Goal: Communication & Community: Answer question/provide support

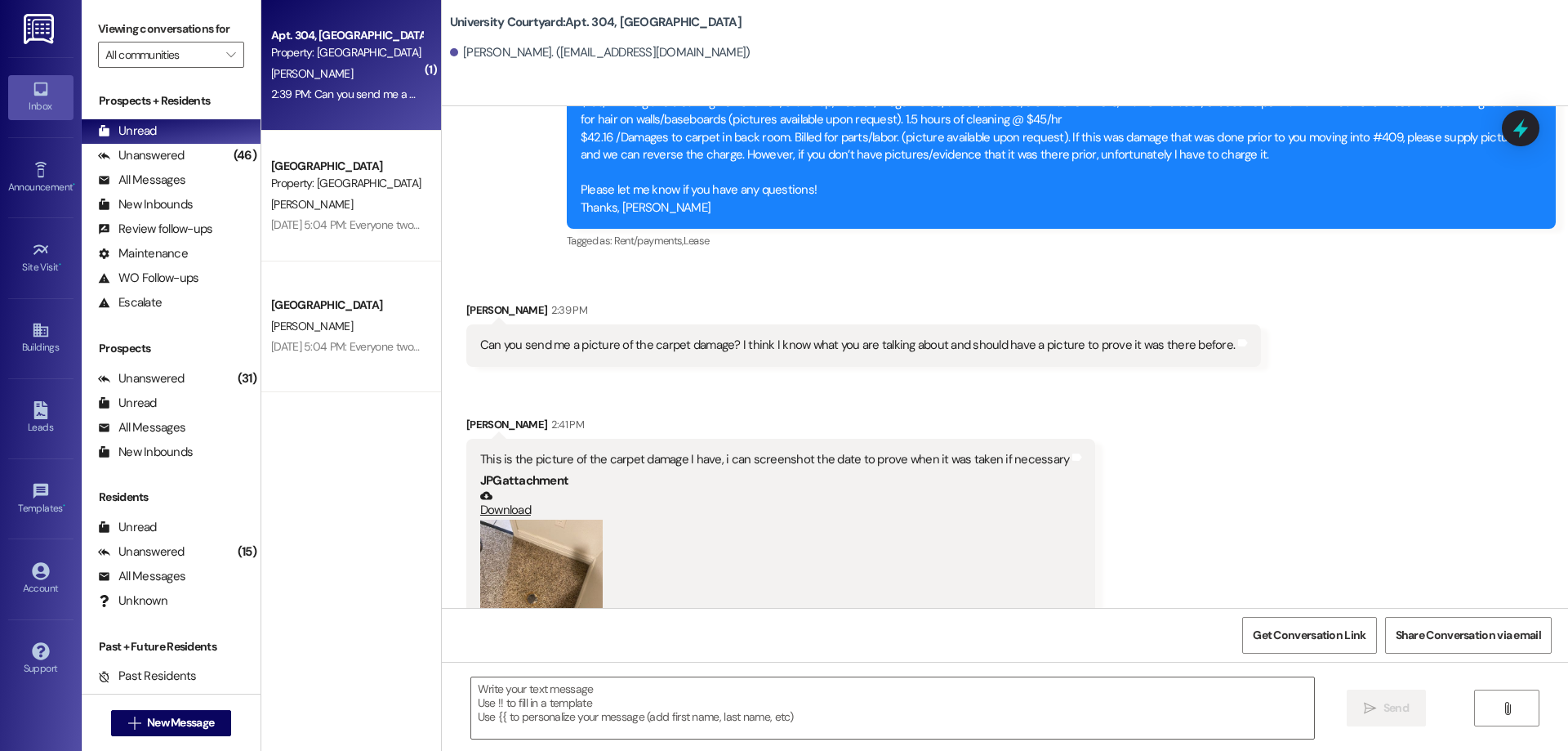
scroll to position [17626, 0]
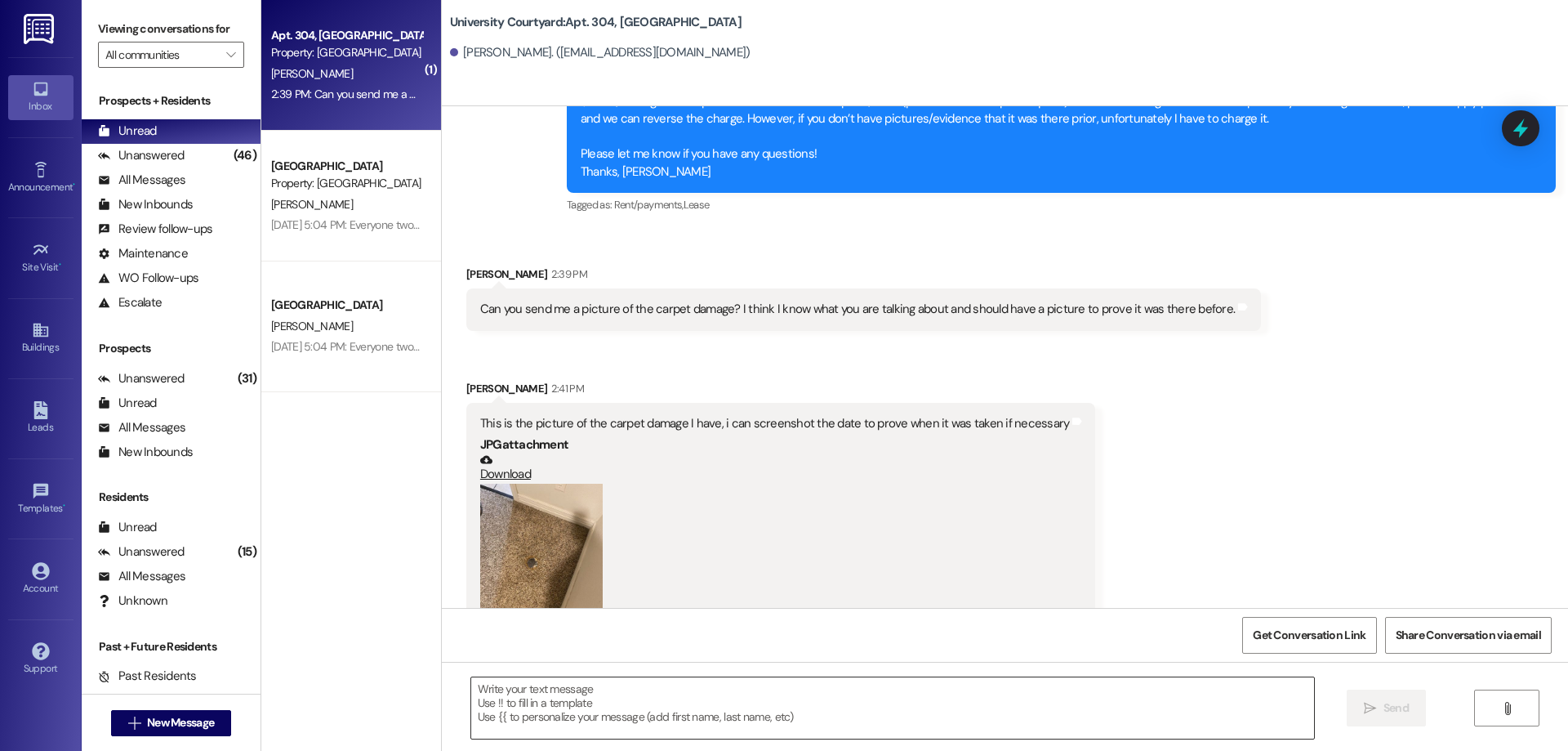
click at [606, 720] on textarea at bounding box center [893, 708] width 843 height 61
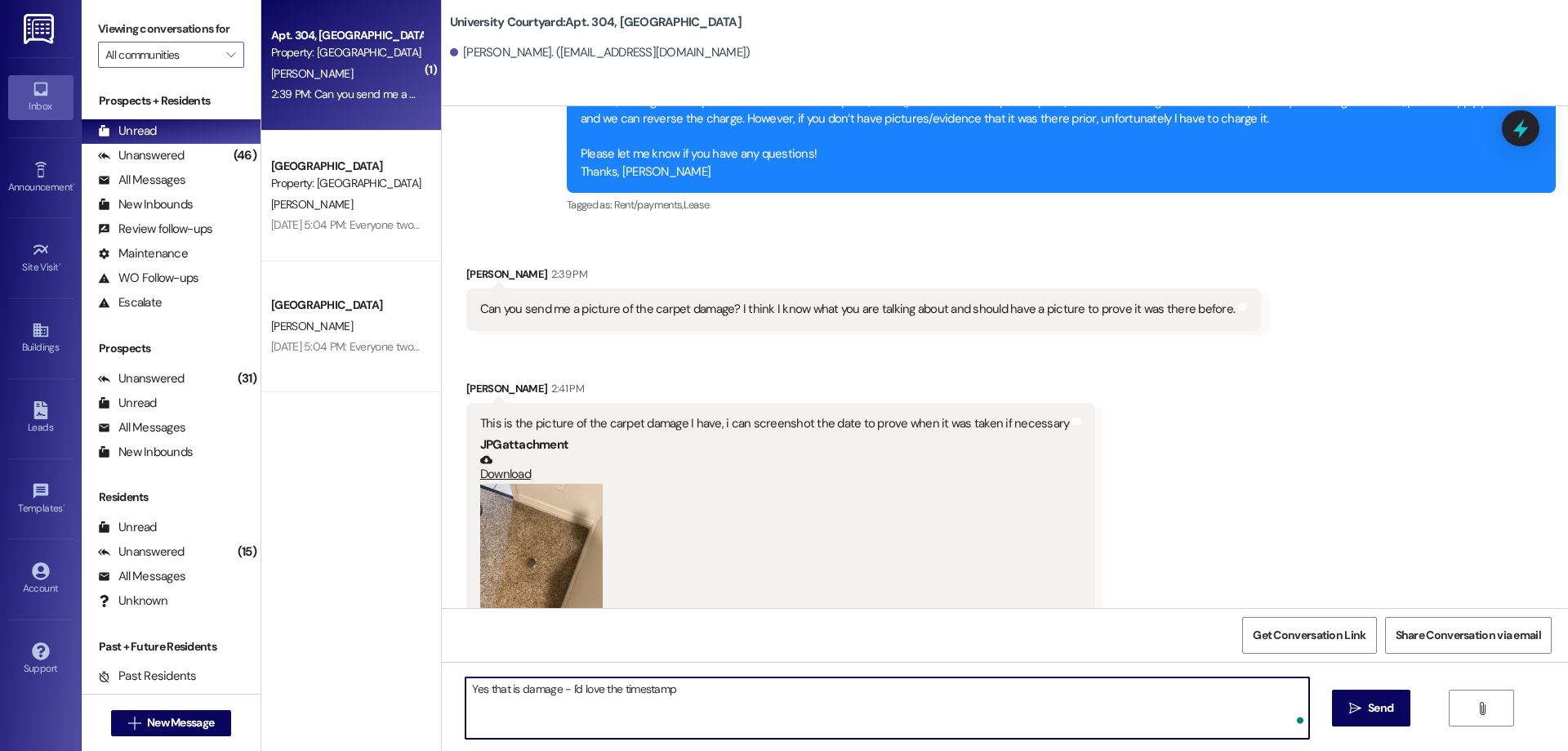
type textarea "Yes that is damage - I'd love the timestamp!"
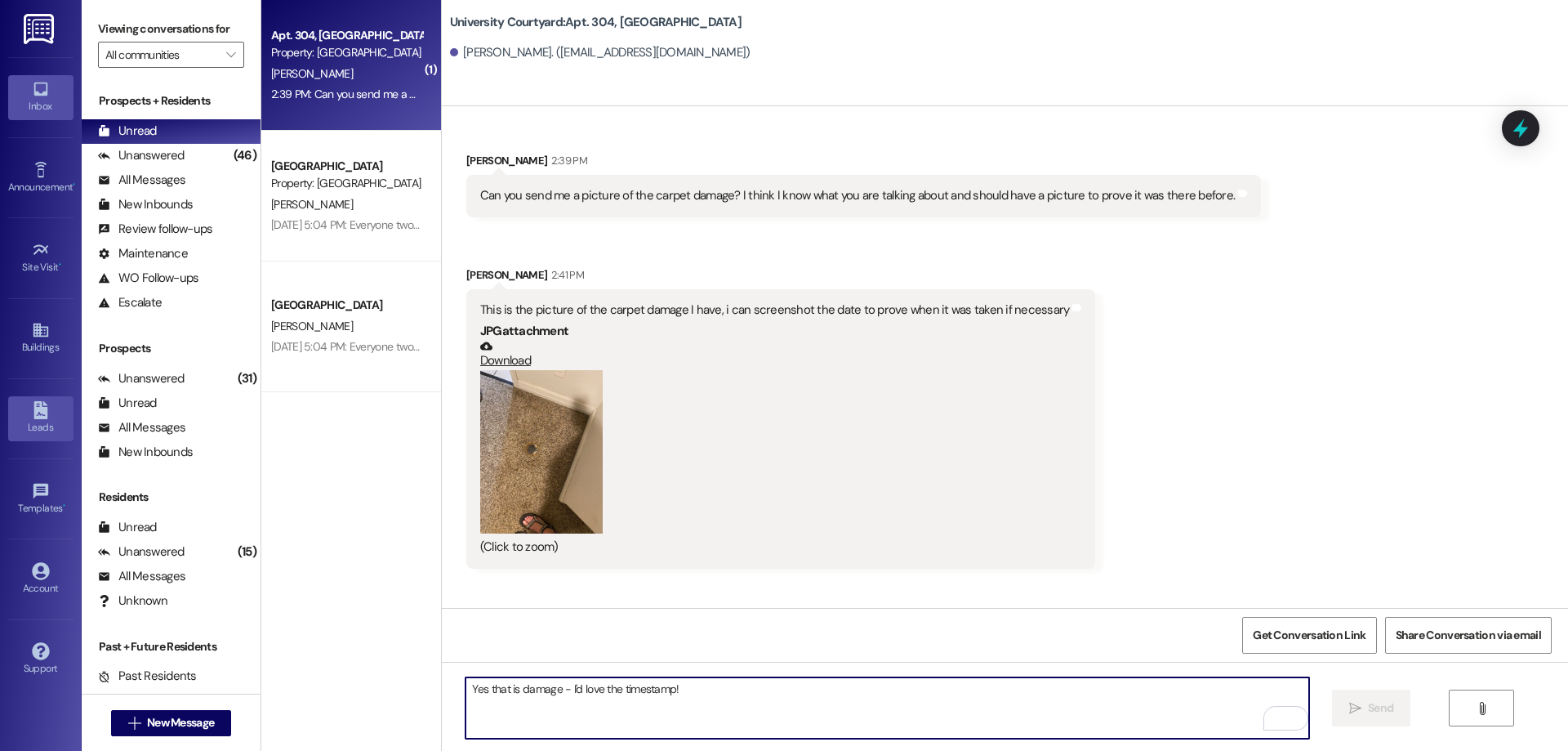
click at [45, 411] on icon at bounding box center [40, 410] width 14 height 18
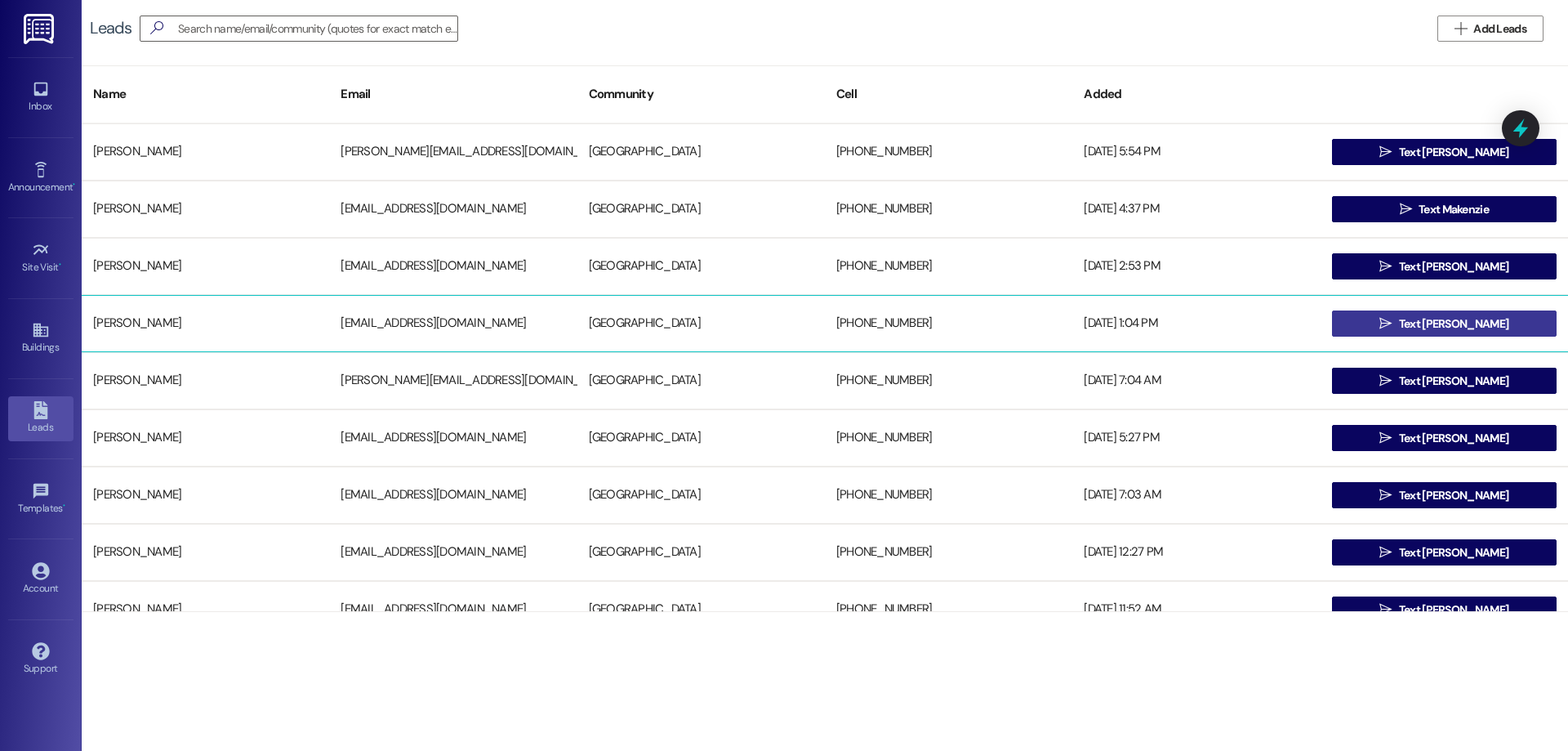
click at [1436, 325] on span "Text [PERSON_NAME]" at bounding box center [1454, 324] width 110 height 18
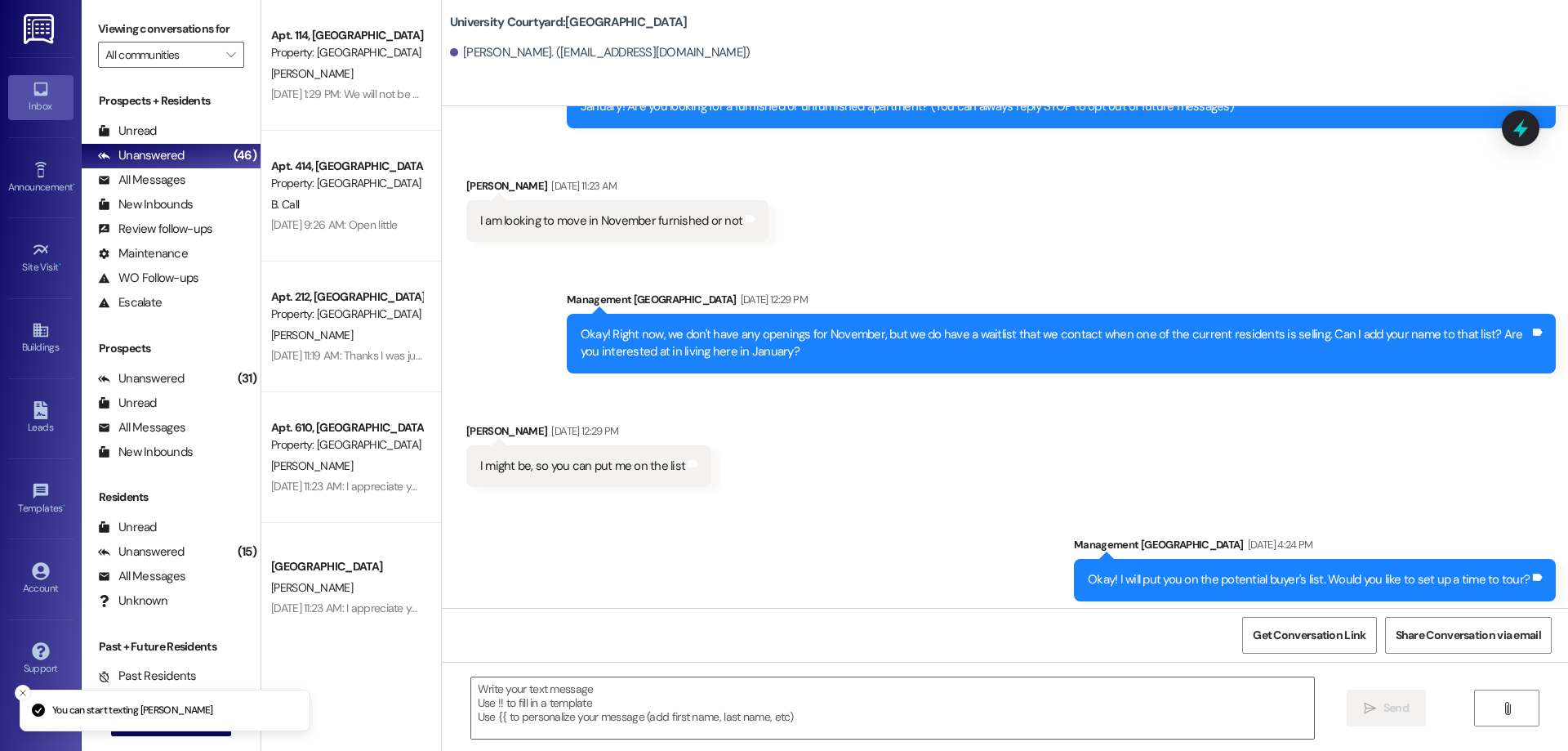
scroll to position [117, 0]
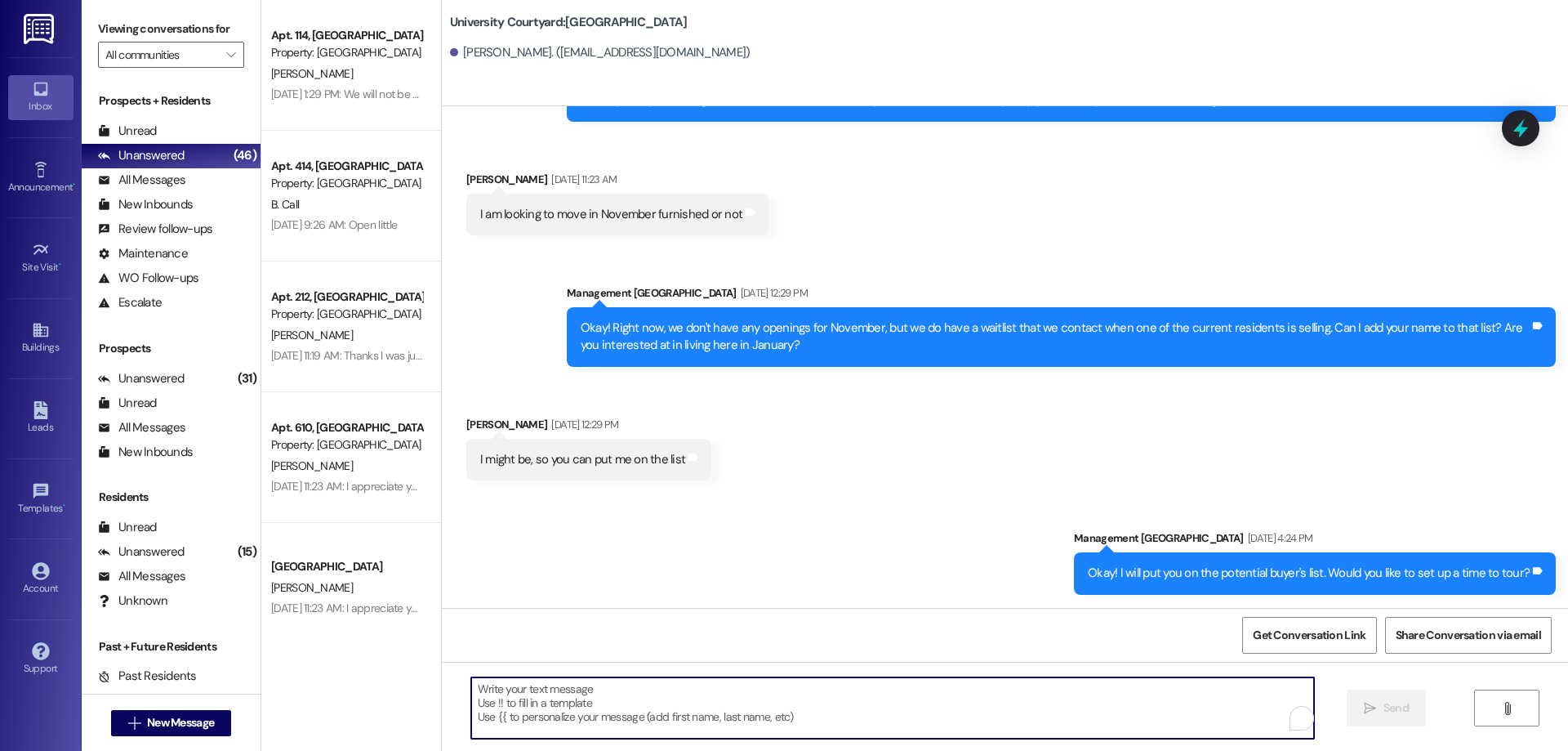
click at [999, 690] on textarea "To enrich screen reader interactions, please activate Accessibility in Grammarl…" at bounding box center [893, 708] width 843 height 61
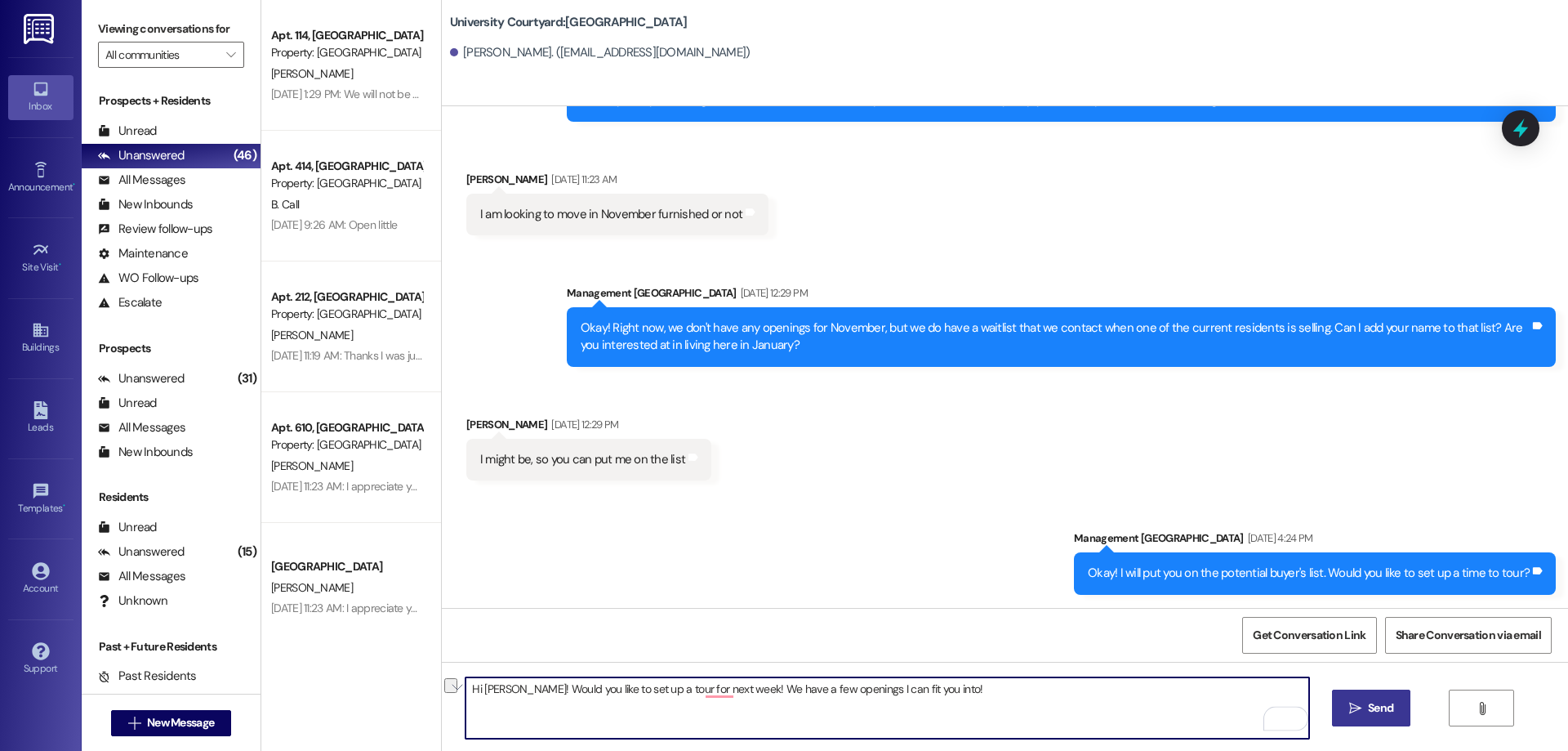
type textarea "Hi [PERSON_NAME]! Would you like to set up a tour for next week! We have a few …"
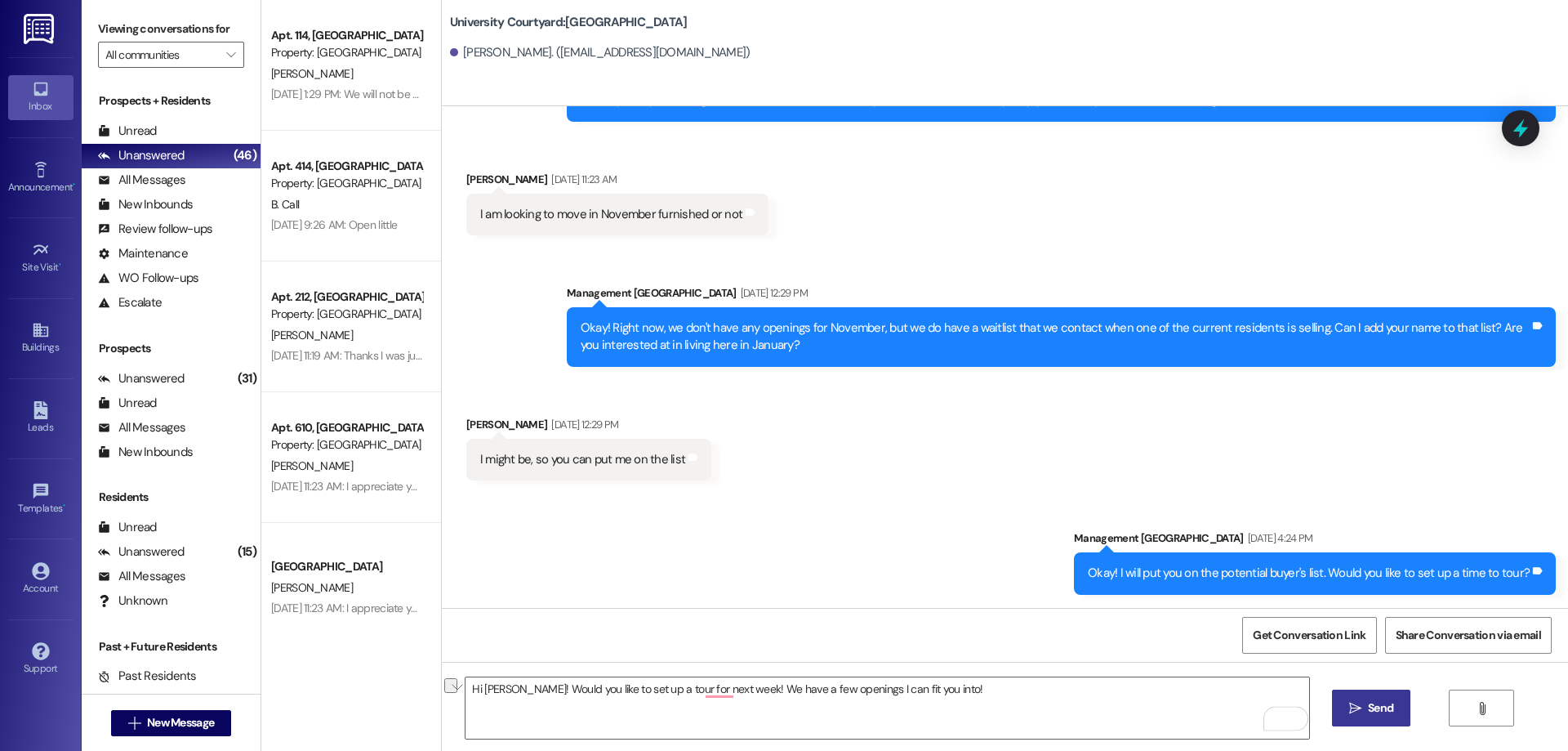
click at [1357, 706] on icon "" at bounding box center [1355, 709] width 12 height 13
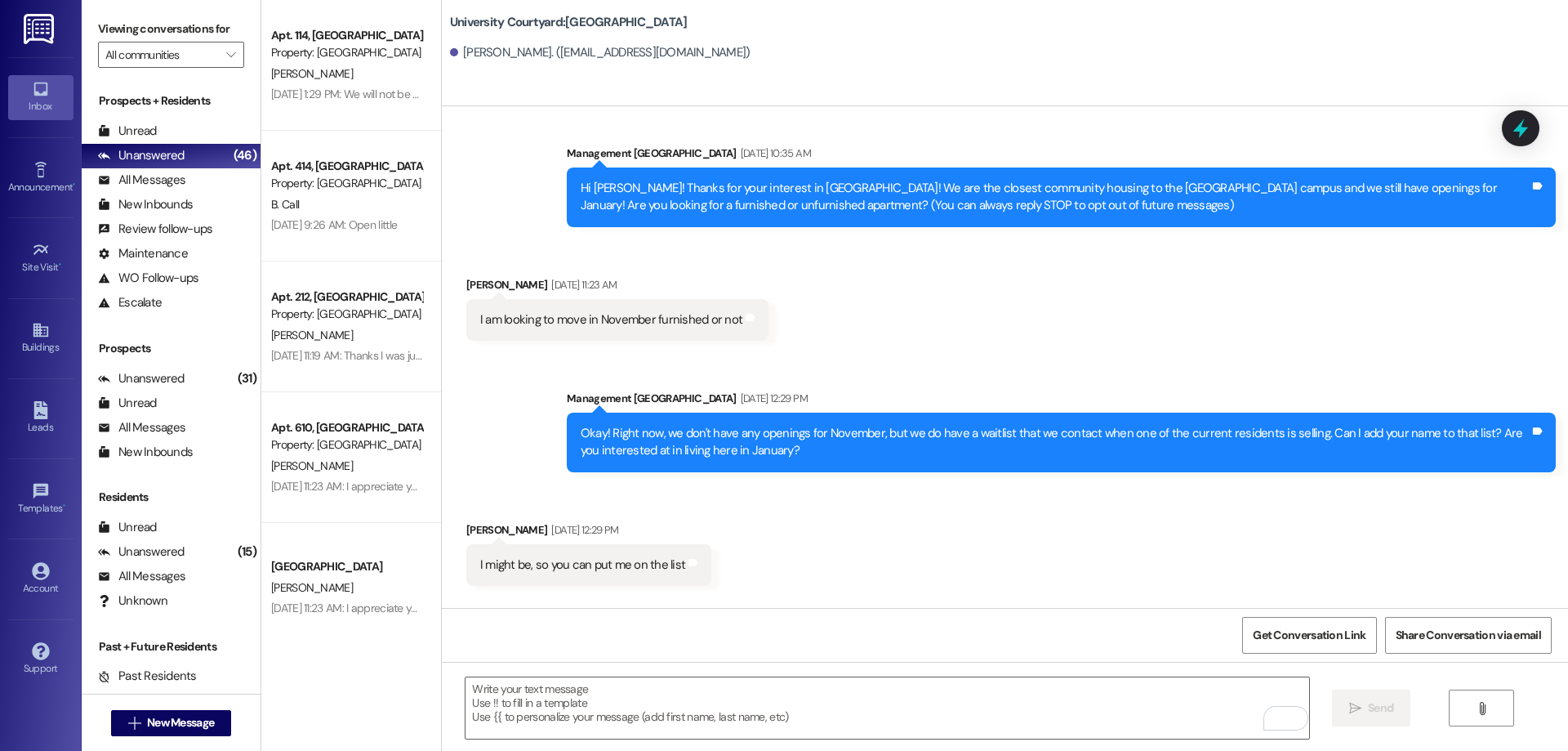
scroll to position [2, 0]
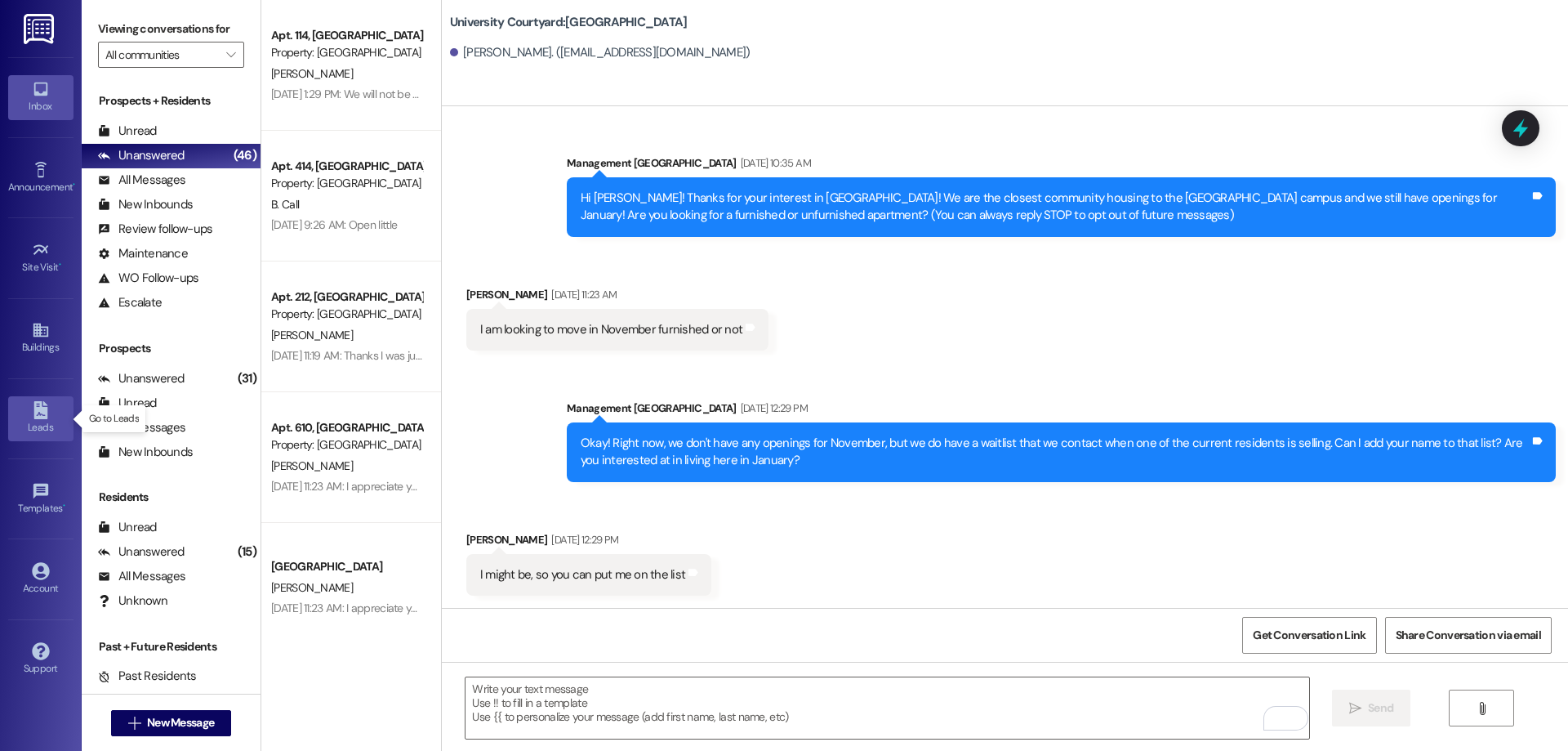
click at [46, 407] on icon at bounding box center [41, 410] width 18 height 18
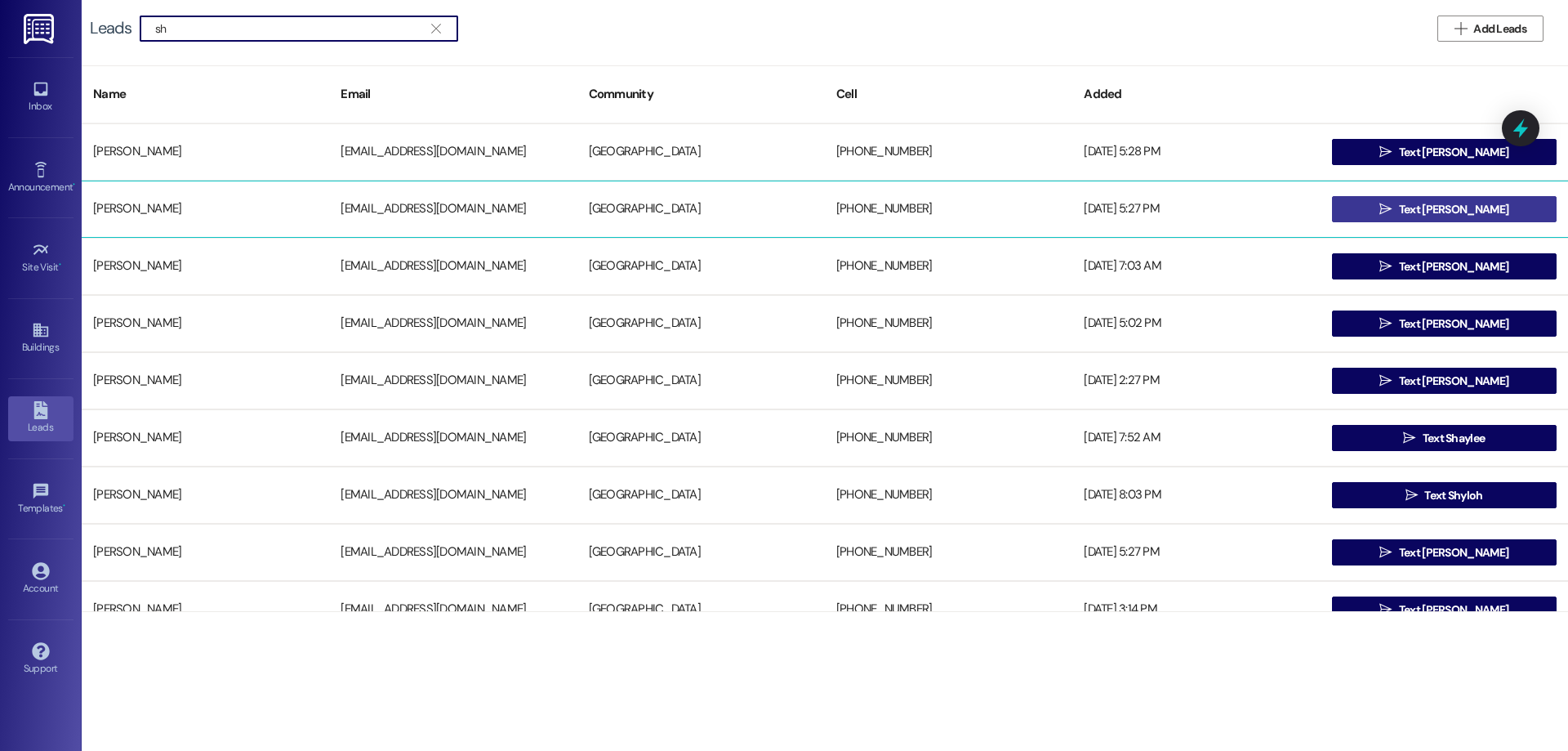
type input "sh"
click at [1404, 220] on span " Text Stephanie" at bounding box center [1443, 209] width 136 height 25
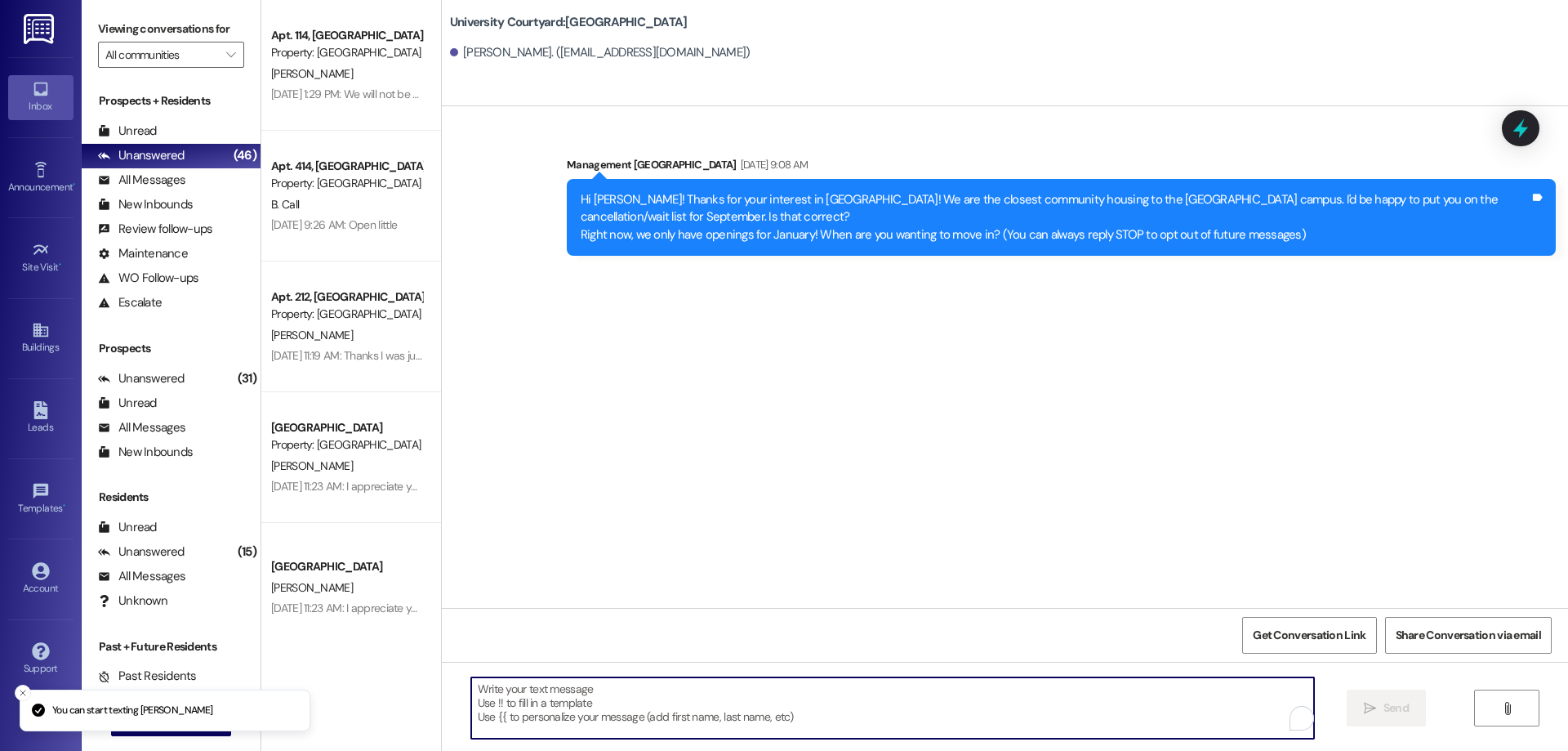
click at [602, 725] on textarea "To enrich screen reader interactions, please activate Accessibility in Grammarl…" at bounding box center [893, 708] width 843 height 61
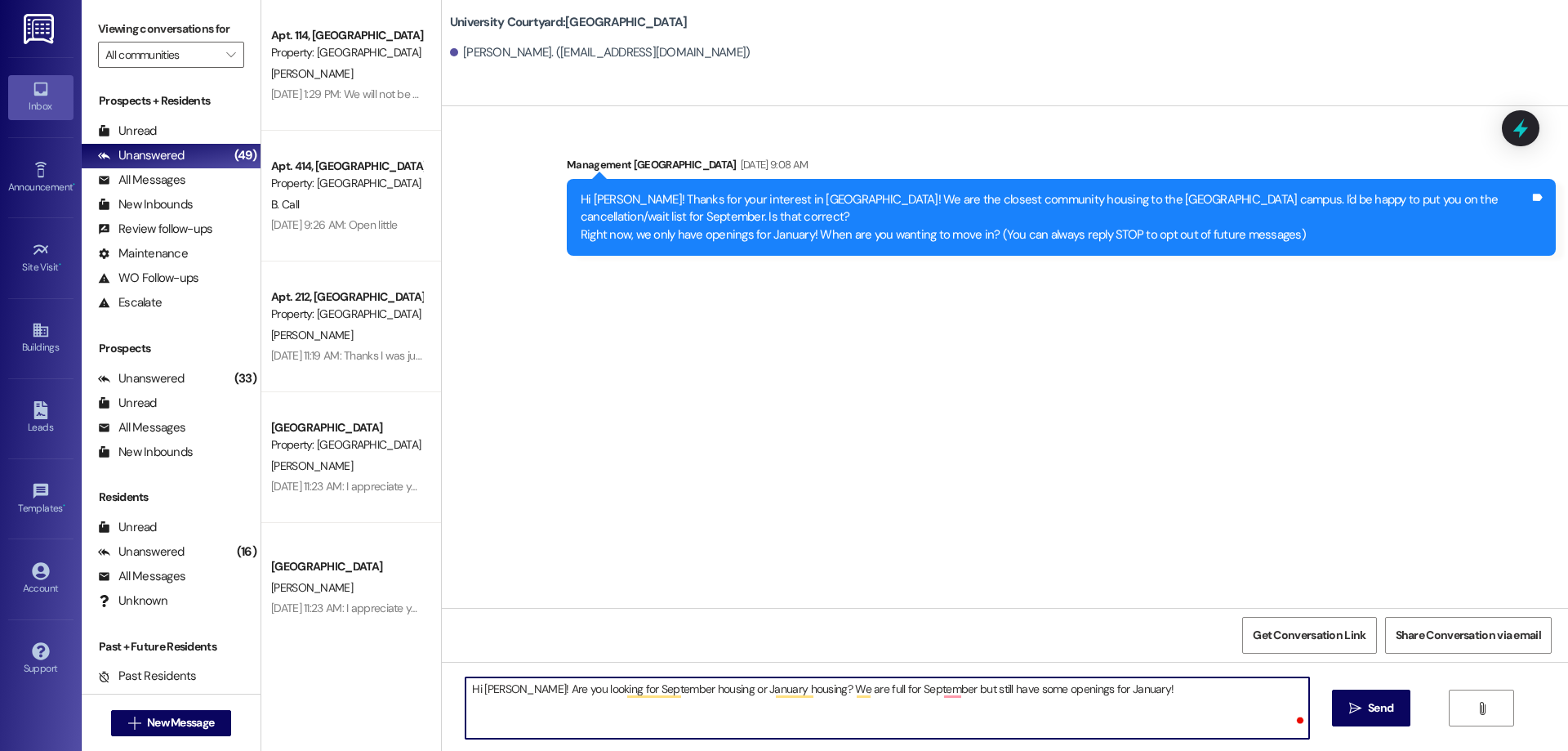
paste textarea "Hi Brooke! Would you like to set up a tour for next week! We have a few opening…"
drag, startPoint x: 1175, startPoint y: 687, endPoint x: 1125, endPoint y: 689, distance: 50.0
click at [1125, 689] on textarea "Hi Stephanie! Are you looking for September housing or January housing? We are …" at bounding box center [887, 708] width 843 height 61
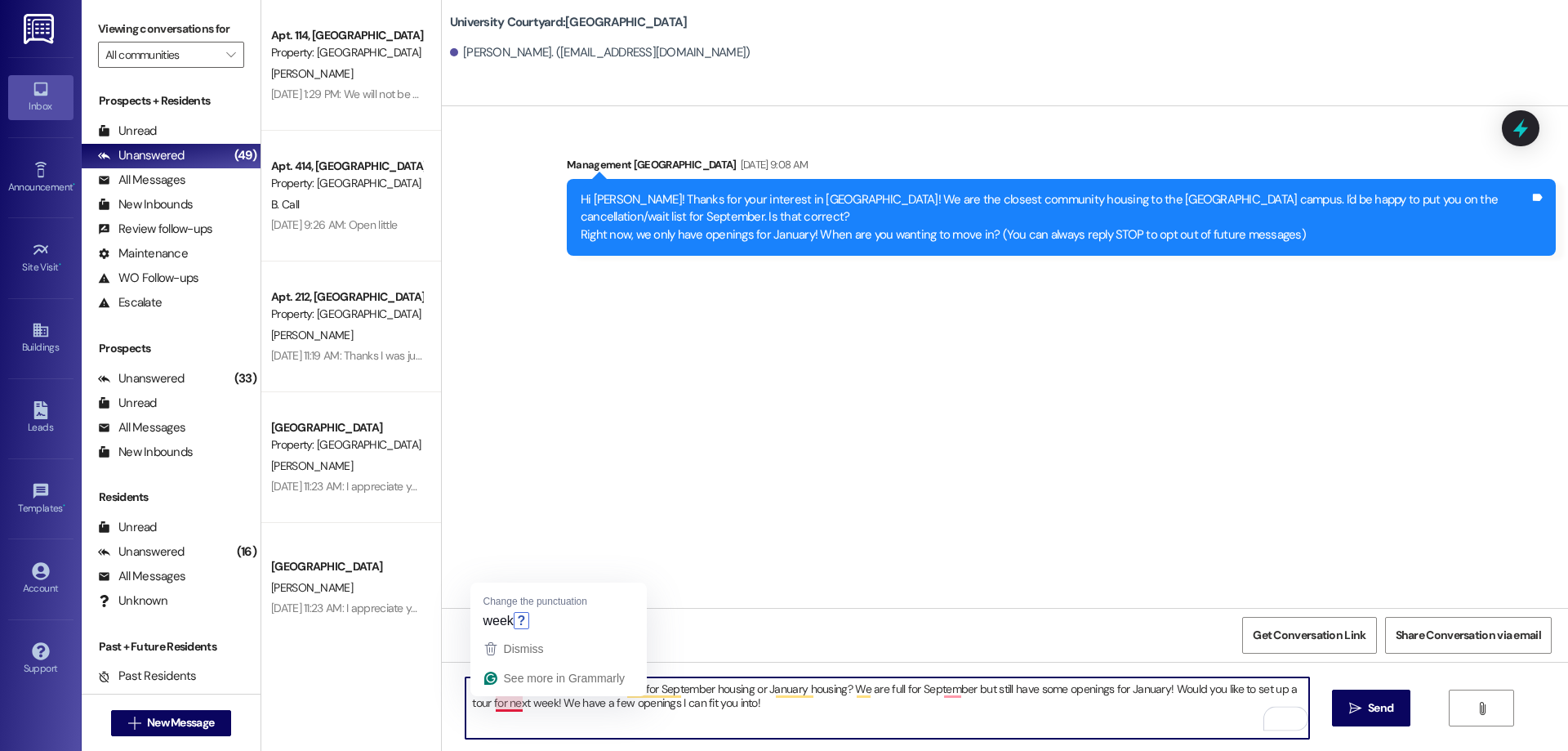
click at [513, 701] on textarea "Hi Stephanie! Are you looking for September housing or January housing? We are …" at bounding box center [887, 708] width 843 height 61
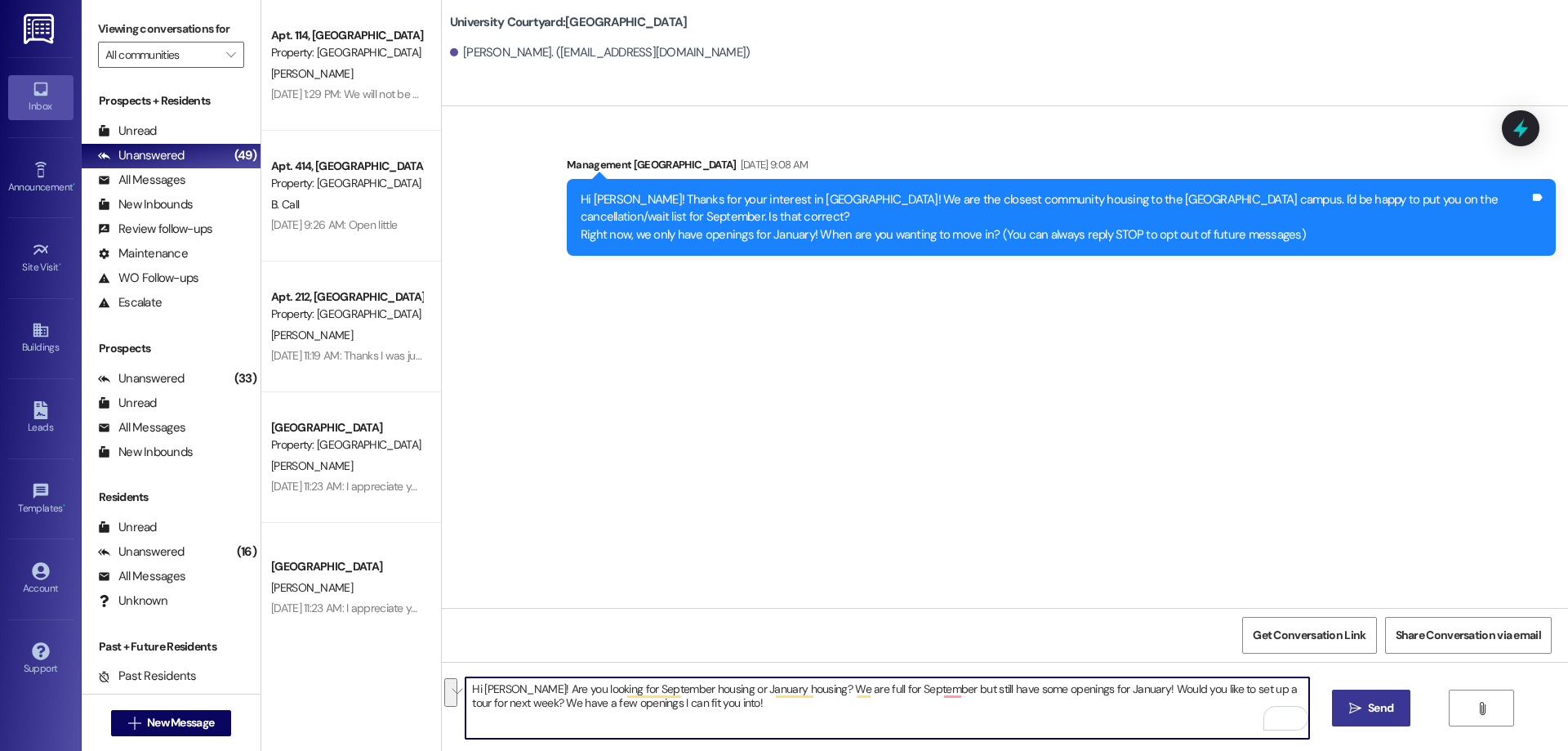
type textarea "Hi Stephanie! Are you looking for September housing or January housing? We are …"
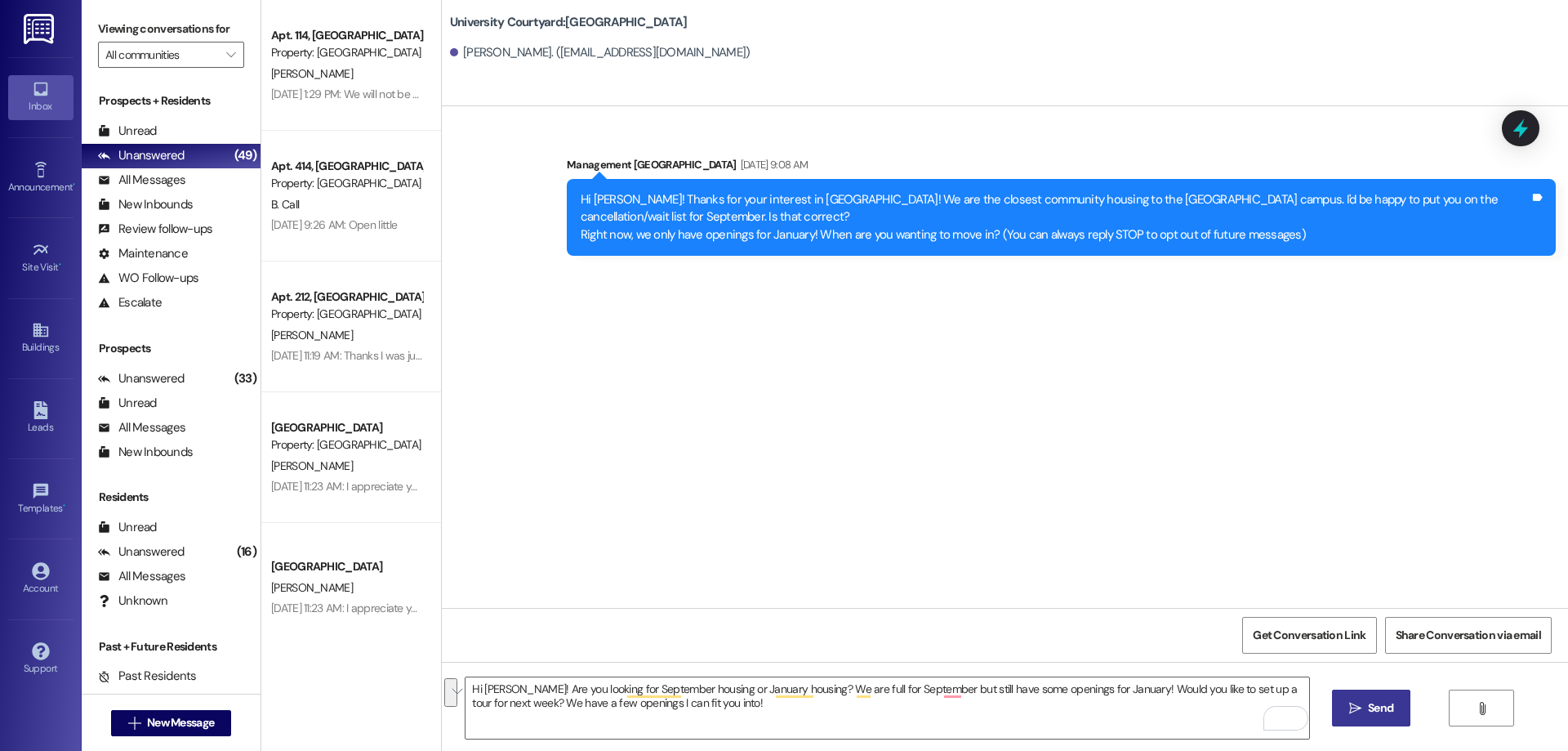
click at [1346, 703] on span " Send" at bounding box center [1372, 708] width 52 height 18
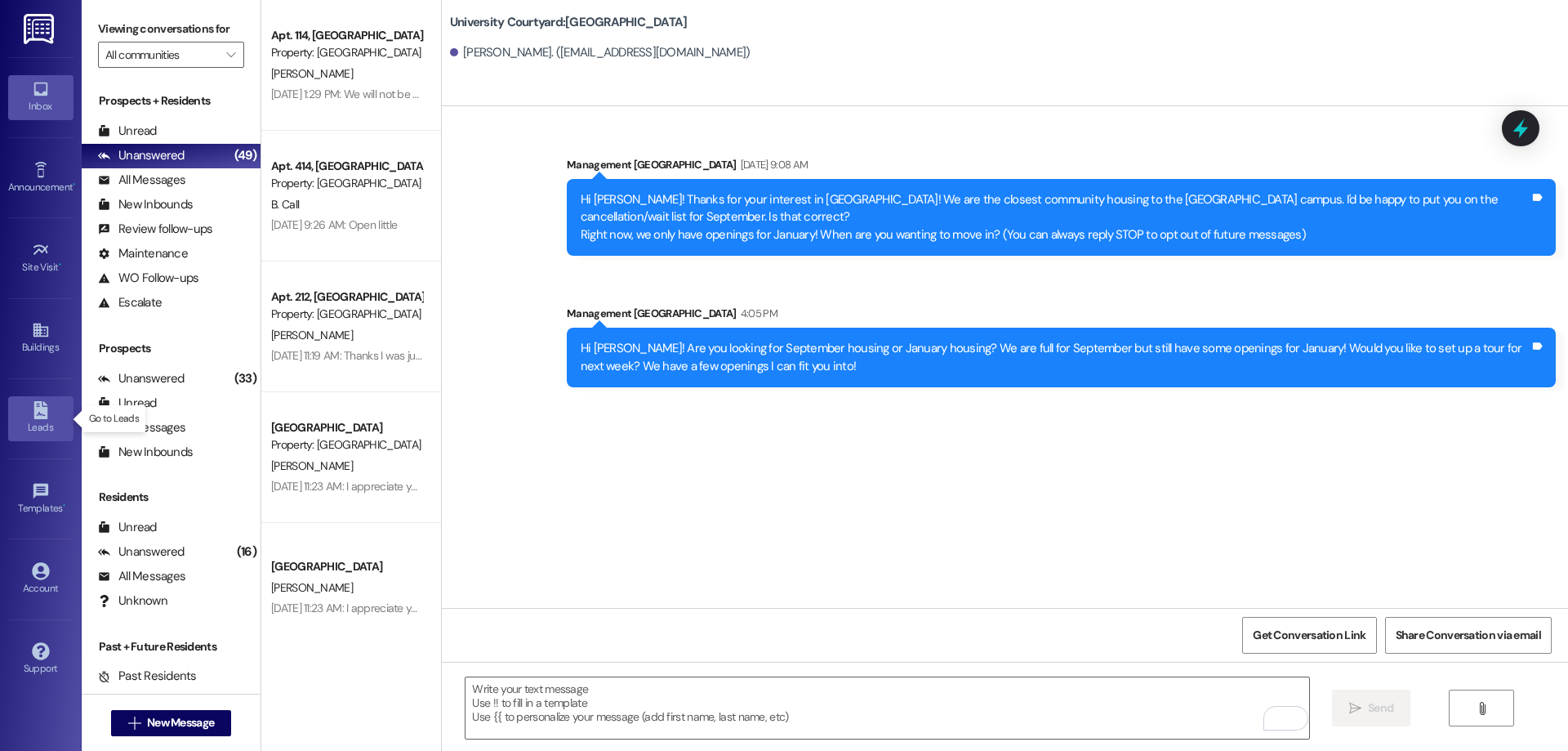
click at [26, 422] on div "Leads" at bounding box center [41, 427] width 82 height 17
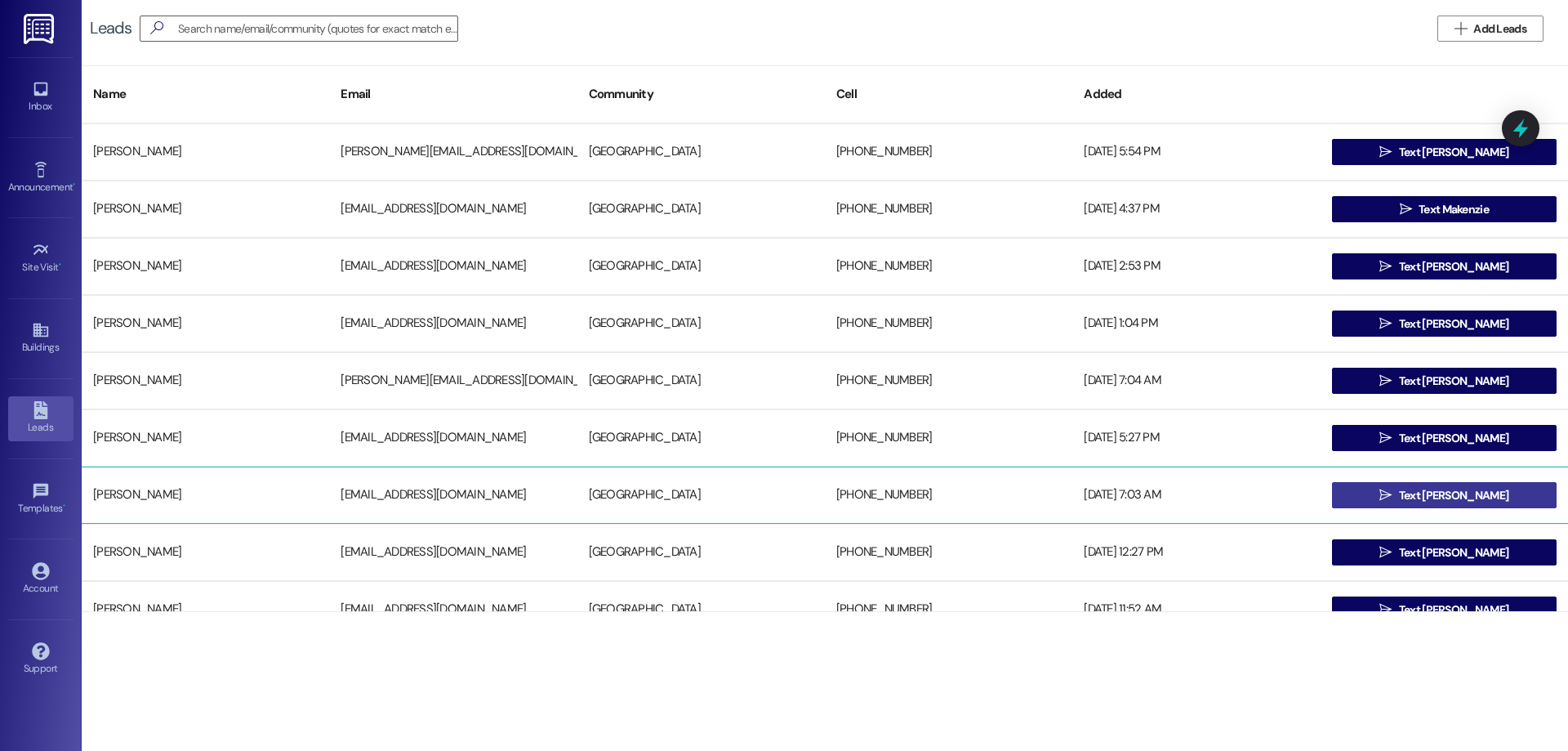
click at [1383, 493] on button " Text Joanie" at bounding box center [1444, 495] width 225 height 26
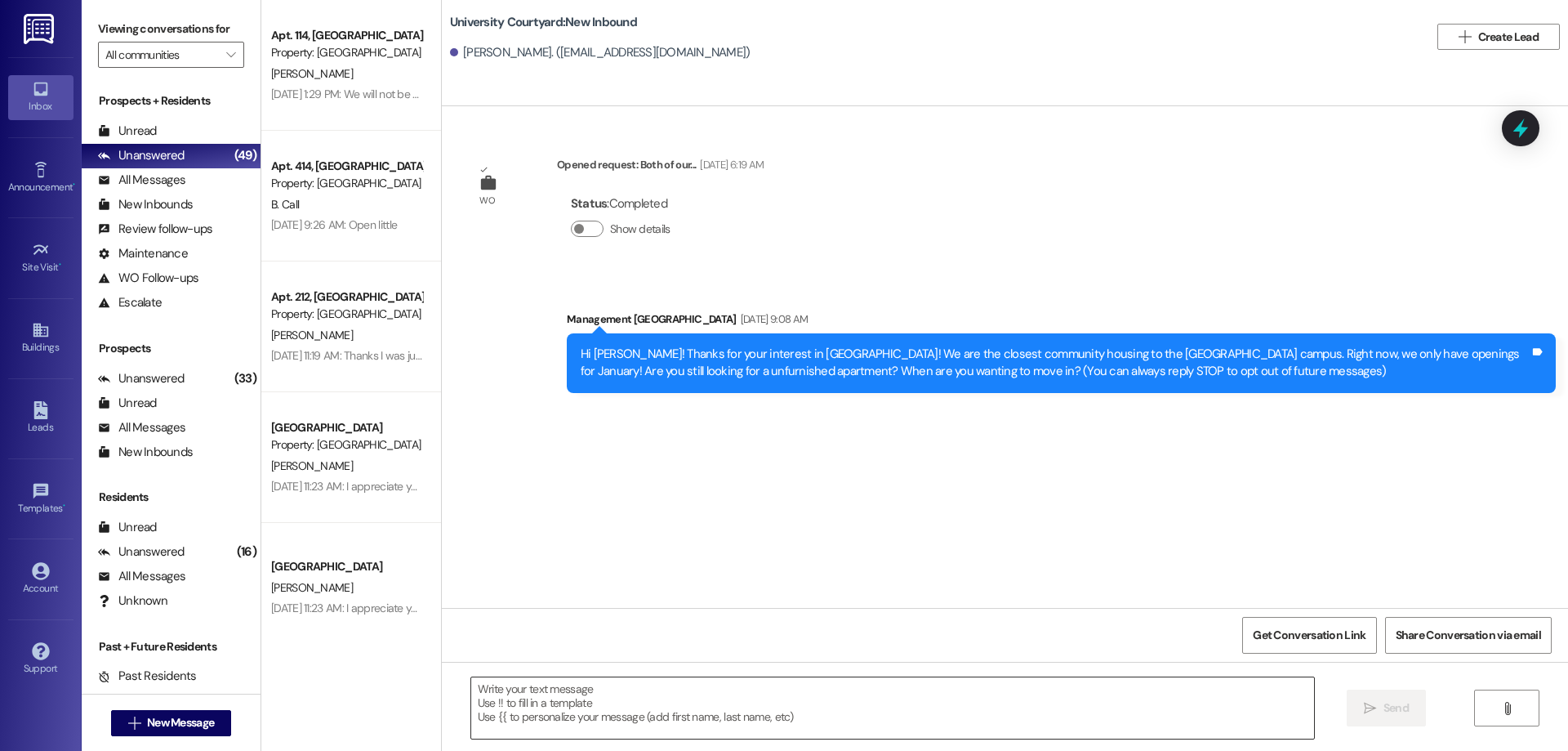
click at [631, 704] on textarea at bounding box center [893, 708] width 843 height 61
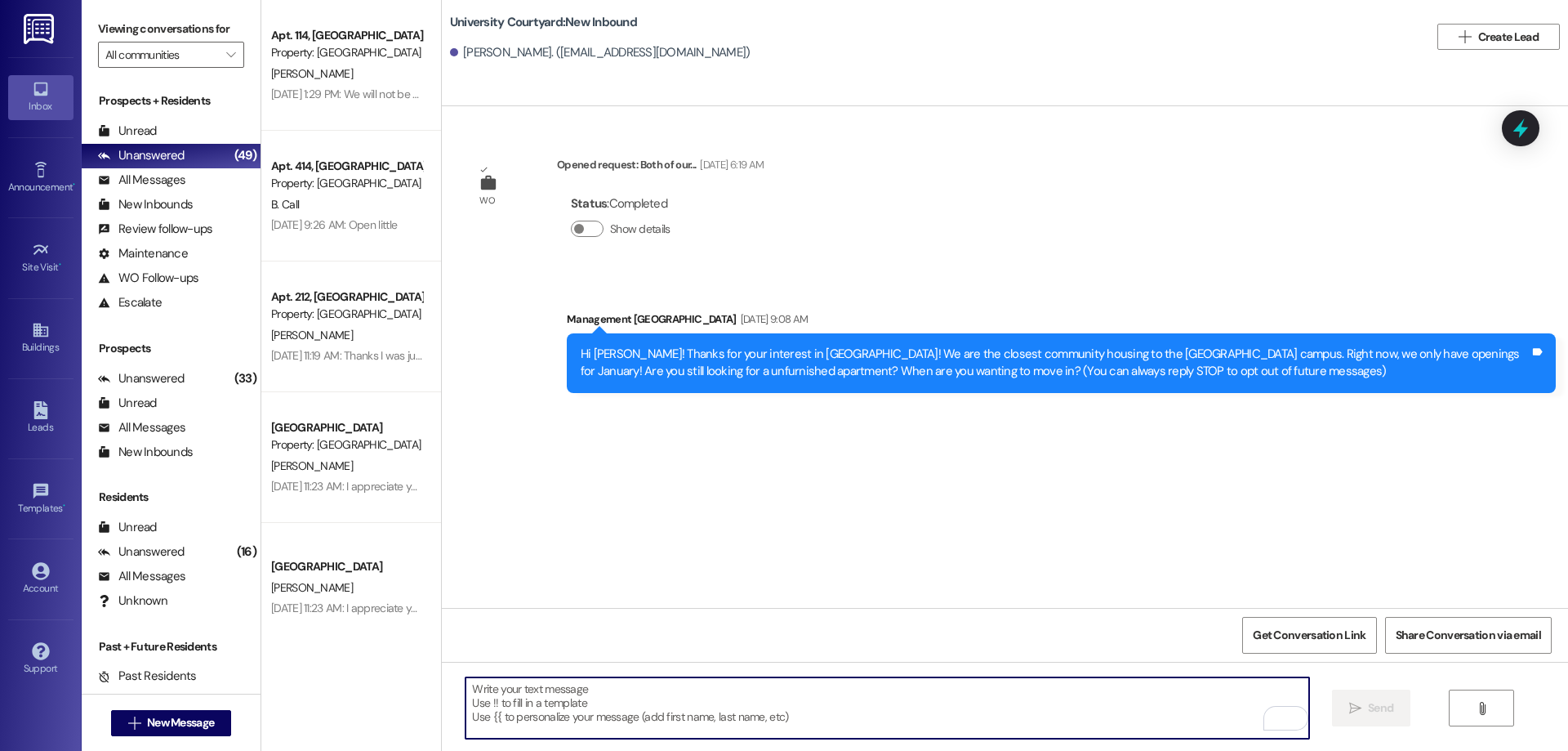
paste textarea "Hi Stephanie! Are you looking for September housing or January housing? We are …"
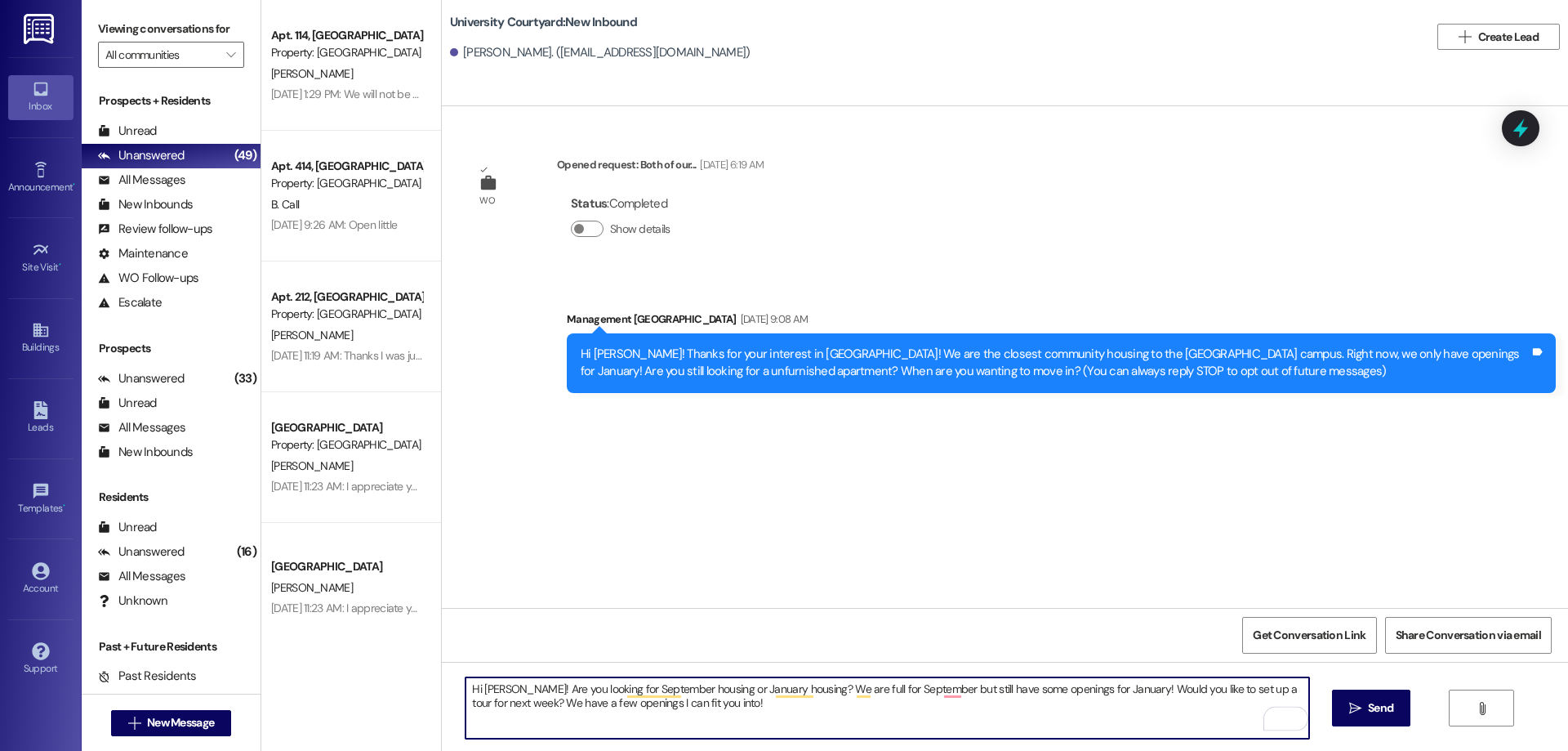
drag, startPoint x: 519, startPoint y: 682, endPoint x: 473, endPoint y: 688, distance: 46.4
click at [473, 688] on textarea "Hi Stephanie! Are you looking for September housing or January housing? We are …" at bounding box center [887, 708] width 843 height 61
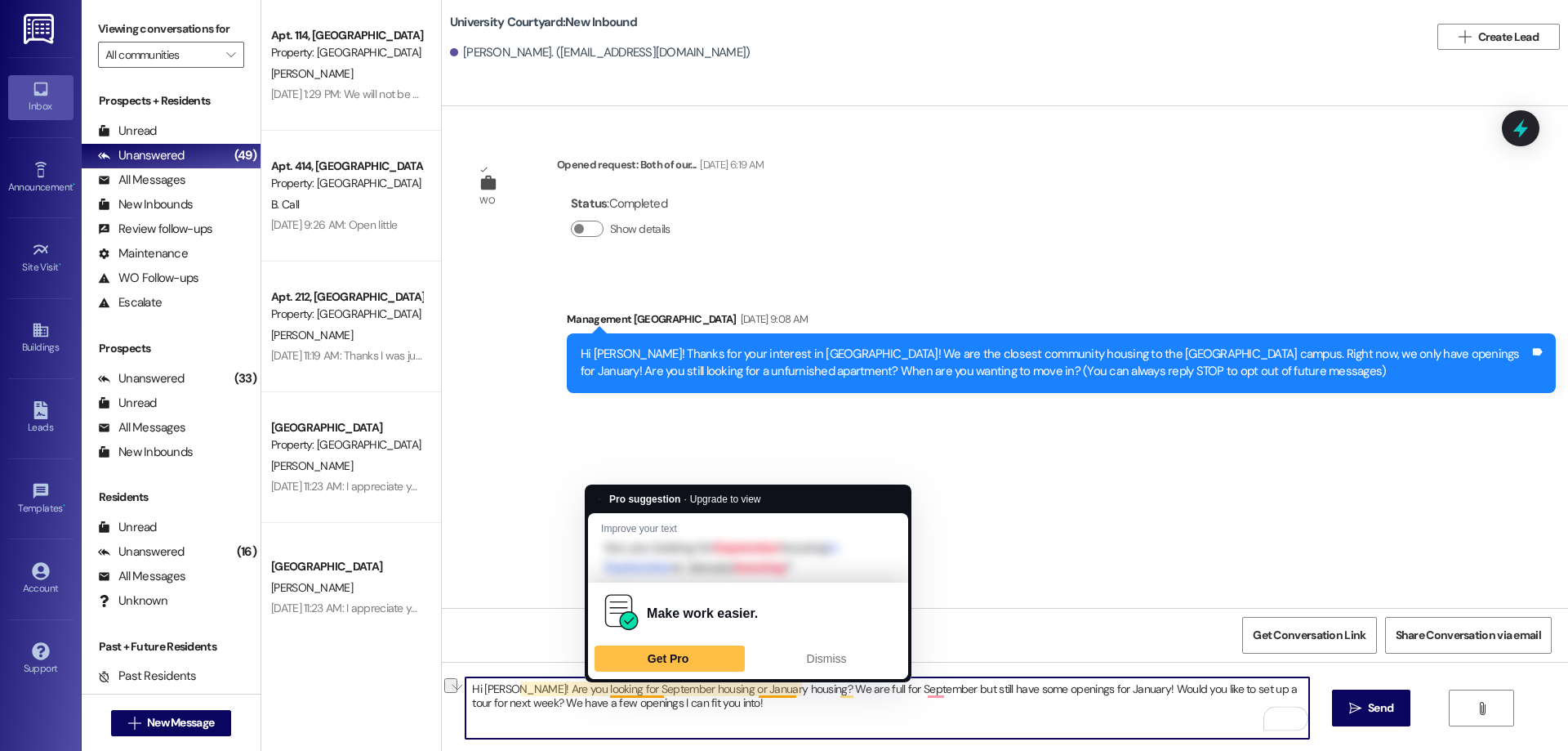
drag, startPoint x: 703, startPoint y: 684, endPoint x: 597, endPoint y: 693, distance: 106.4
click at [597, 693] on textarea "Hi Joanie! Are you looking for September housing or January housing? We are ful…" at bounding box center [887, 708] width 843 height 61
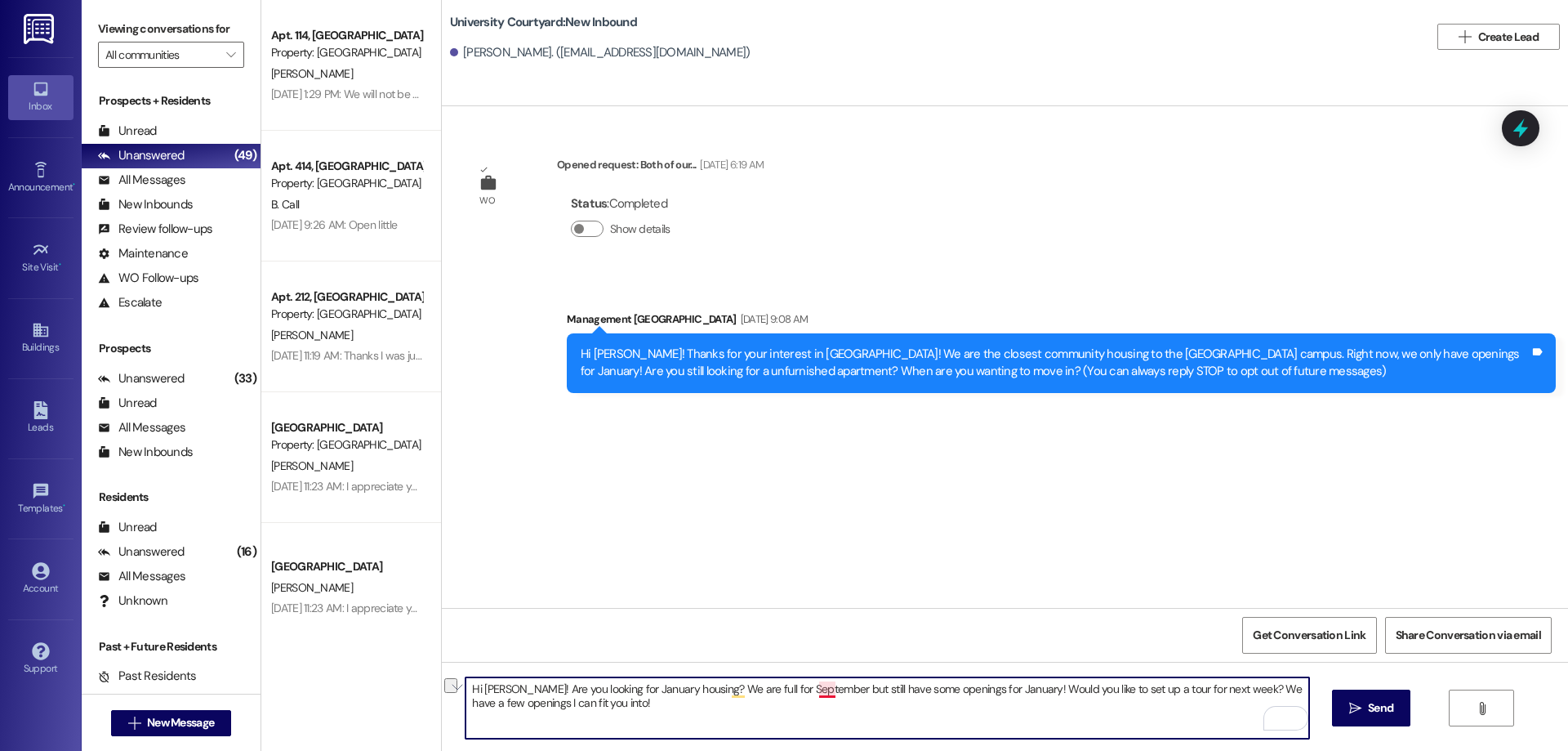
drag, startPoint x: 706, startPoint y: 687, endPoint x: 818, endPoint y: 688, distance: 112.0
click at [818, 688] on textarea "Hi Joanie! Are you looking for January housing? We are full for September but s…" at bounding box center [887, 708] width 843 height 61
type textarea "Hi Joanie! Are you looking for January housing? We still have some openings for…"
click at [1360, 704] on span " Send" at bounding box center [1372, 708] width 52 height 18
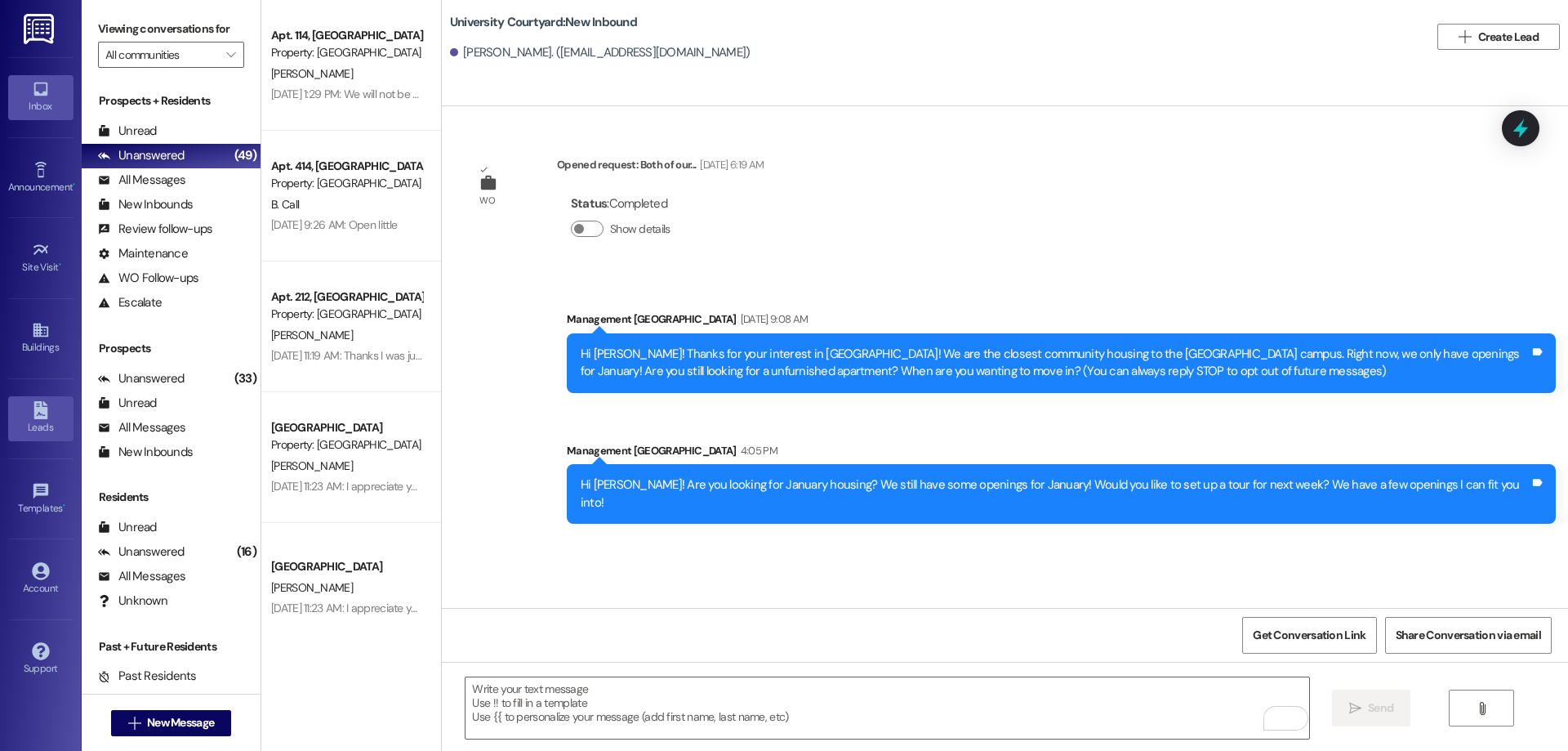
click at [19, 430] on div "Leads" at bounding box center [41, 427] width 82 height 17
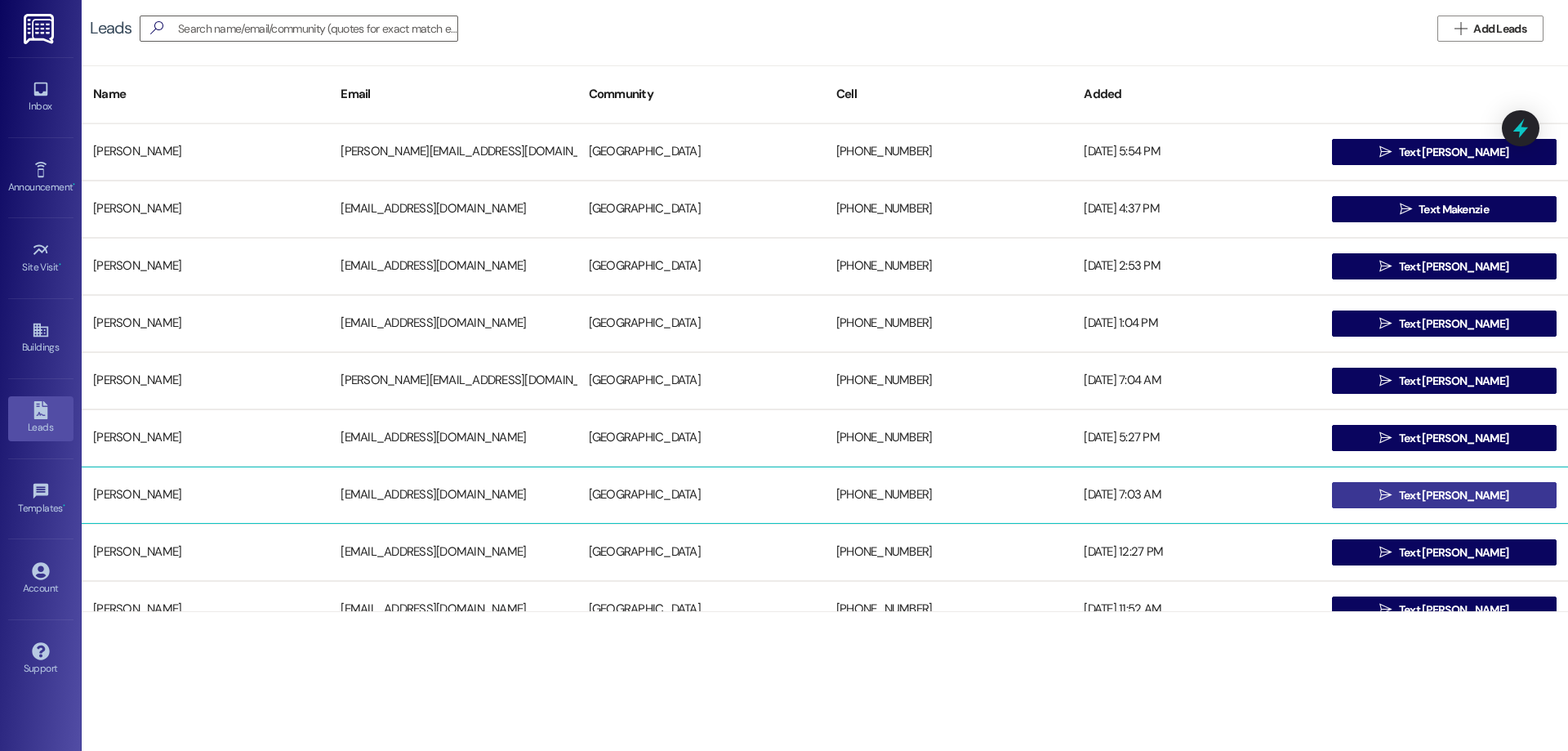
click at [1386, 493] on button " Text Joanie" at bounding box center [1444, 495] width 225 height 26
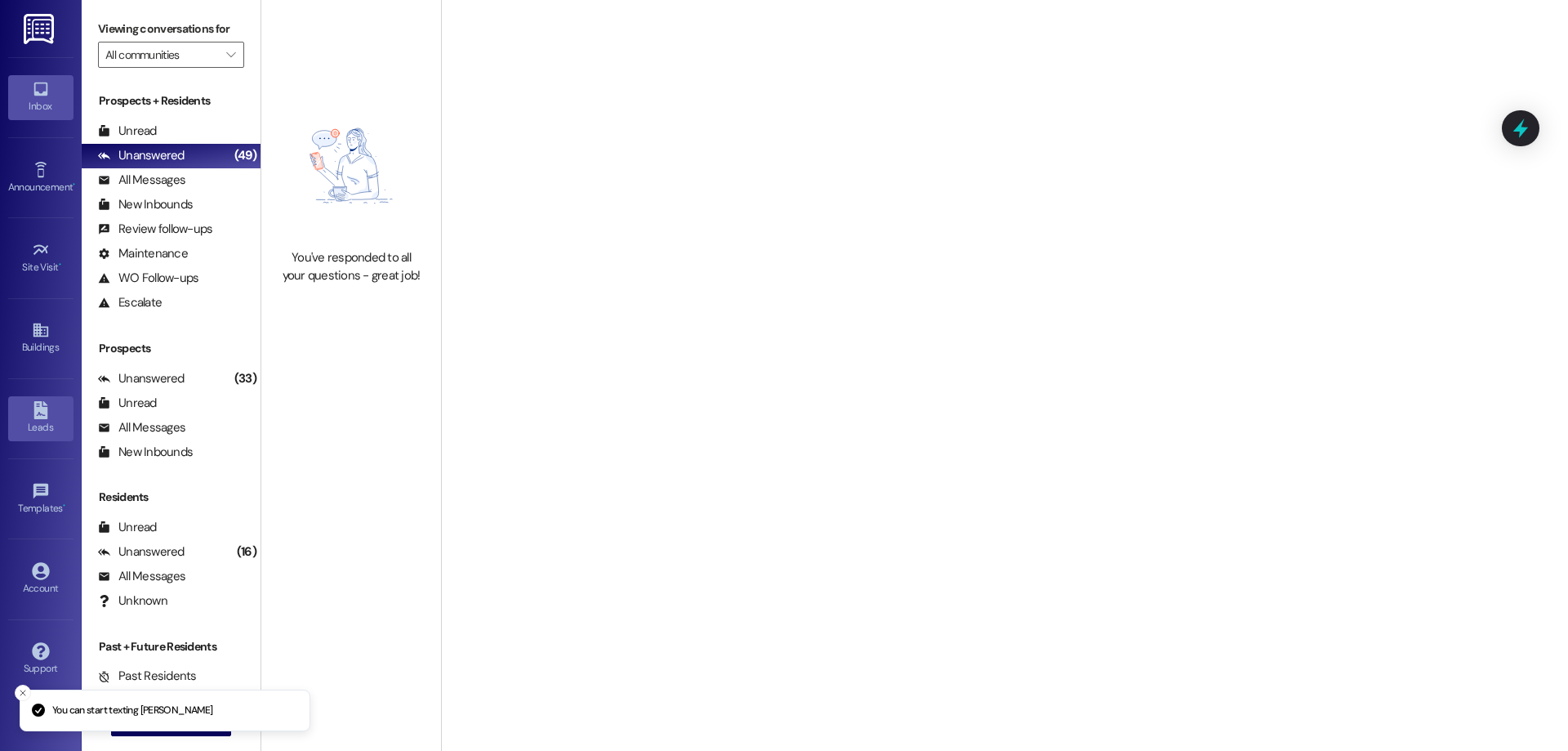
click at [46, 420] on div "Leads" at bounding box center [41, 427] width 82 height 17
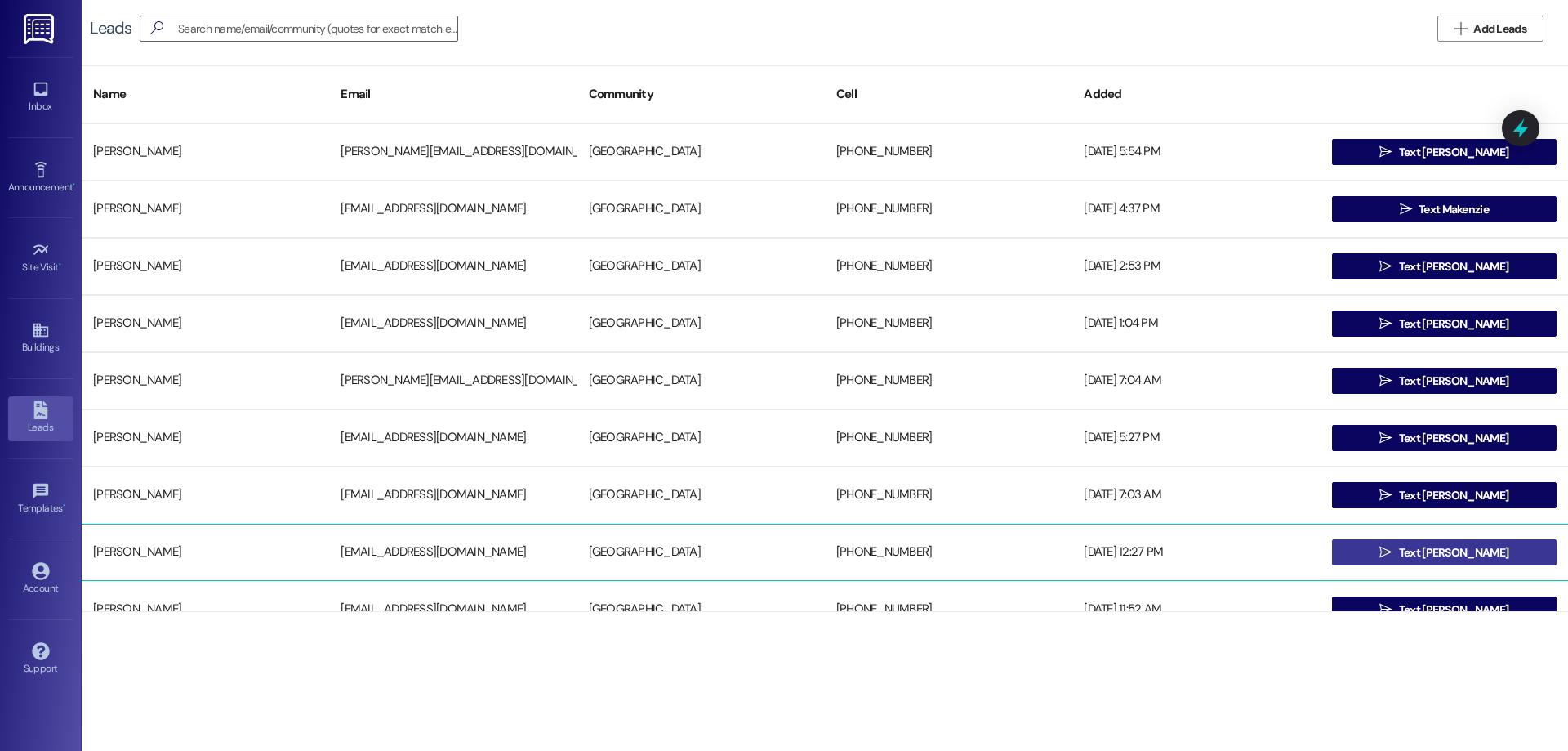
click at [1433, 548] on span "Text Vanessa" at bounding box center [1454, 553] width 110 height 18
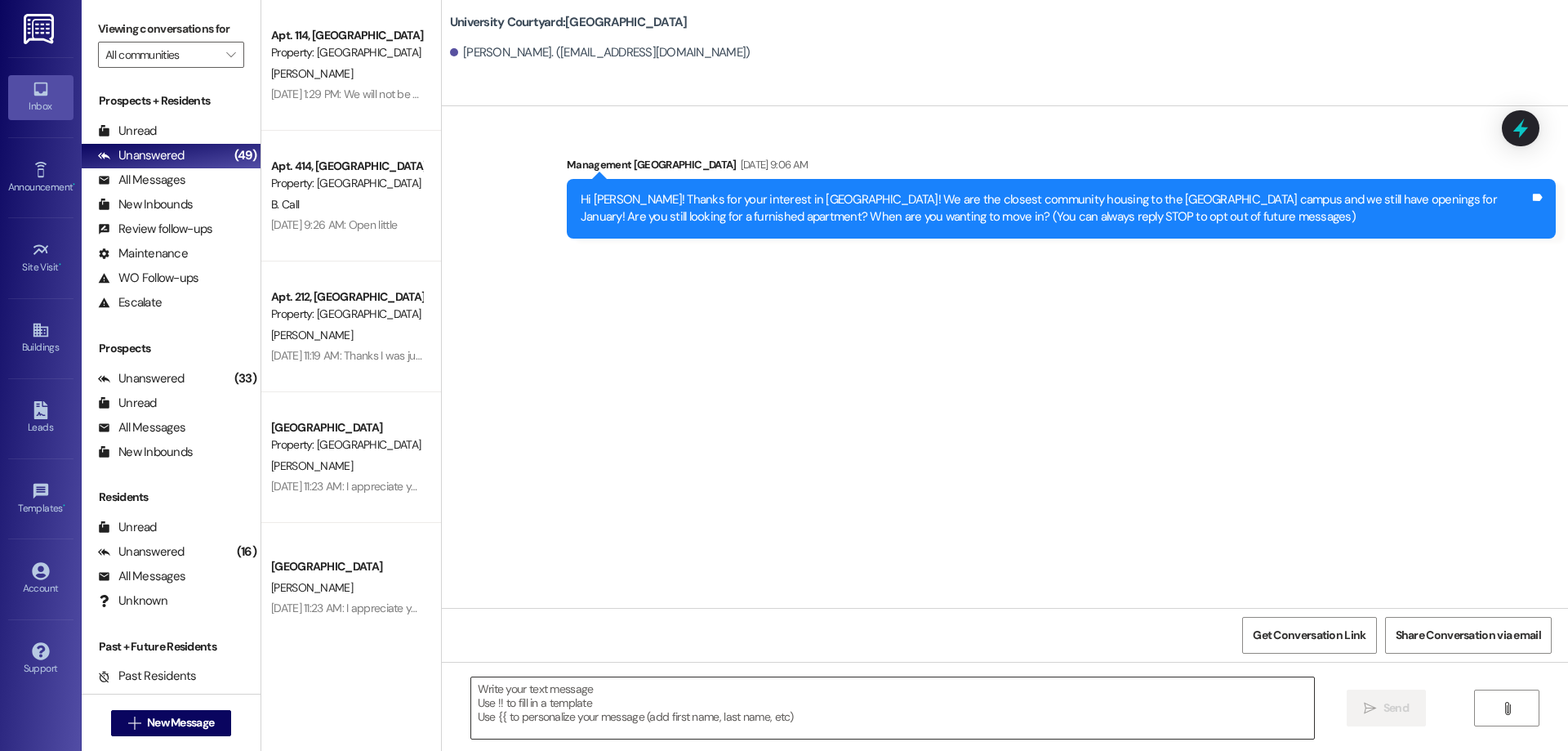
click at [723, 711] on textarea at bounding box center [893, 708] width 843 height 61
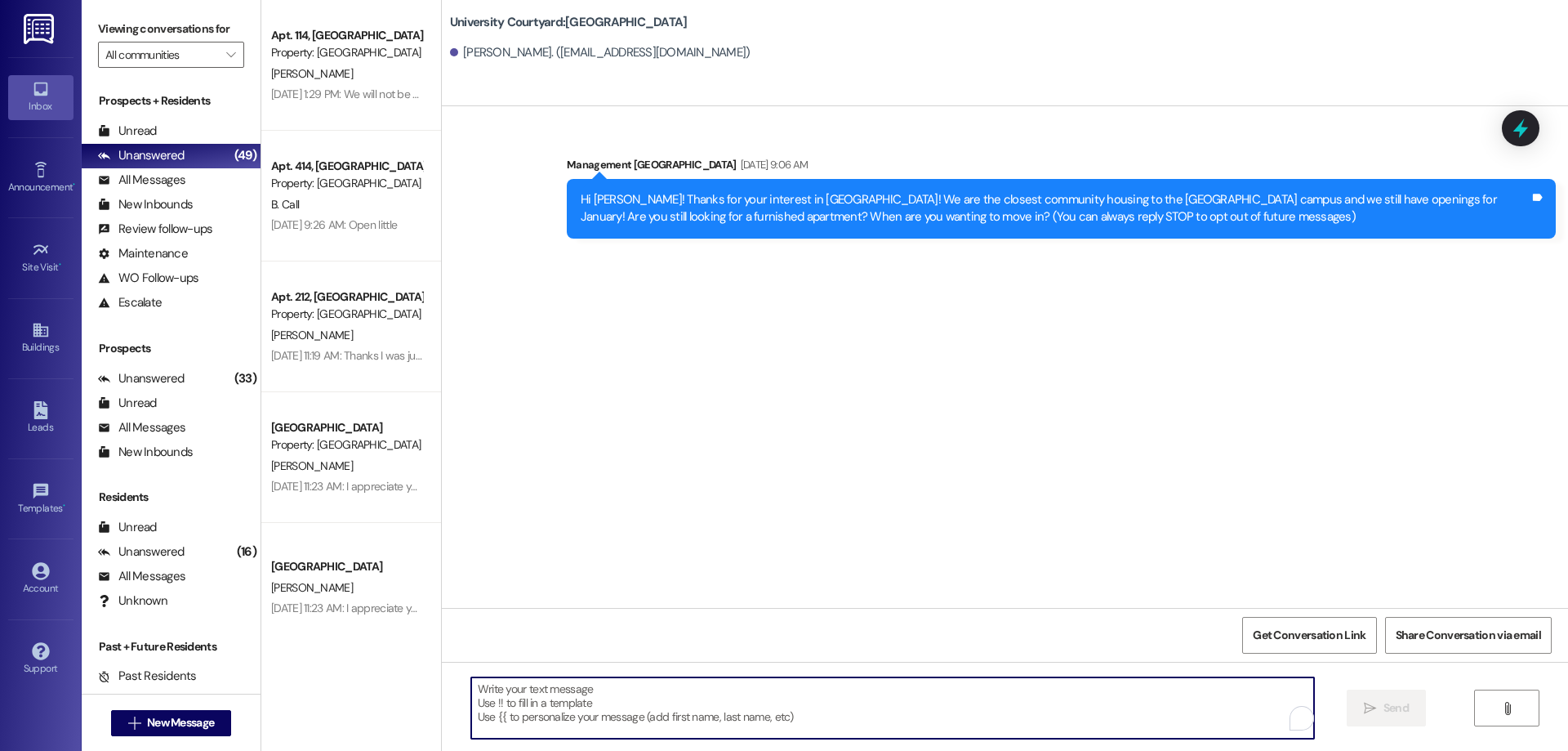
paste textarea "Hi Joanie! Are you looking for January housing? We still have some openings for…"
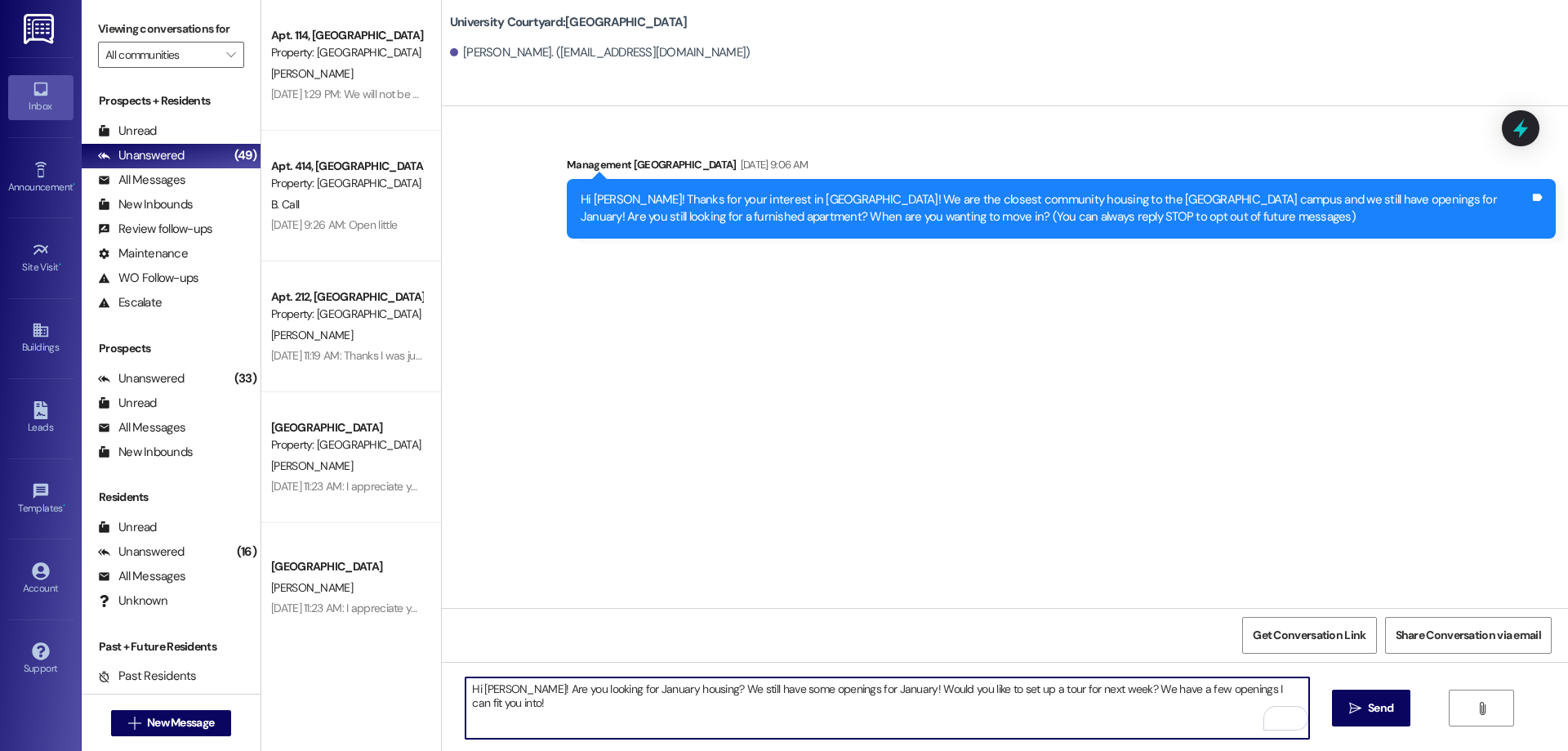
drag, startPoint x: 504, startPoint y: 688, endPoint x: 478, endPoint y: 689, distance: 26.0
click at [478, 689] on textarea "Hi Joanie! Are you looking for January housing? We still have some openings for…" at bounding box center [887, 708] width 843 height 61
type textarea "Hi Vanessa! Are you looking for January housing? We still have some openings fo…"
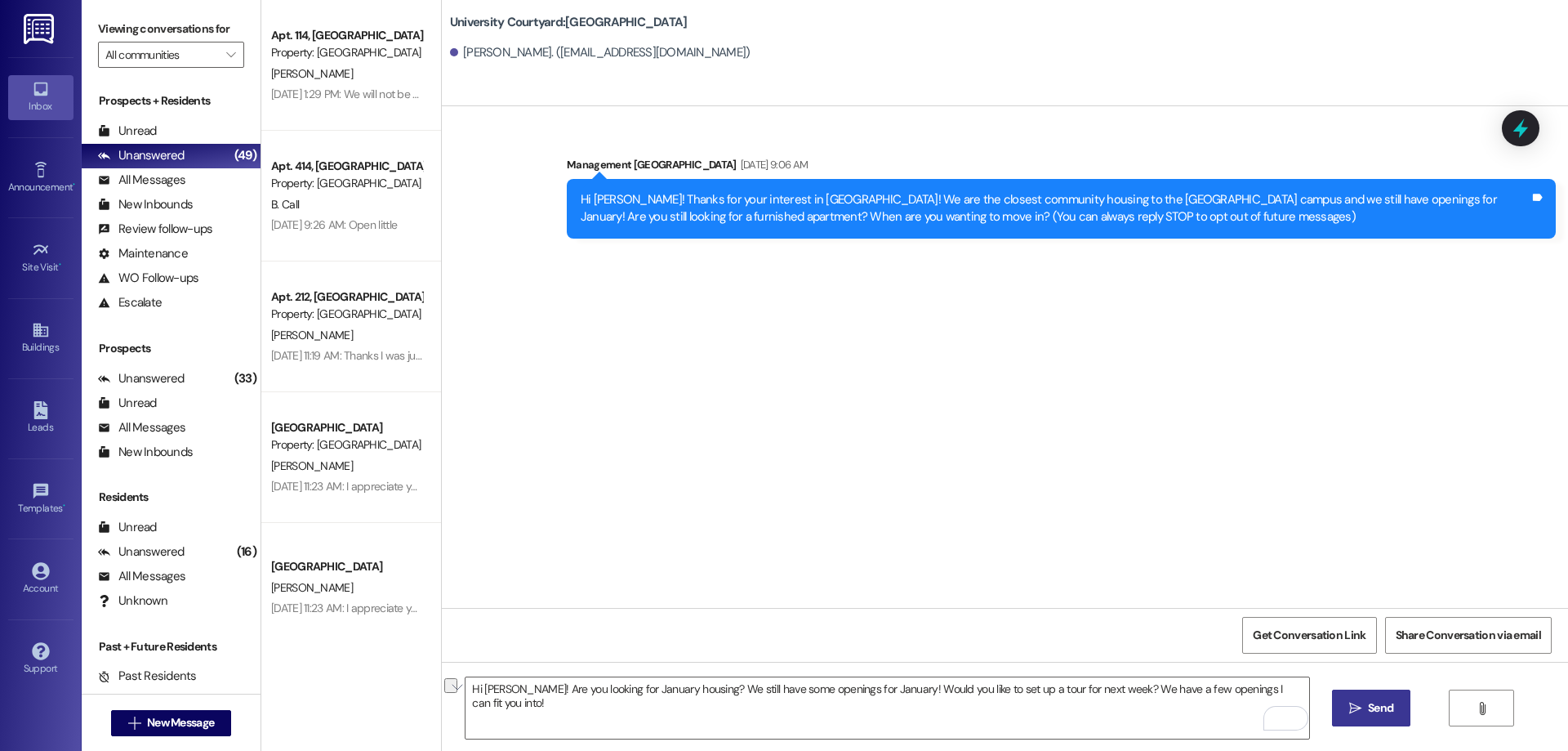
click at [1399, 699] on button " Send" at bounding box center [1372, 708] width 79 height 37
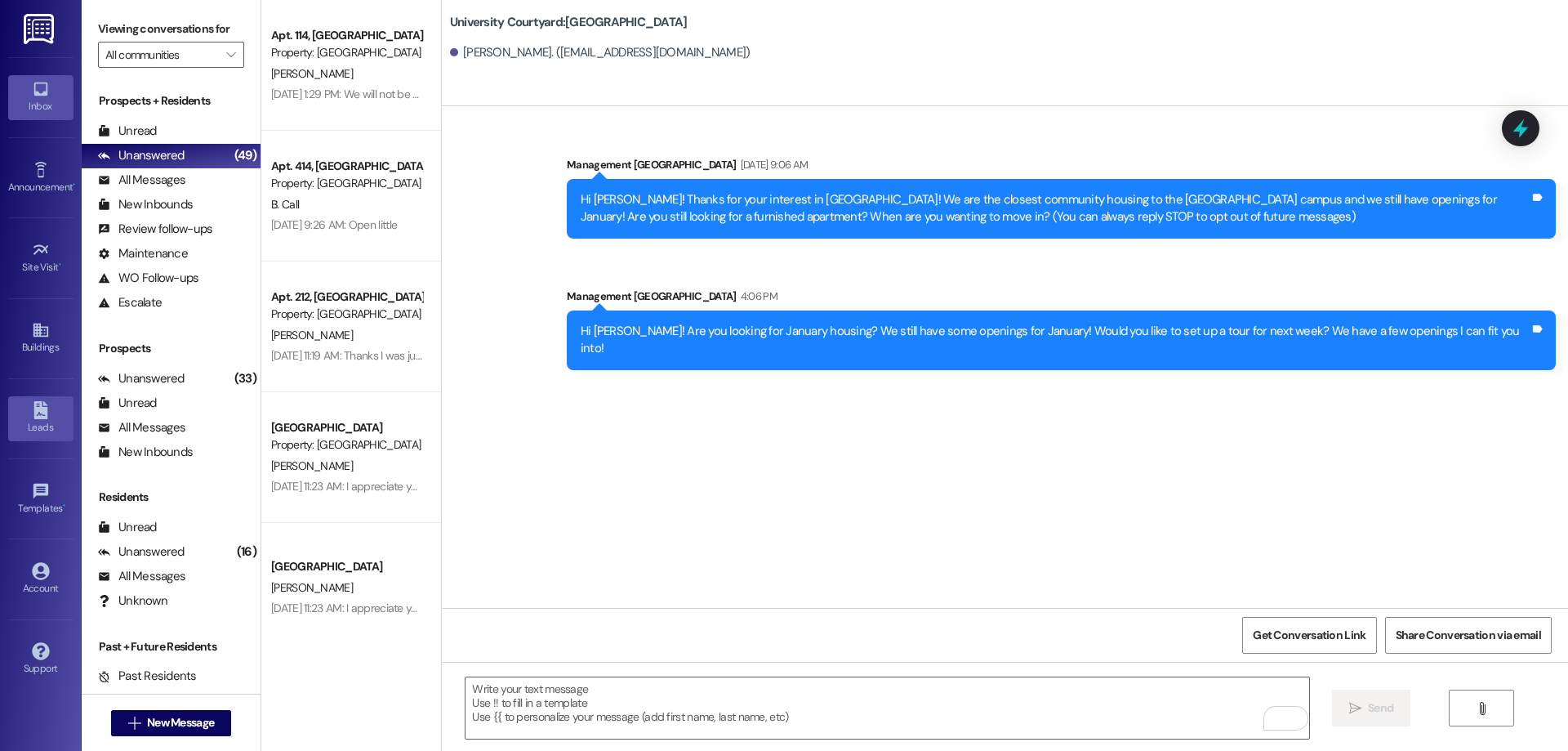
click at [15, 411] on link "Leads" at bounding box center [41, 419] width 65 height 44
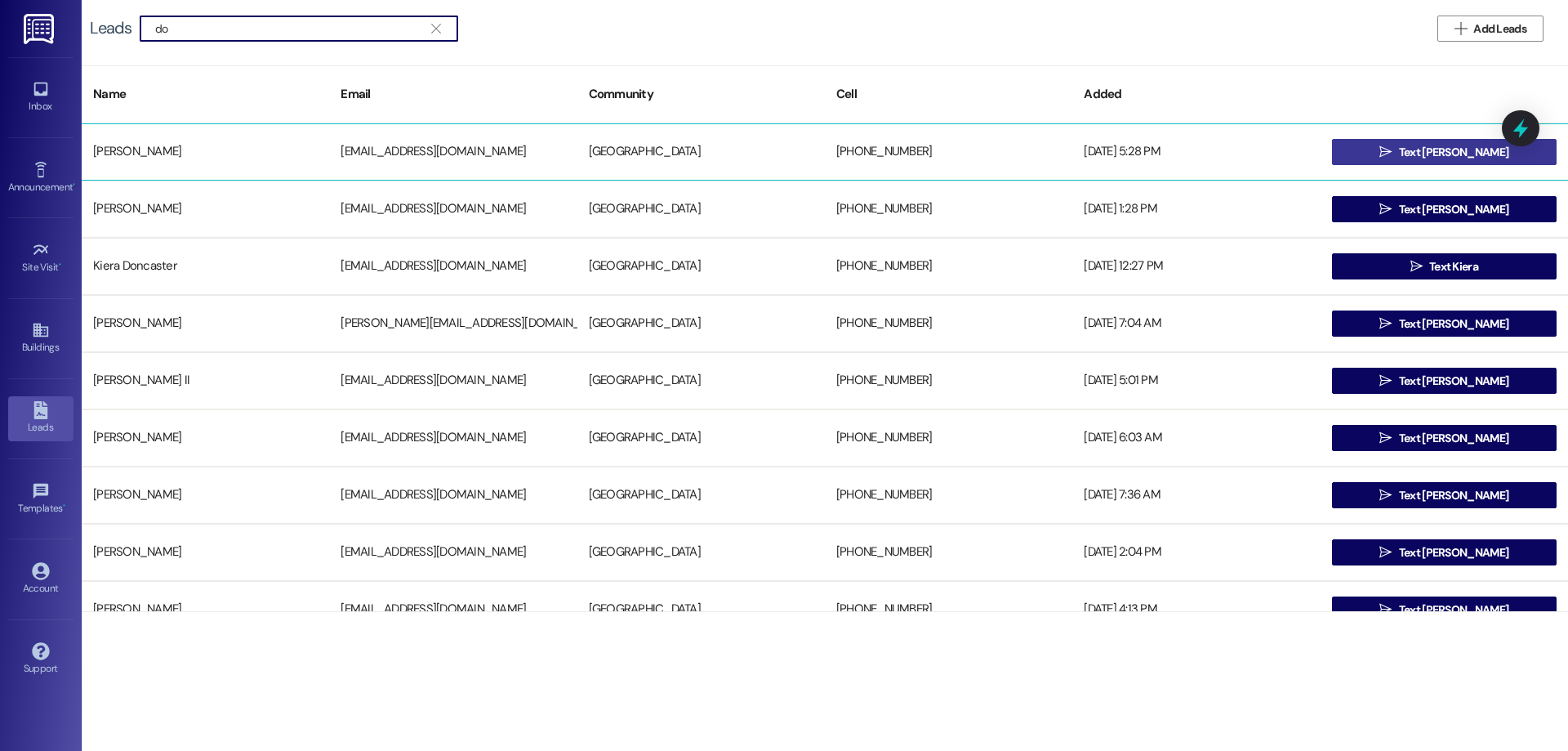
type input "do"
click at [1453, 147] on span "Text Donivan" at bounding box center [1454, 152] width 110 height 18
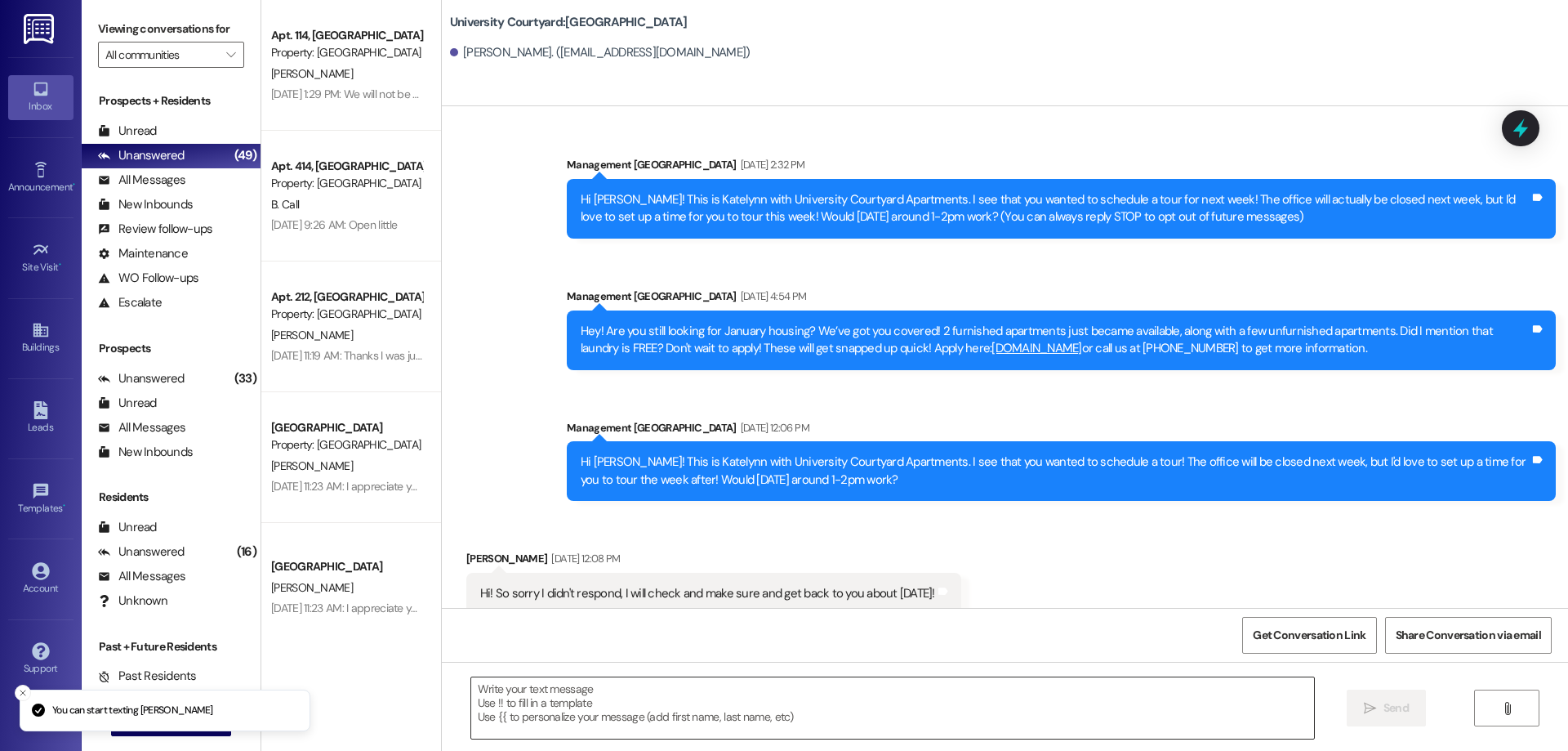
scroll to position [19, 0]
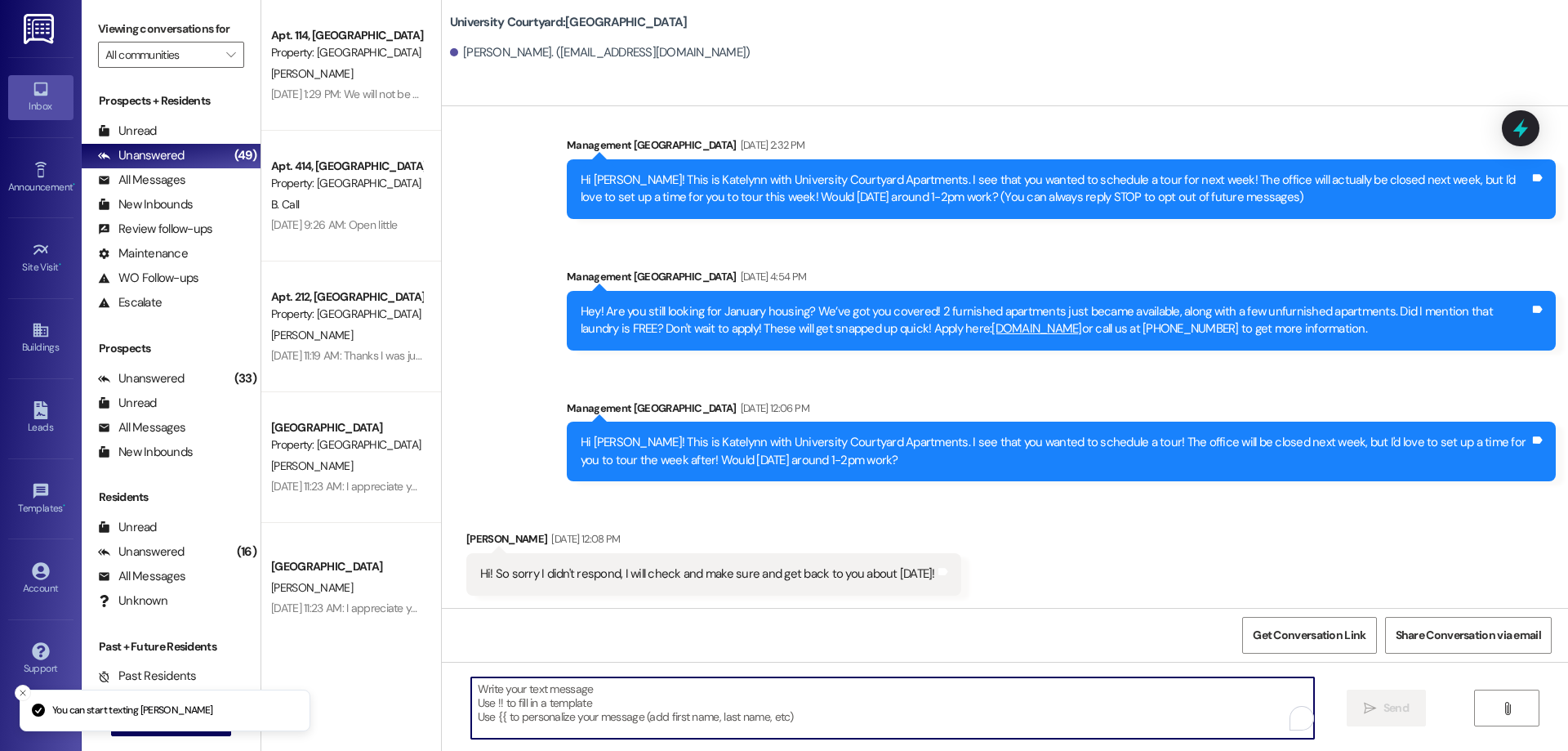
click at [588, 715] on textarea "To enrich screen reader interactions, please activate Accessibility in Grammarl…" at bounding box center [893, 708] width 843 height 61
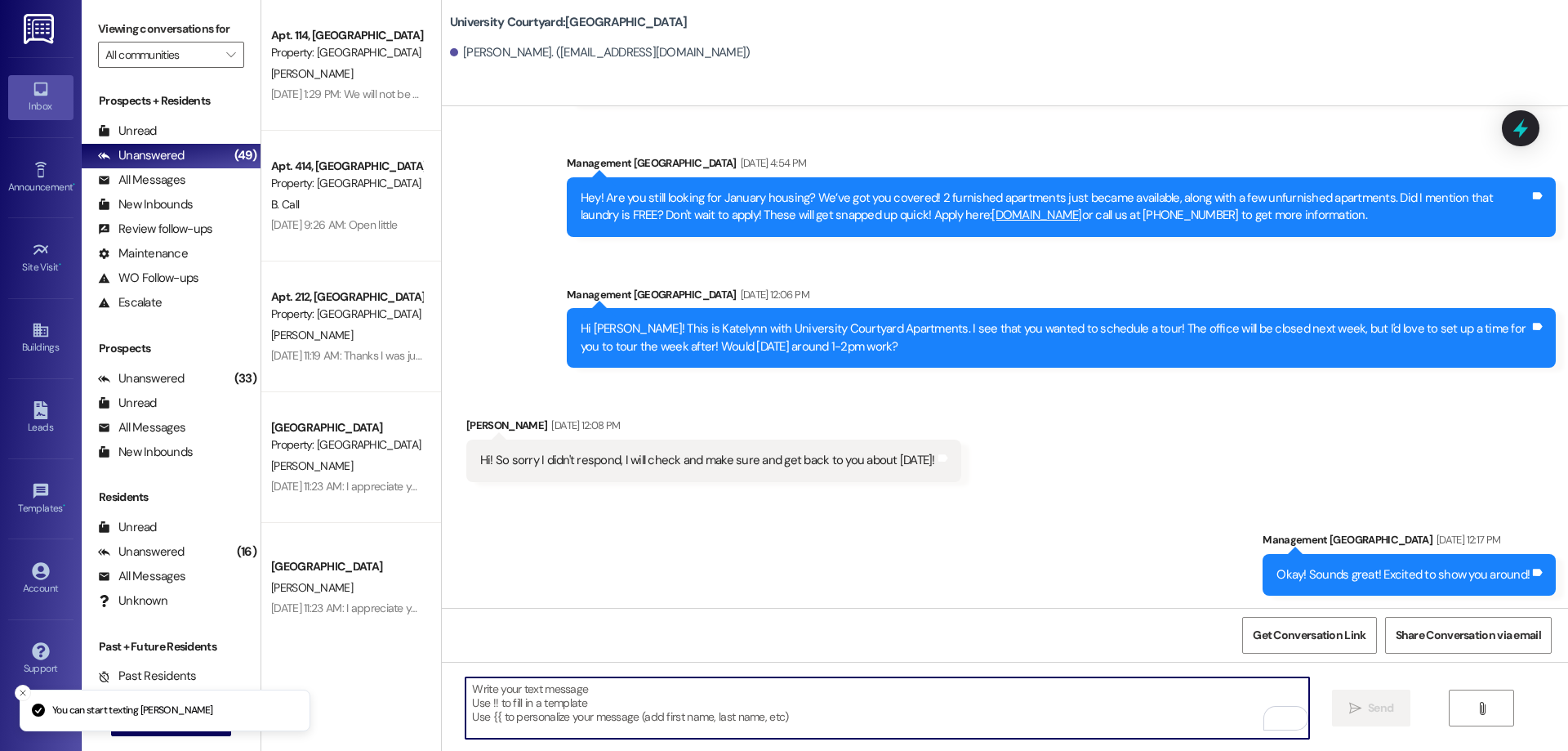
scroll to position [134, 0]
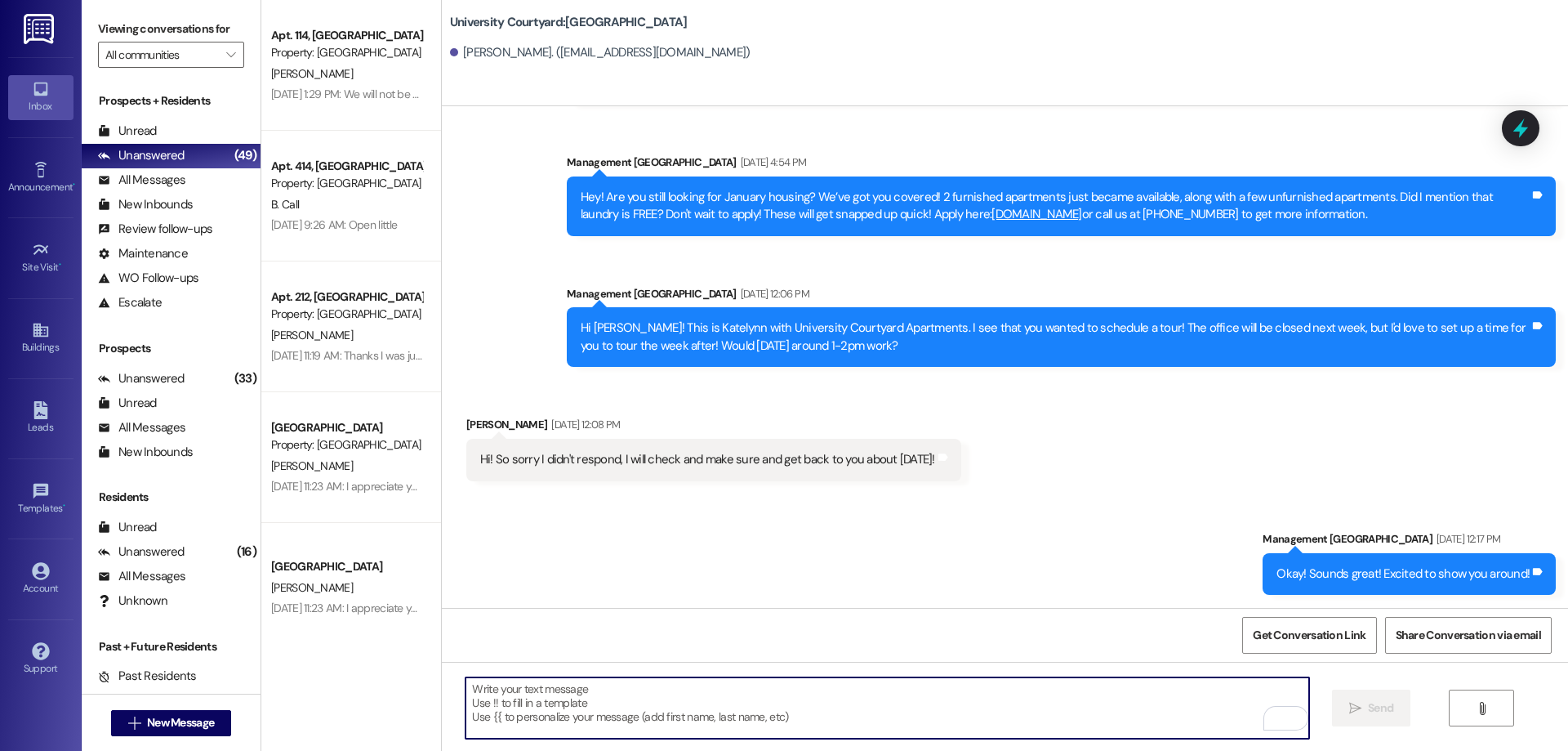
paste textarea "Hi Vanessa! Are you looking for January housing? We still have some openings fo…"
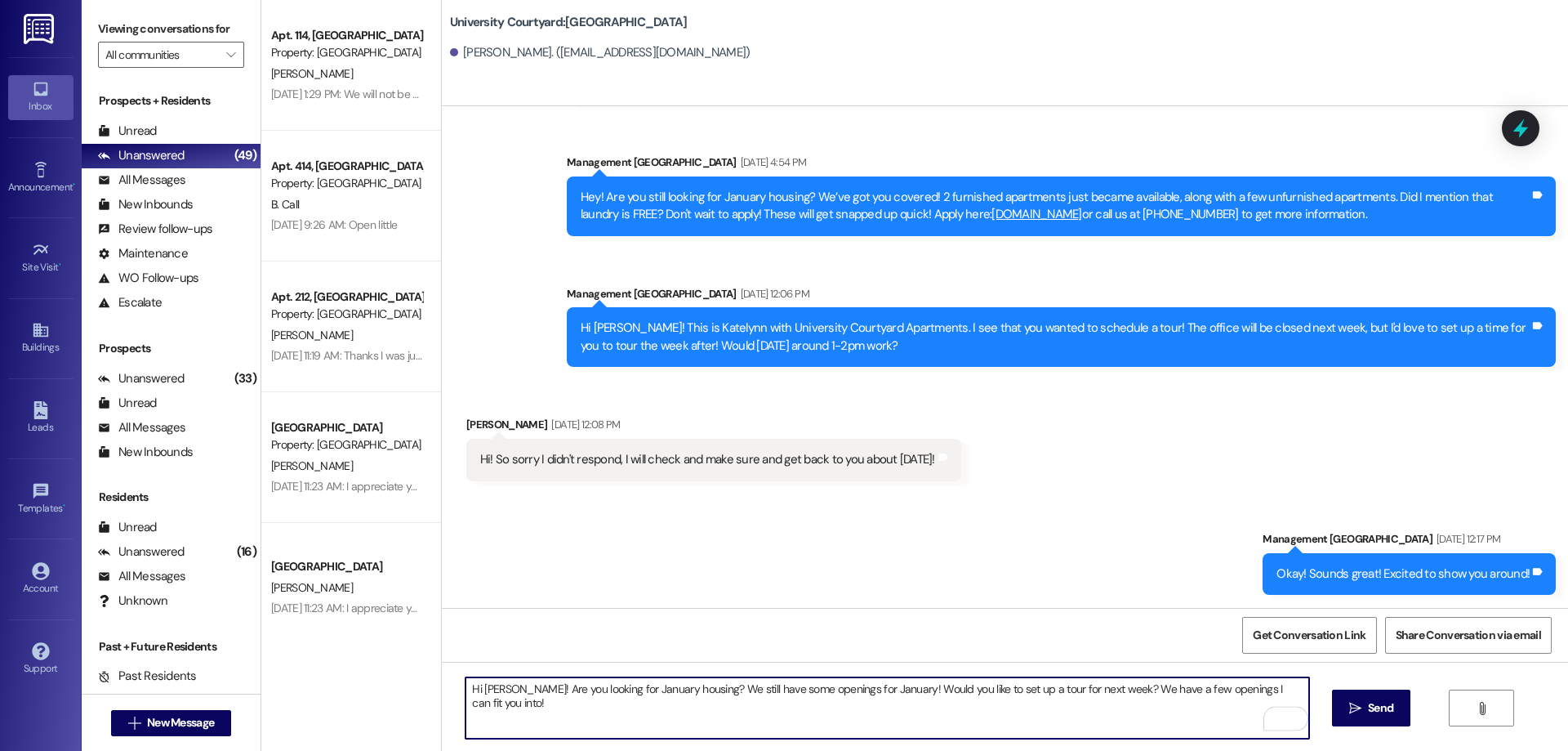
click at [551, 687] on textarea "Hi Vanessa! Are you looking for January housing? We still have some openings fo…" at bounding box center [887, 708] width 843 height 61
drag, startPoint x: 510, startPoint y: 685, endPoint x: 470, endPoint y: 685, distance: 40.0
click at [470, 685] on textarea "Hi Vanessa! Are you still looking for January housing? We still have some openi…" at bounding box center [887, 708] width 843 height 61
type textarea "Hi Donivan! Are you still looking for January housing? We still have some openi…"
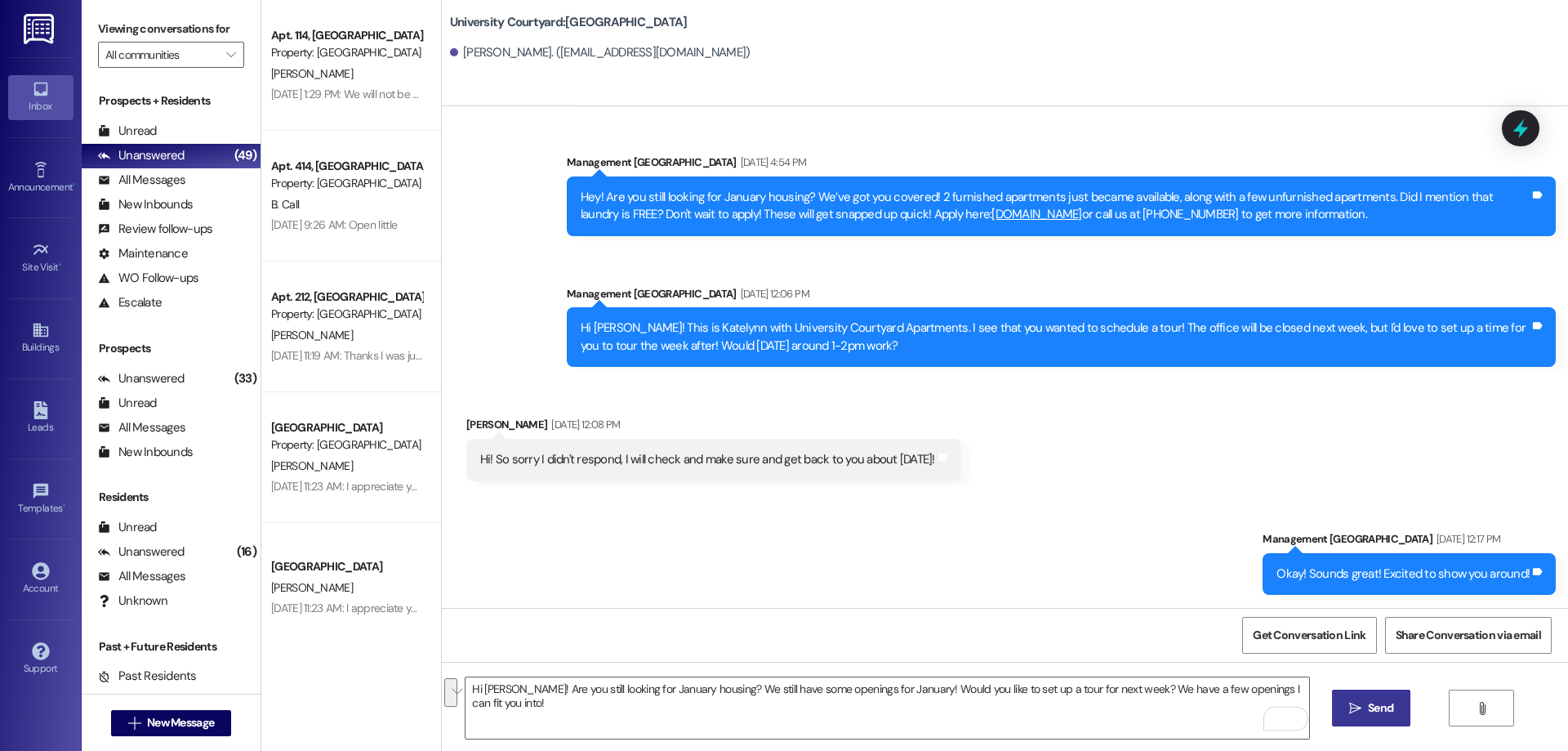
click at [1353, 711] on icon "" at bounding box center [1355, 709] width 12 height 13
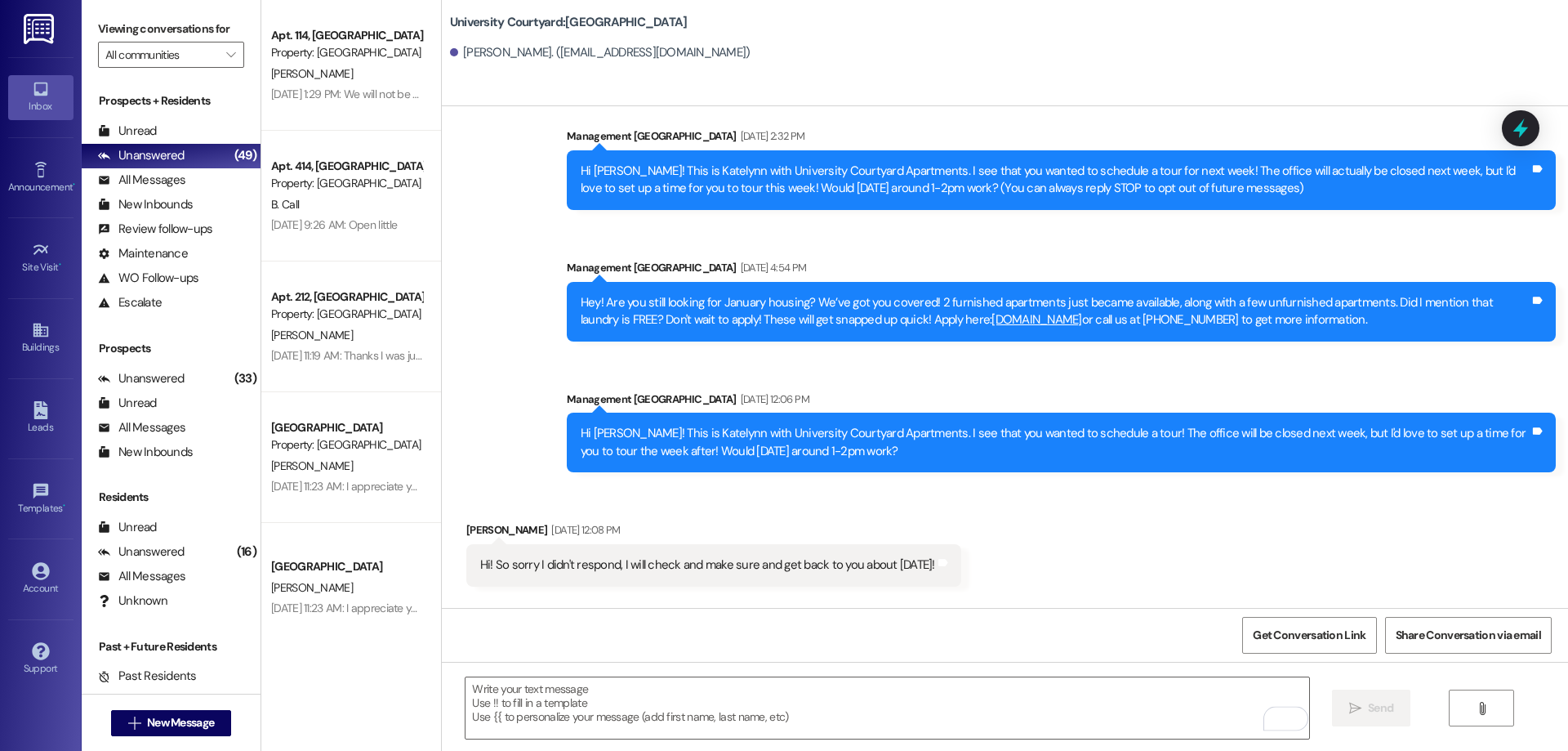
scroll to position [19, 0]
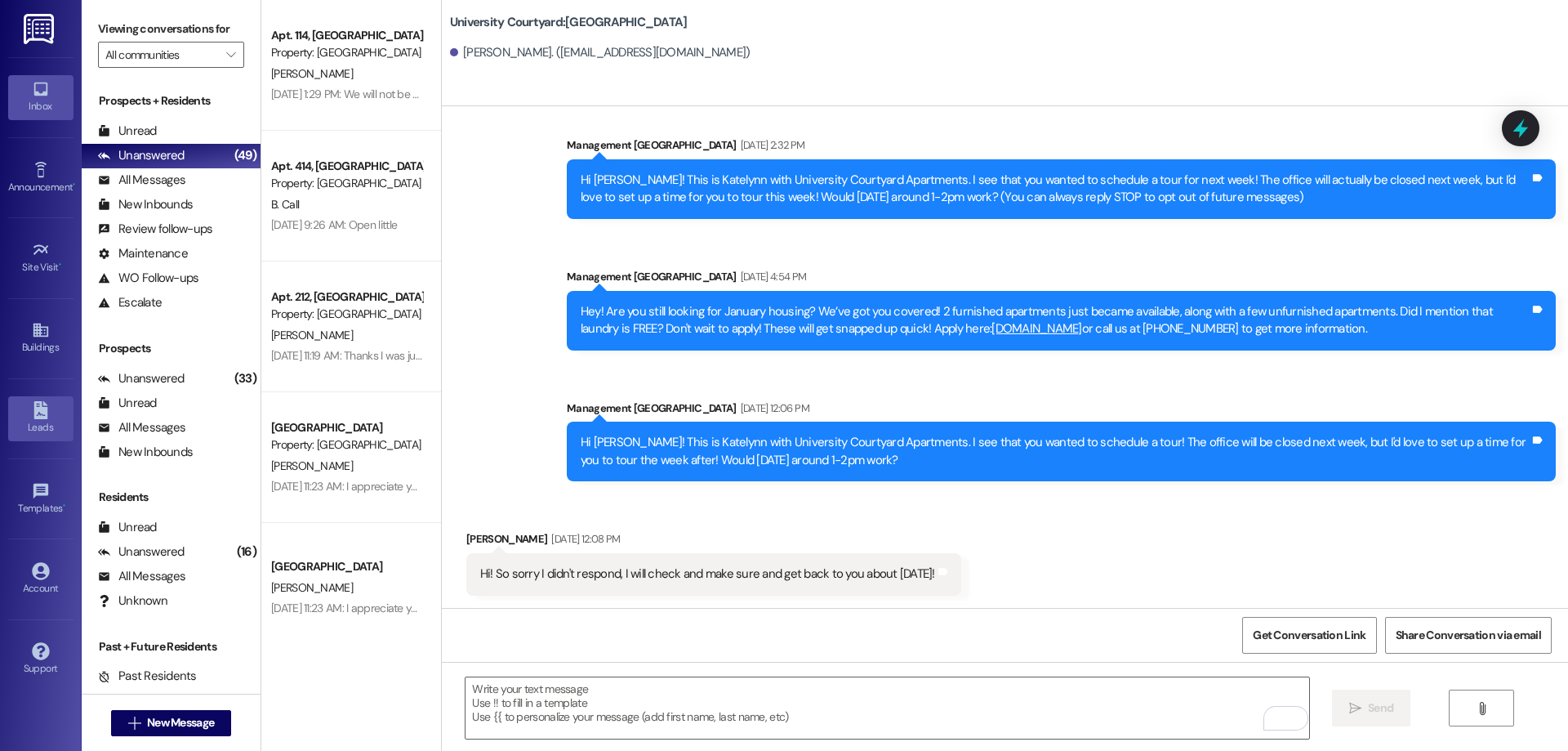
click at [17, 426] on div "Leads" at bounding box center [41, 427] width 82 height 17
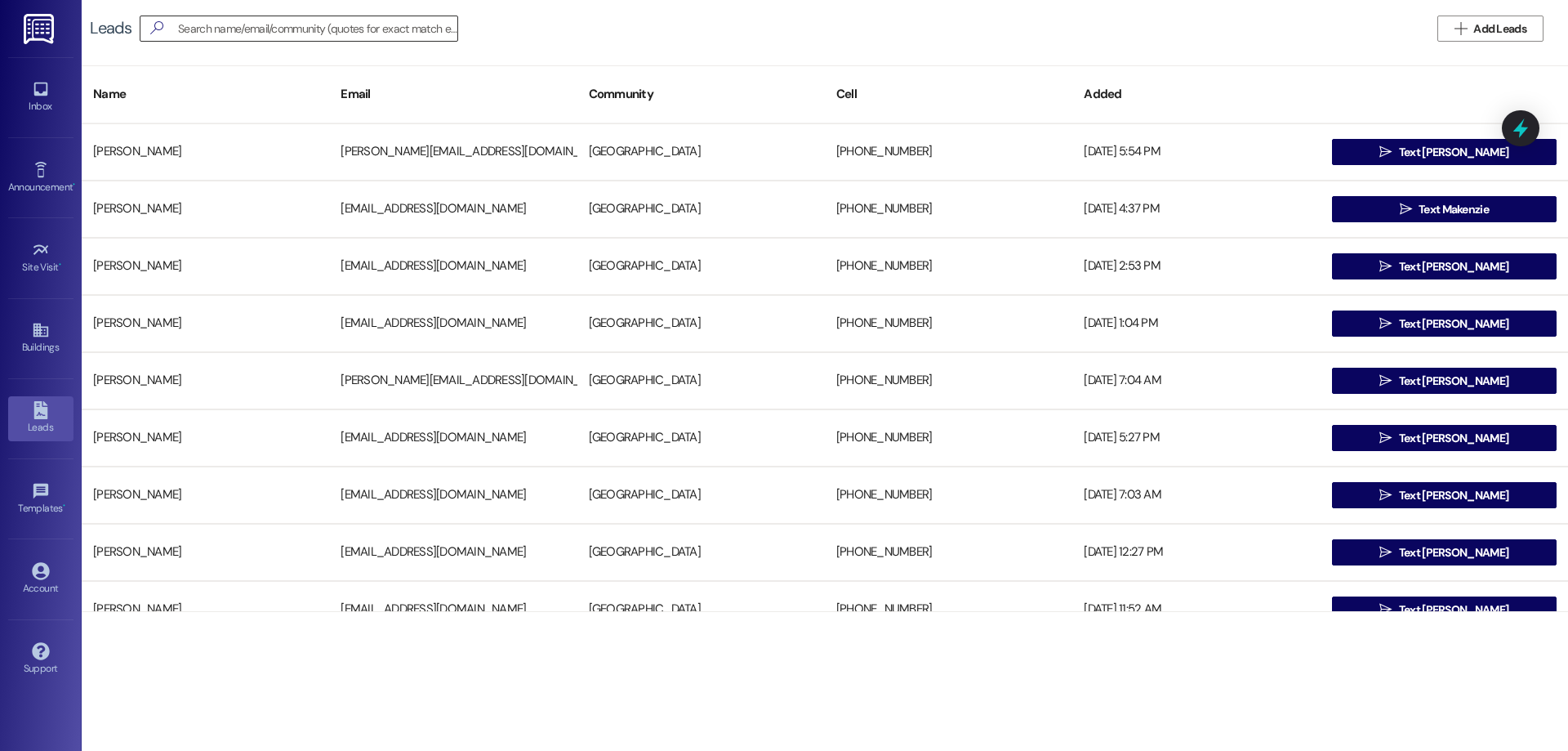
click at [301, 37] on input at bounding box center [317, 29] width 279 height 23
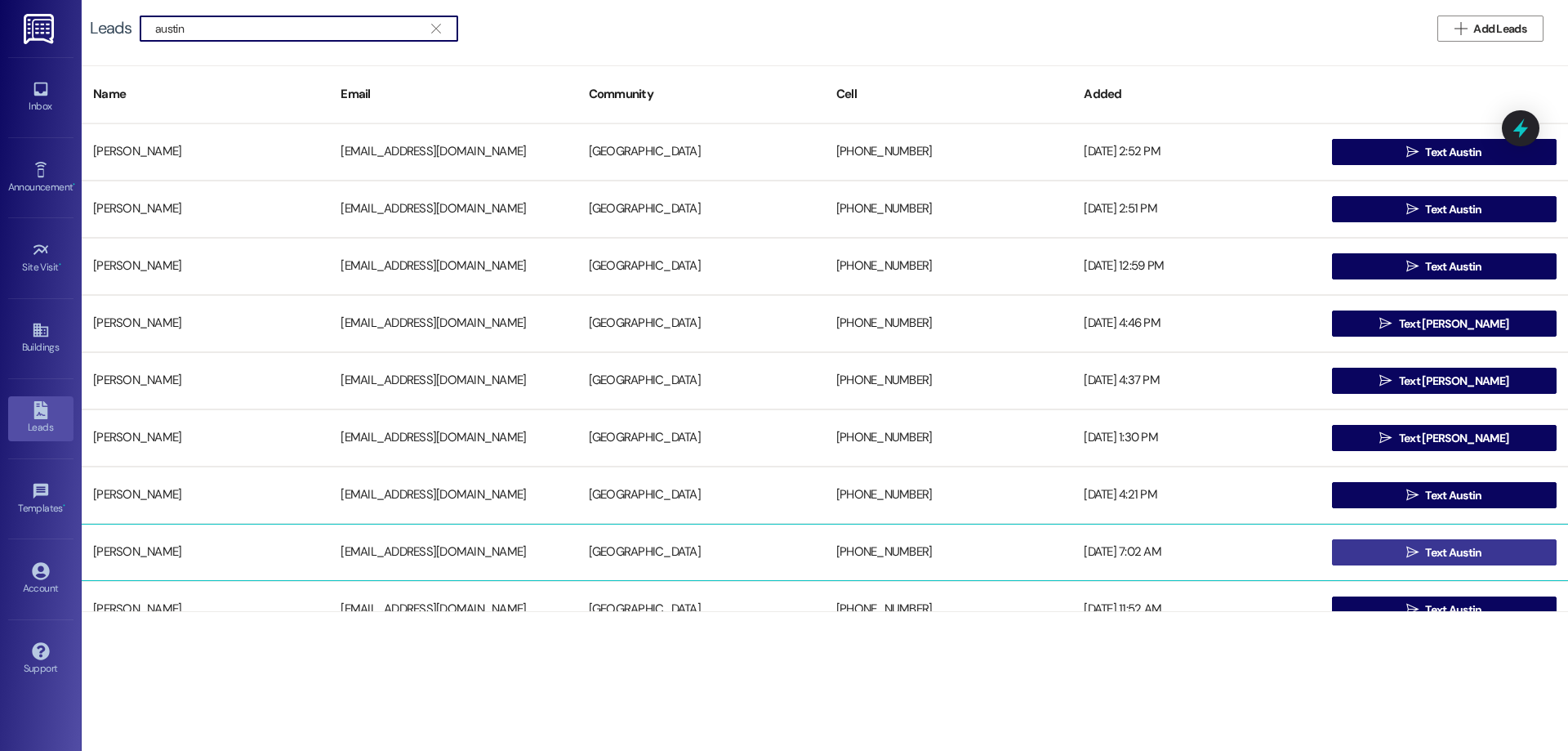
type input "austin"
click at [1460, 556] on span "Text Austin" at bounding box center [1453, 553] width 56 height 18
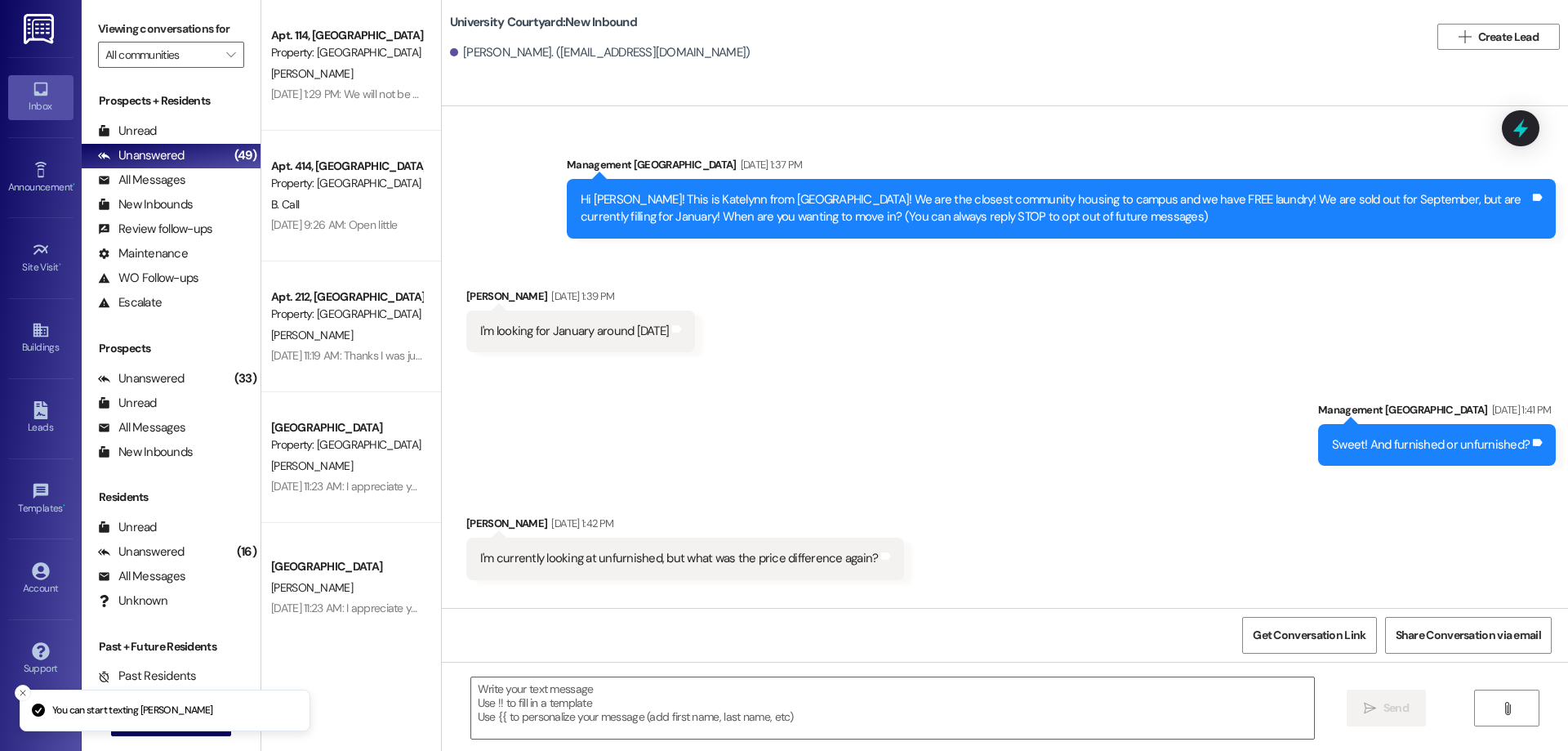
scroll to position [3721, 0]
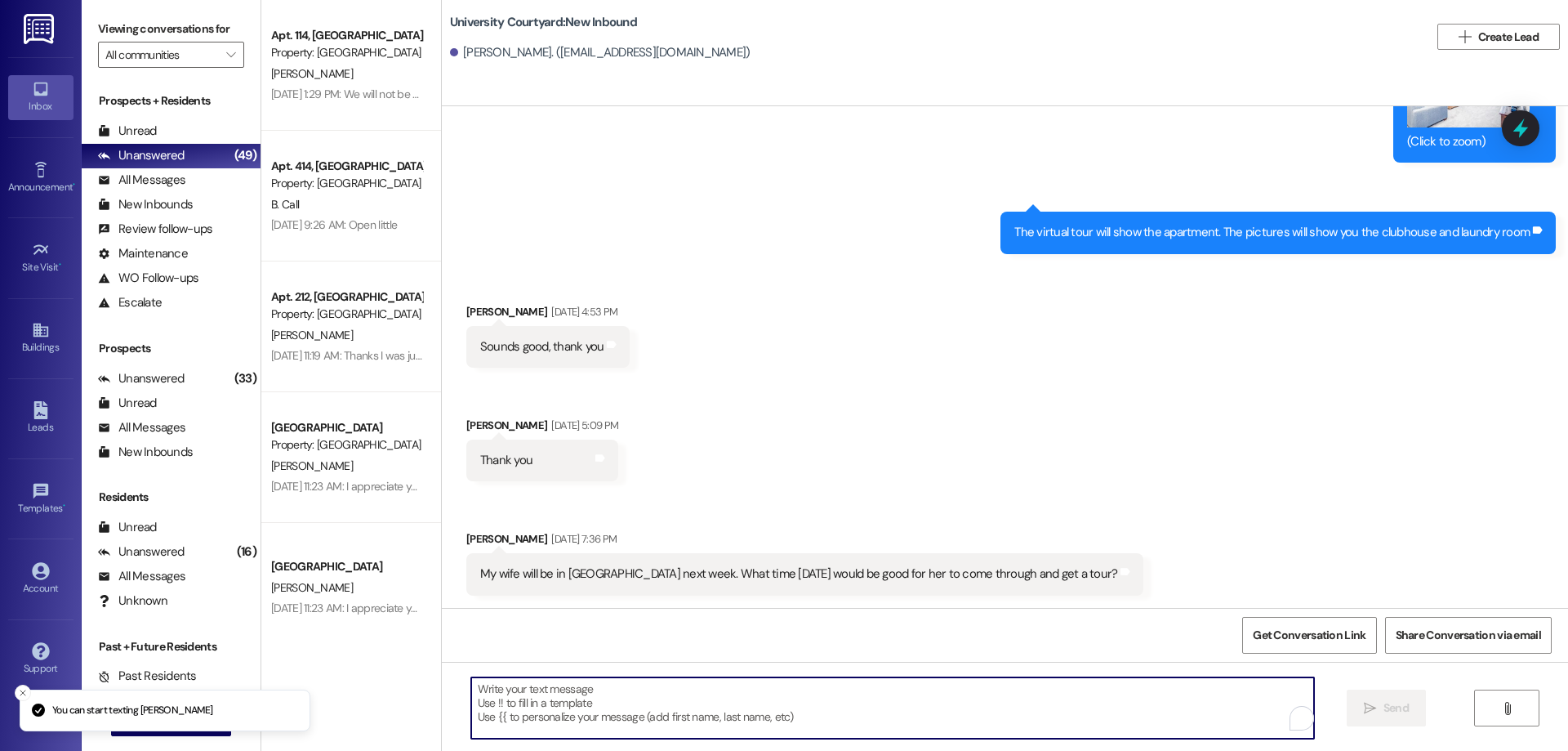
click at [584, 710] on textarea "To enrich screen reader interactions, please activate Accessibility in Grammarl…" at bounding box center [893, 708] width 843 height 61
paste textarea "Hi Donivan! Are you still looking for January housing? We still have some openi…"
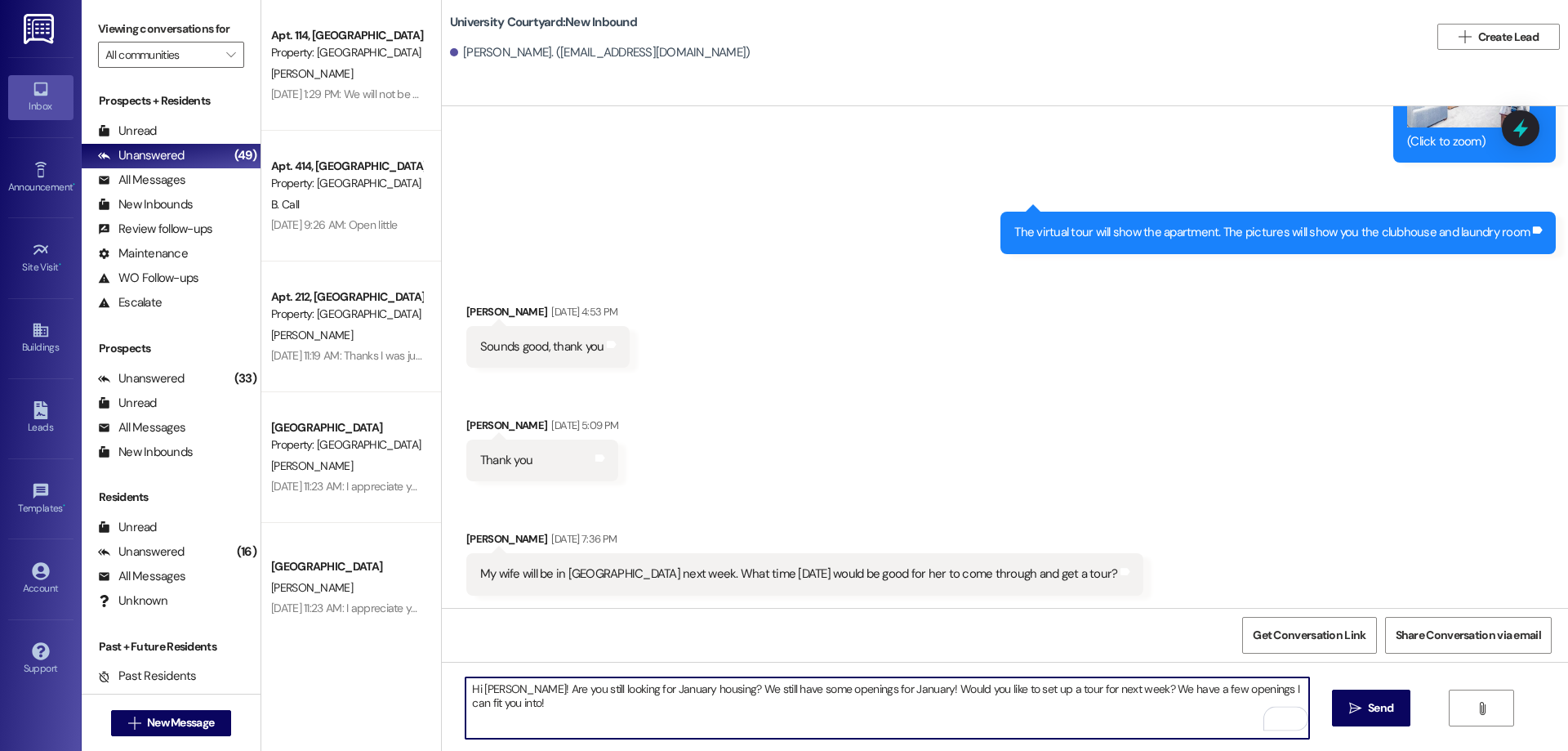
click at [505, 686] on textarea "Hi Donivan! Are you still looking for January housing? We still have some openi…" at bounding box center [887, 708] width 843 height 61
type textarea "Hi Austin! Are you still looking for January housing? We still have some openin…"
click at [1327, 694] on div "Hi Austin! Are you still looking for January housing? We still have some openin…" at bounding box center [1004, 722] width 1126 height 123
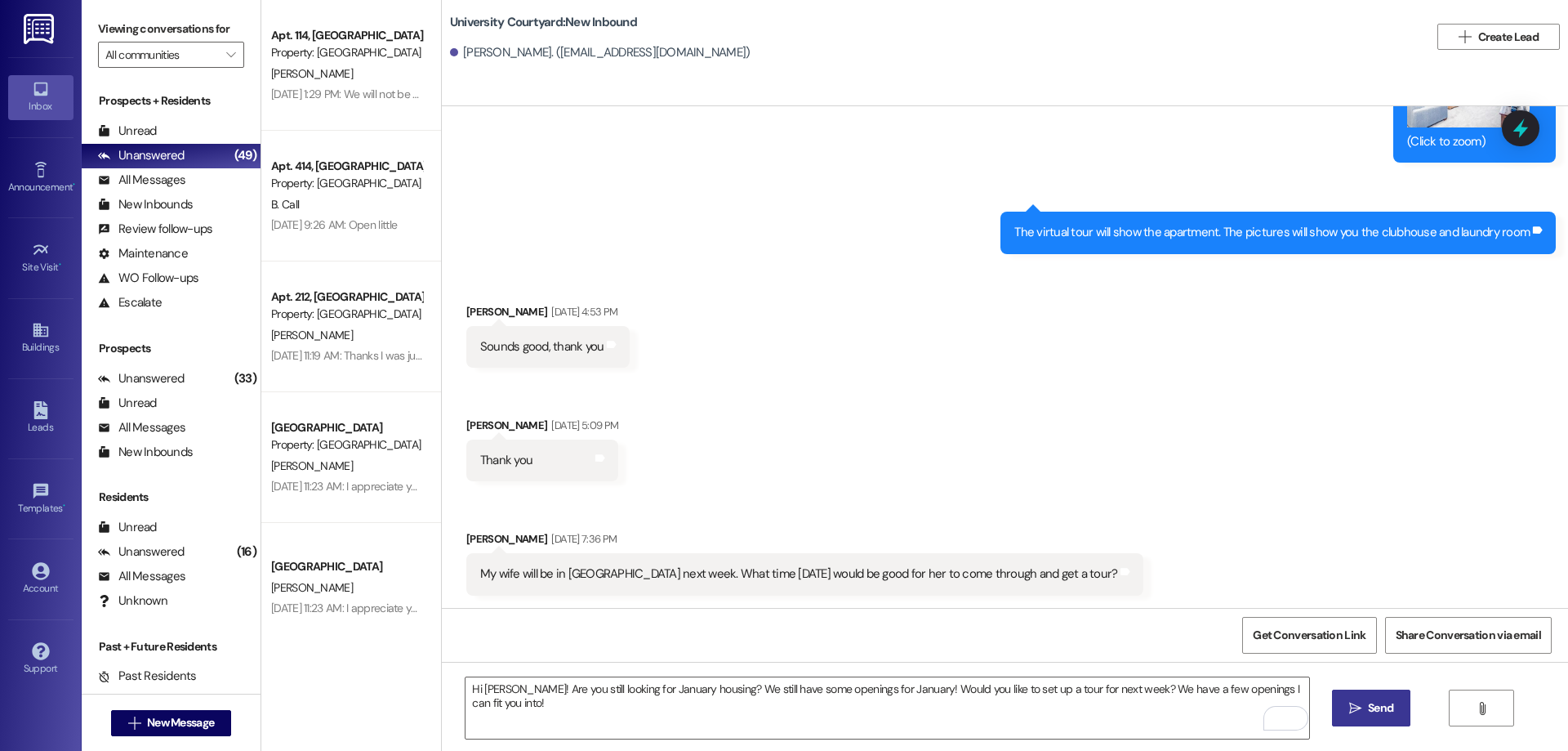
click at [1352, 697] on button " Send" at bounding box center [1372, 708] width 79 height 37
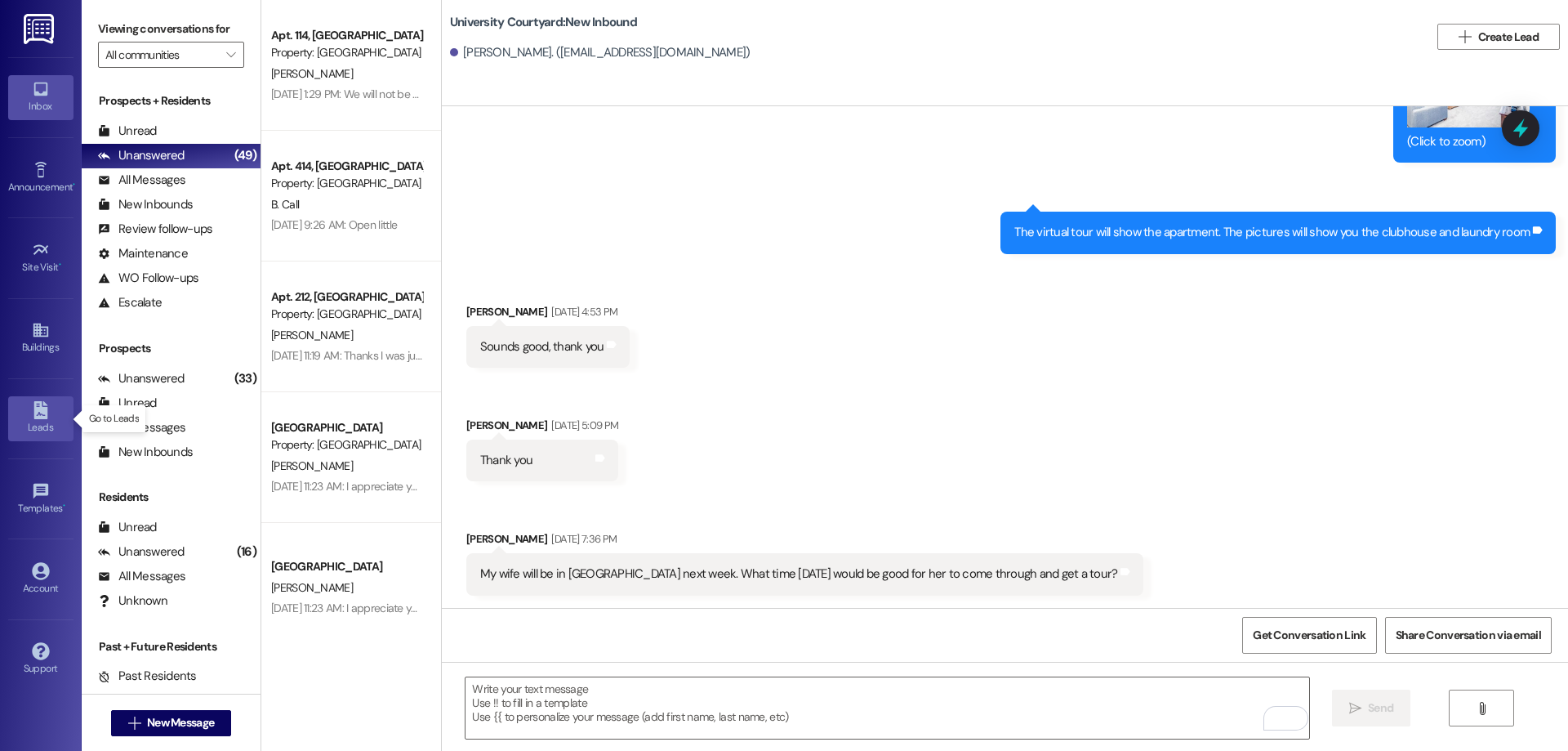
click at [41, 433] on div "Leads" at bounding box center [41, 427] width 82 height 17
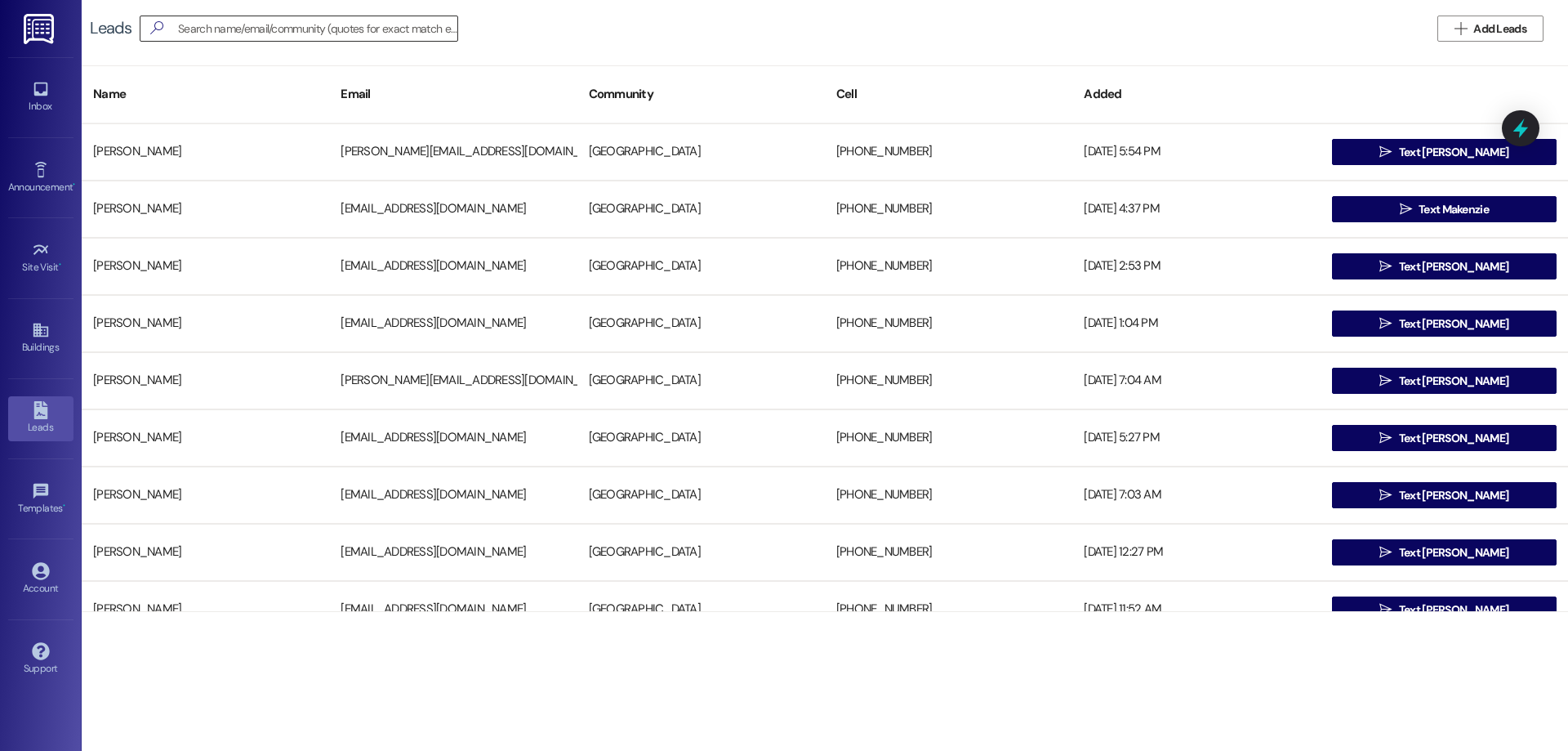
click at [315, 25] on input at bounding box center [317, 29] width 279 height 23
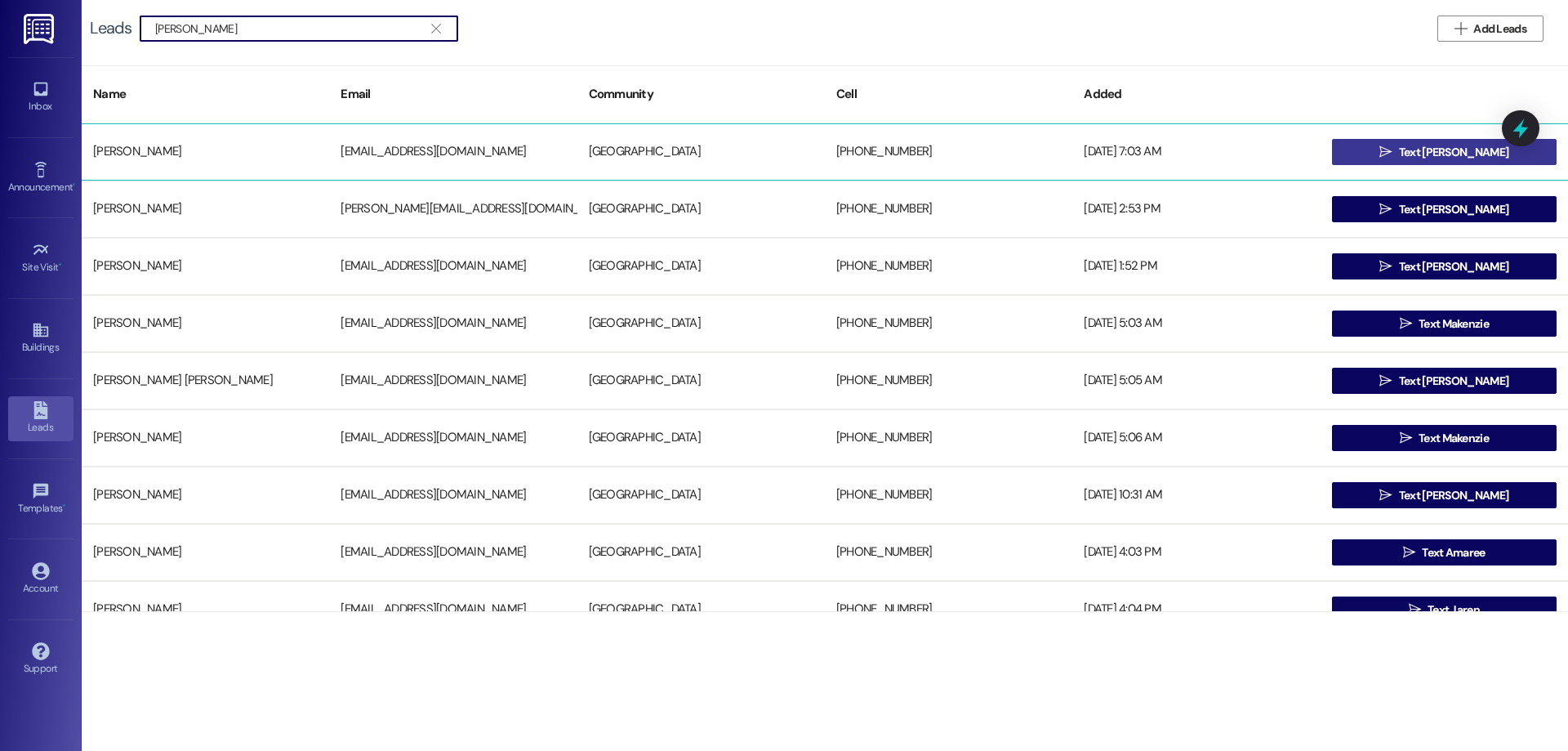
type input "maren"
click at [1467, 158] on span "Text Maren" at bounding box center [1454, 152] width 110 height 18
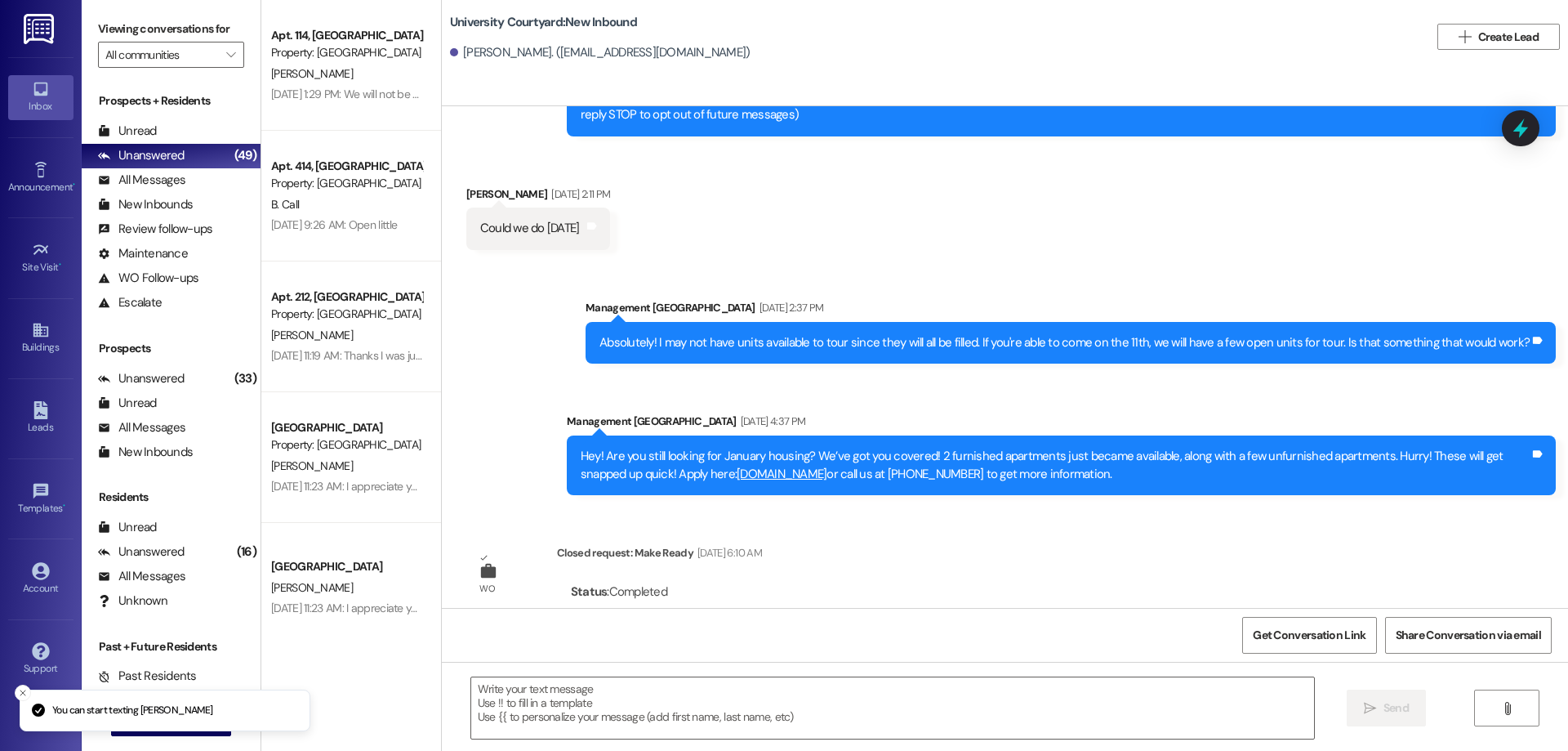
scroll to position [311, 0]
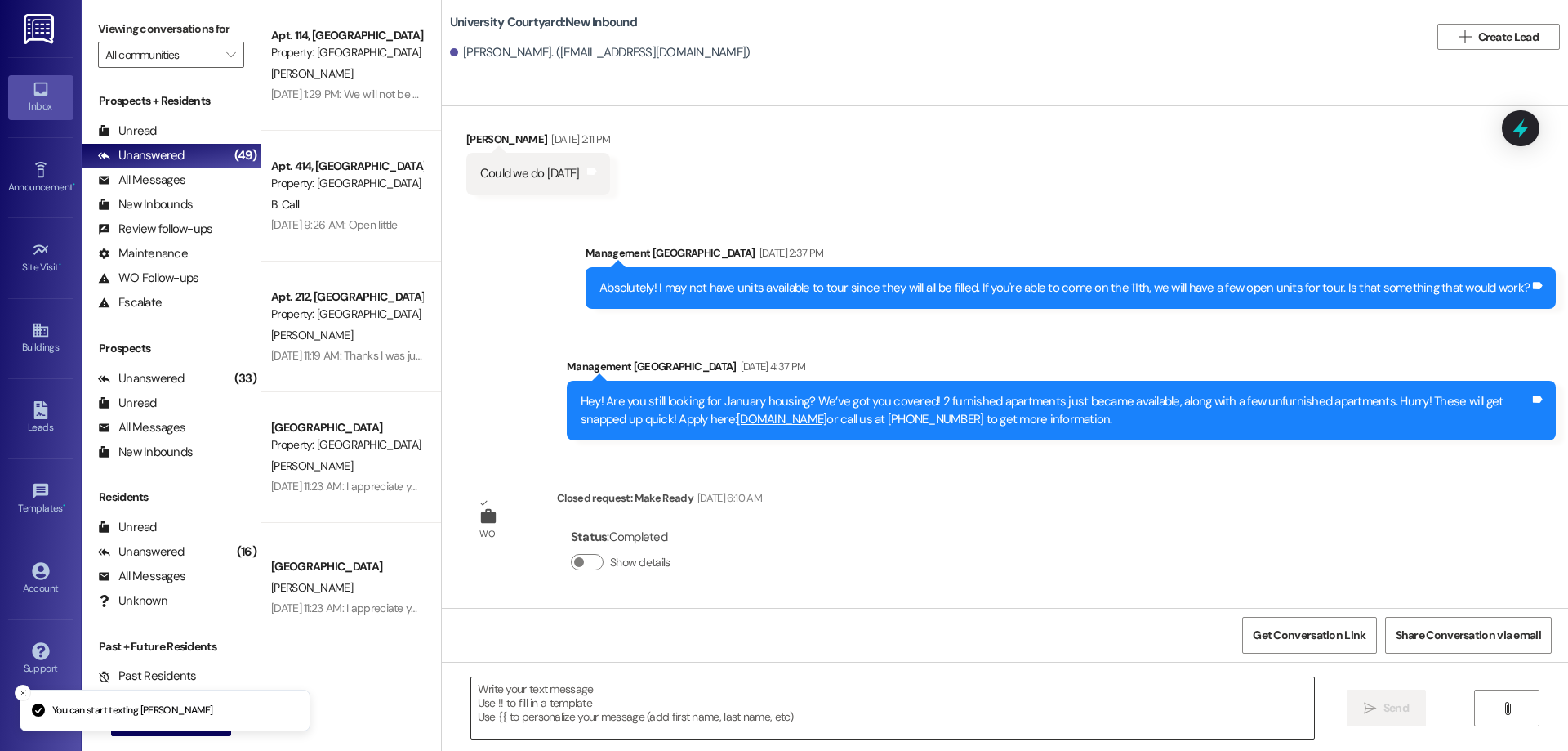
click at [647, 714] on textarea at bounding box center [893, 708] width 843 height 61
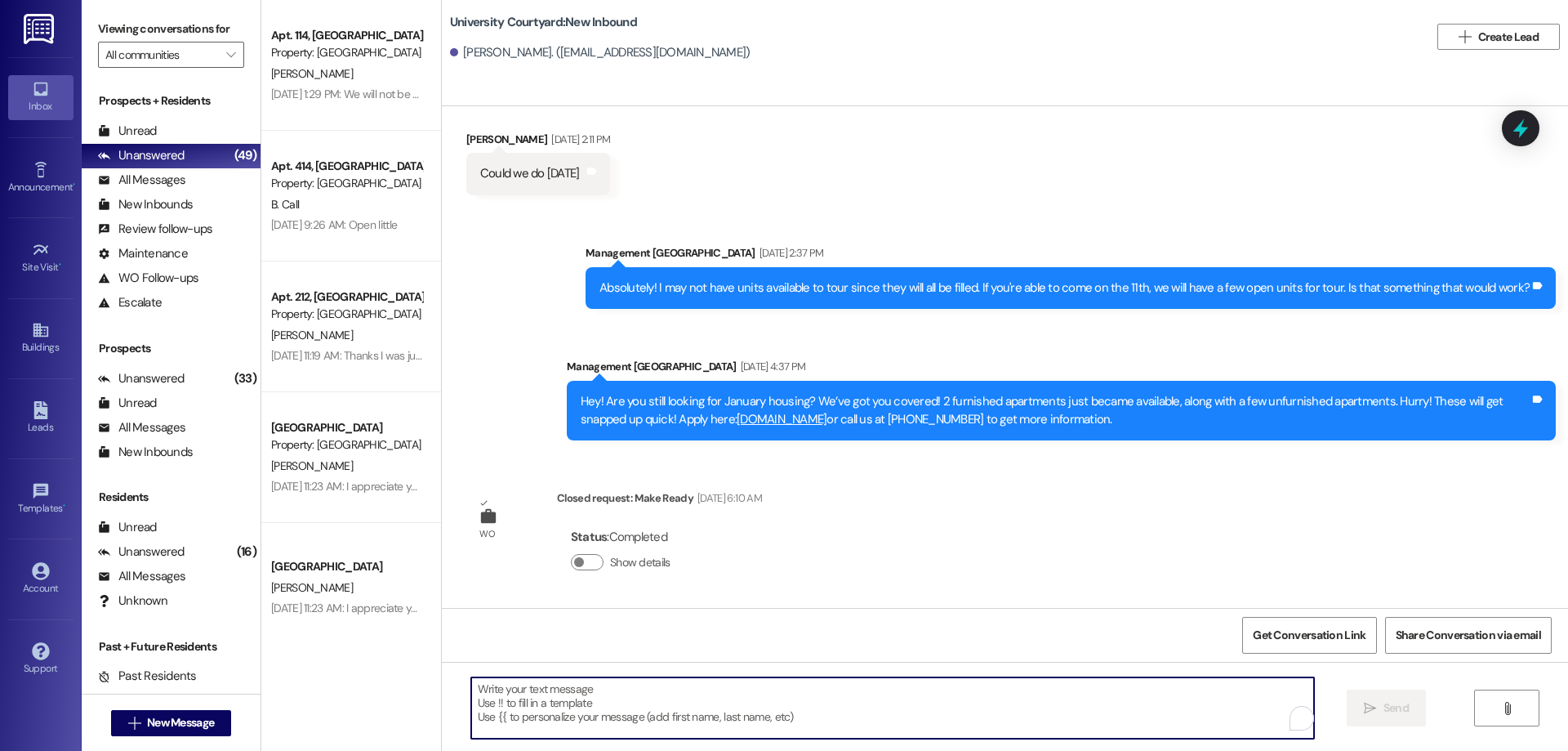
paste textarea "Hi Austin! Are you still looking for January housing? We still have some openin…"
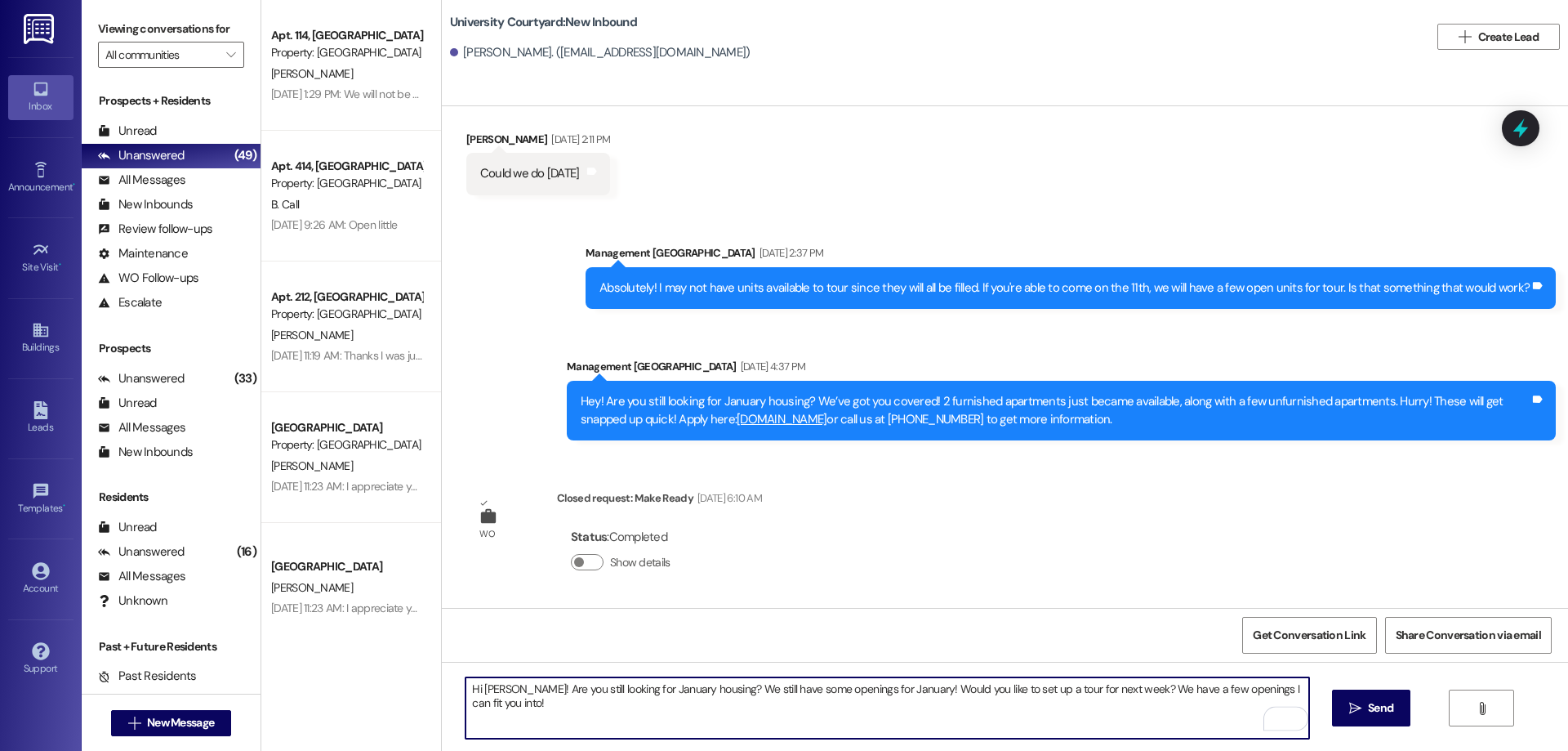
click at [497, 686] on textarea "Hi Austin! Are you still looking for January housing? We still have some openin…" at bounding box center [887, 708] width 843 height 61
type textarea "Hi Maren! Are you still looking for January housing? We still have some opening…"
click at [1396, 719] on button " Send" at bounding box center [1372, 708] width 79 height 37
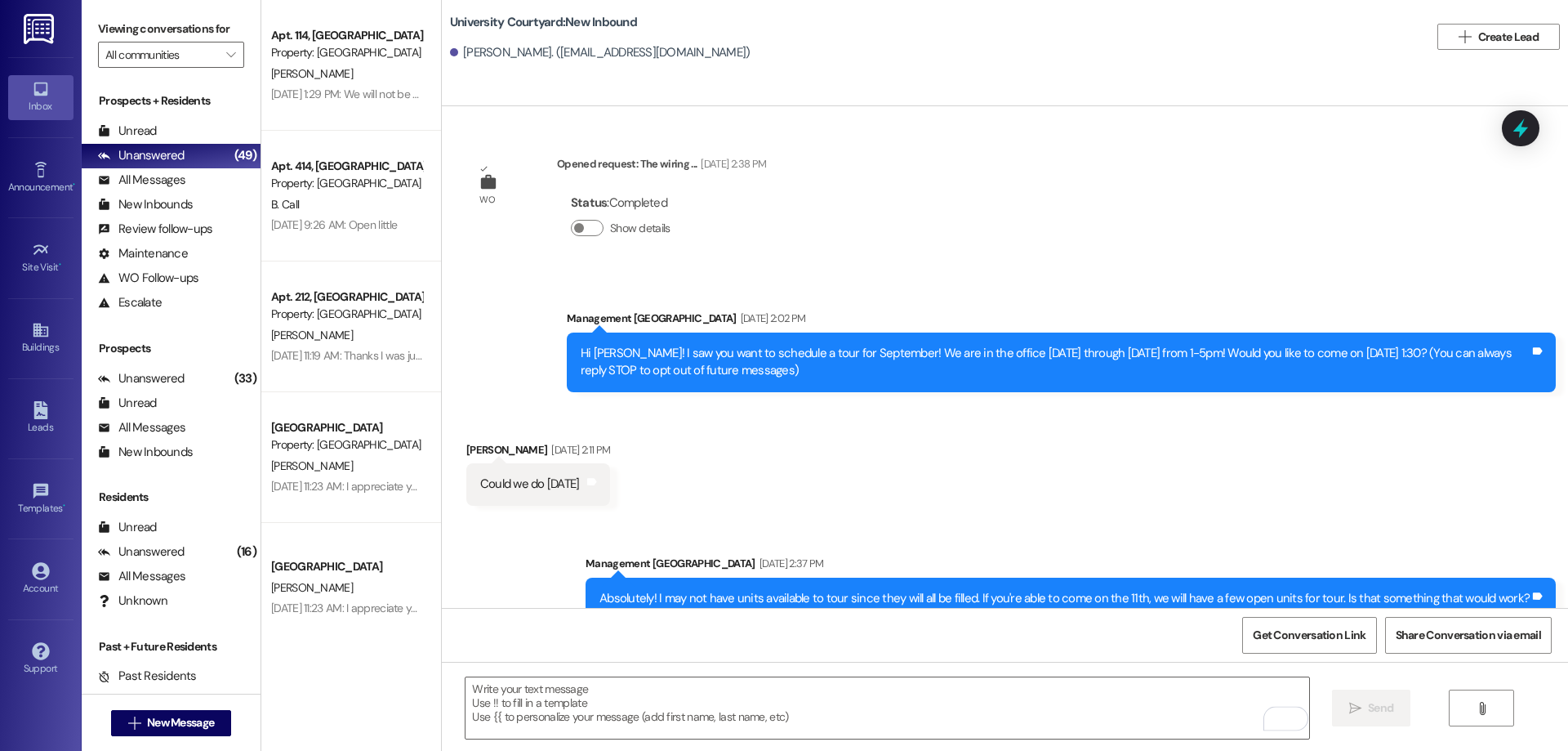
scroll to position [0, 0]
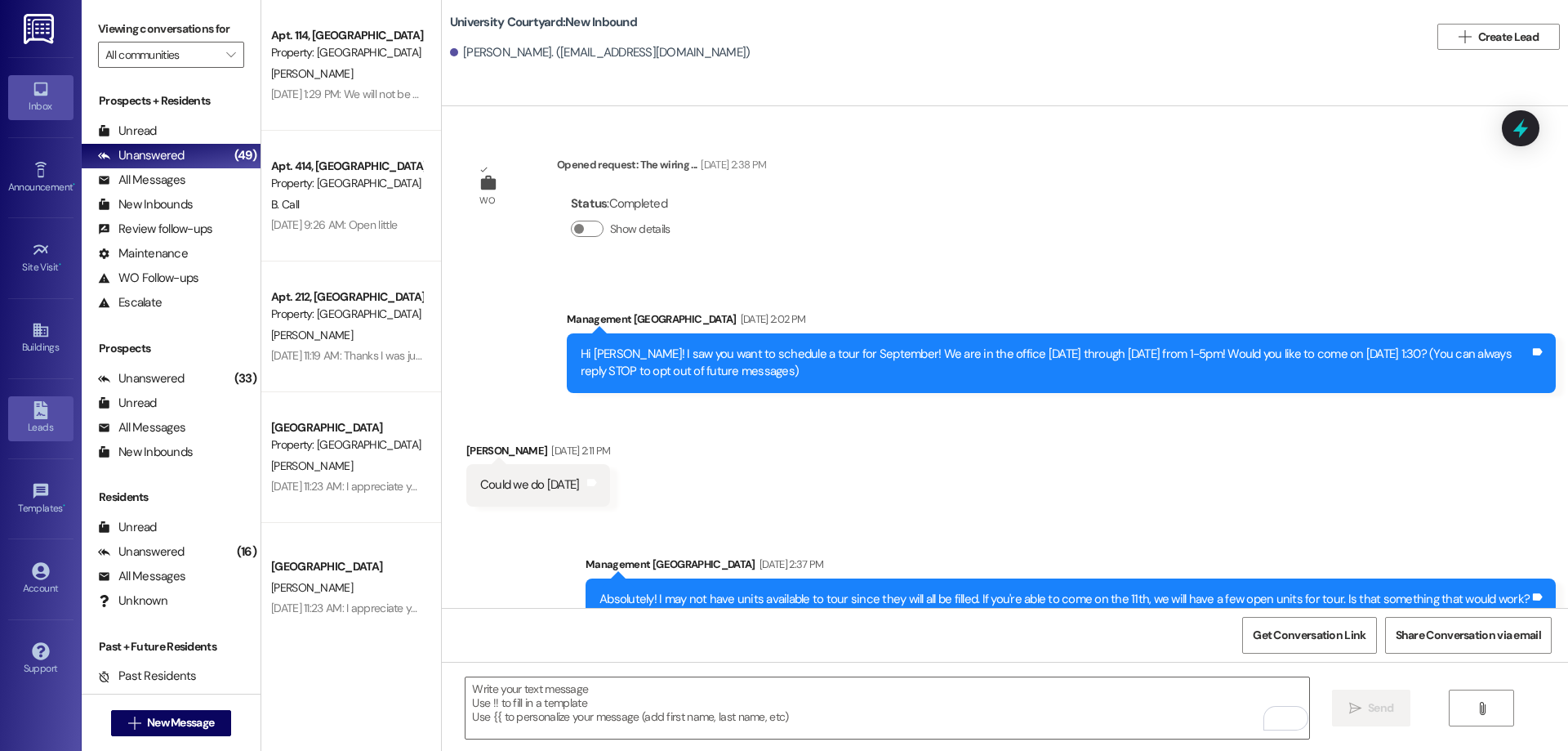
click at [24, 424] on div "Leads" at bounding box center [41, 427] width 82 height 17
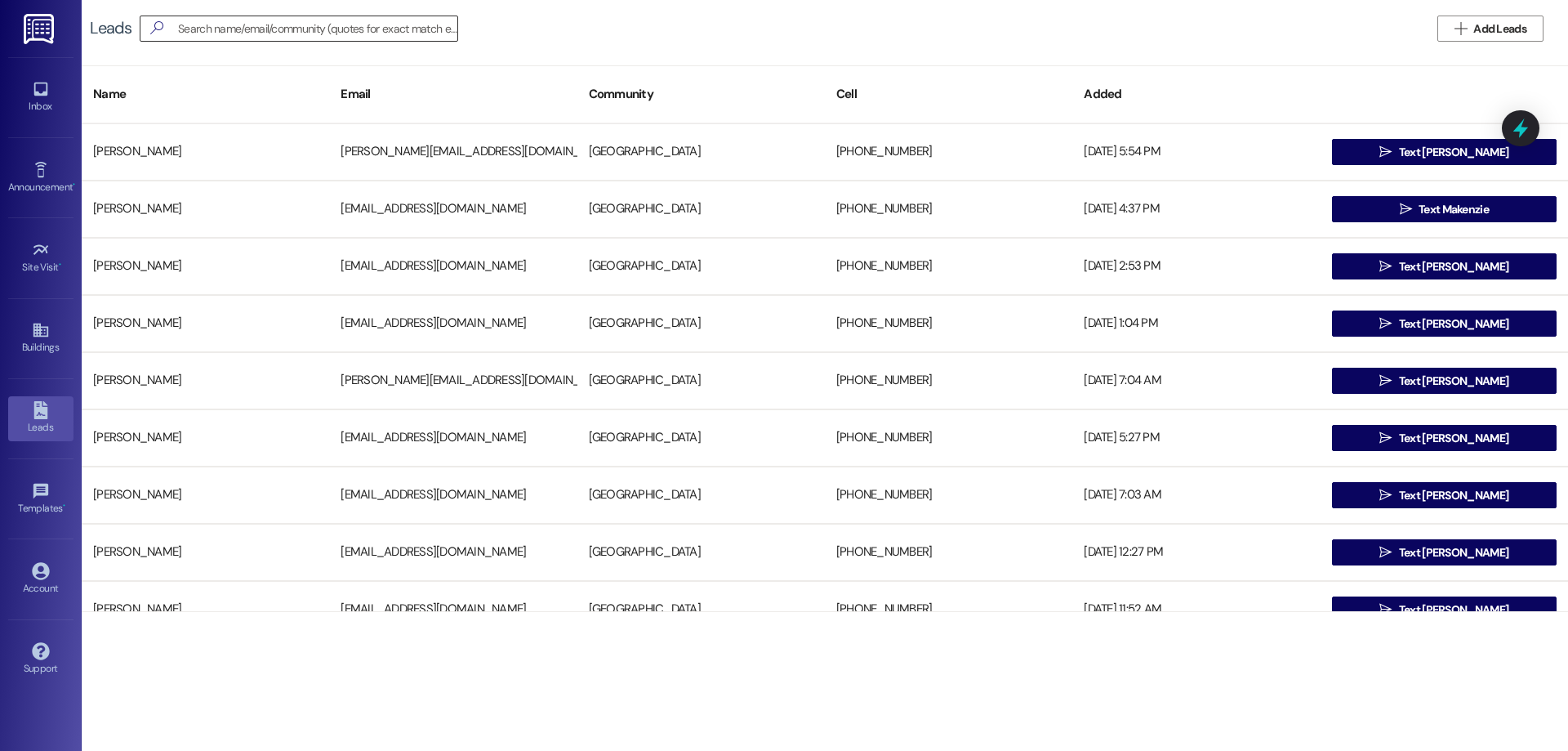
click at [244, 30] on input at bounding box center [317, 29] width 279 height 23
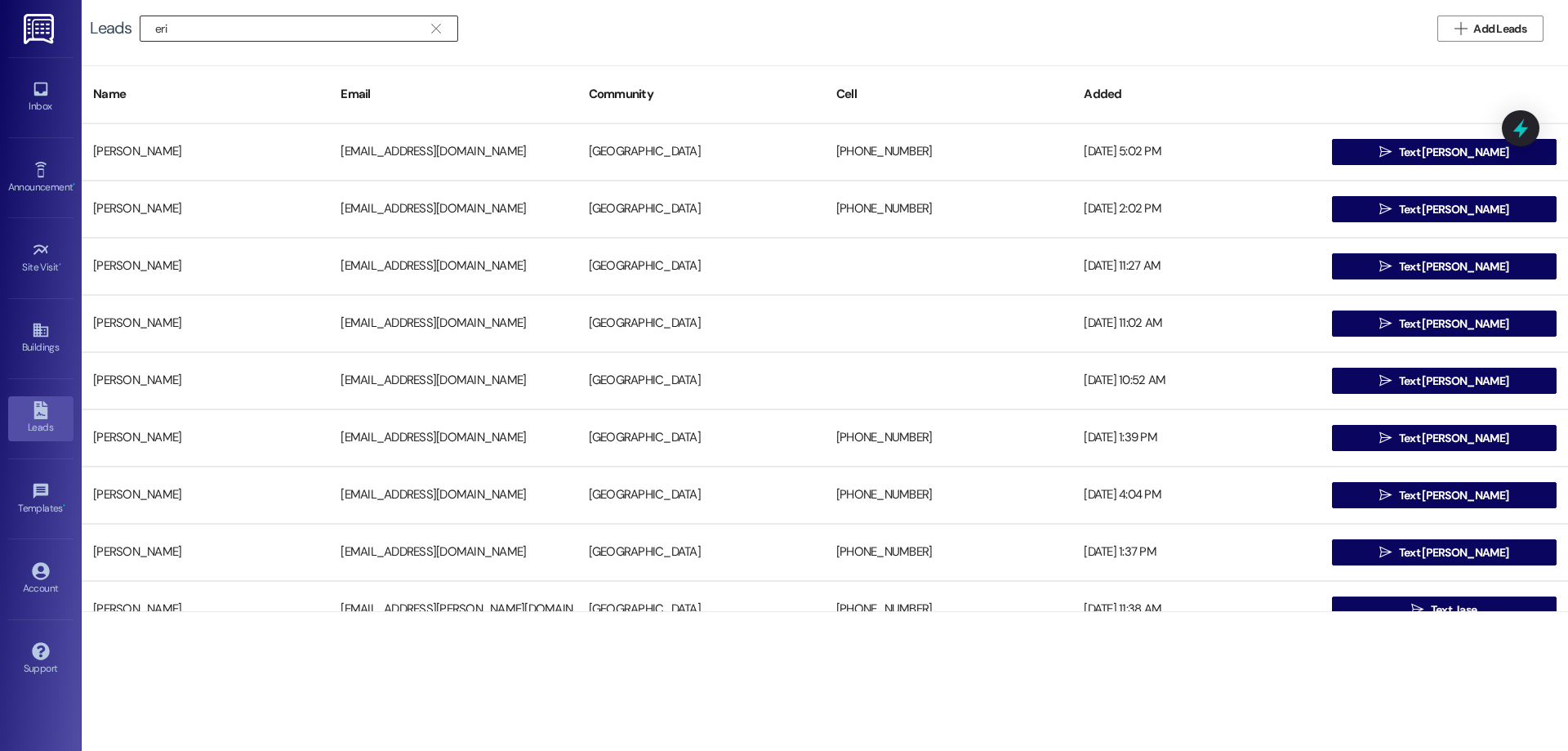
click at [213, 34] on input "eri" at bounding box center [289, 29] width 267 height 23
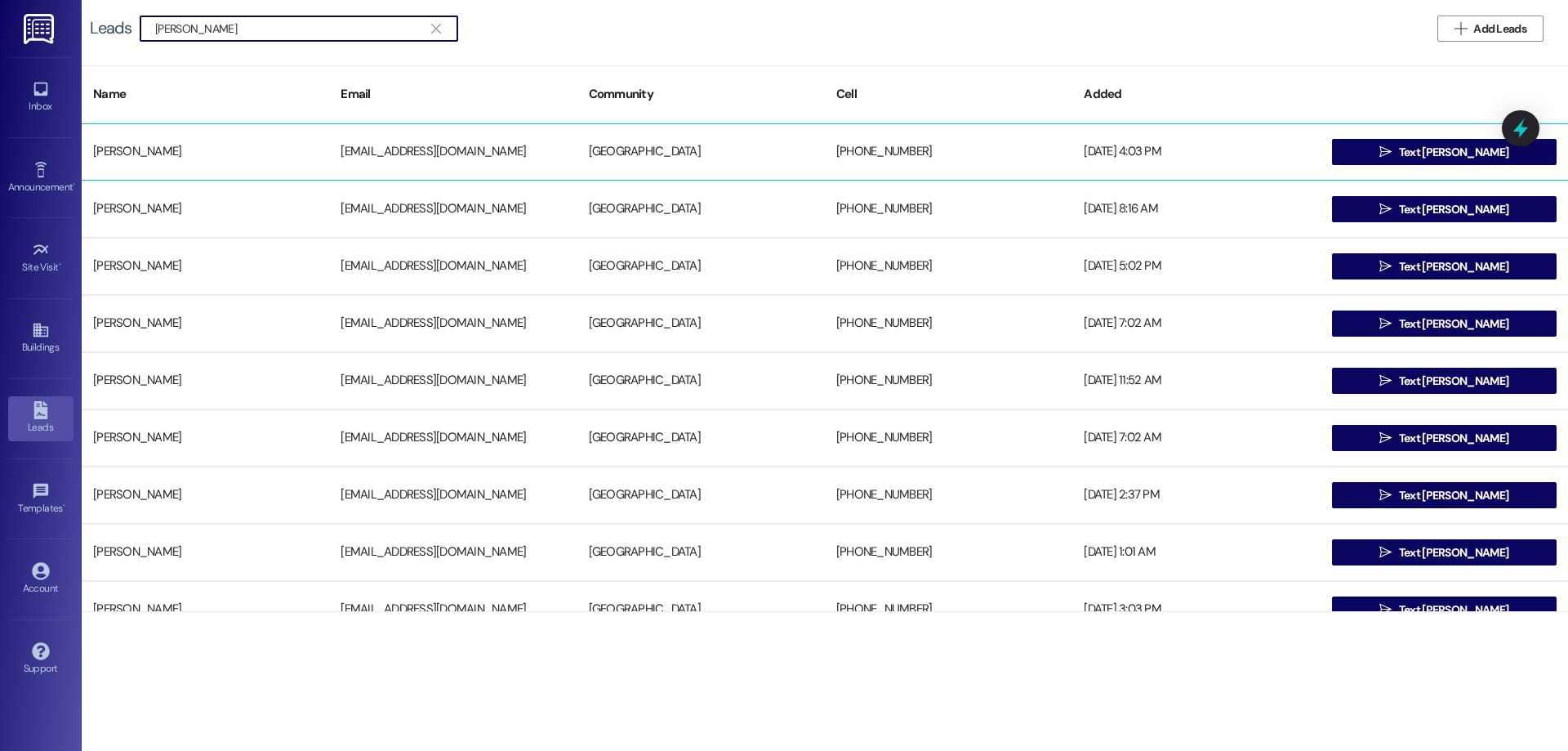
type input "erik wood"
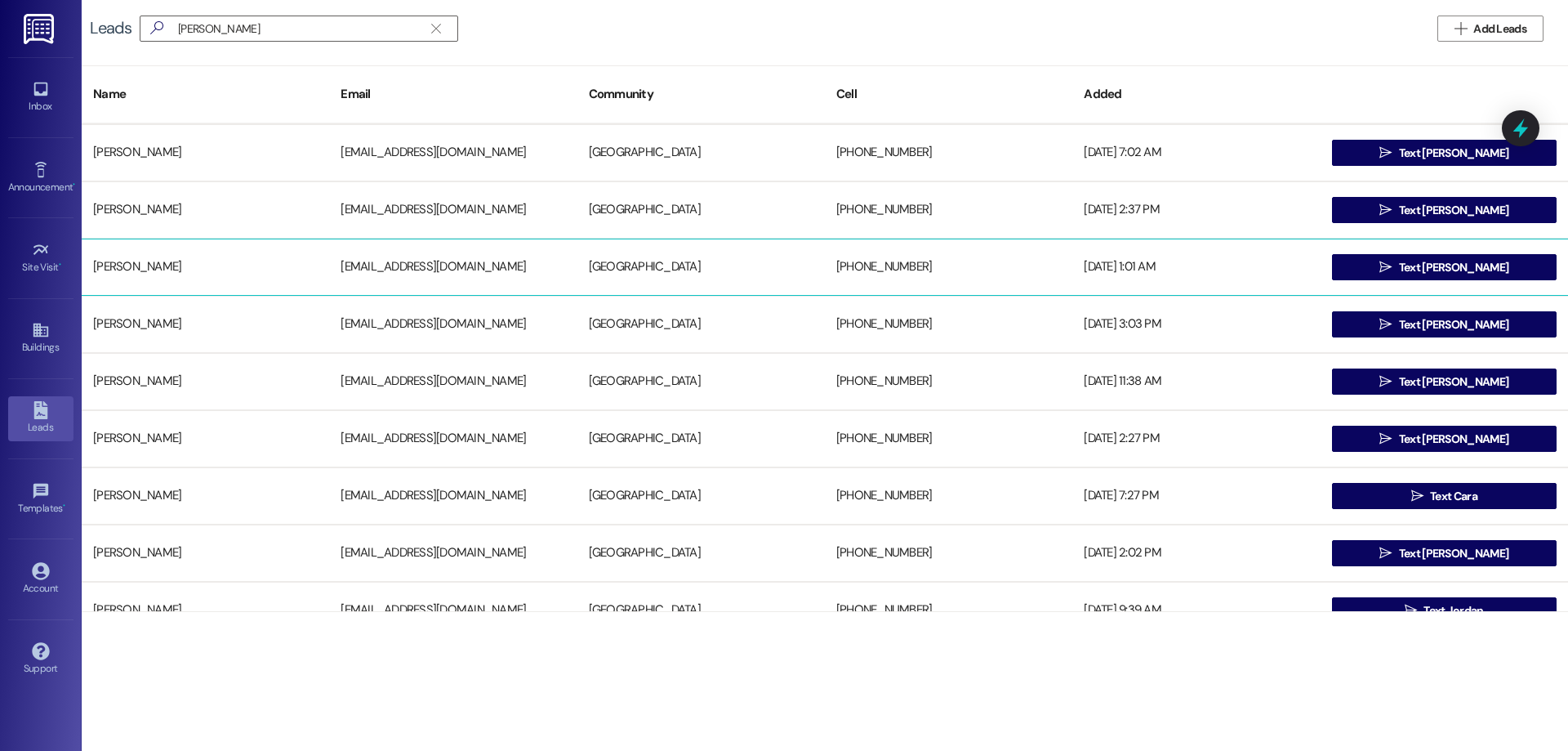
scroll to position [327, 0]
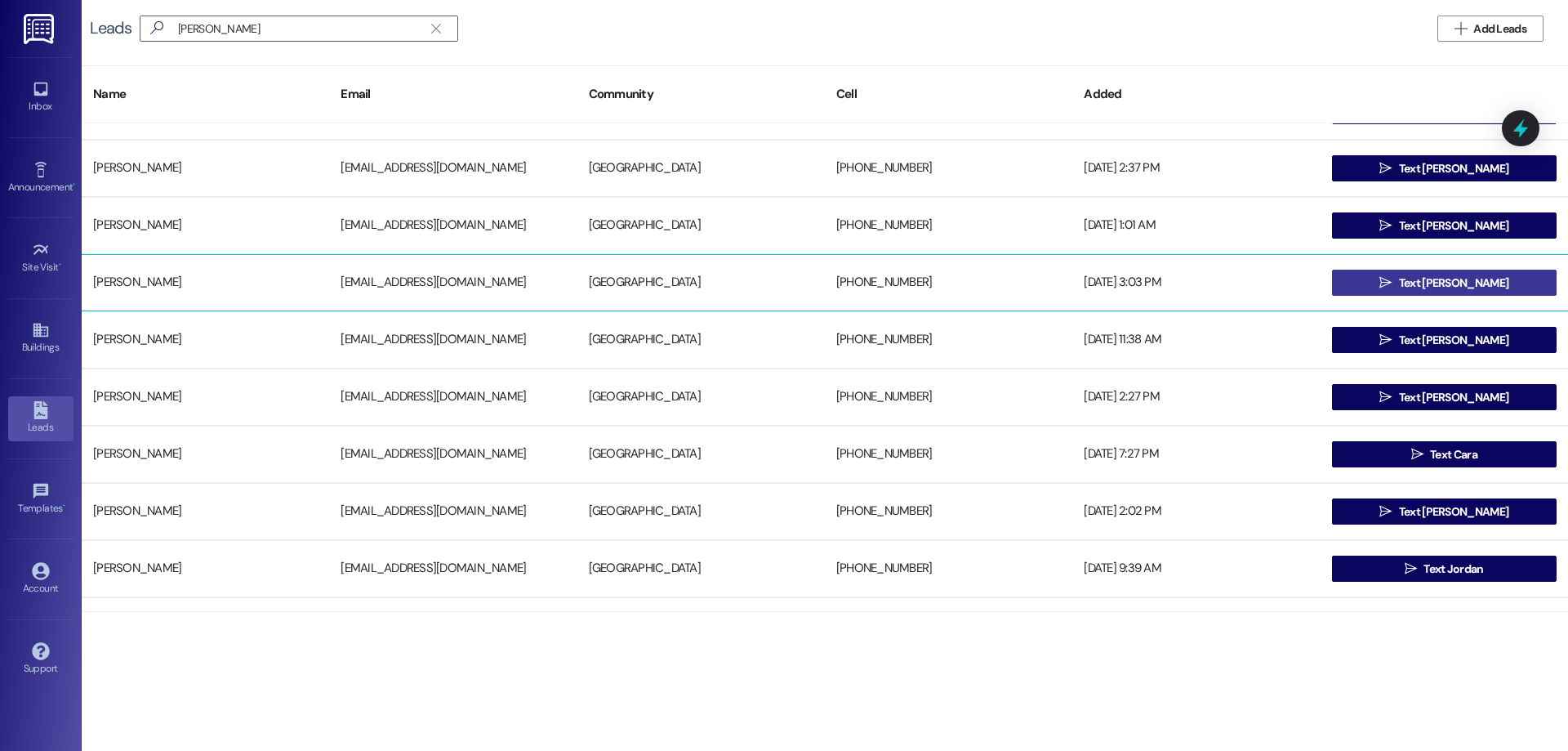
click at [1407, 282] on span " Text Erik" at bounding box center [1443, 282] width 136 height 25
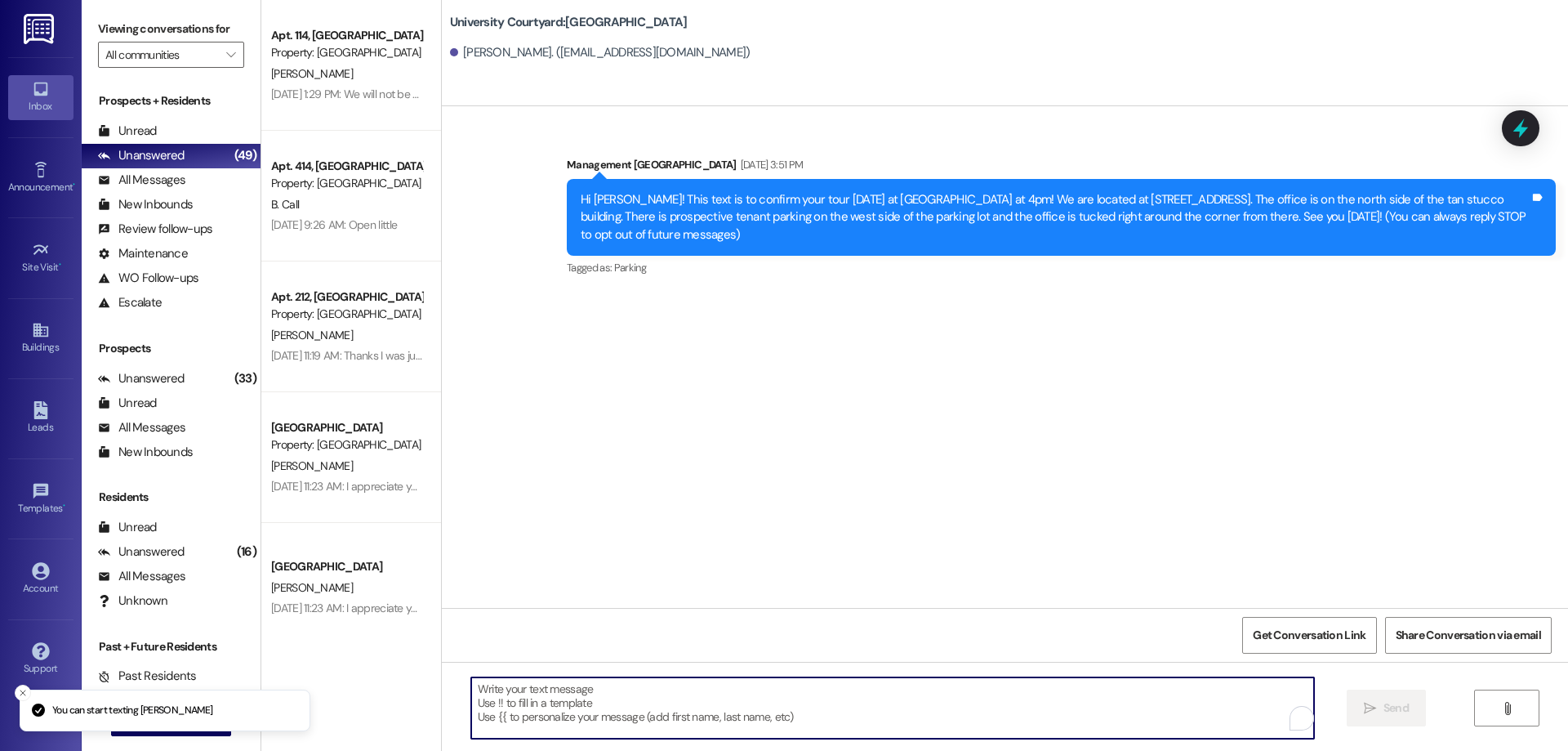
click at [599, 707] on textarea "To enrich screen reader interactions, please activate Accessibility in Grammarl…" at bounding box center [893, 708] width 843 height 61
paste textarea "Hi Maren! Are you still looking for January housing? We still have some opening…"
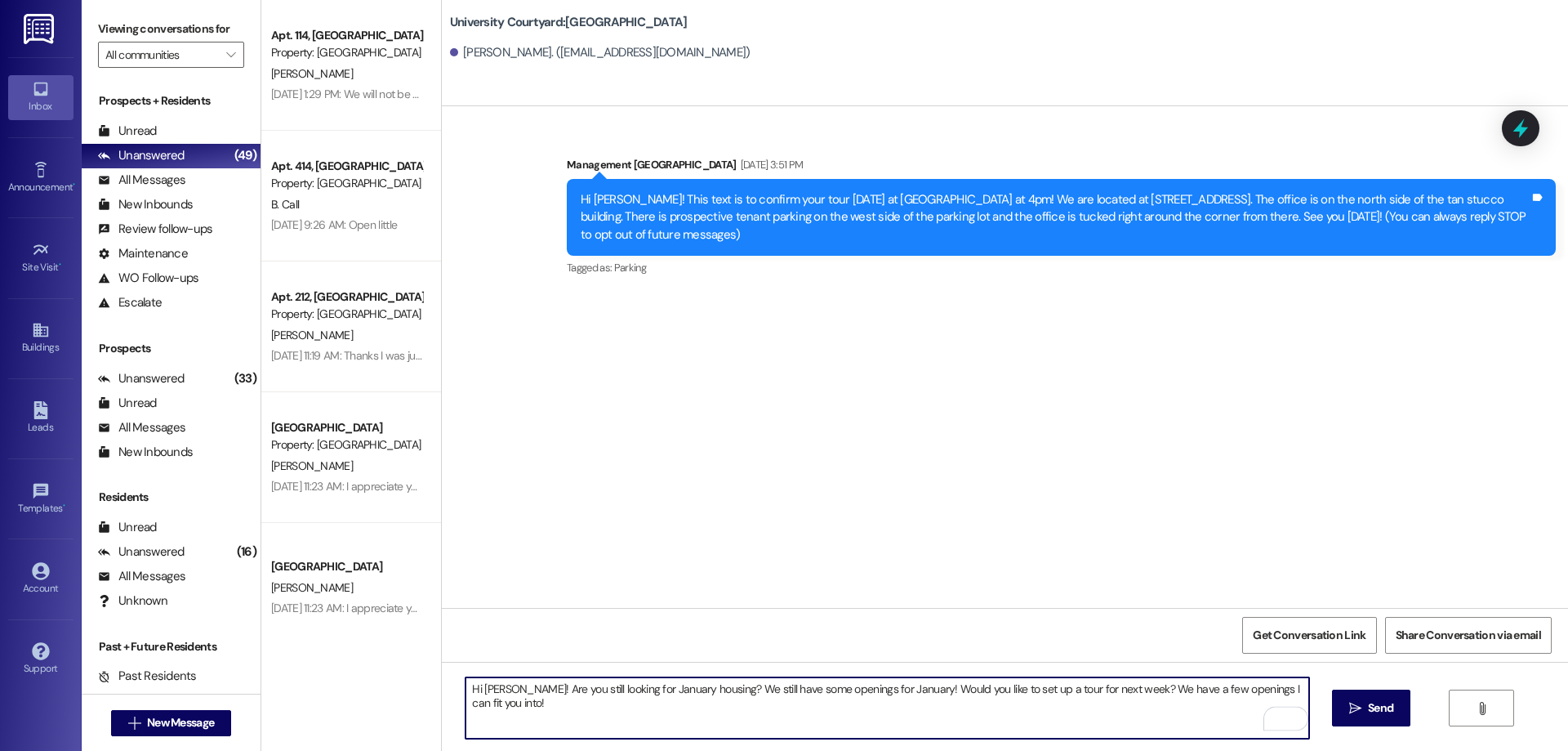
drag, startPoint x: 501, startPoint y: 686, endPoint x: 473, endPoint y: 682, distance: 28.3
click at [473, 682] on textarea "Hi Maren! Are you still looking for January housing? We still have some opening…" at bounding box center [887, 708] width 843 height 61
type textarea "Hi Erik! Are you still looking for January housing? We still have some openings…"
click at [948, 701] on textarea "Hi Erik! Are you still looking for January housing? We still have some openings…" at bounding box center [887, 708] width 843 height 61
drag, startPoint x: 886, startPoint y: 686, endPoint x: 1298, endPoint y: 702, distance: 412.3
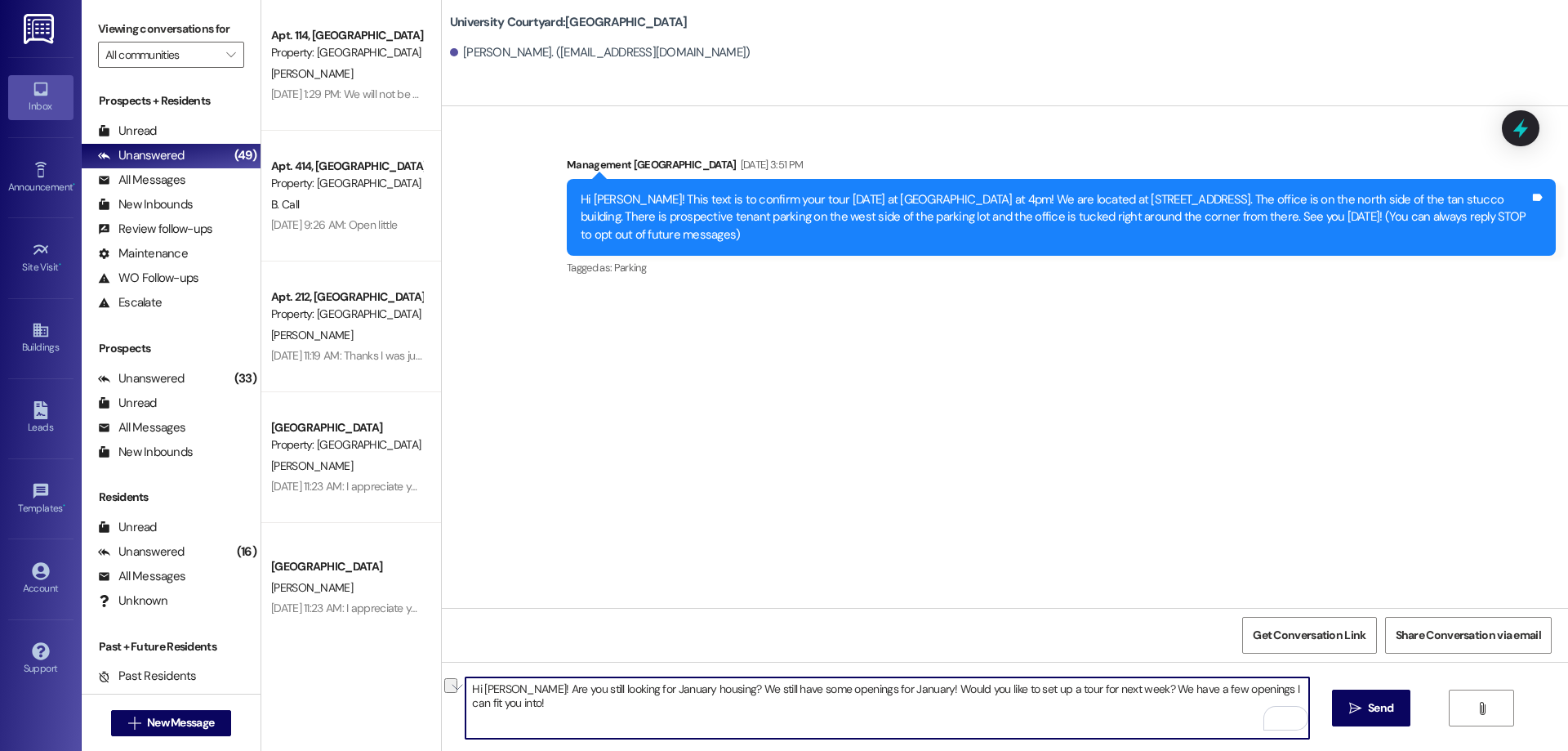
click at [1298, 702] on textarea "Hi Erik! Are you still looking for January housing? We still have some openings…" at bounding box center [887, 708] width 843 height 61
type textarea "Hi Erik! Are you still looking for January housing? We still have some openings…"
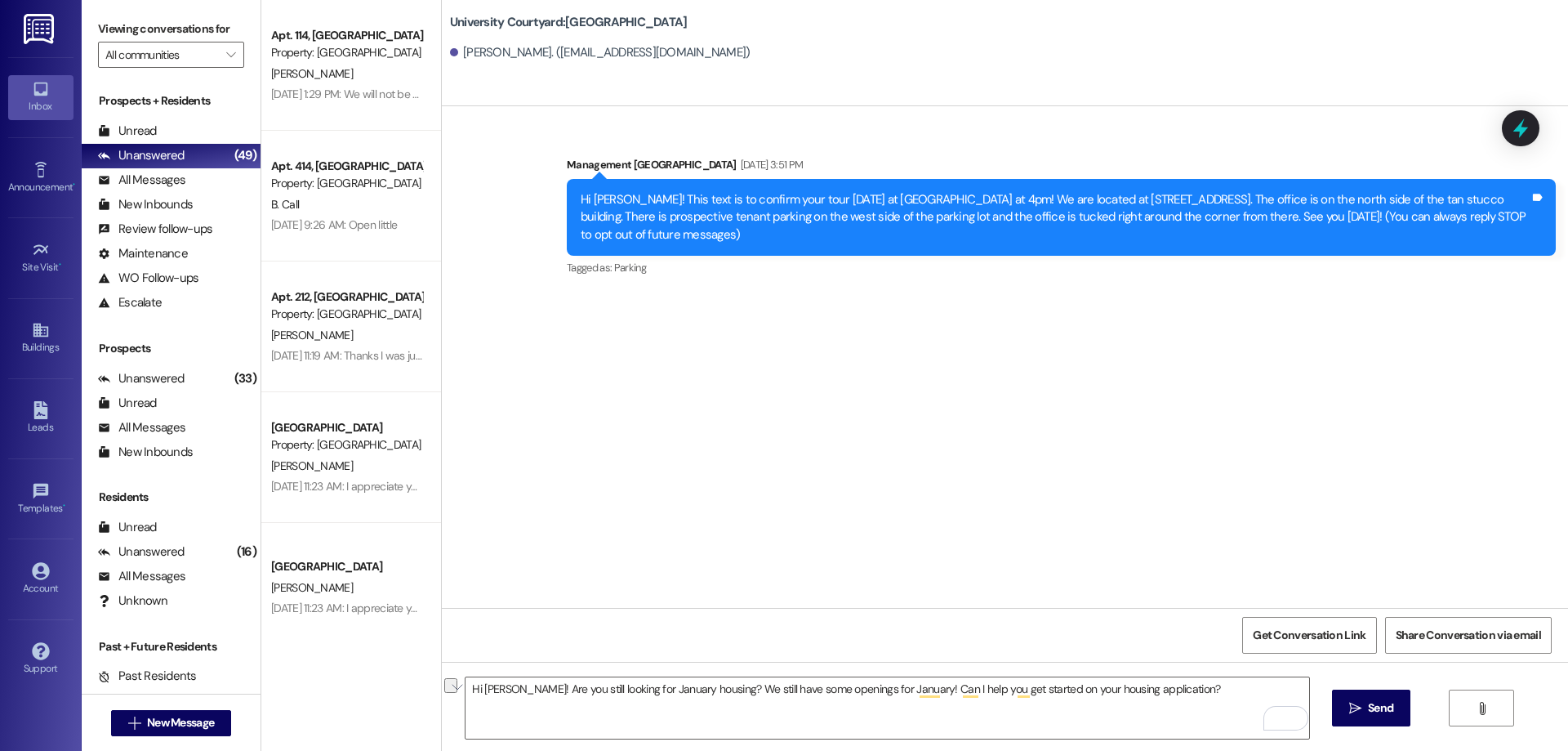
click at [1380, 688] on div "Hi Erik! Are you still looking for January housing? We still have some openings…" at bounding box center [1004, 722] width 1126 height 123
click at [1365, 711] on span "Send" at bounding box center [1381, 708] width 32 height 18
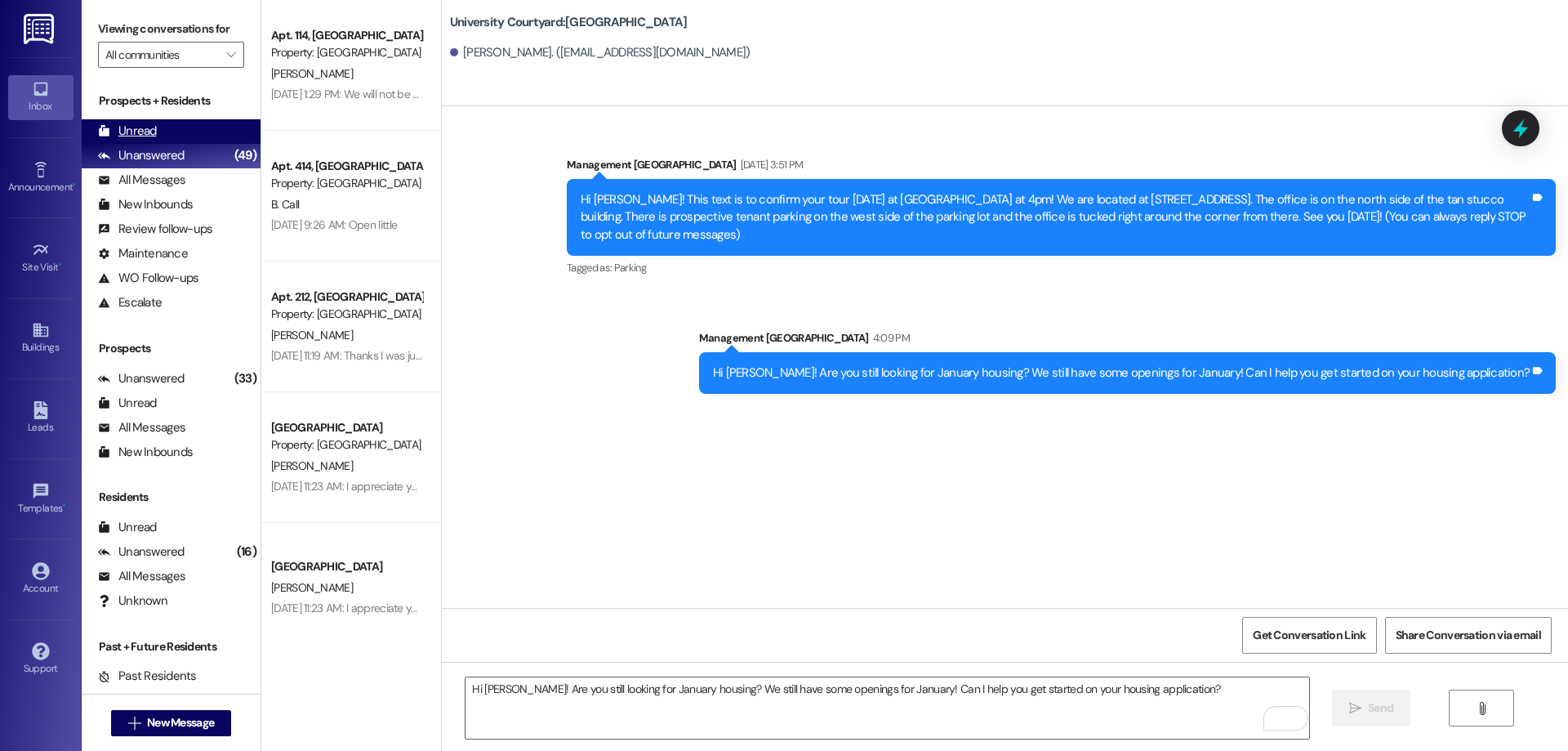
click at [184, 136] on div "Unread (0)" at bounding box center [172, 131] width 179 height 25
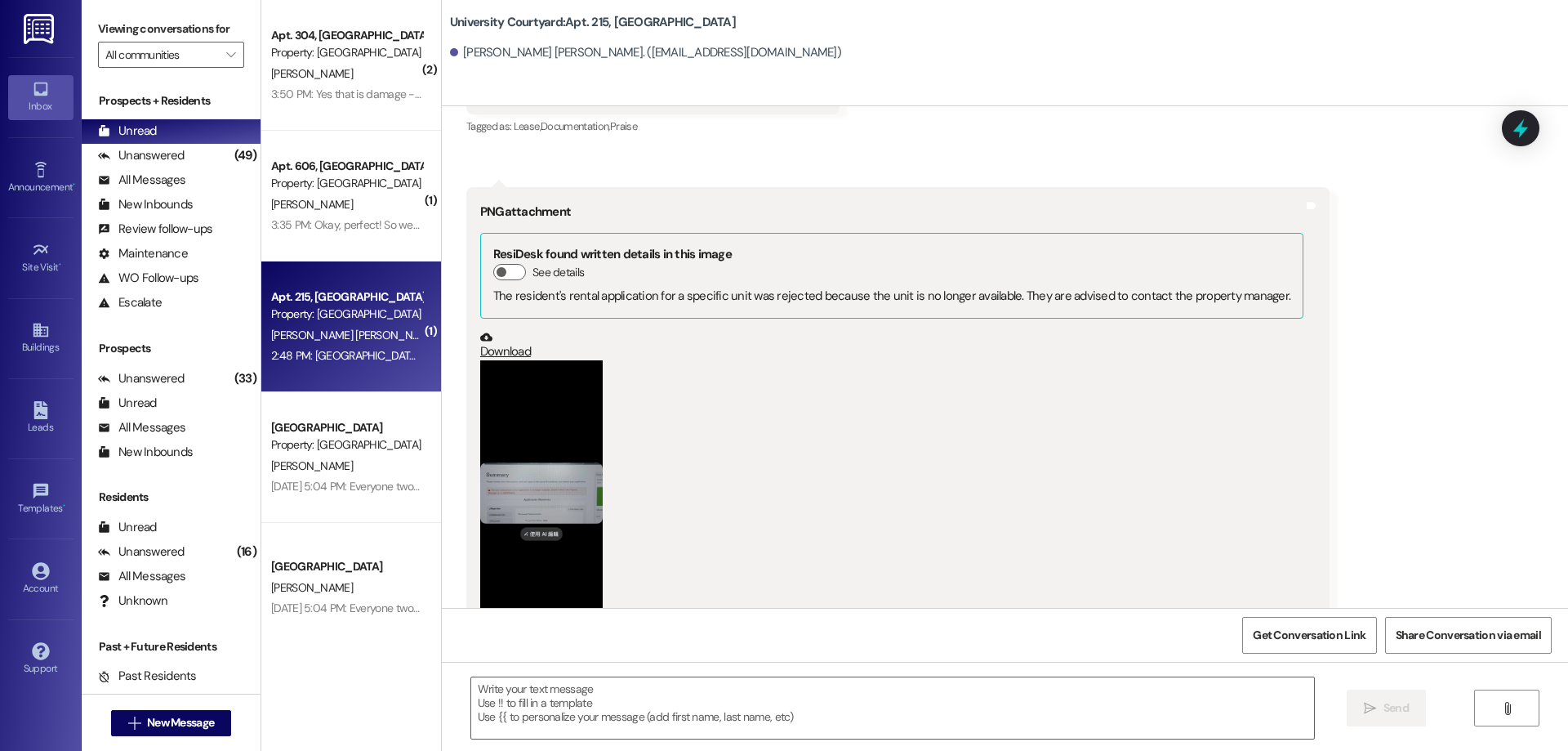
scroll to position [7514, 0]
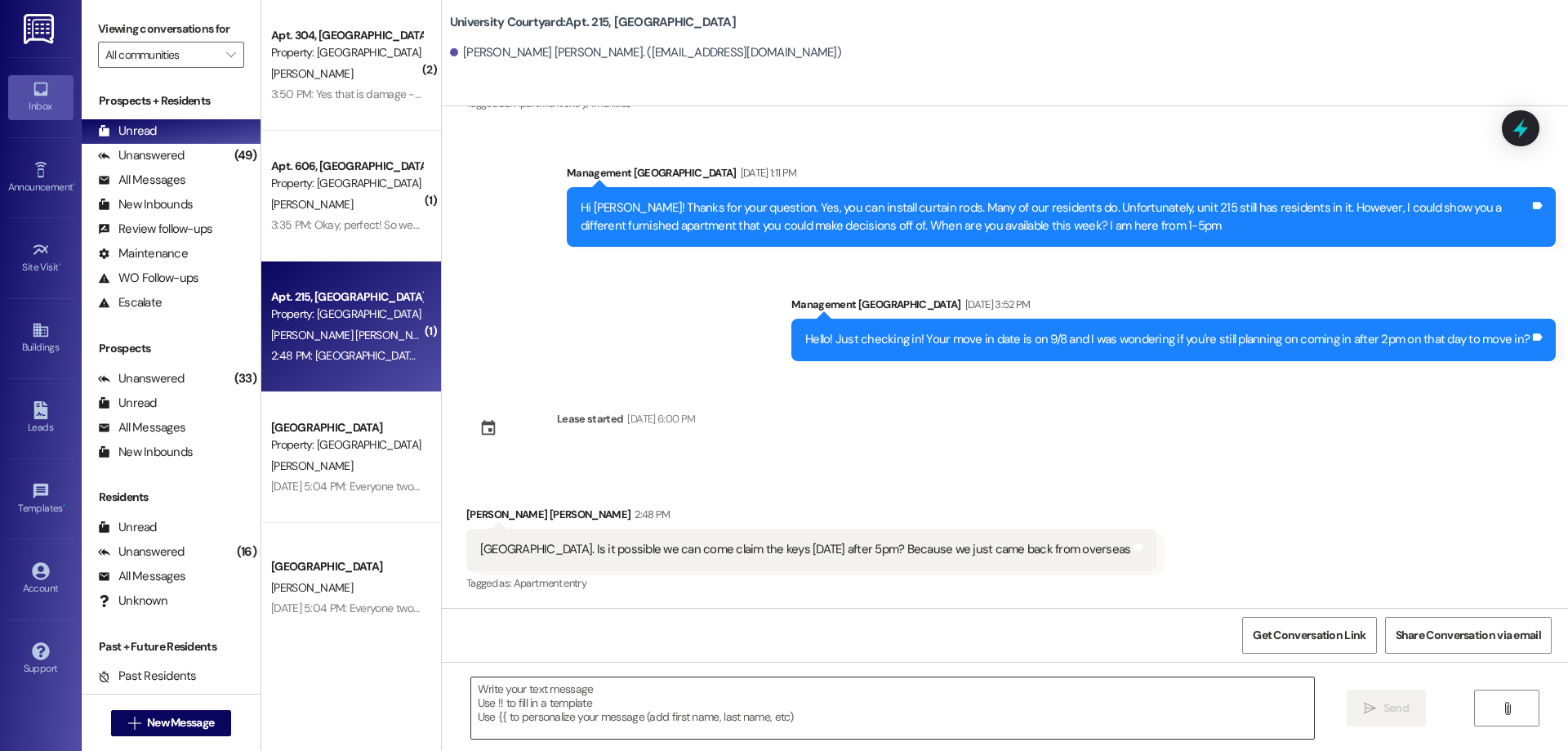
click at [779, 706] on textarea at bounding box center [893, 708] width 843 height 61
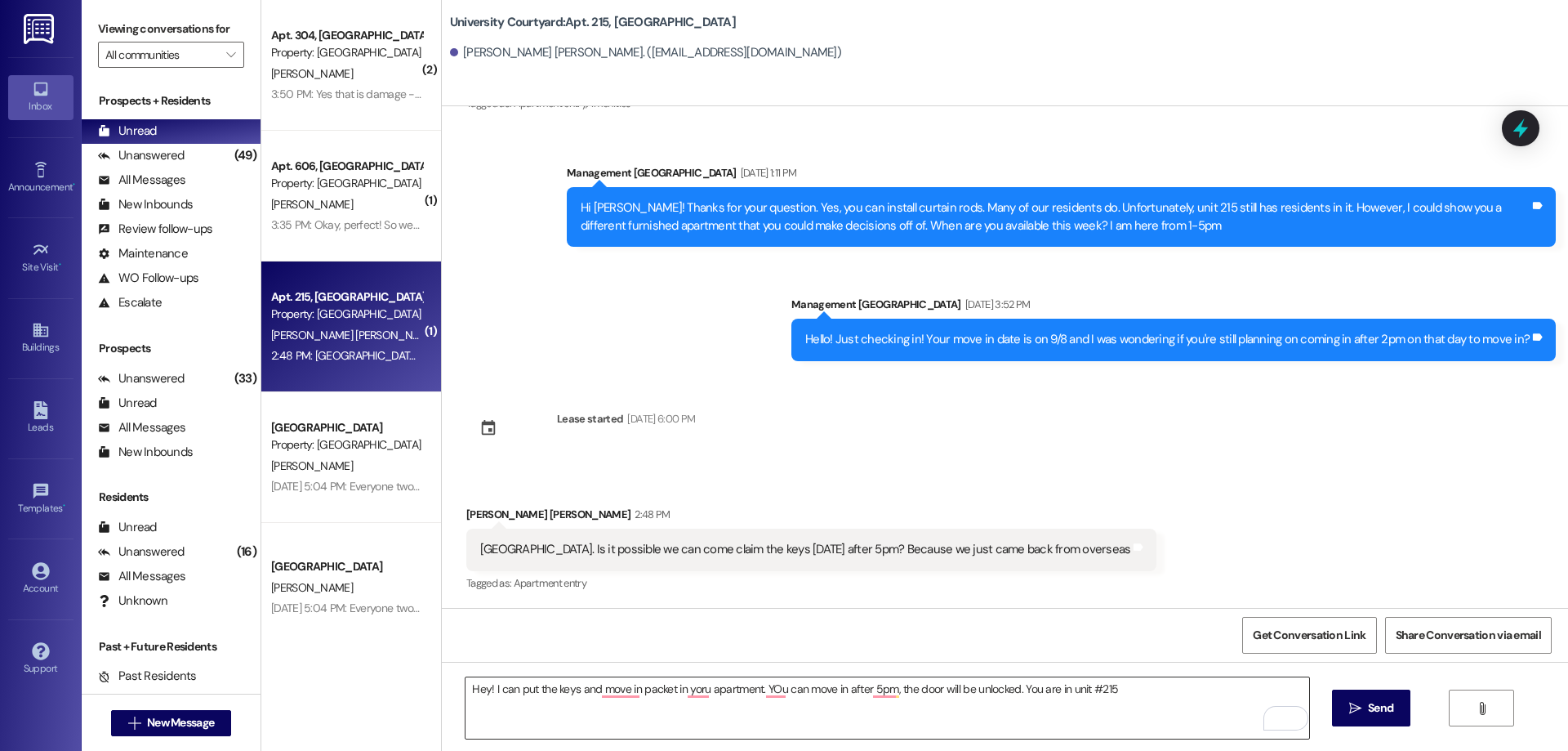
click at [759, 684] on textarea "Hey! I can put the keys and move in packet in yoru apartment. YOu can move in a…" at bounding box center [887, 708] width 843 height 61
click at [614, 690] on textarea "Hey! I can put the keys and move in packet in yoru apartment. You can move in a…" at bounding box center [887, 708] width 843 height 61
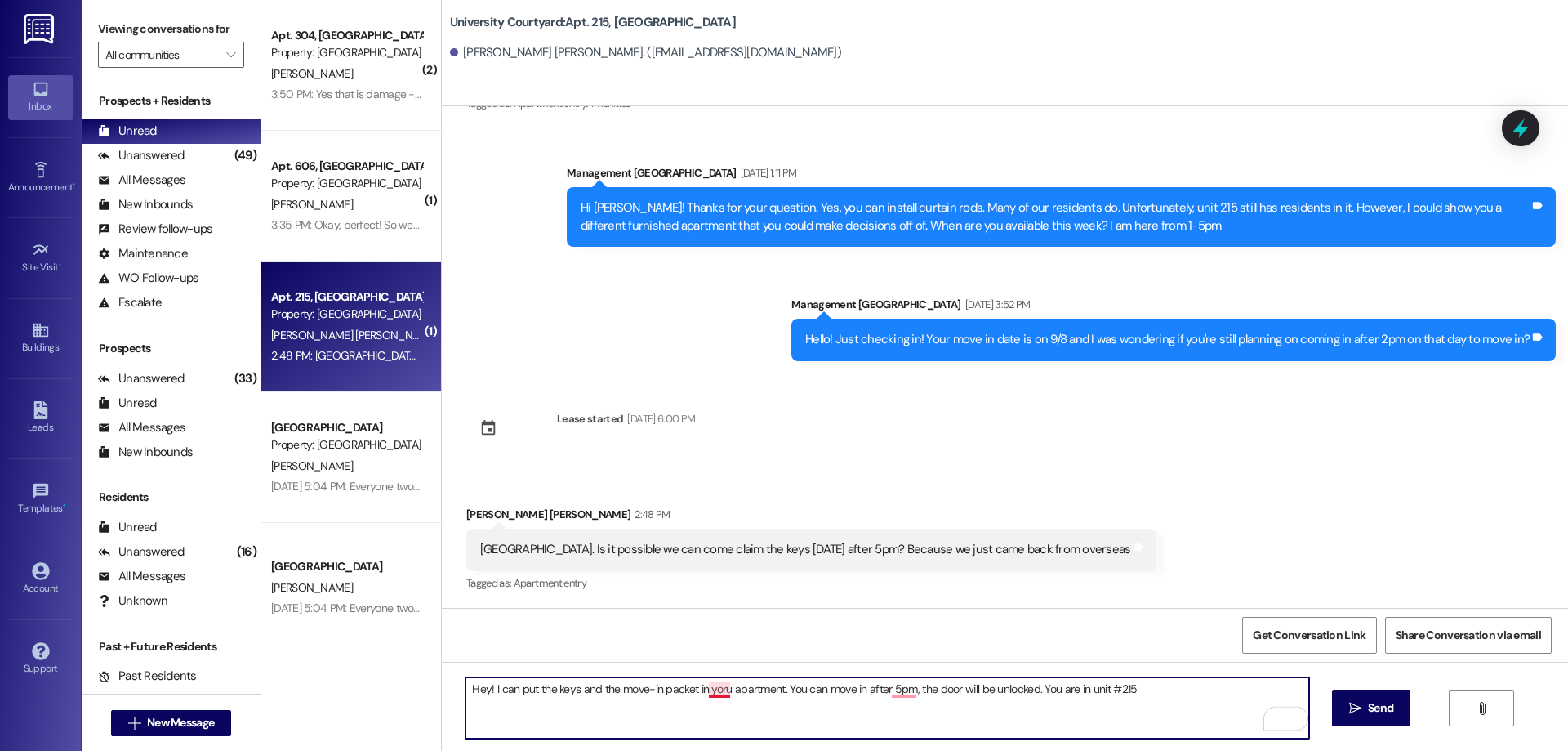
click at [713, 687] on textarea "Hey! I can put the keys and the move-in packet in yoru apartment. You can move …" at bounding box center [887, 708] width 843 height 61
type textarea "Hey! I can put the keys and the move-in packet in your apartment. You can move …"
click at [1382, 709] on span "Send" at bounding box center [1380, 708] width 25 height 18
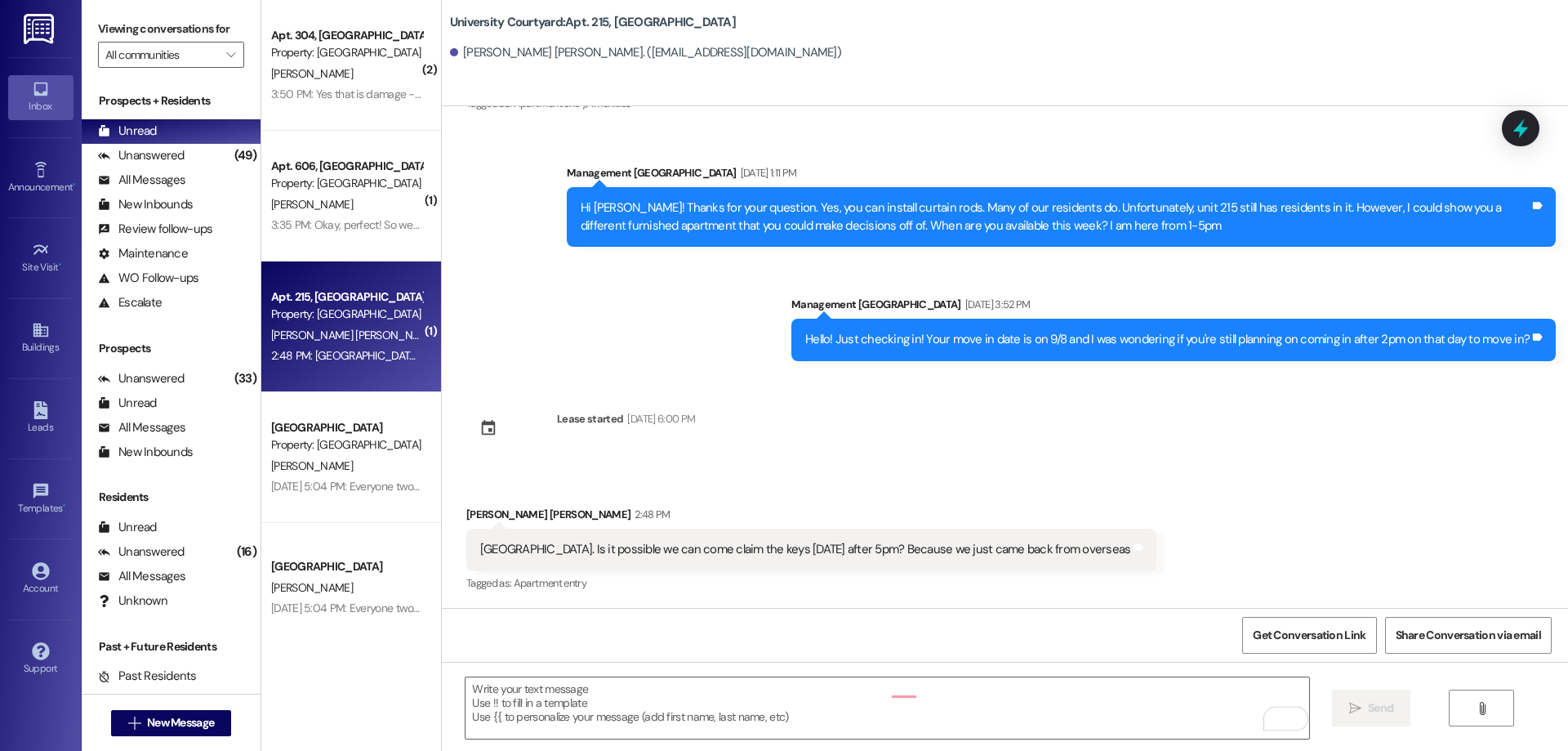
scroll to position [7513, 0]
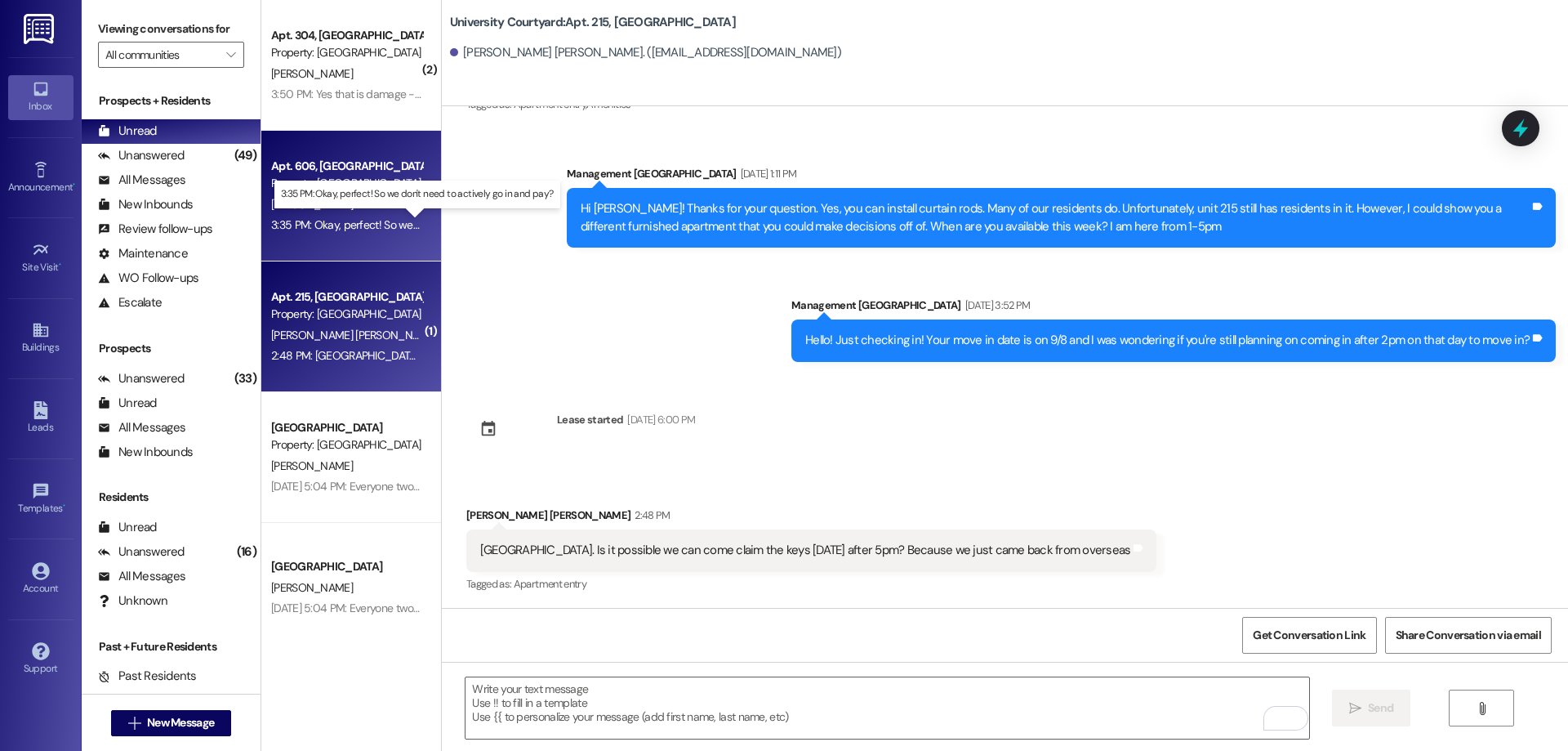
click at [365, 218] on div "3:35 PM: Okay, perfect! So we don't need to actively go in and pay? 3:35 PM: Ok…" at bounding box center [430, 225] width 318 height 15
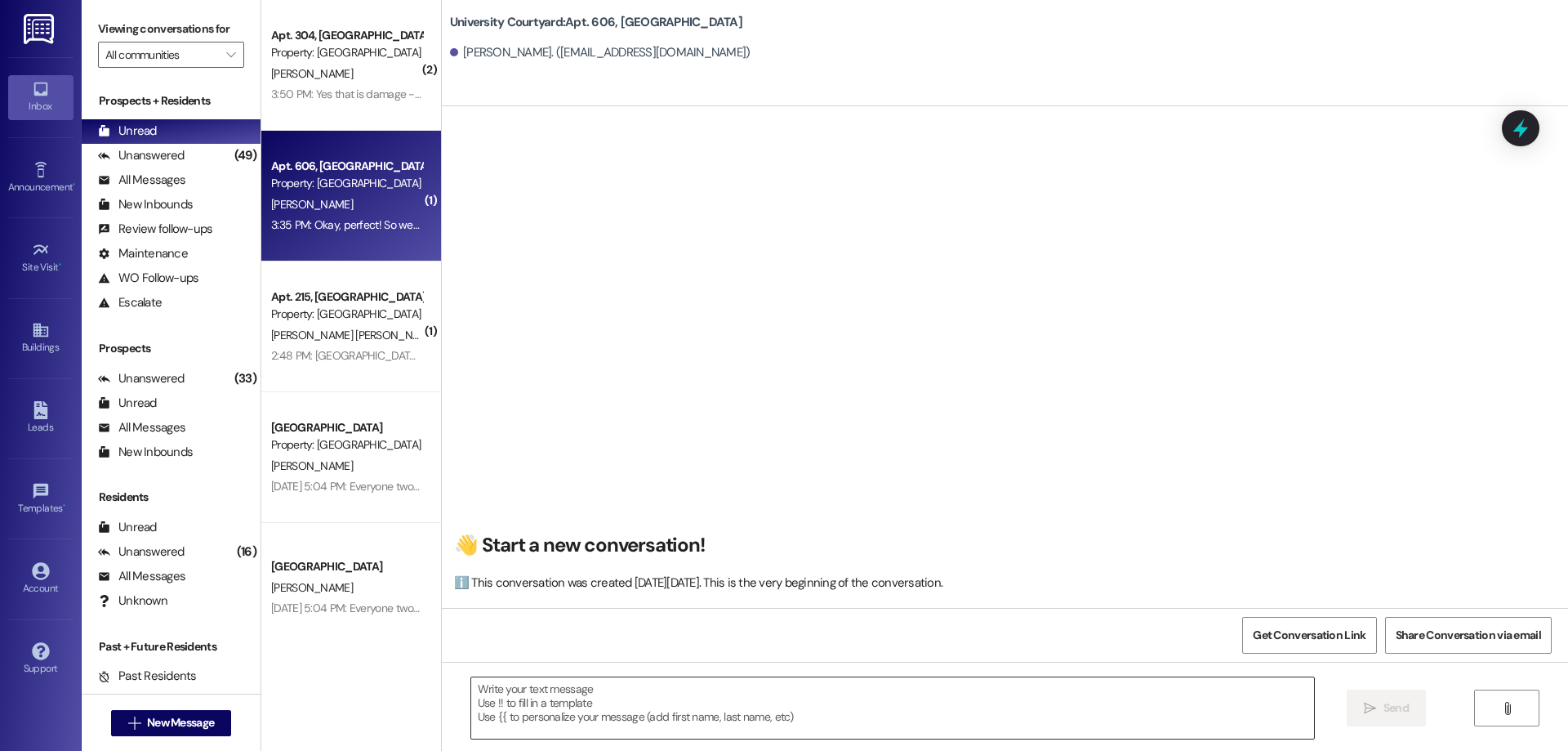
click at [577, 716] on textarea at bounding box center [893, 708] width 843 height 61
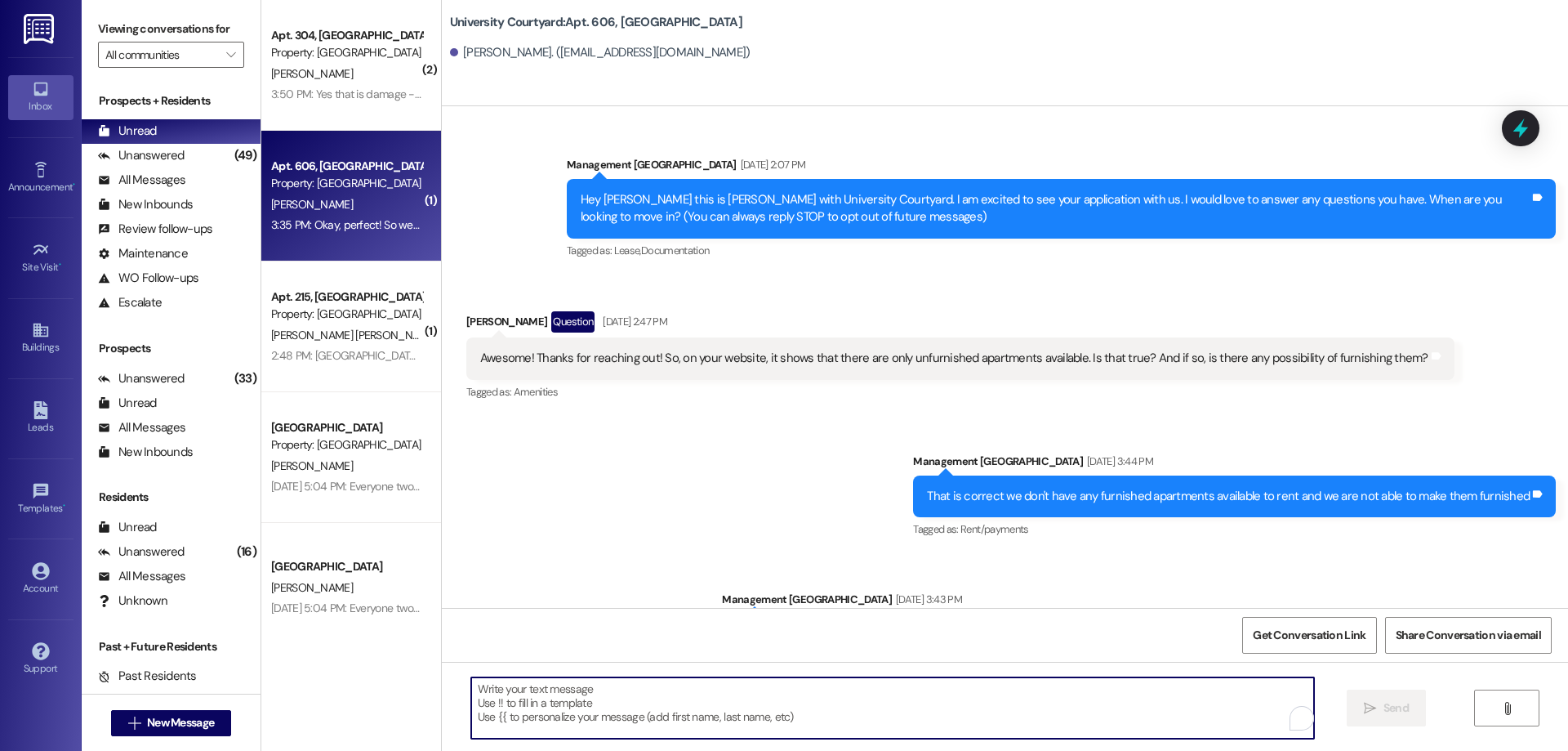
scroll to position [26633, 0]
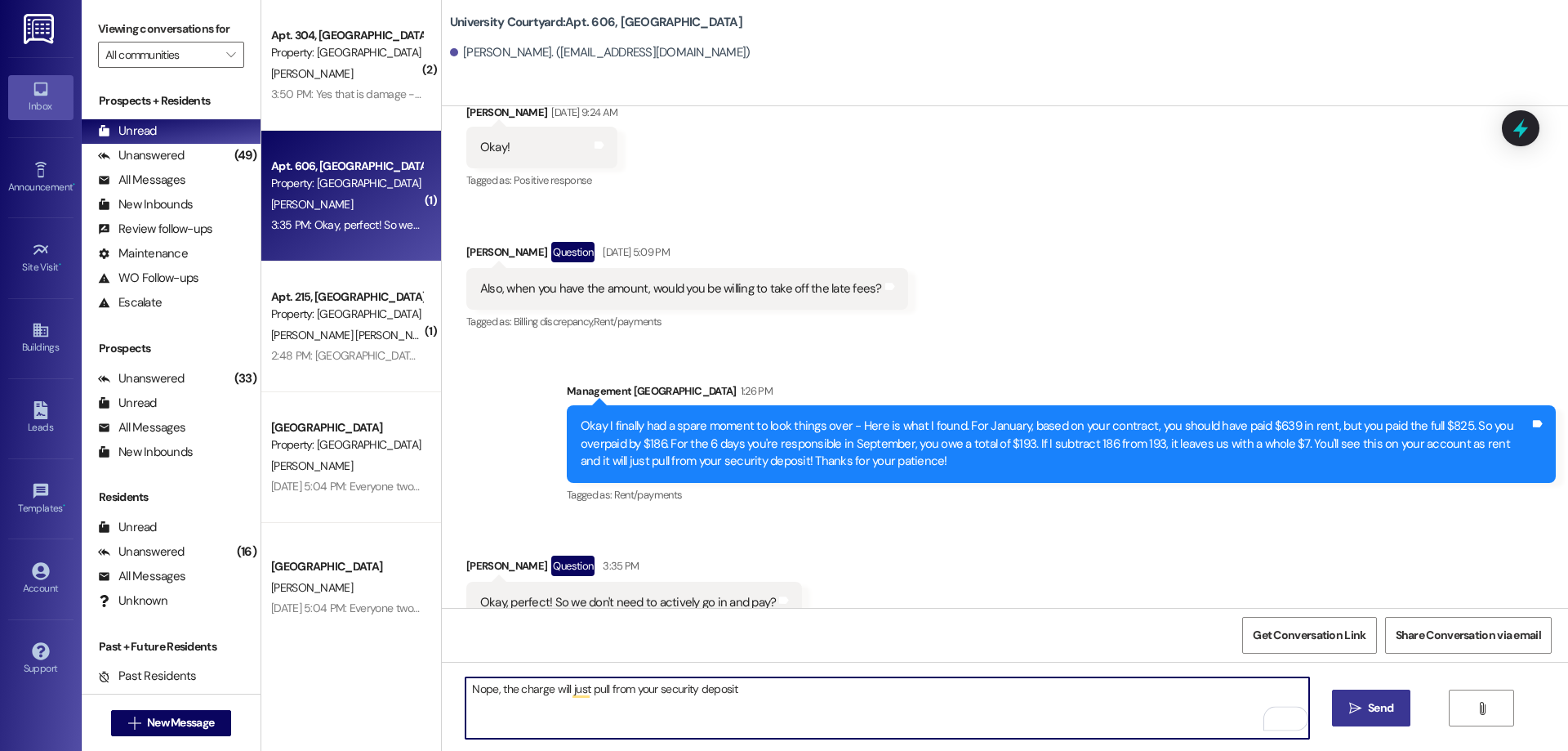
type textarea "Nope, the charge will just pull from your security deposit"
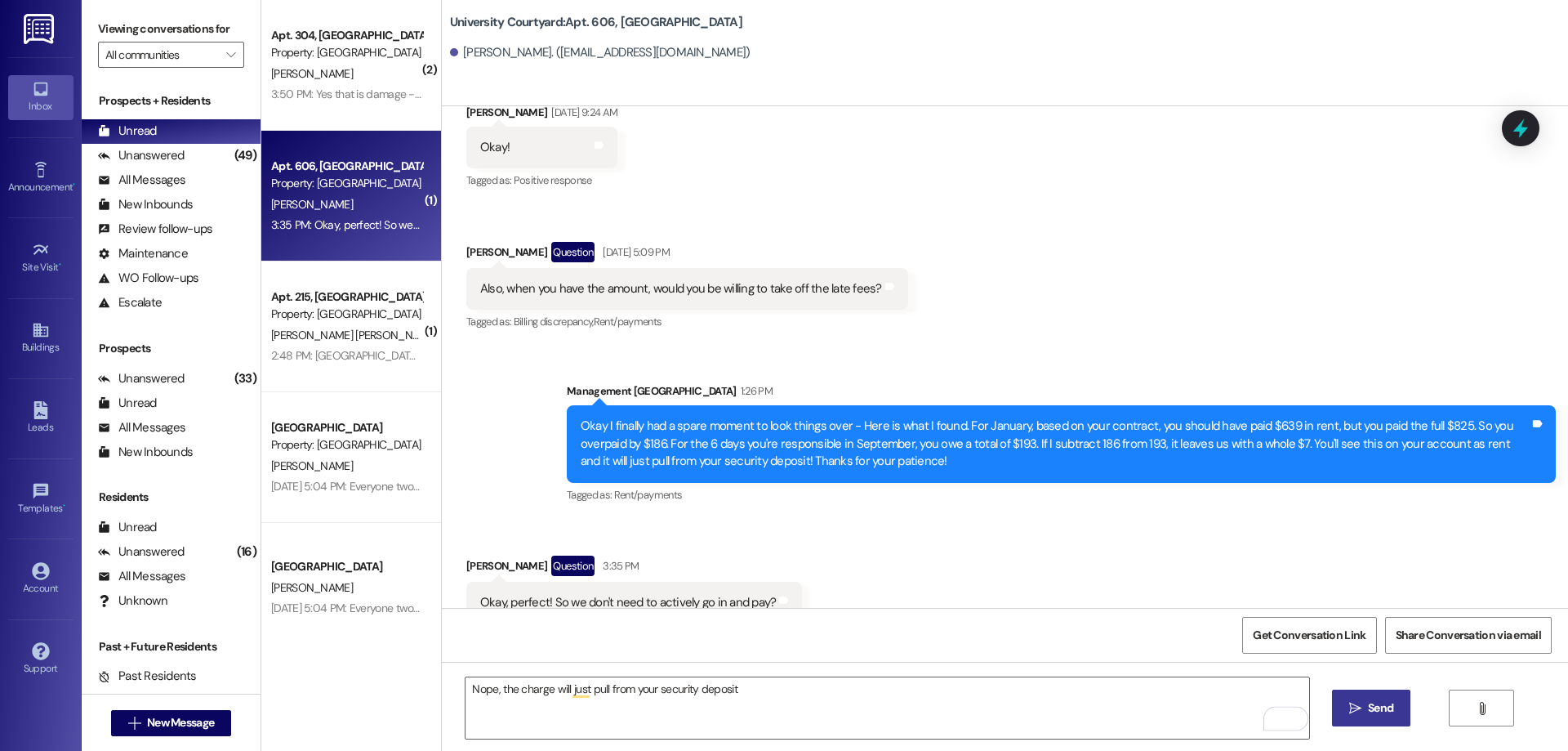
click at [1375, 693] on button " Send" at bounding box center [1372, 708] width 79 height 37
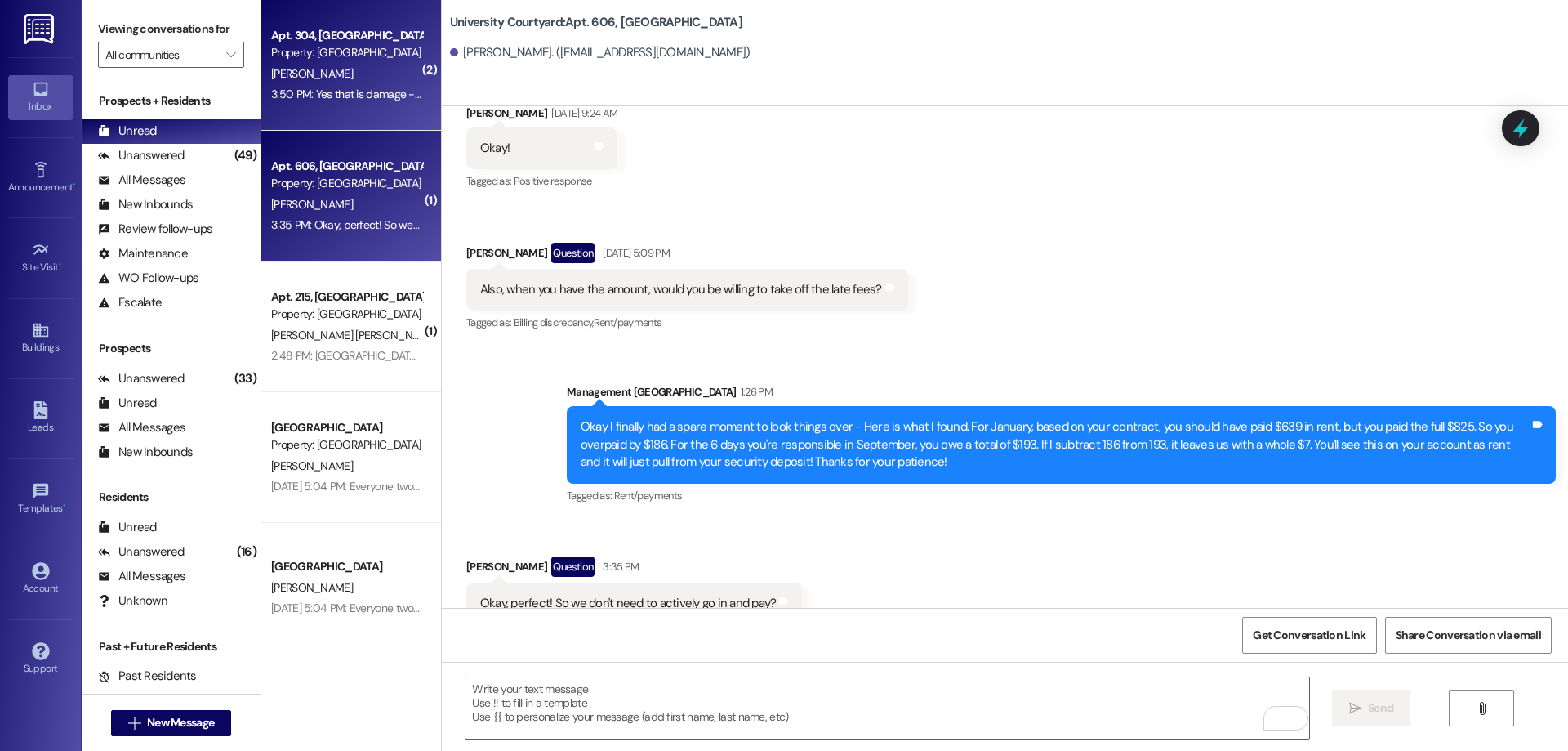
click at [353, 101] on div "3:50 PM: Yes that is damage - I'd love the timestamp! 3:50 PM: Yes that is dama…" at bounding box center [346, 94] width 154 height 20
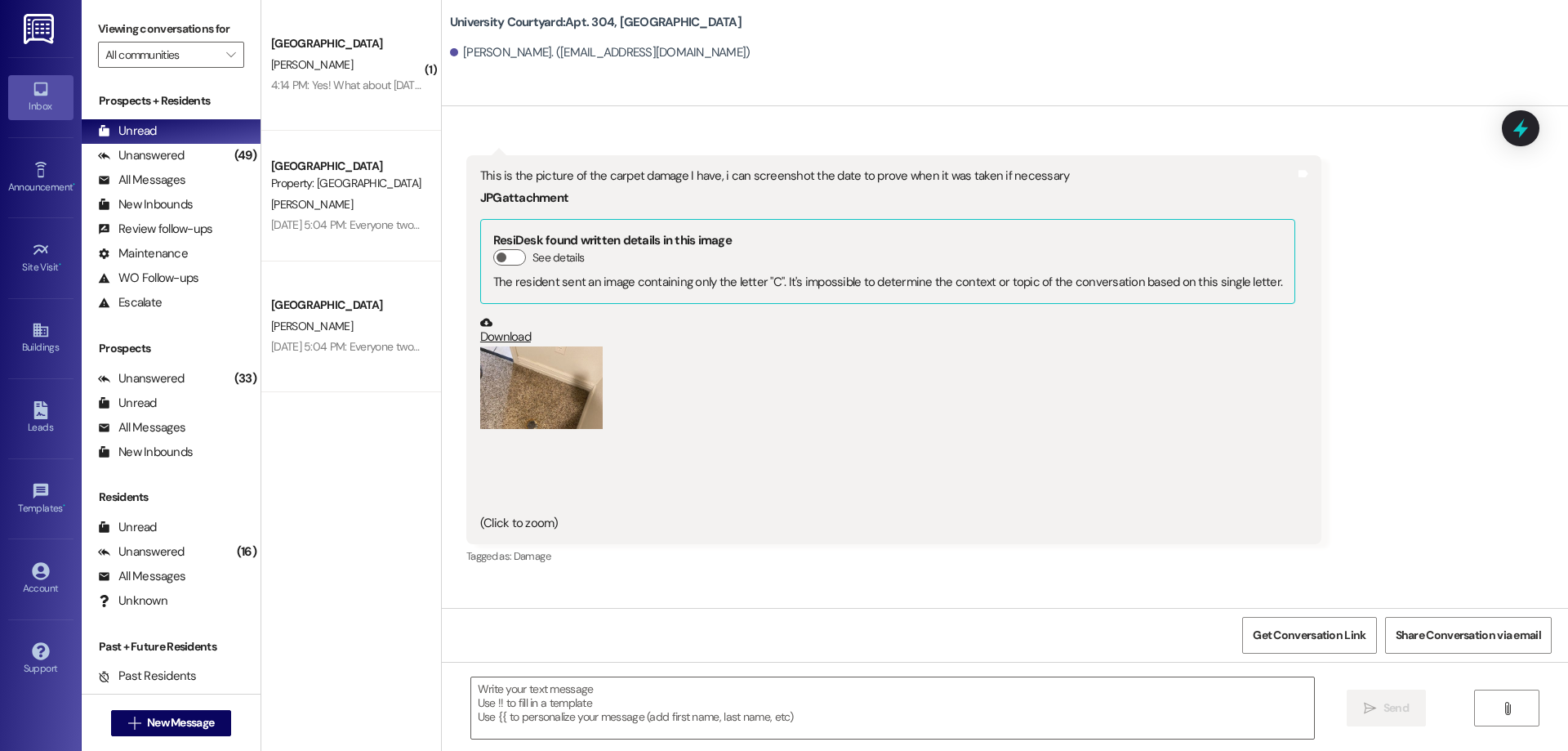
scroll to position [18781, 0]
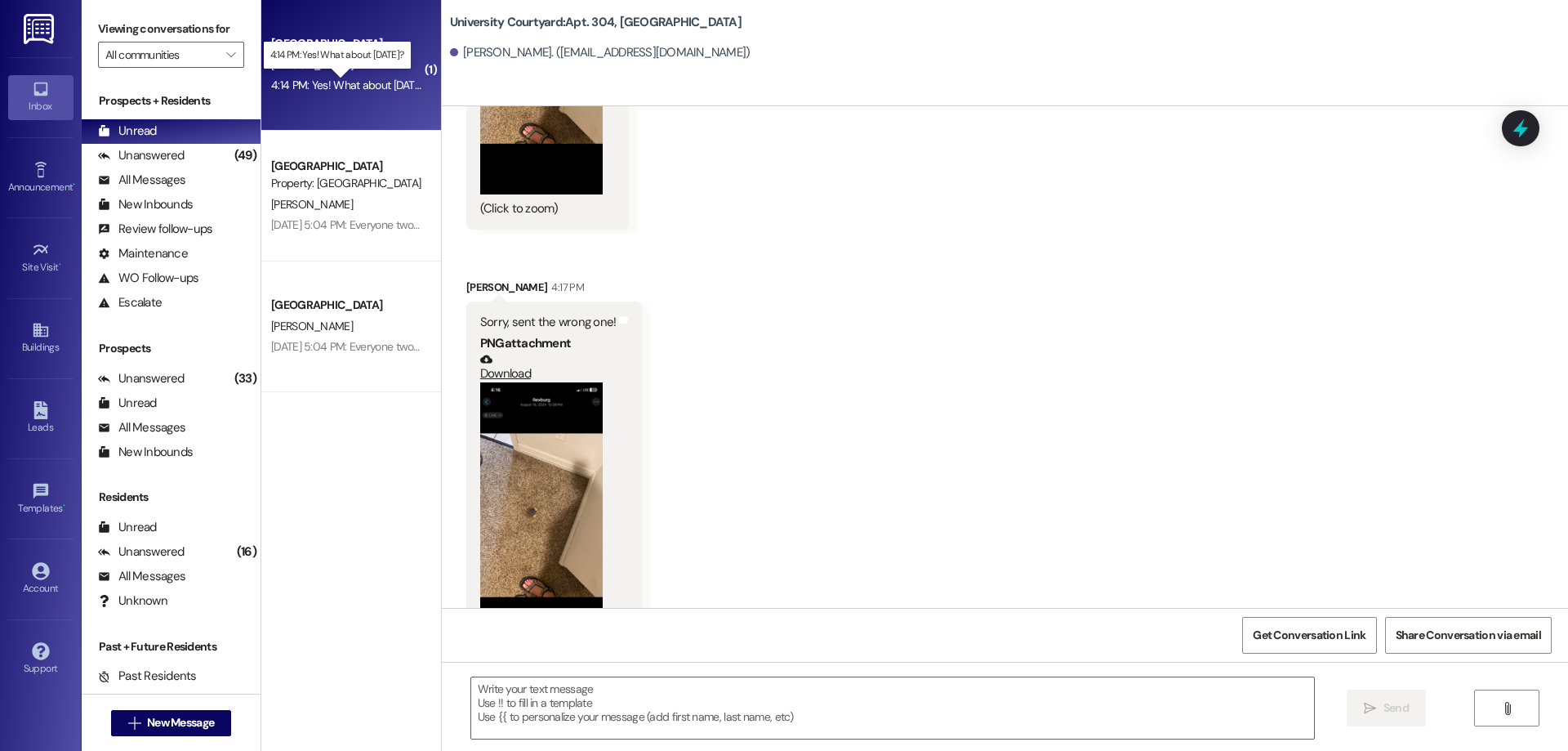
click at [361, 88] on div "4:14 PM: Yes! What about Tuesday? 4:14 PM: Yes! What about Tuesday?" at bounding box center [350, 85] width 158 height 15
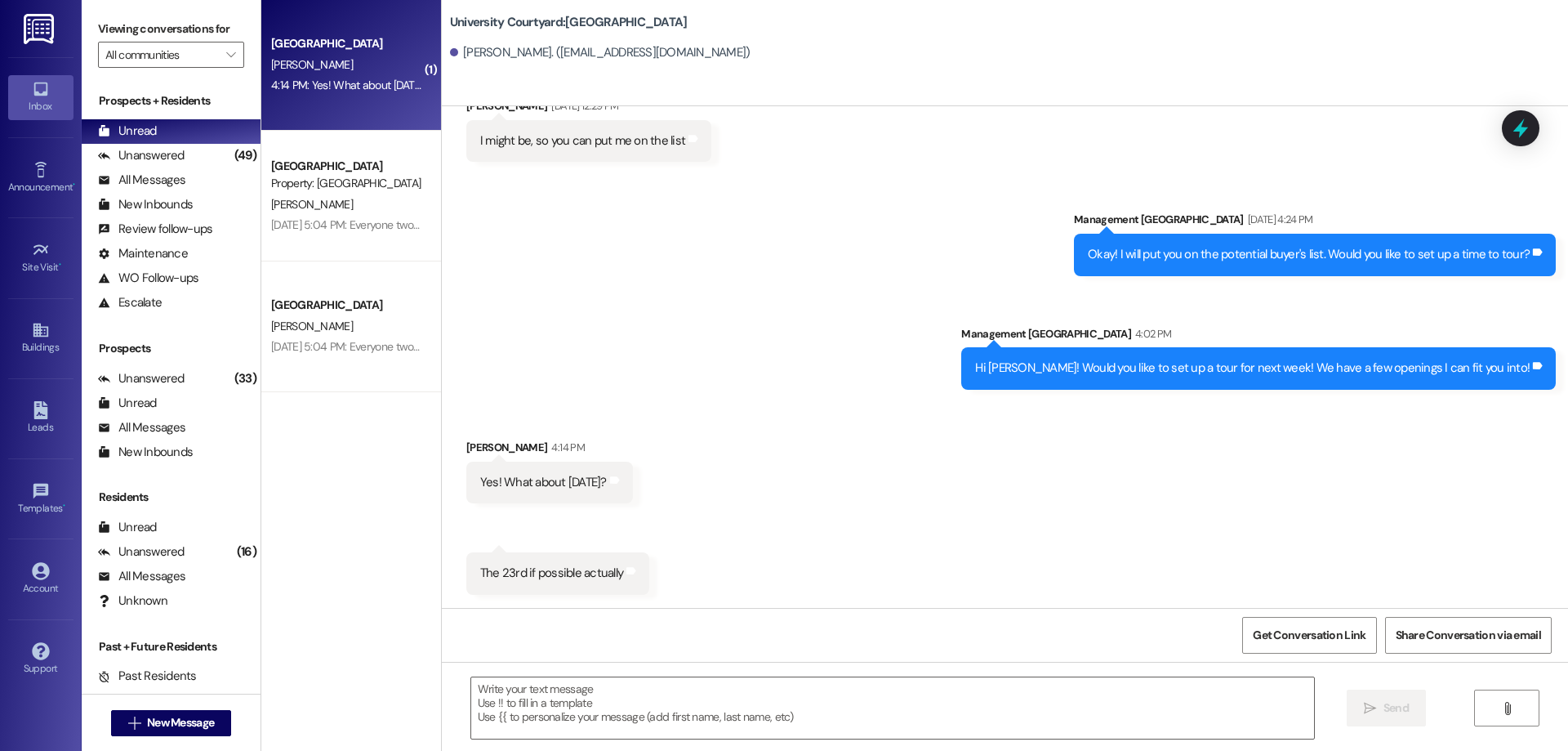
scroll to position [435, 0]
click at [551, 719] on textarea at bounding box center [893, 708] width 843 height 61
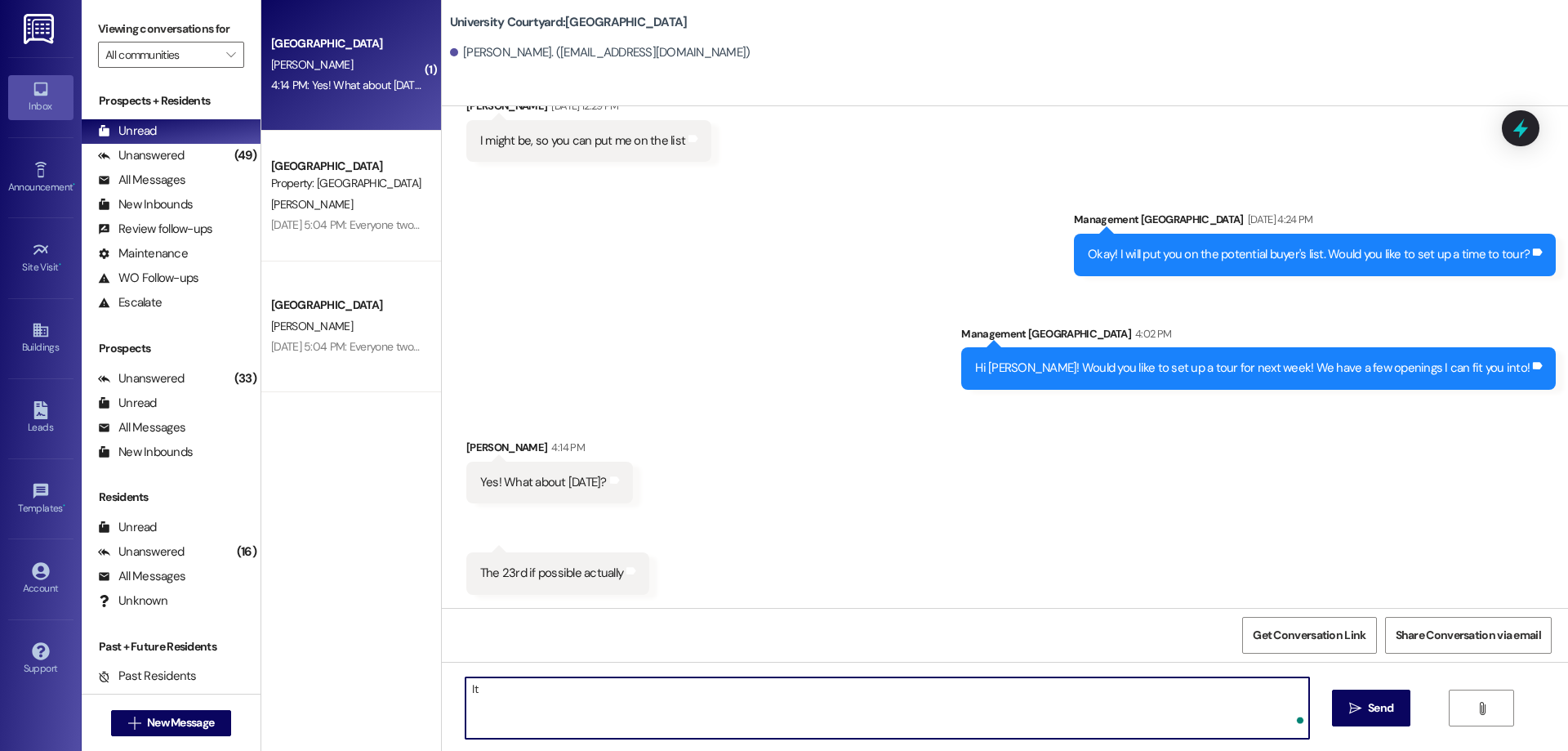
type textarea "I"
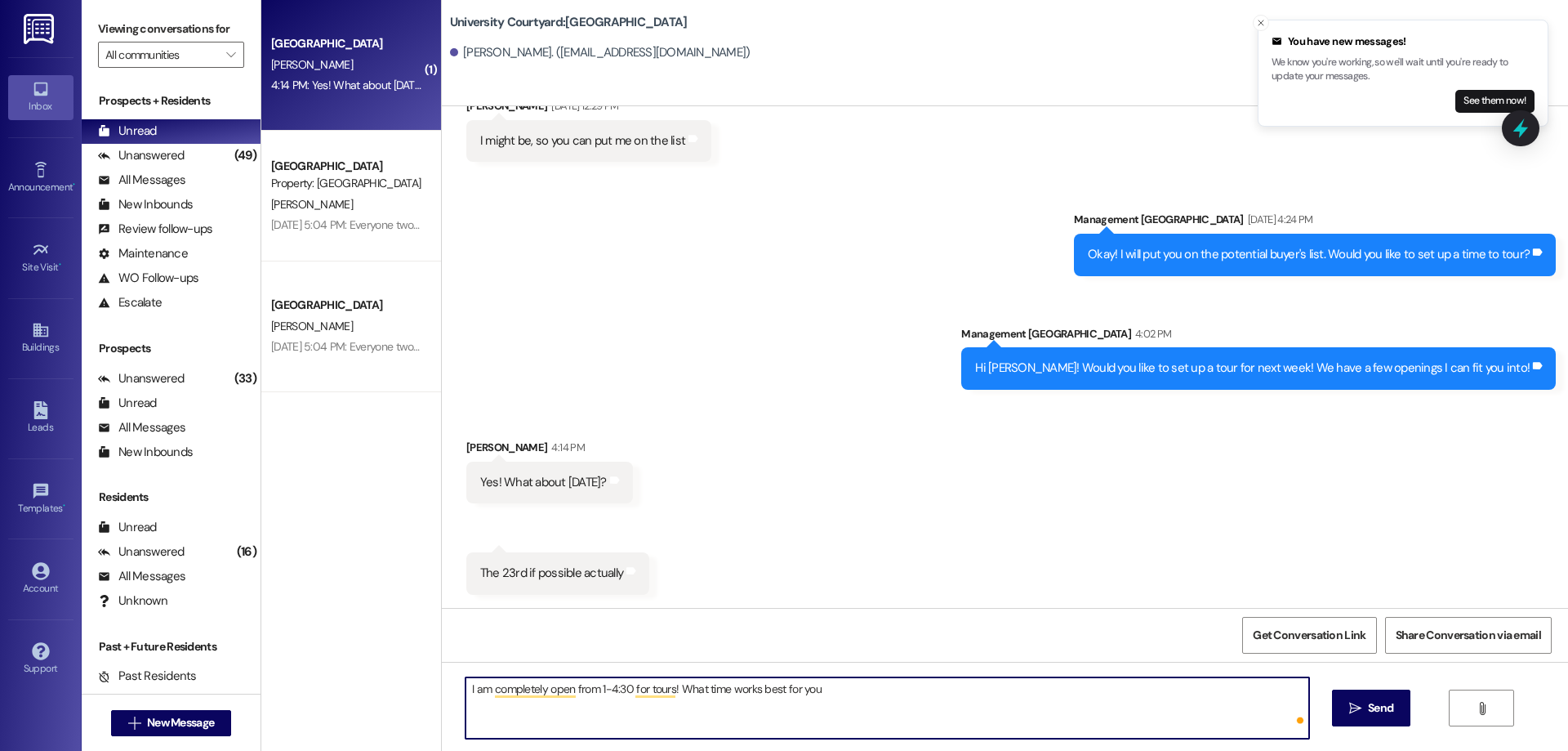
type textarea "I am completely open from 1-4:30 for tours! What time works best for you?"
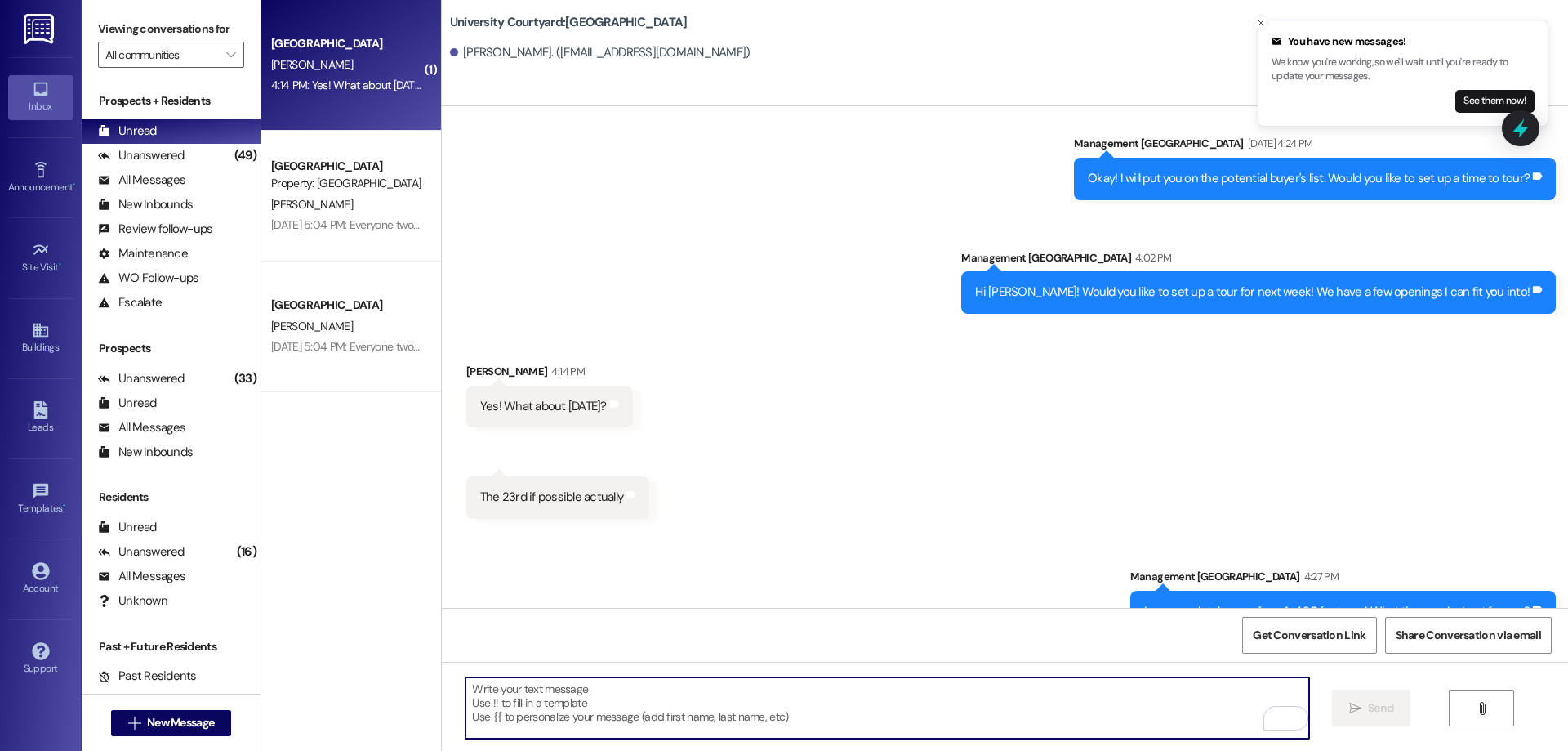
scroll to position [549, 0]
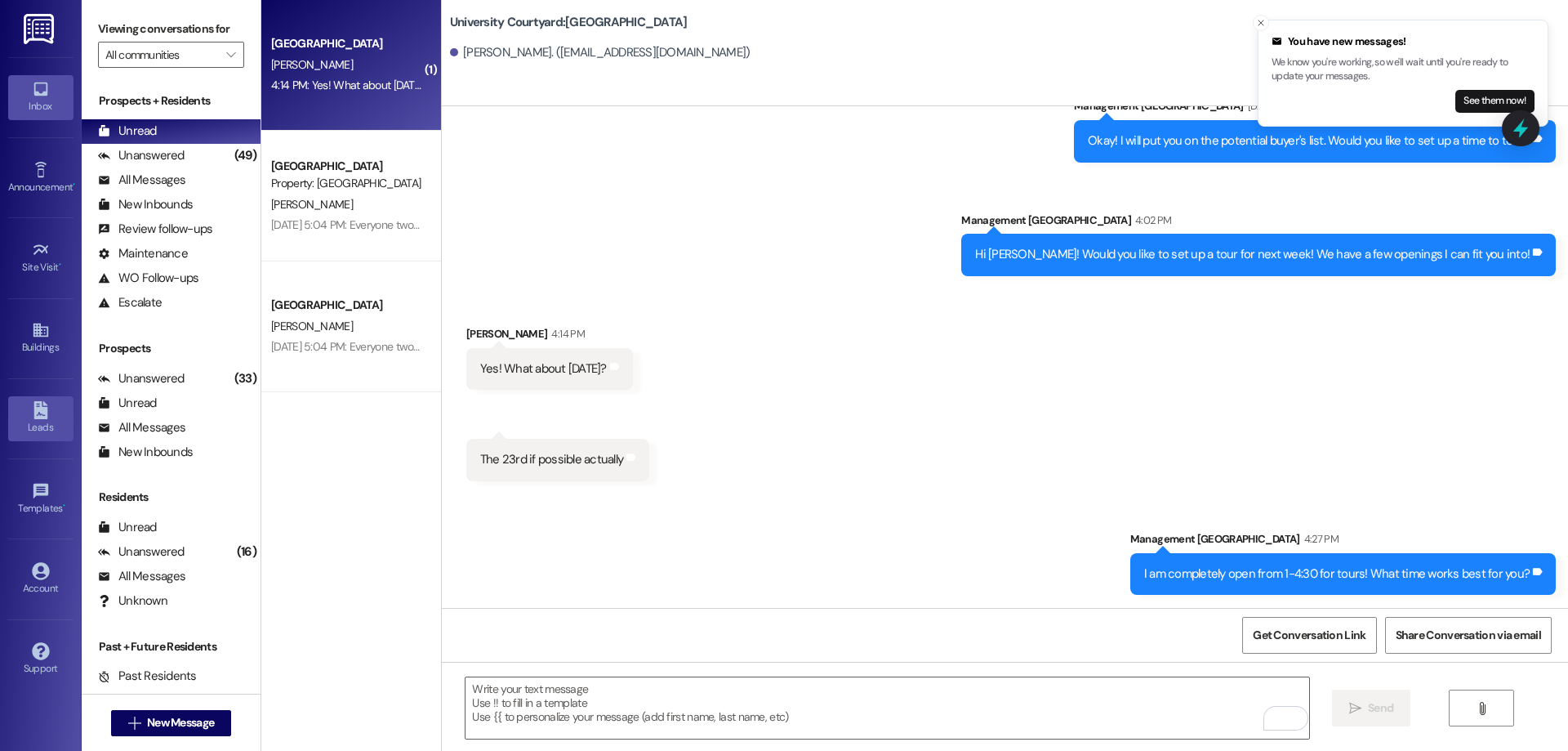
click at [36, 425] on div "Leads" at bounding box center [41, 427] width 82 height 17
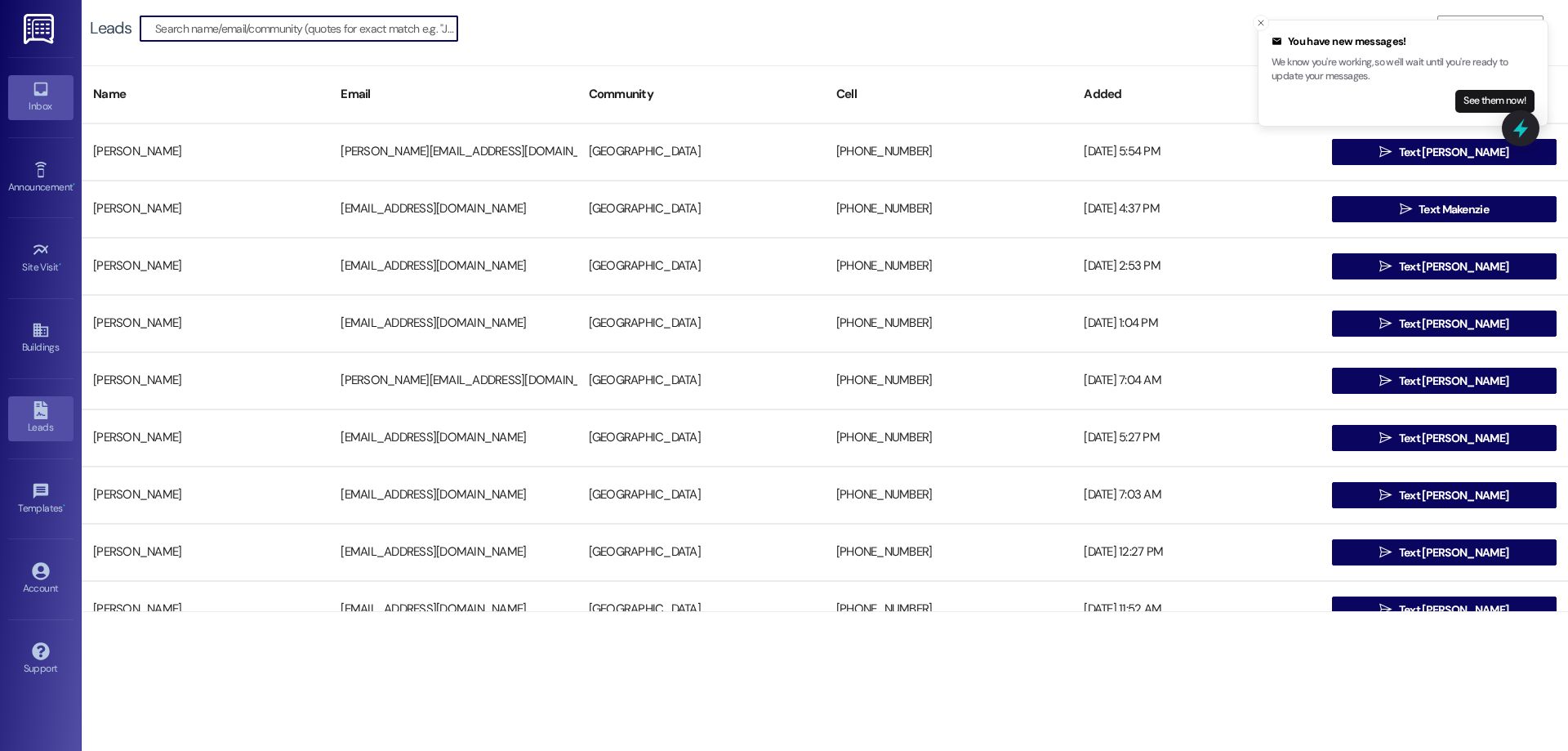
click at [41, 104] on div "Inbox" at bounding box center [41, 106] width 82 height 17
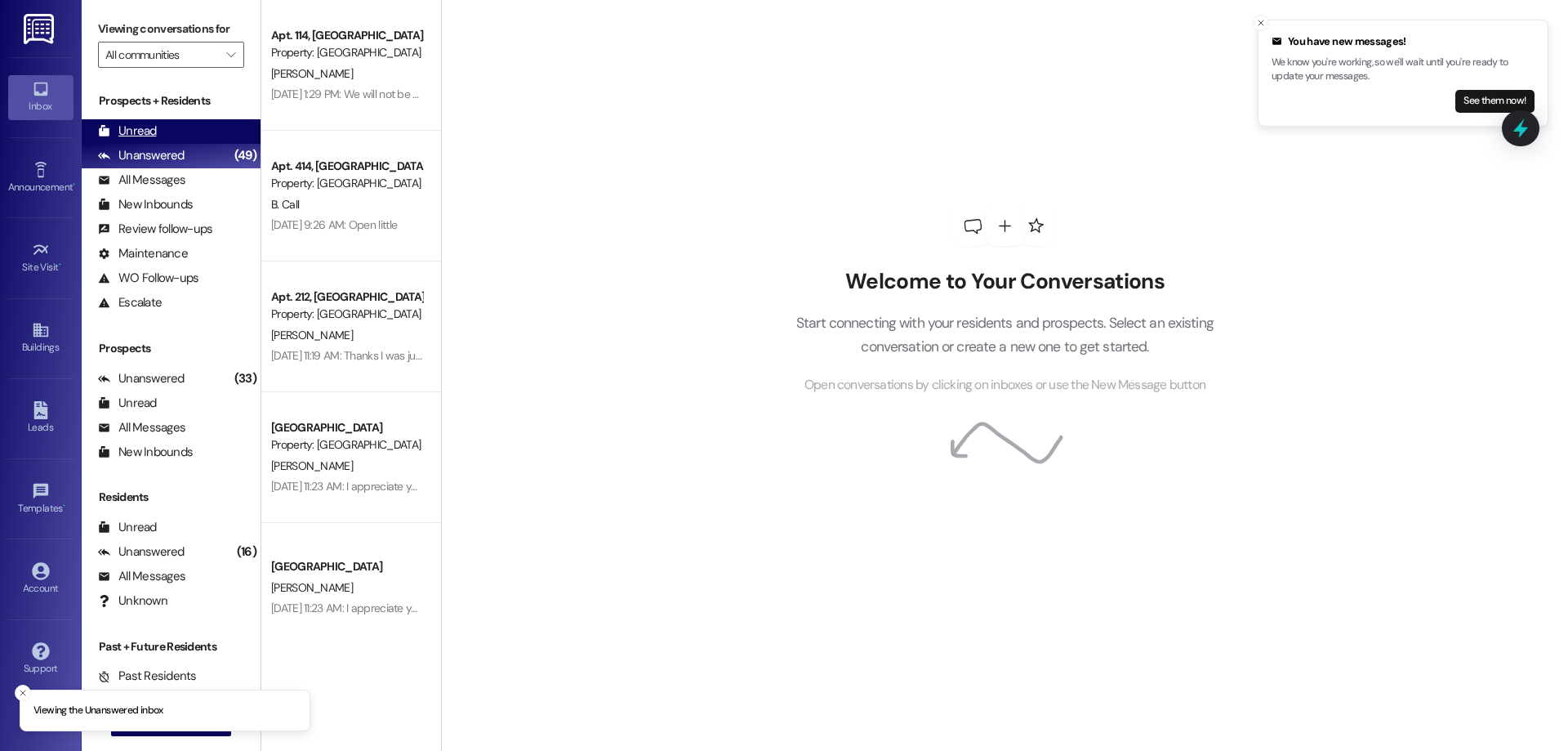
click at [147, 136] on div "Unread" at bounding box center [127, 131] width 59 height 18
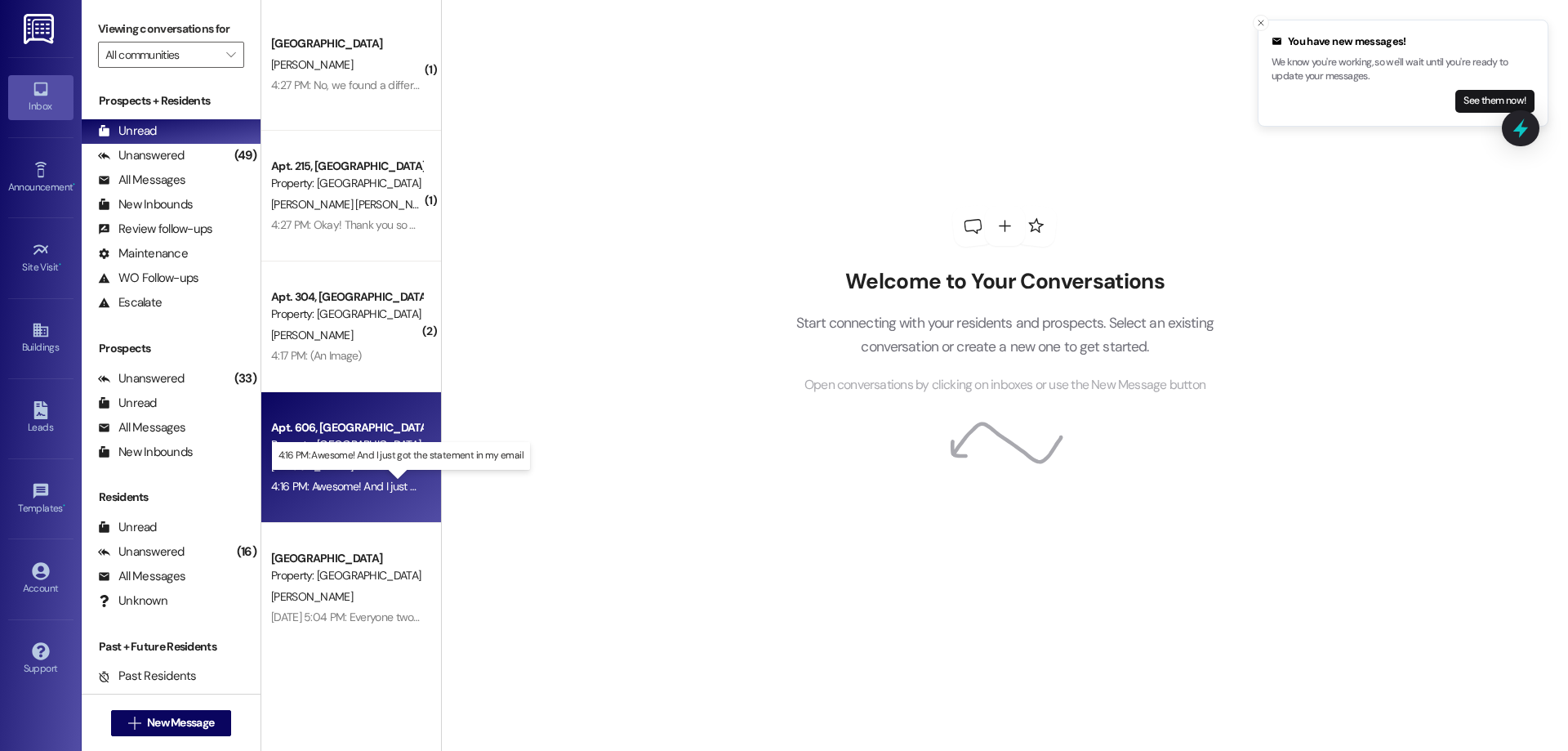
click at [362, 483] on div "4:16 PM: Awesome! And I just got the statement in my email 4:16 PM: Awesome! An…" at bounding box center [410, 486] width 279 height 15
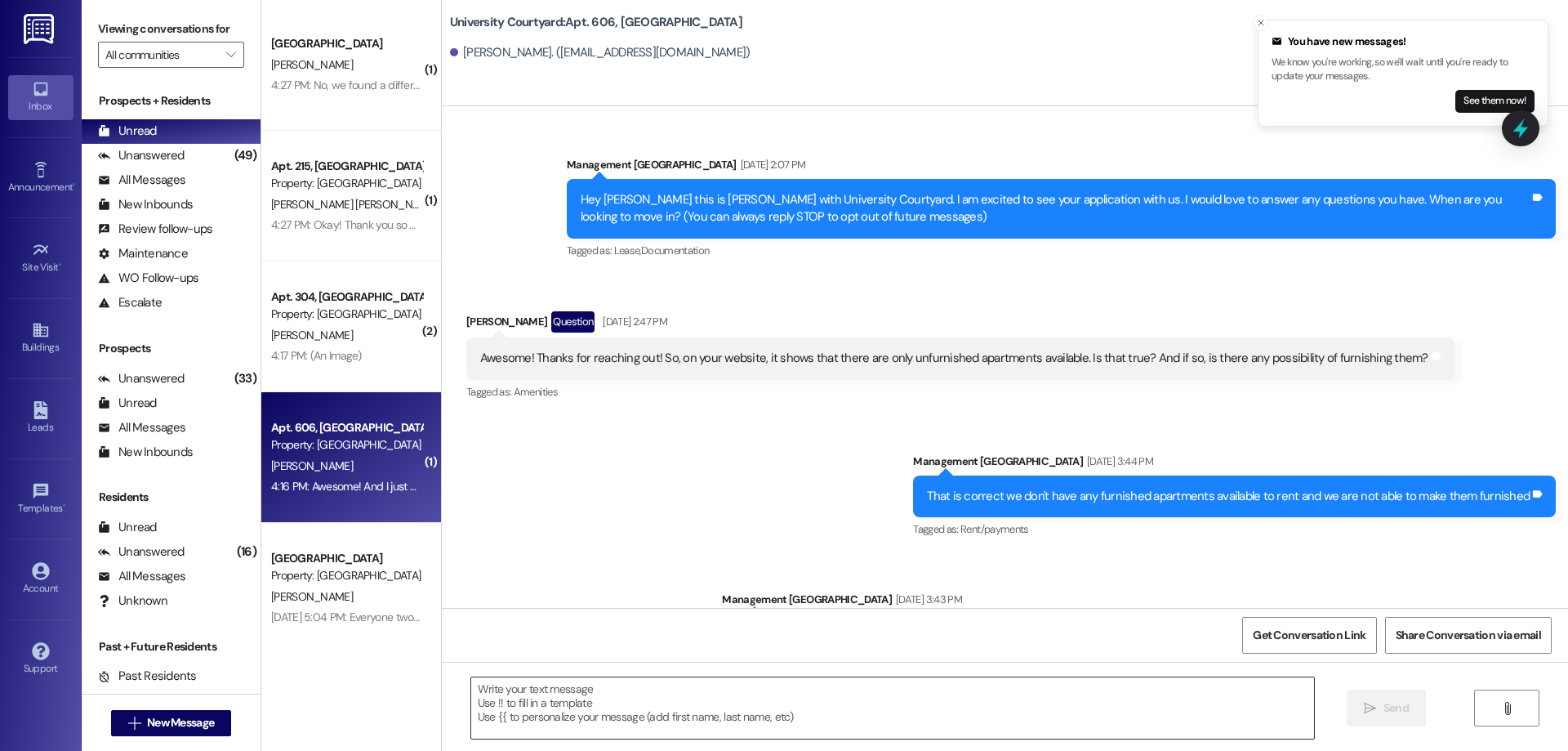
scroll to position [26884, 0]
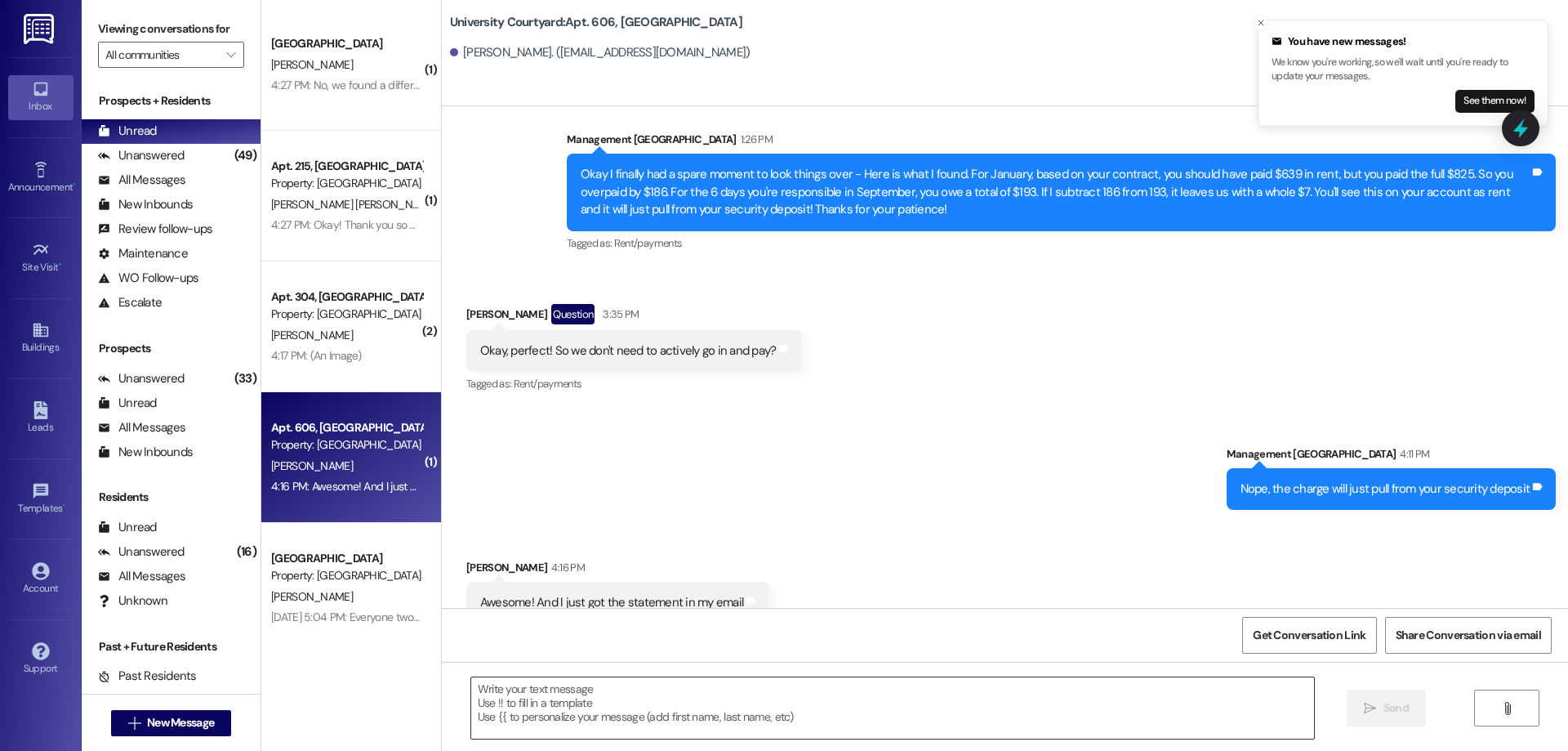
click at [611, 710] on textarea at bounding box center [893, 708] width 843 height 61
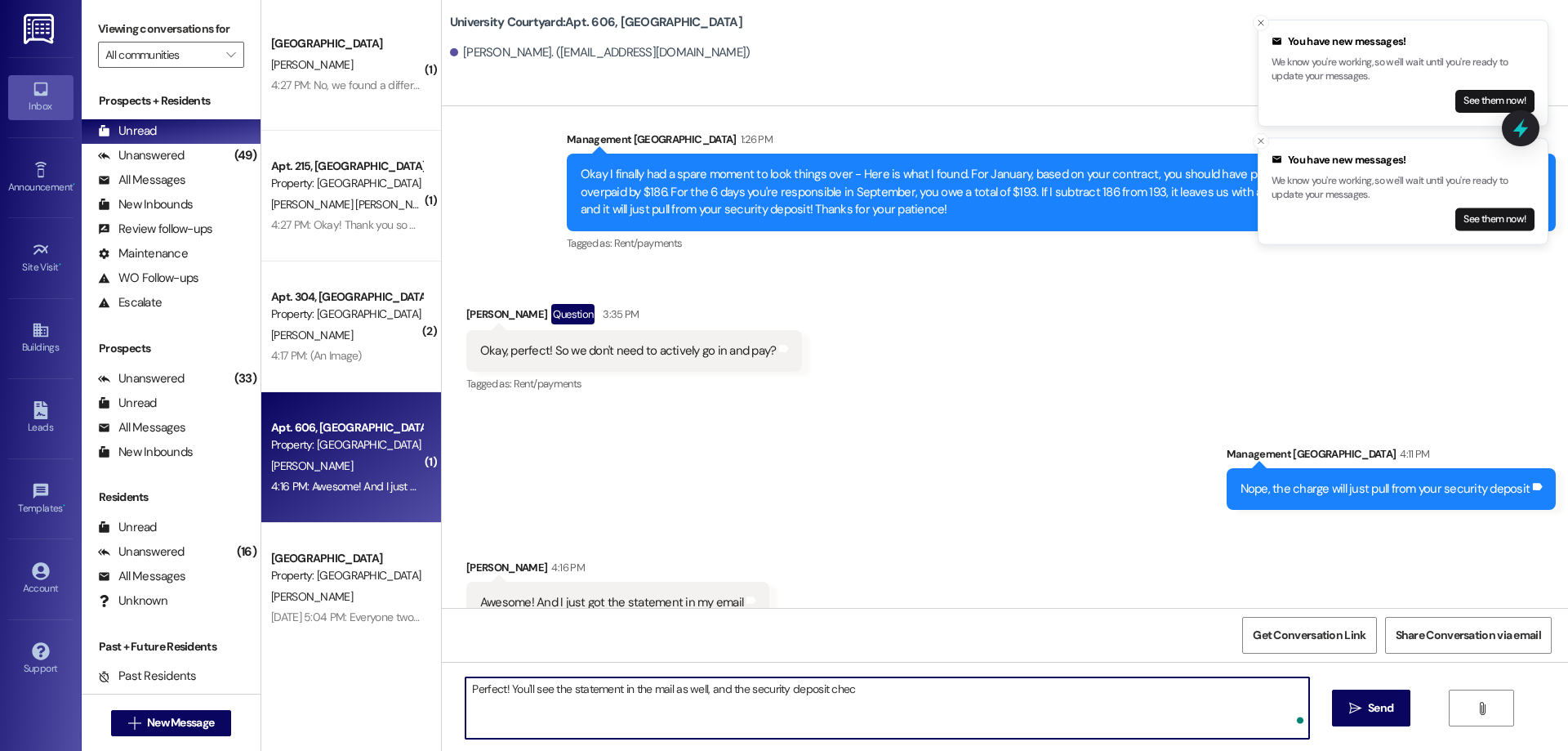
type textarea "Perfect! You'll see the statement in the mail as well, and the security deposit…"
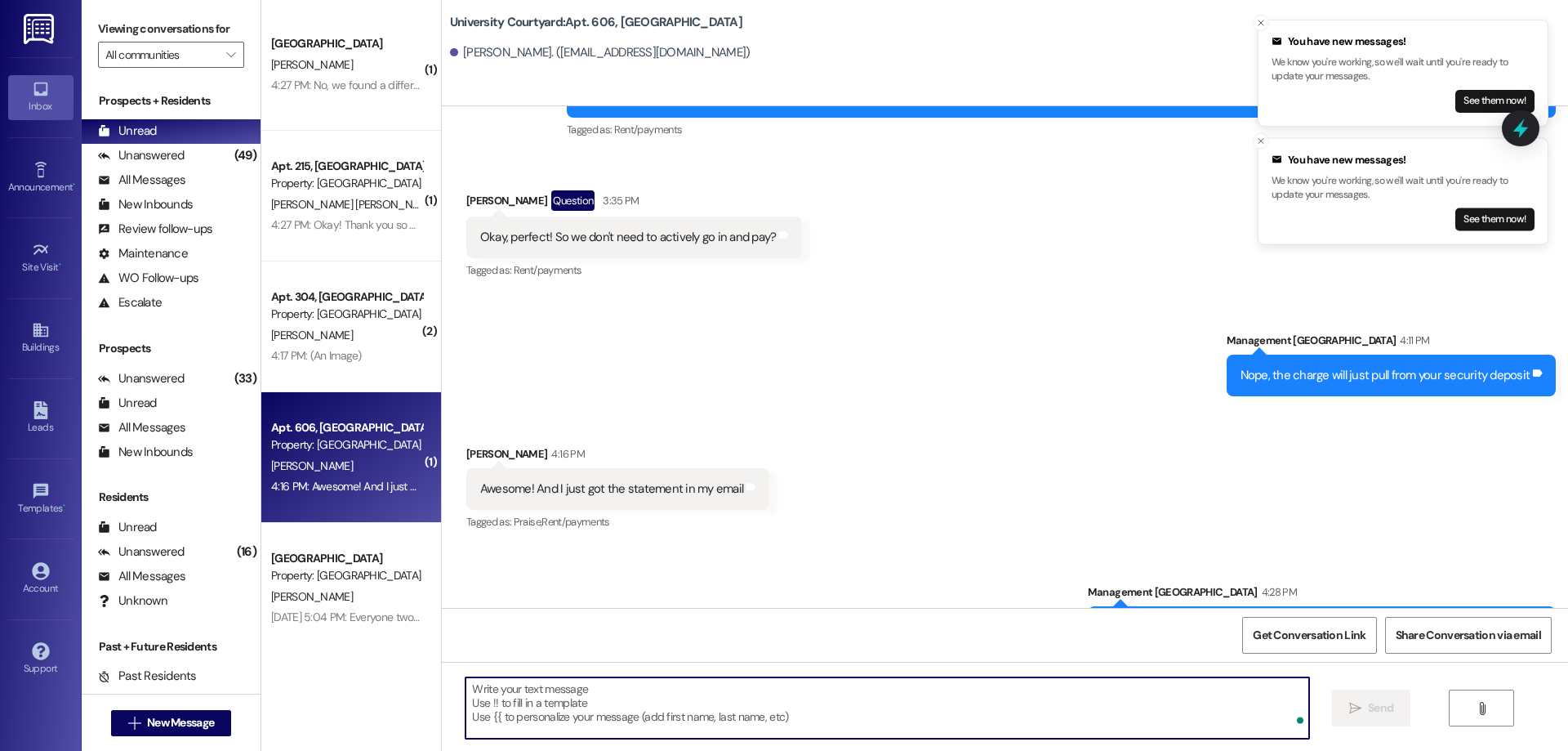
scroll to position [26998, 0]
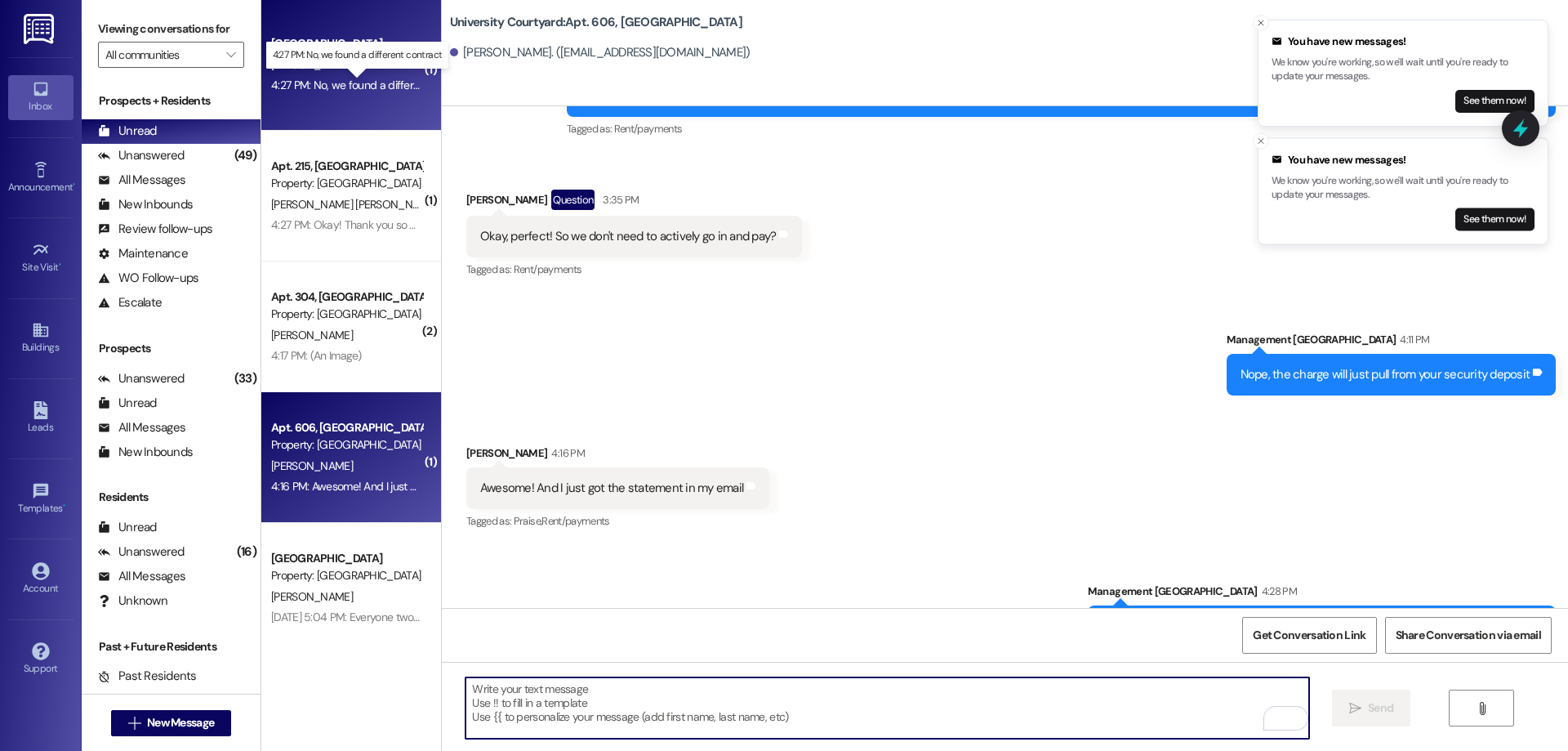
click at [351, 82] on div "4:27 PM: No, we found a different contract 4:27 PM: No, we found a different co…" at bounding box center [372, 85] width 201 height 15
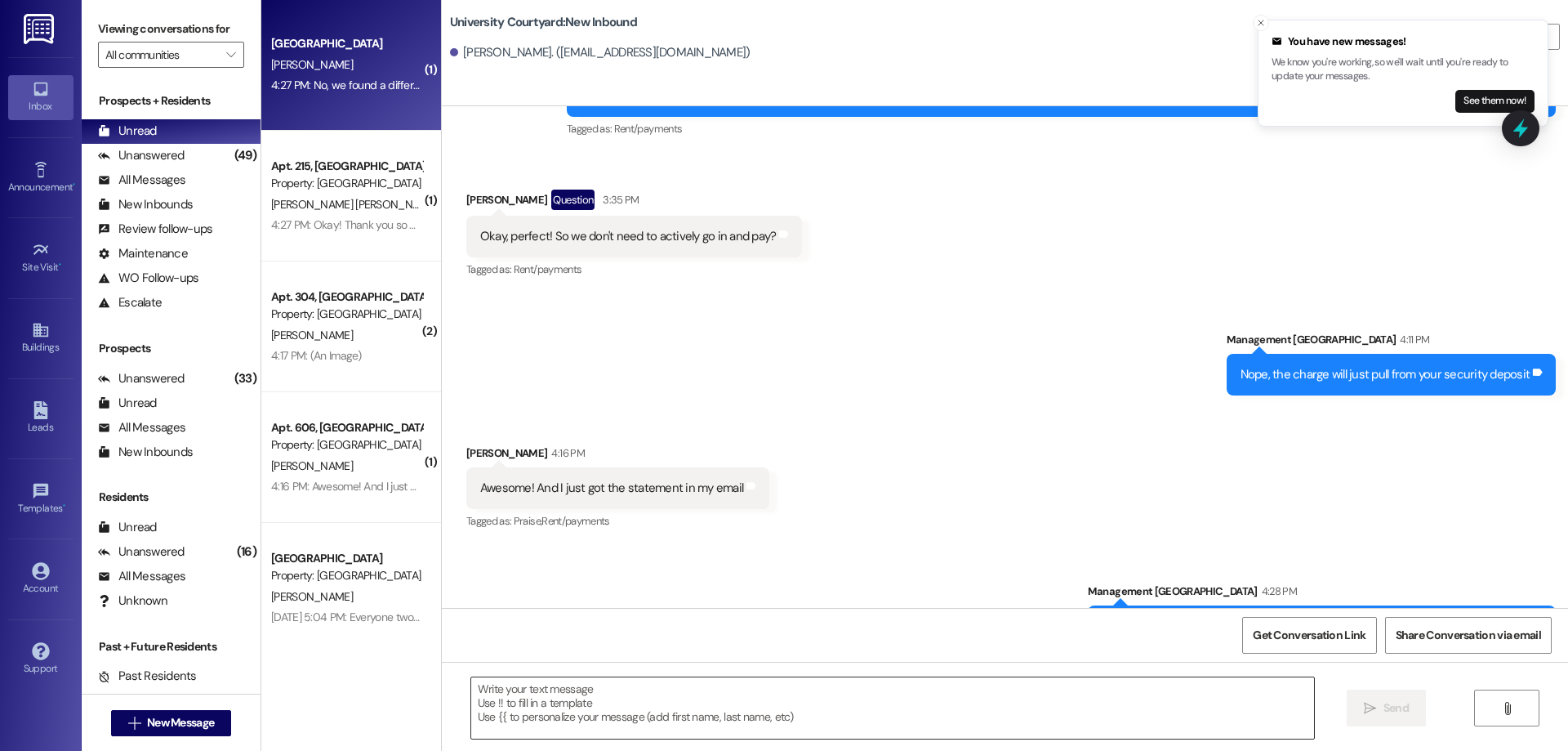
scroll to position [4087, 0]
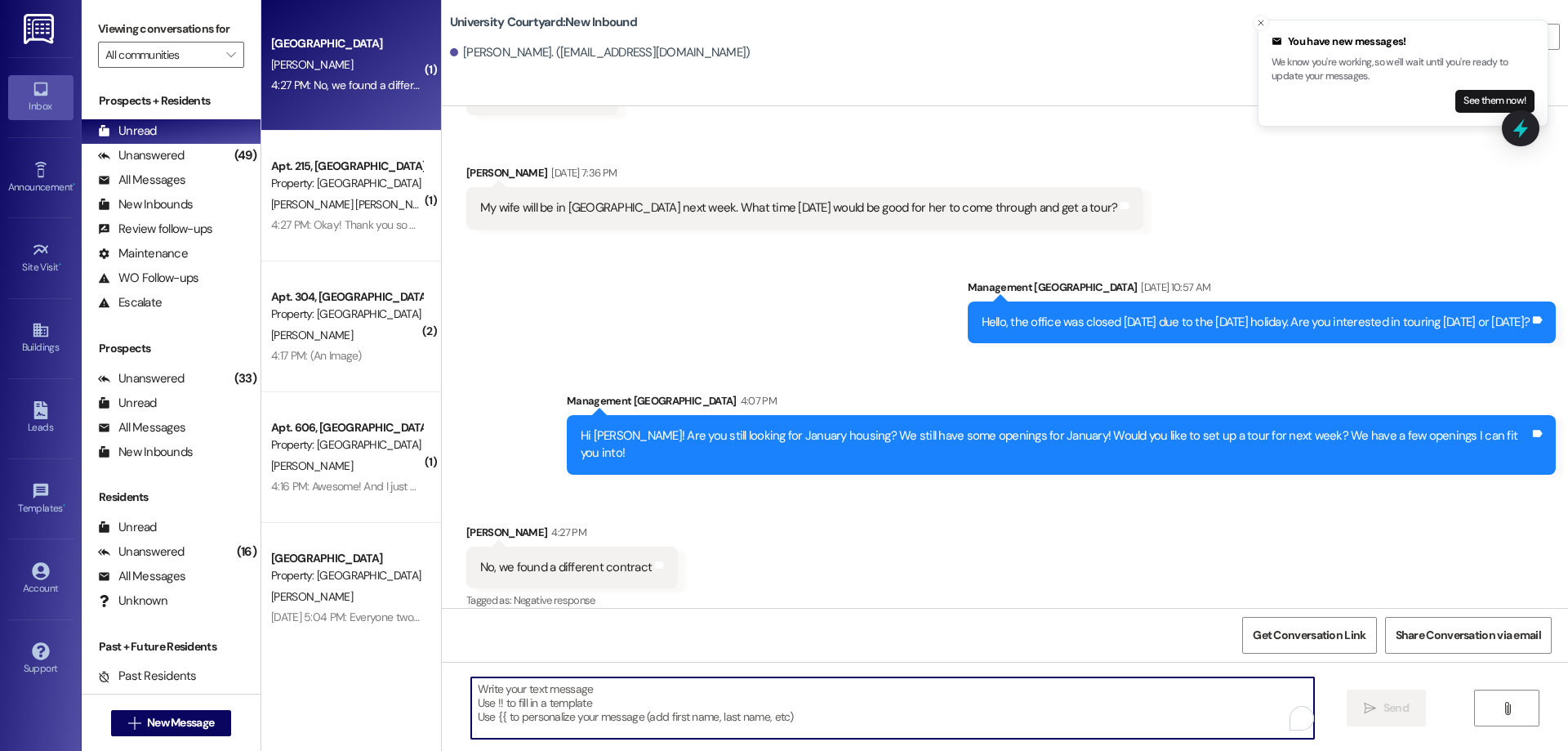
click at [606, 715] on textarea "To enrich screen reader interactions, please activate Accessibility in Grammarl…" at bounding box center [893, 708] width 843 height 61
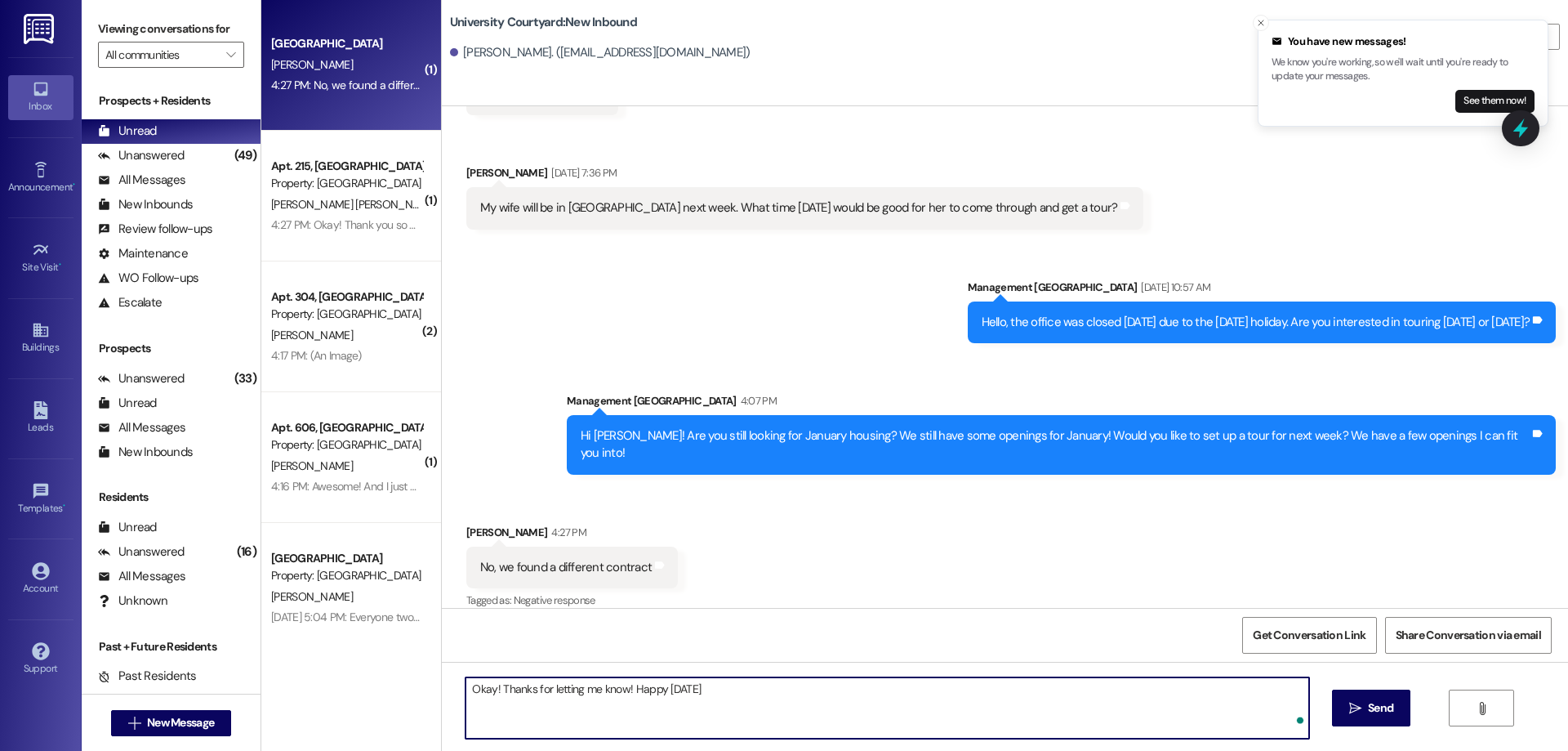
type textarea "Okay! Thanks for letting me know! Happy Friday!"
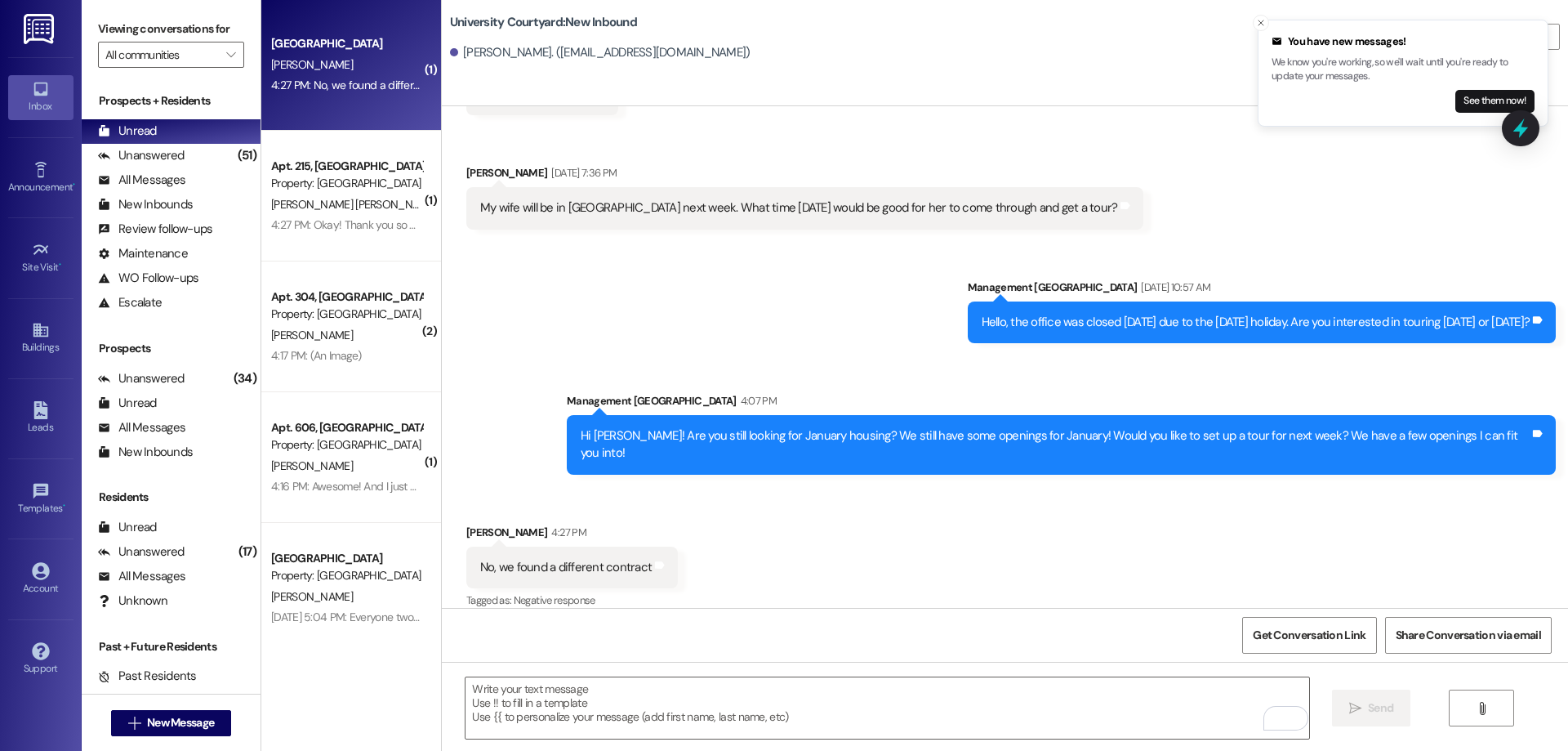
scroll to position [4202, 0]
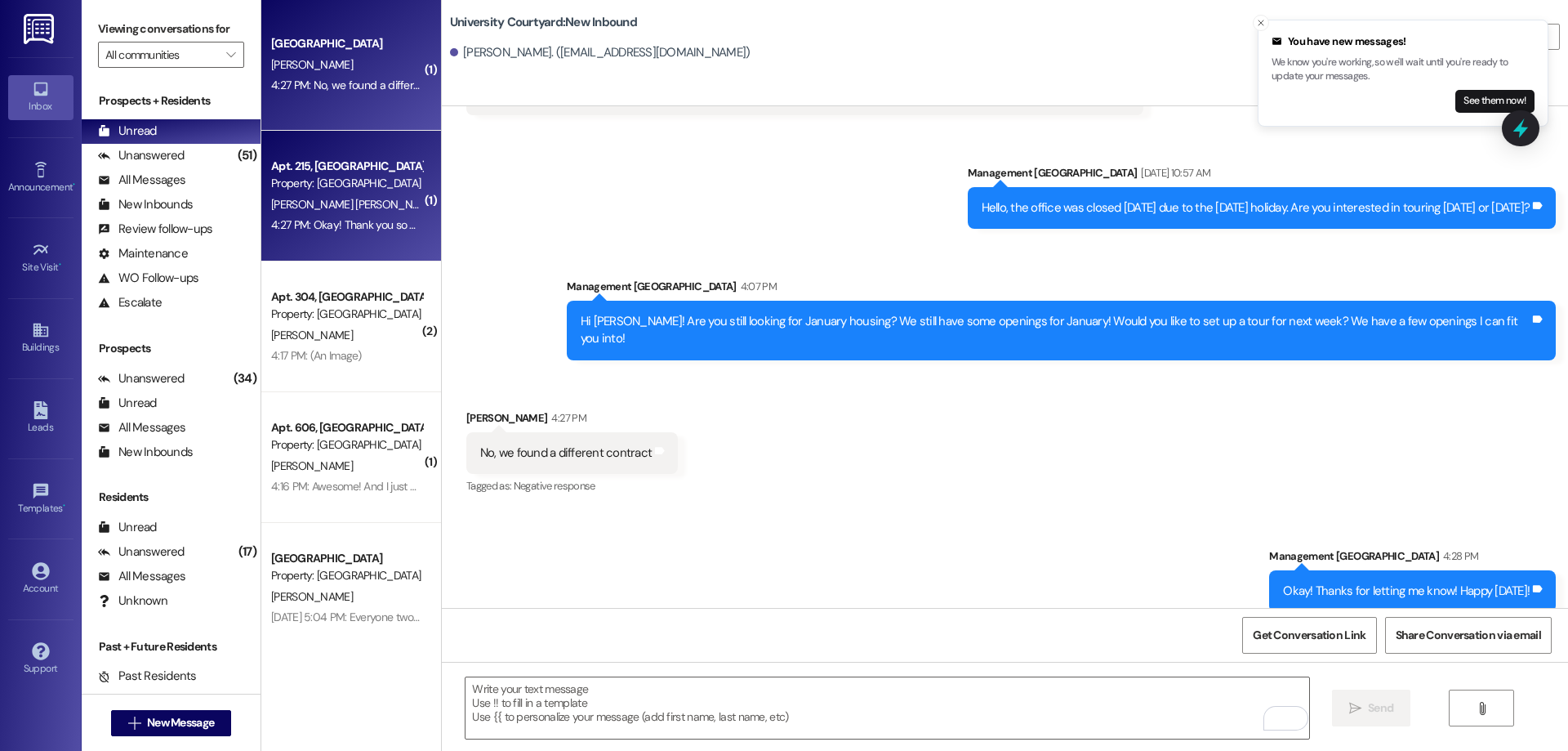
click at [353, 236] on div "Apt. 215, 1 University Courtyard Property: University Courtyard J. Lim Hou Ee 4…" at bounding box center [350, 197] width 180 height 131
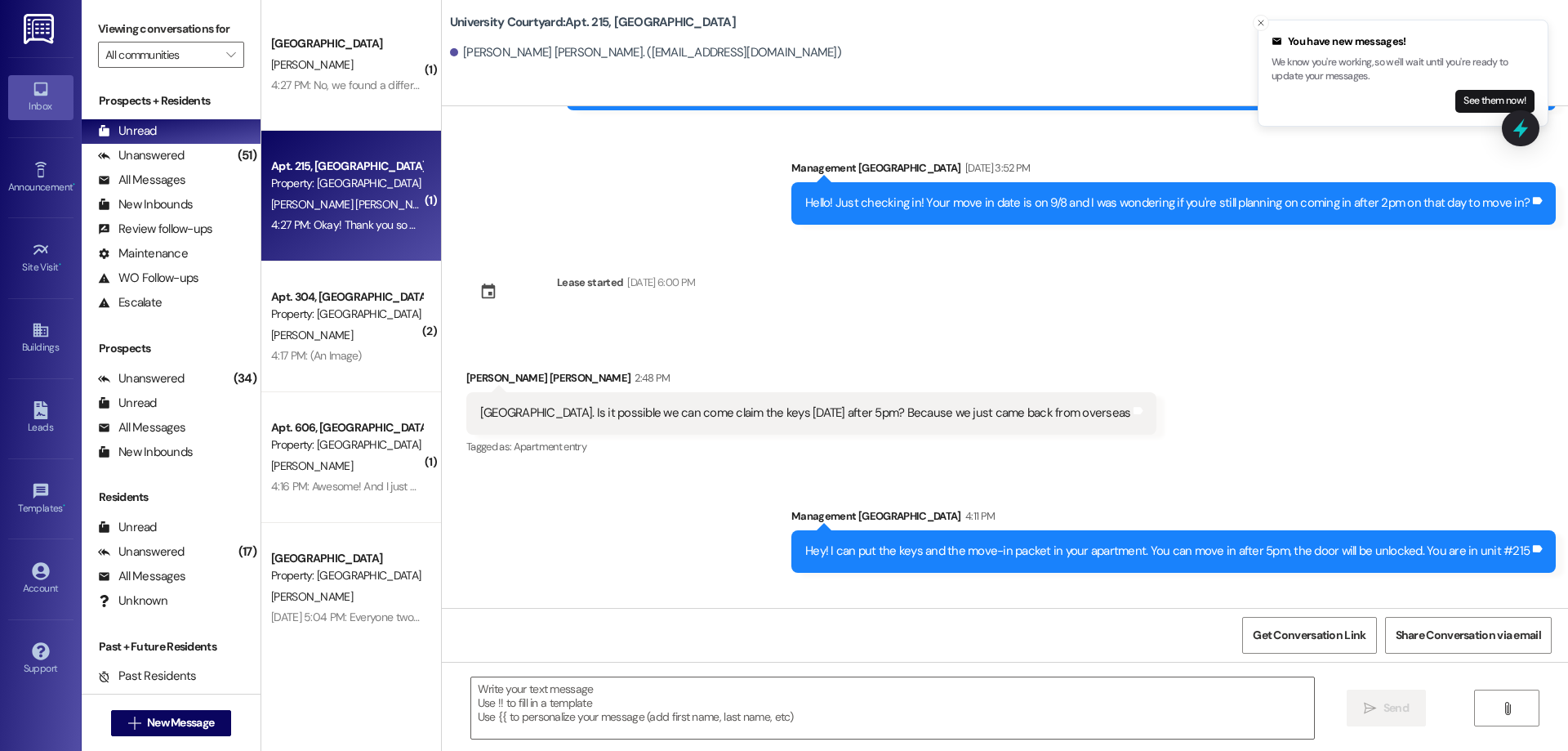
scroll to position [7765, 0]
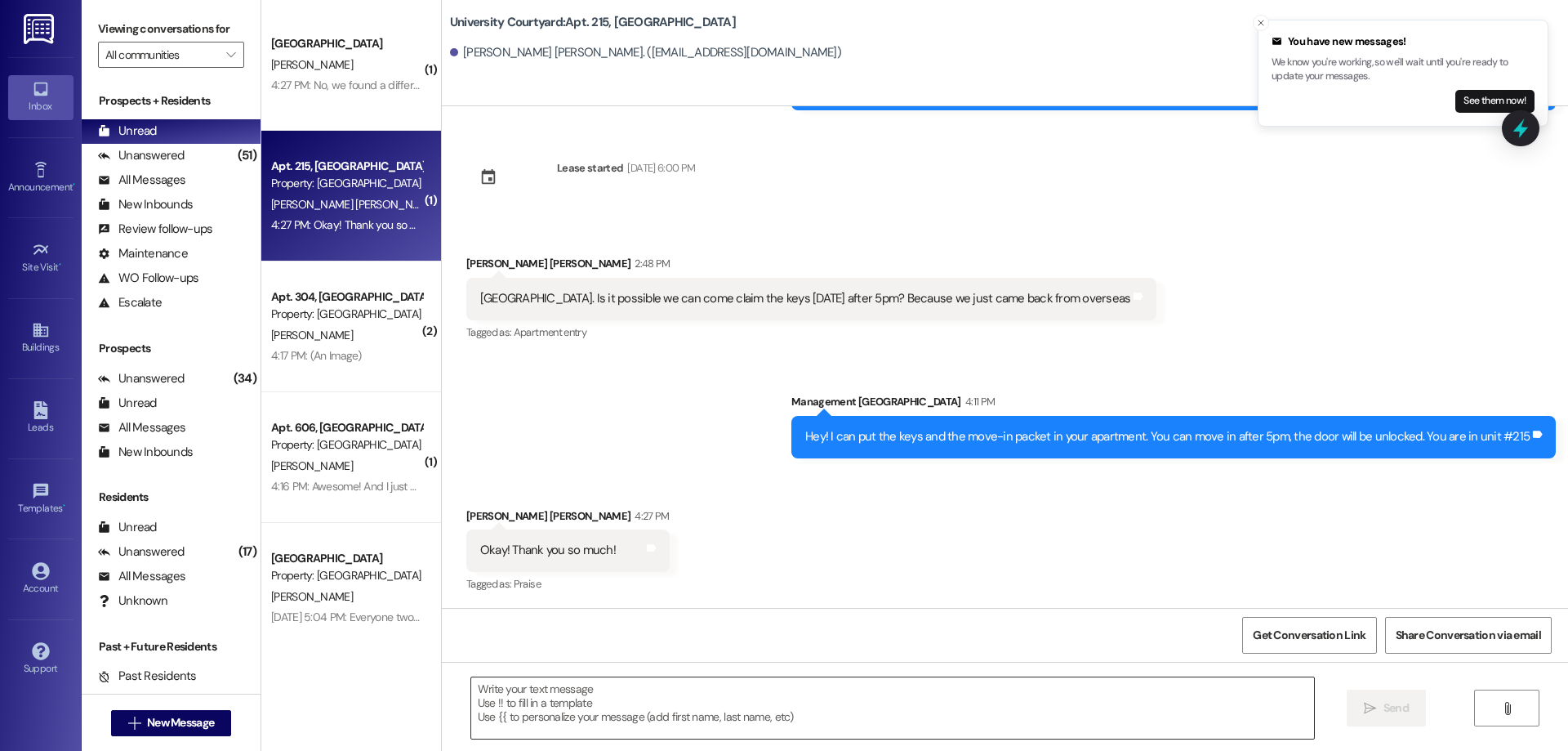
click at [975, 709] on textarea at bounding box center [893, 708] width 843 height 61
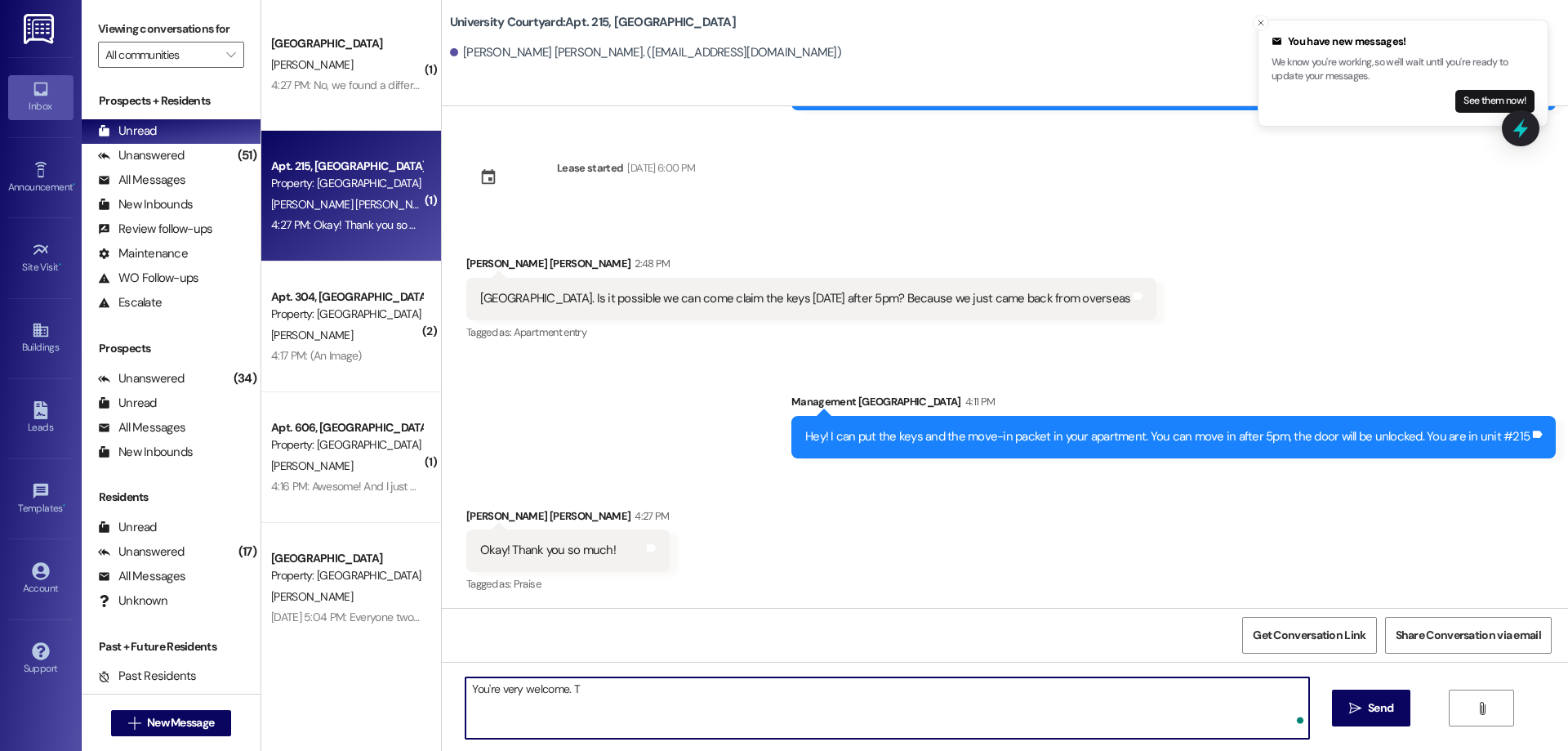
type textarea "You're very welcome. Tr"
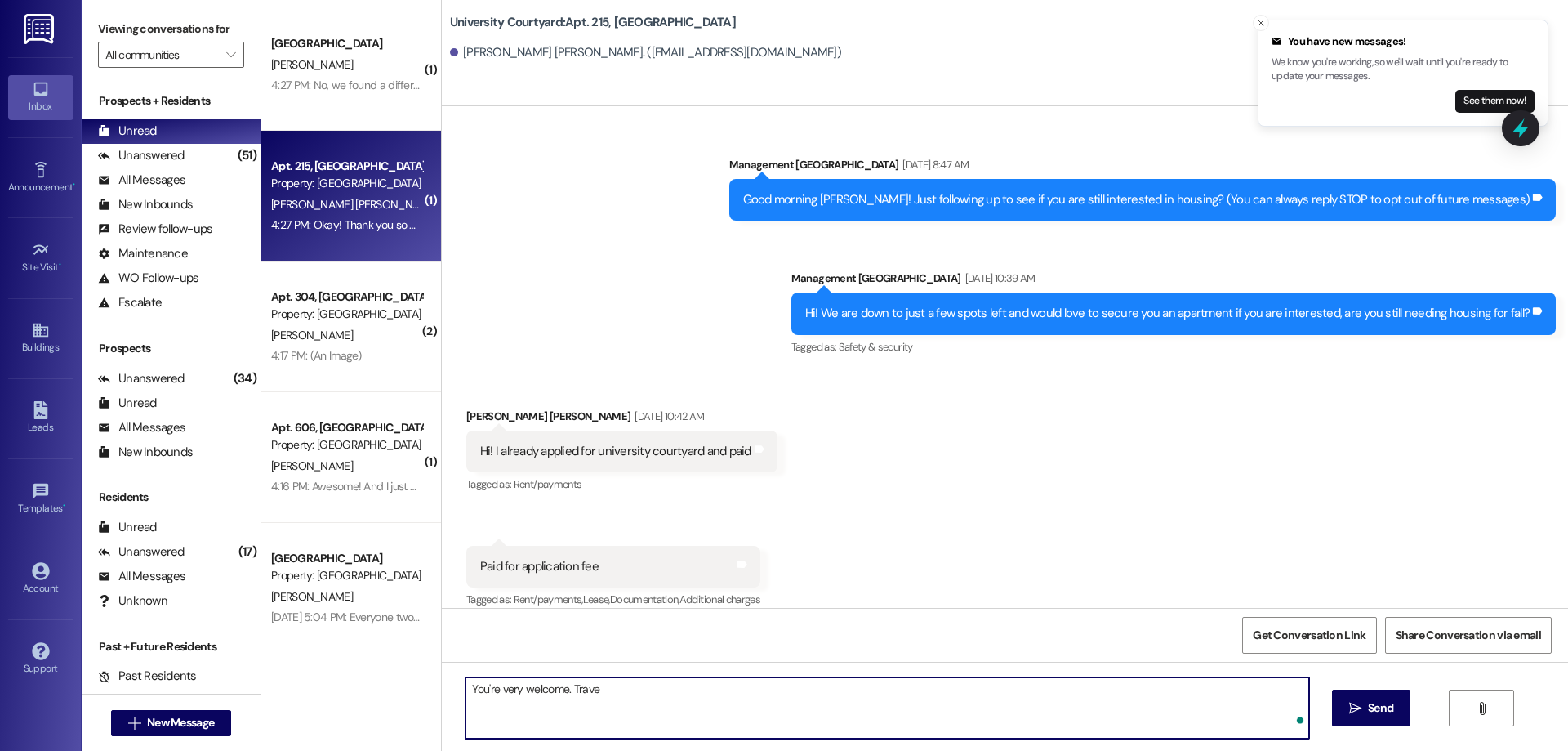
scroll to position [7765, 0]
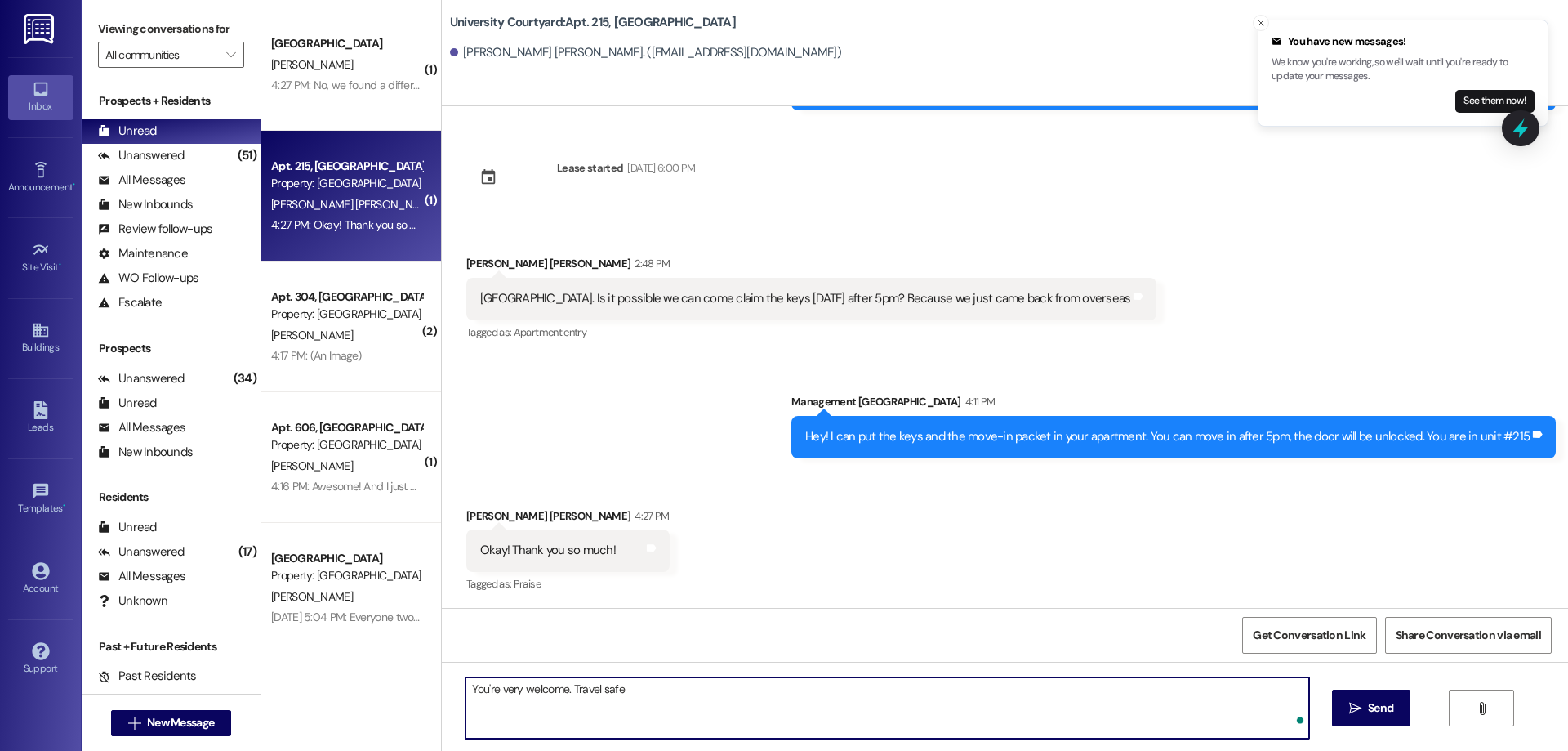
type textarea "You're very welcome. Travel safe!"
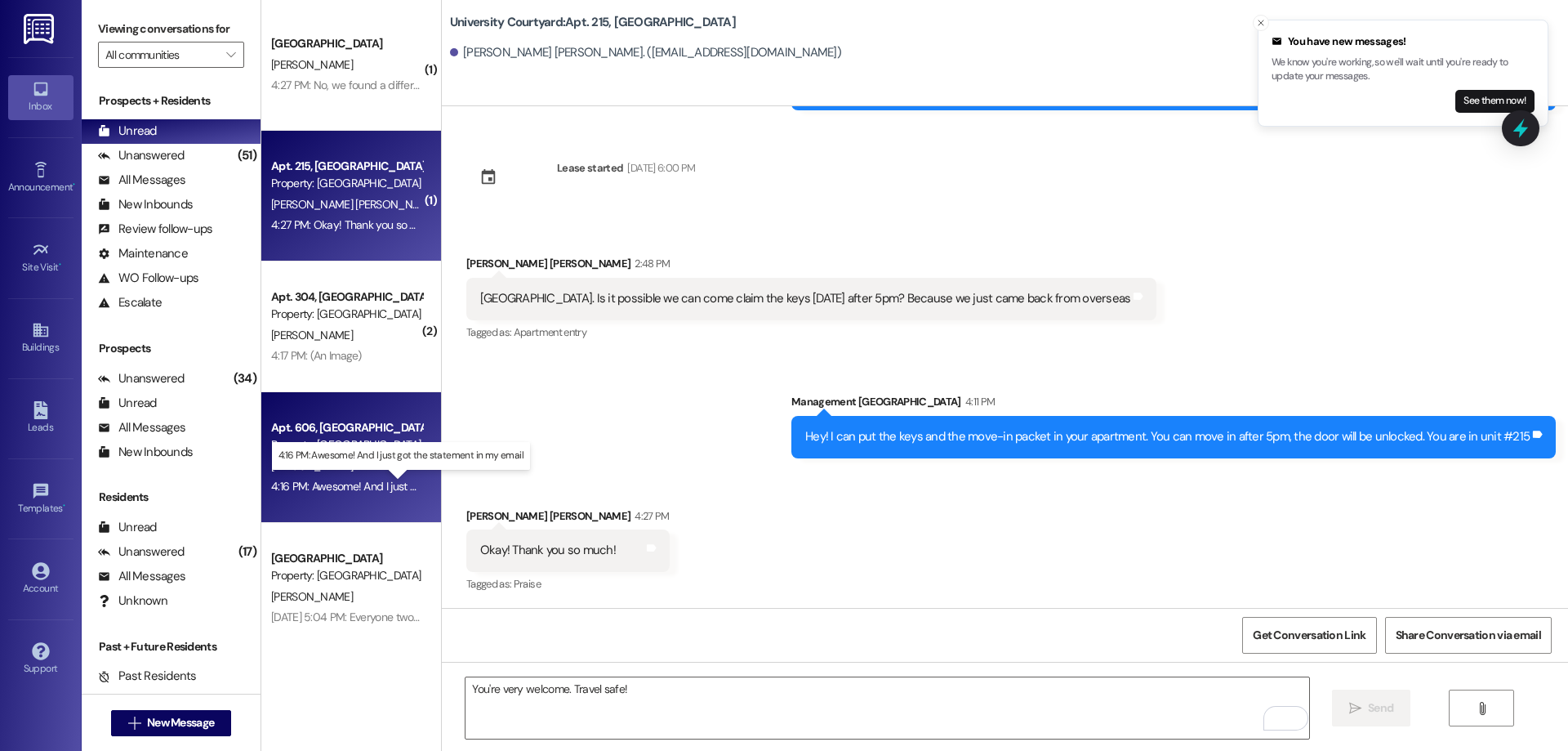
click at [330, 488] on div "4:16 PM: Awesome! And I just got the statement in my email 4:16 PM: Awesome! An…" at bounding box center [410, 486] width 279 height 15
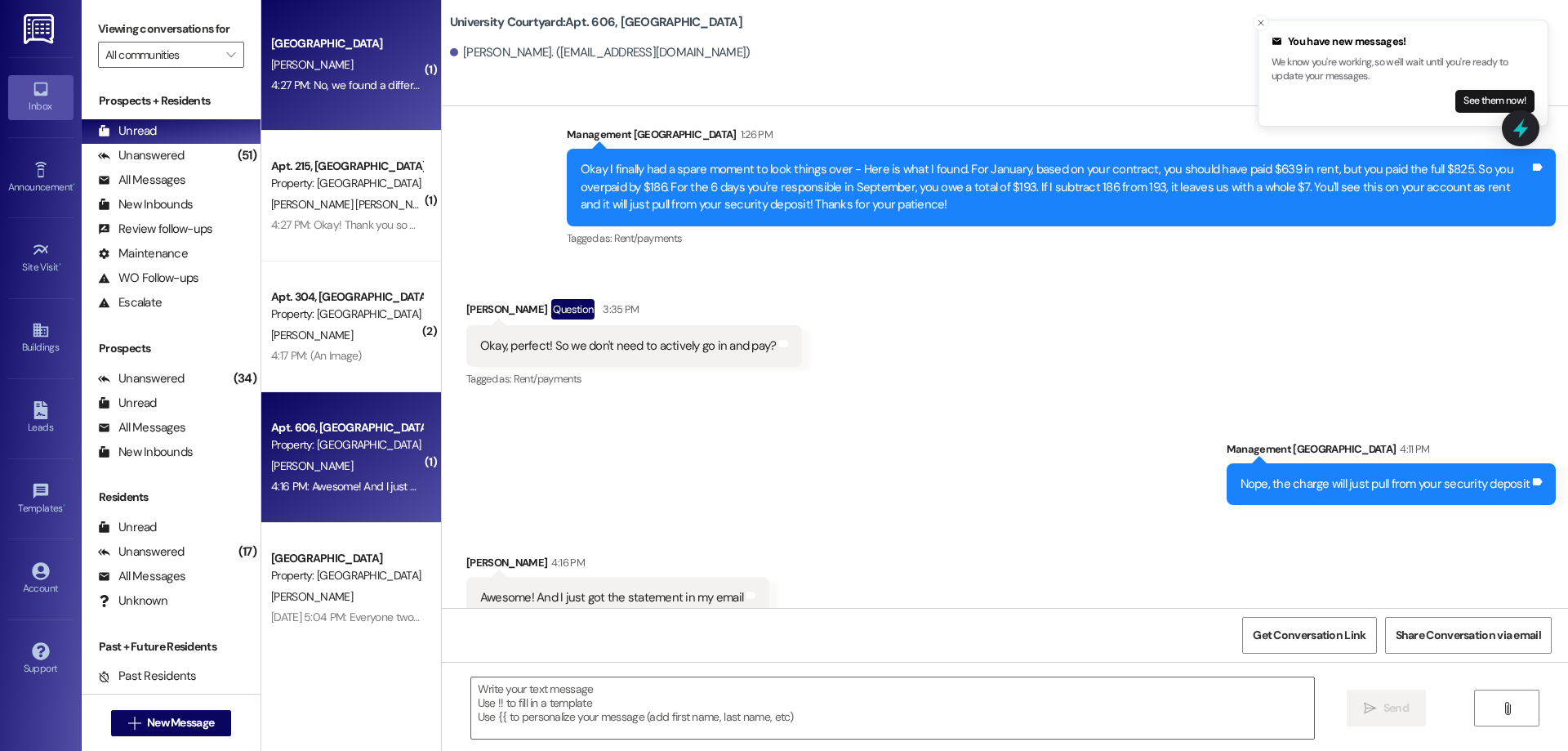
scroll to position [26884, 0]
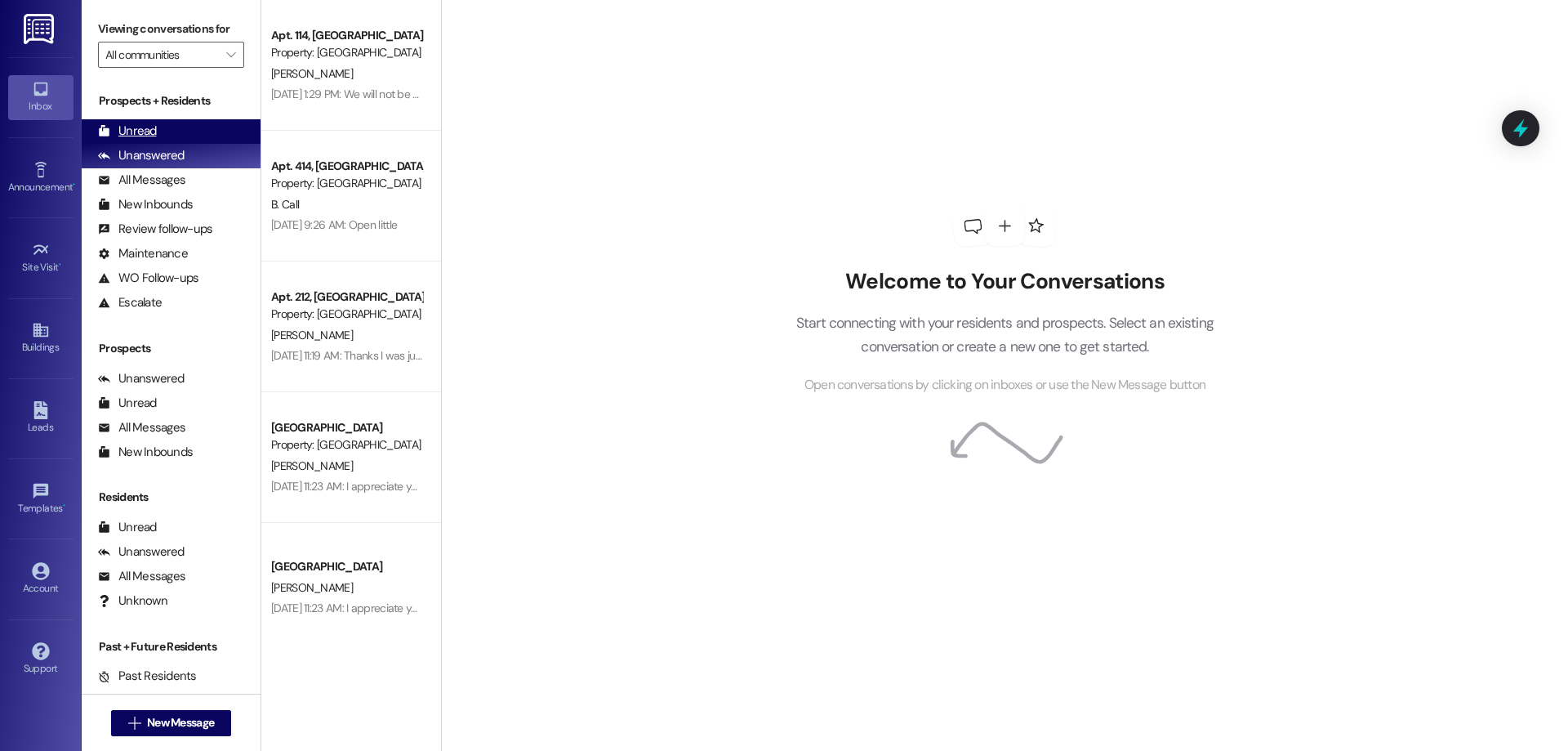
click at [121, 131] on div "Unread" at bounding box center [127, 131] width 59 height 18
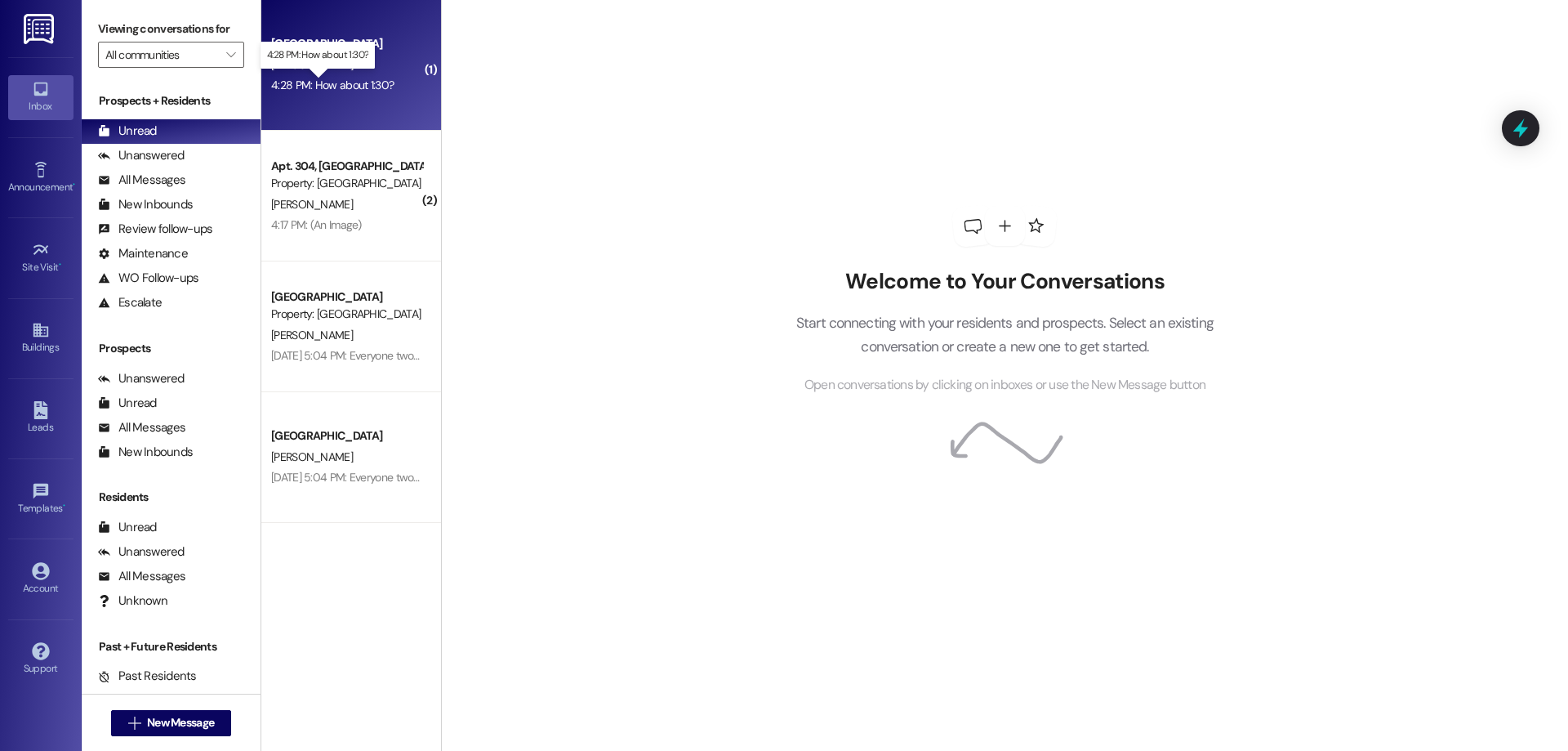
click at [371, 86] on div "4:28 PM: How about 1:30? 4:28 PM: How about 1:30?" at bounding box center [332, 85] width 123 height 15
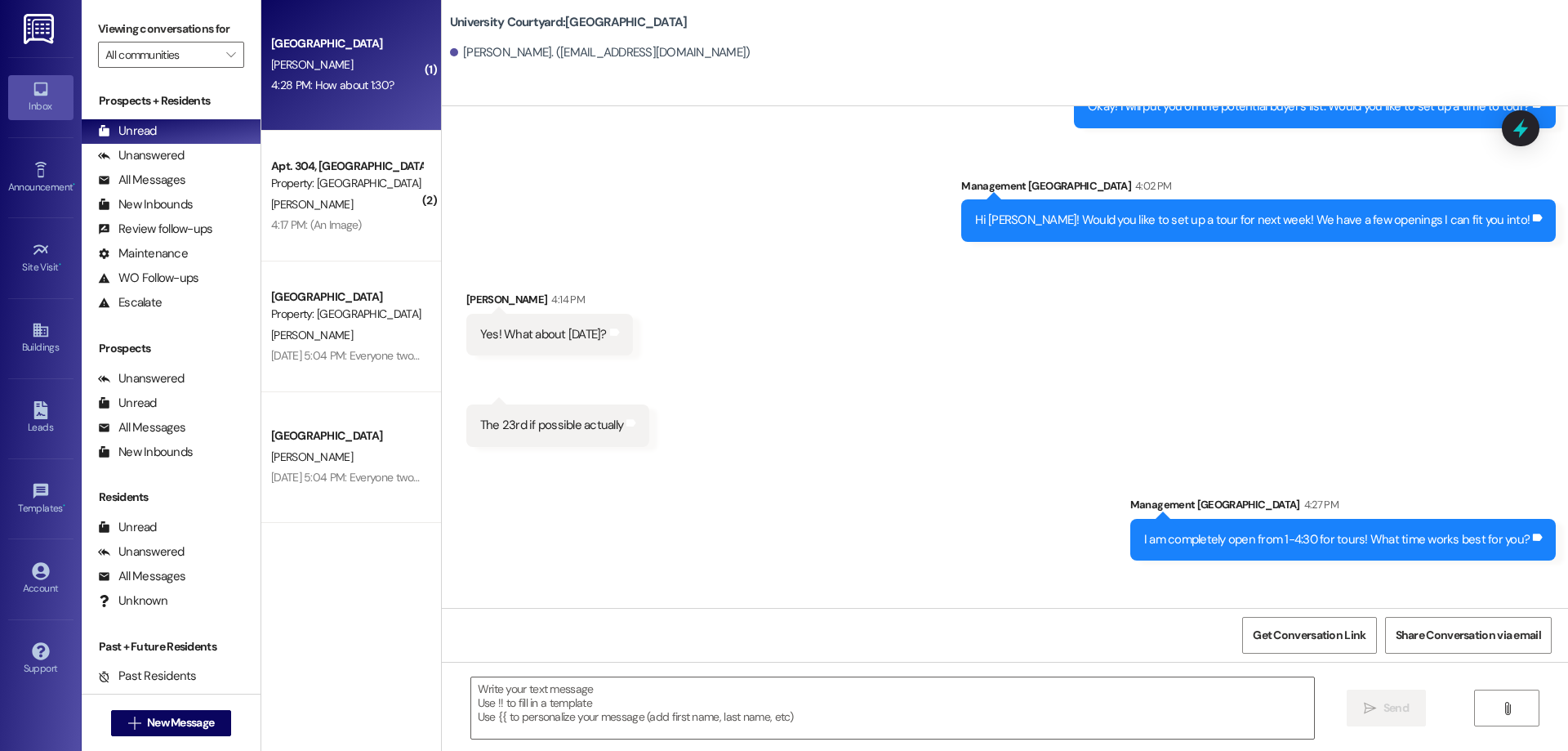
scroll to position [662, 0]
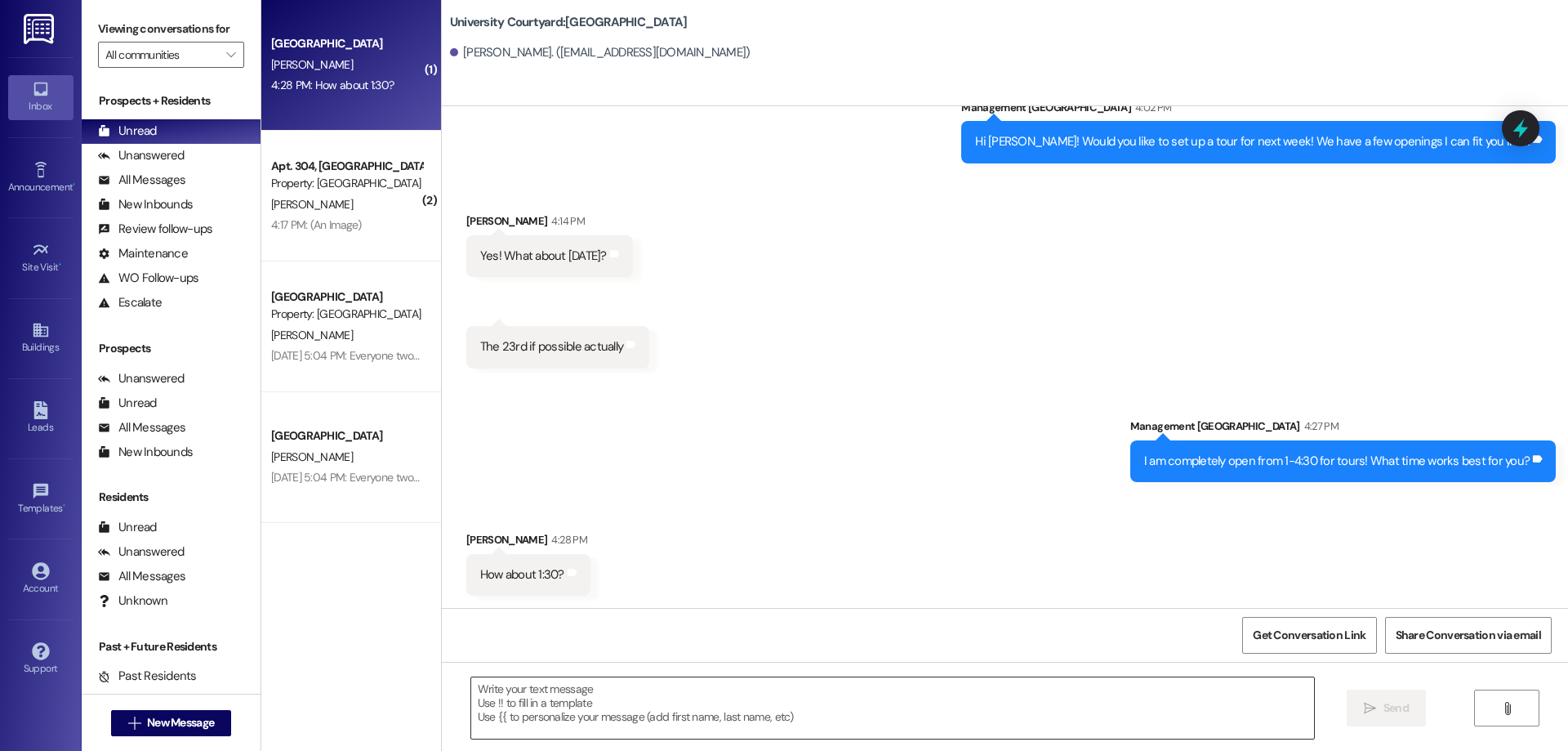
click at [766, 716] on textarea at bounding box center [893, 708] width 843 height 61
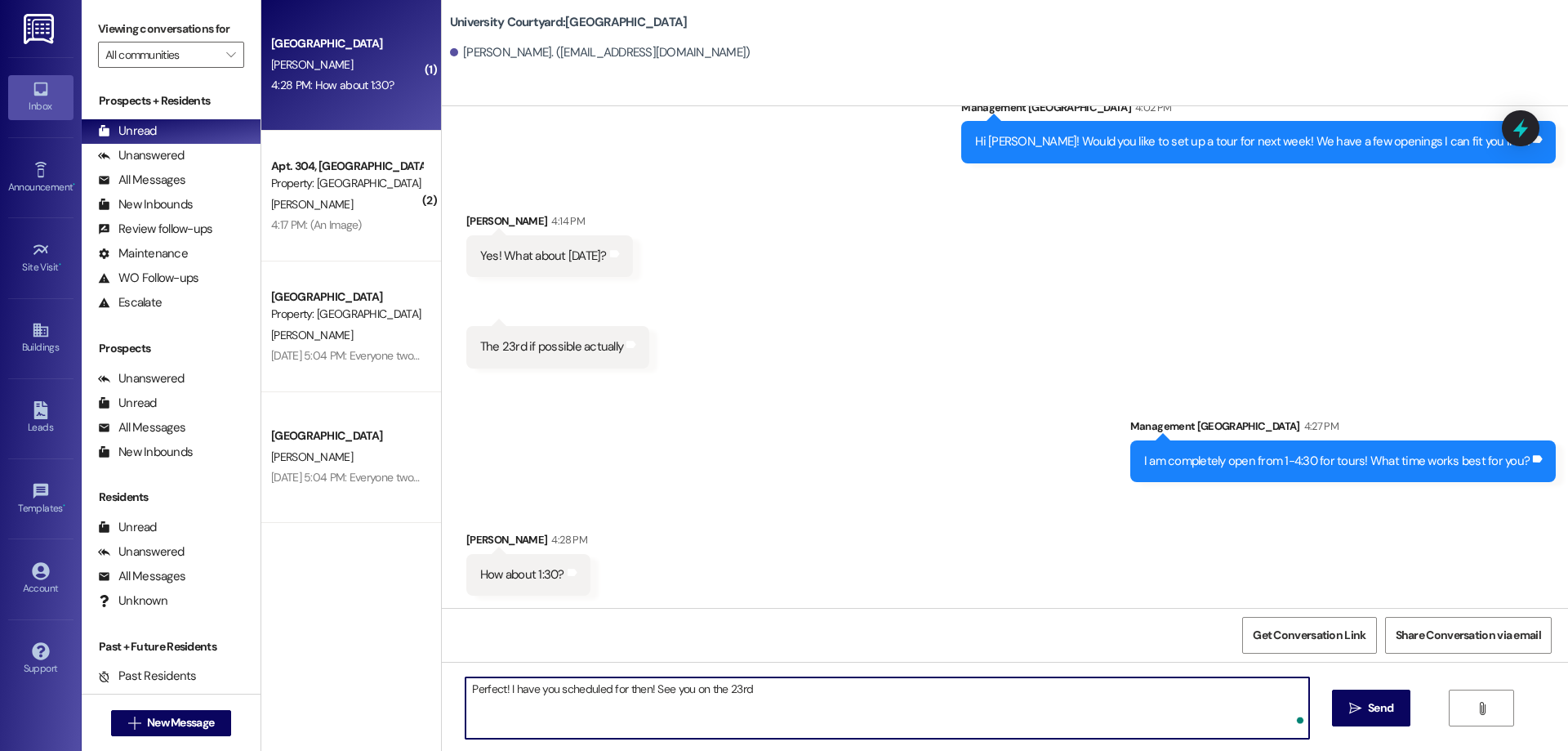
type textarea "Perfect! I have you scheduled for then! See you on the 23rd!"
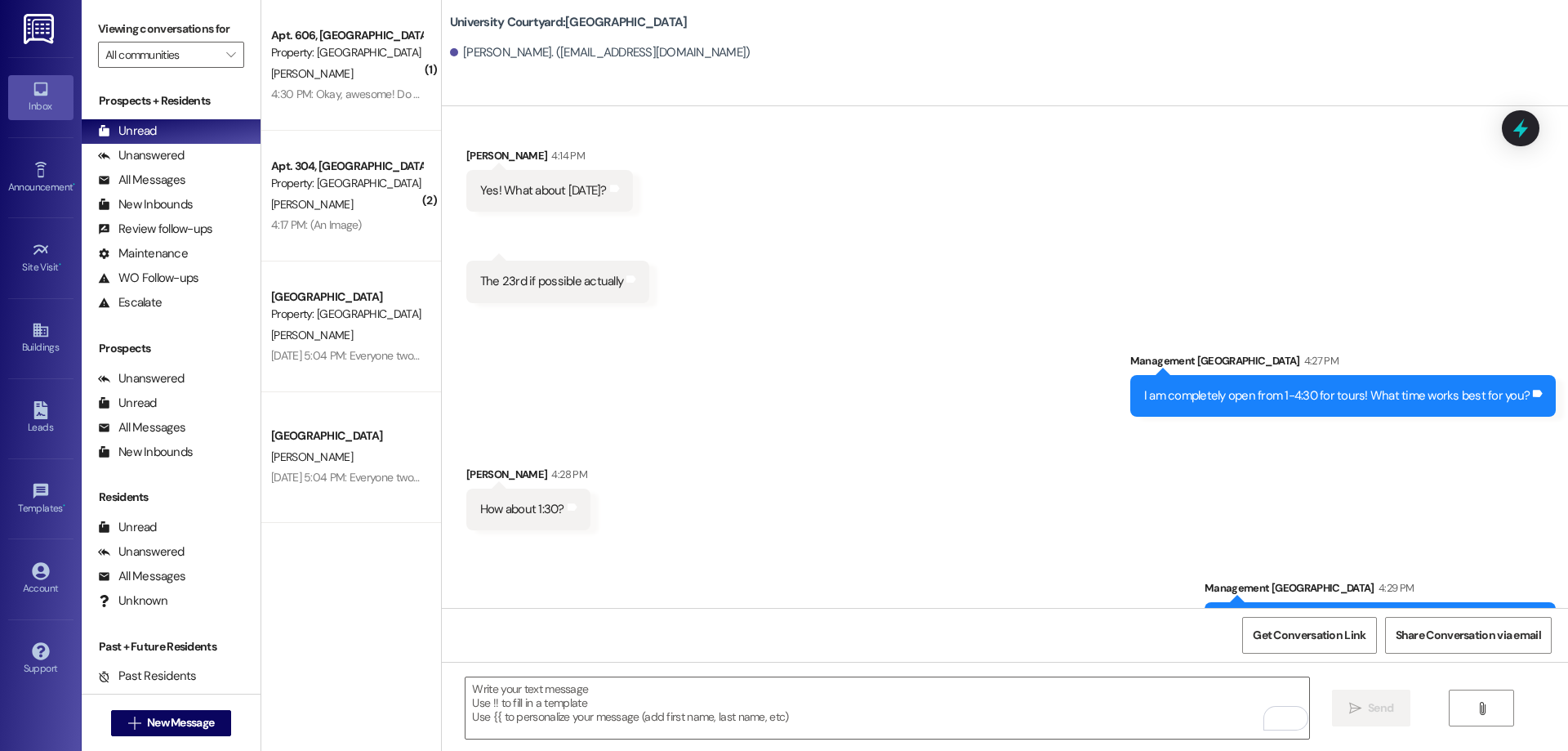
scroll to position [777, 0]
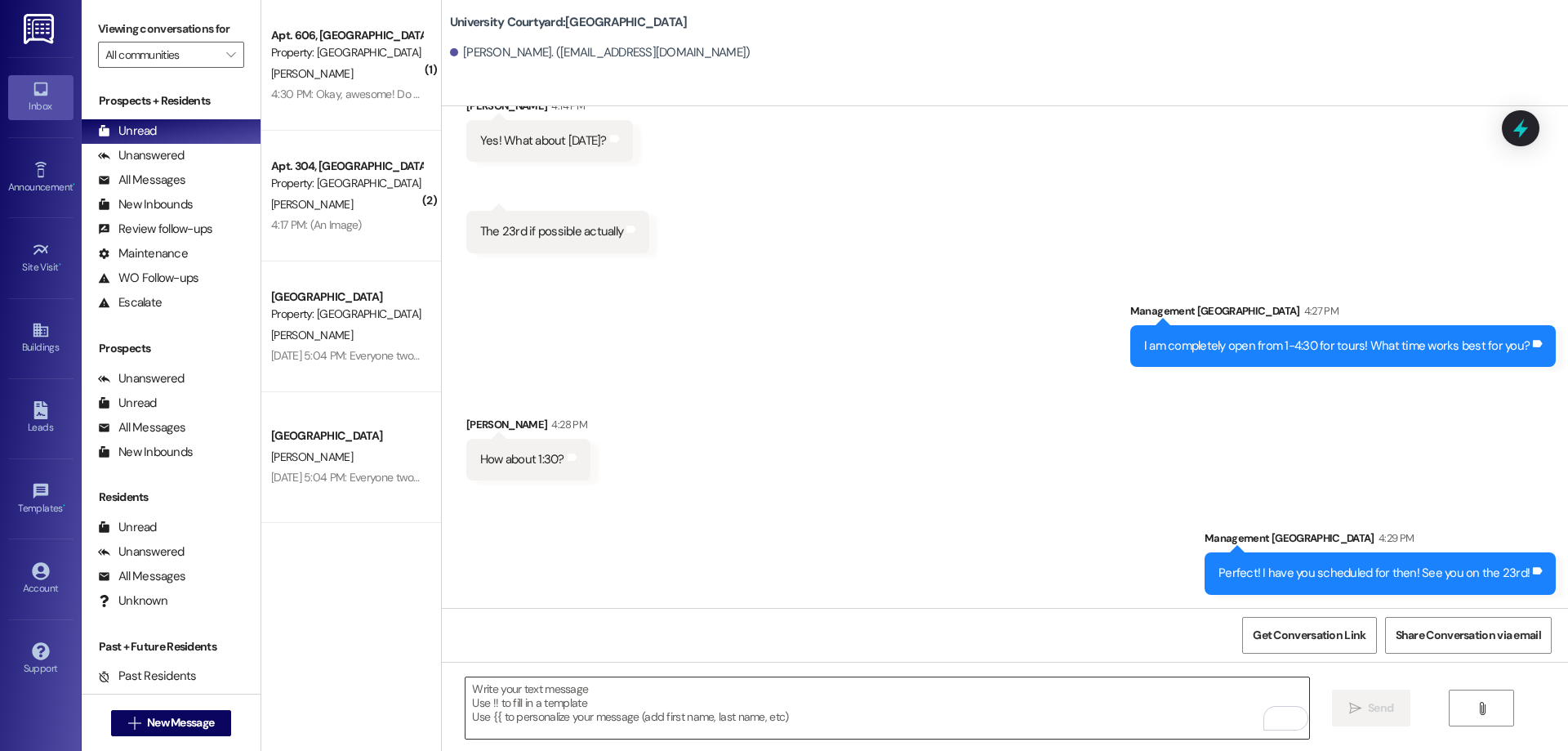
click at [678, 710] on textarea "To enrich screen reader interactions, please activate Accessibility in Grammarl…" at bounding box center [887, 708] width 843 height 61
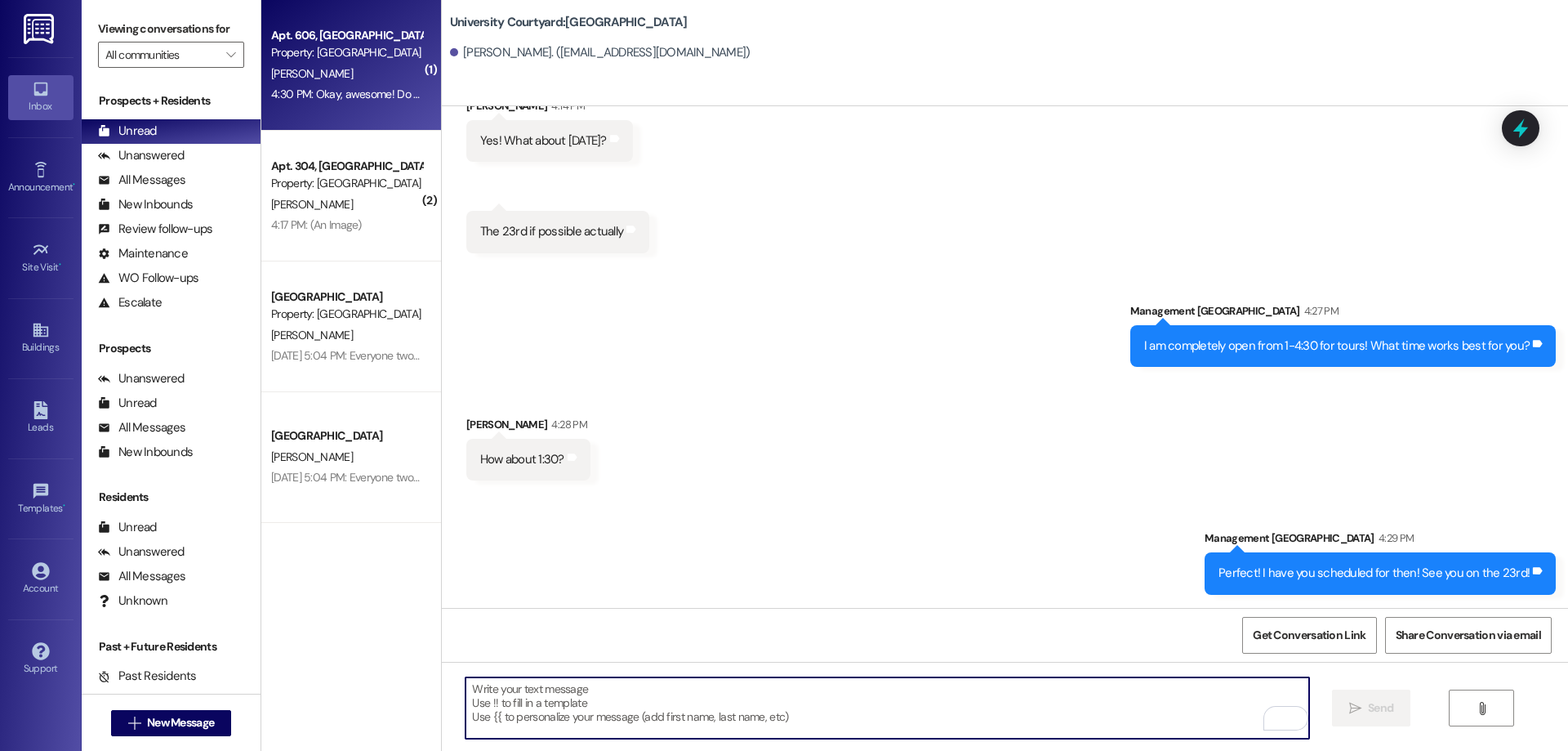
click at [320, 36] on div "Apt. 606, 1 University Courtyard" at bounding box center [347, 35] width 151 height 18
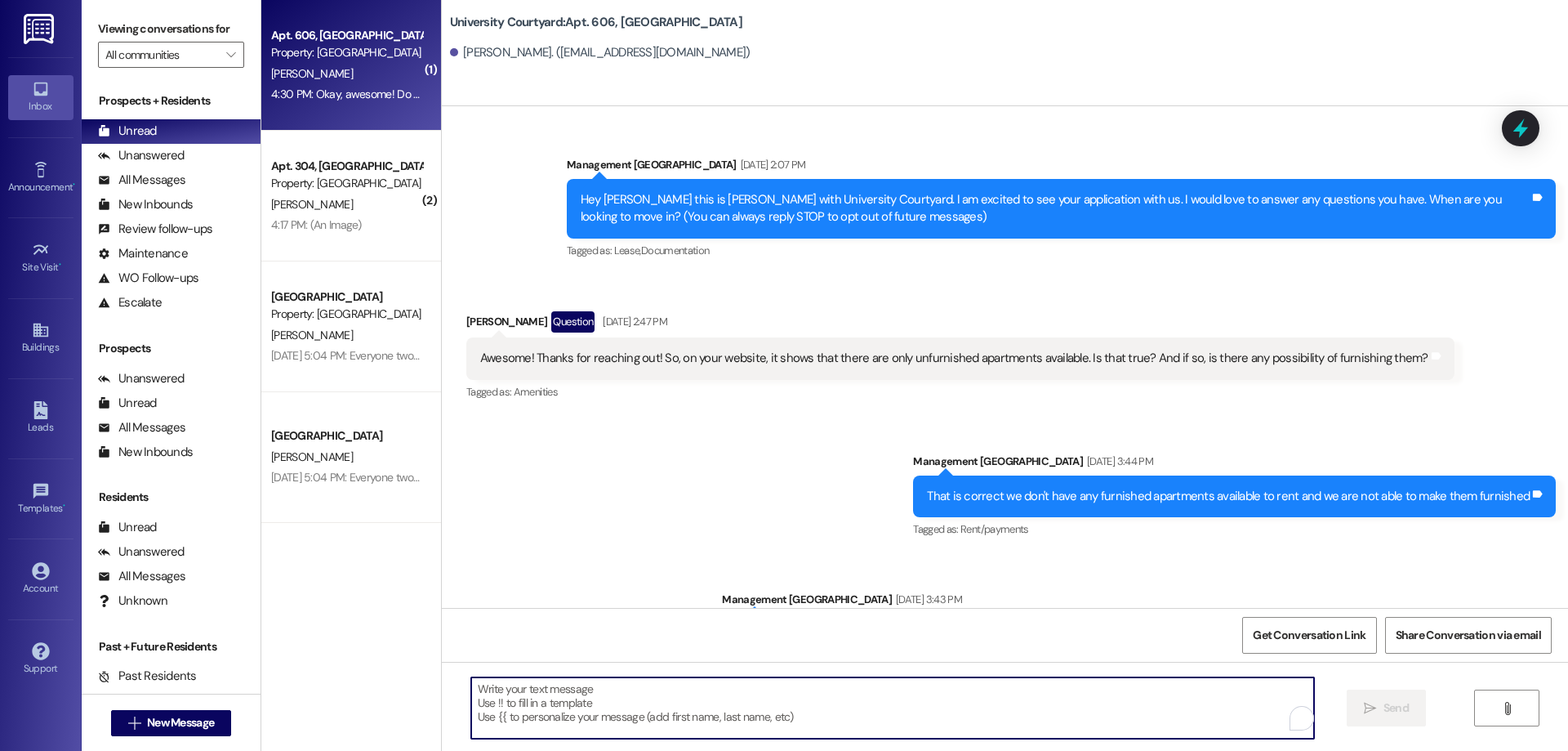
scroll to position [27255, 0]
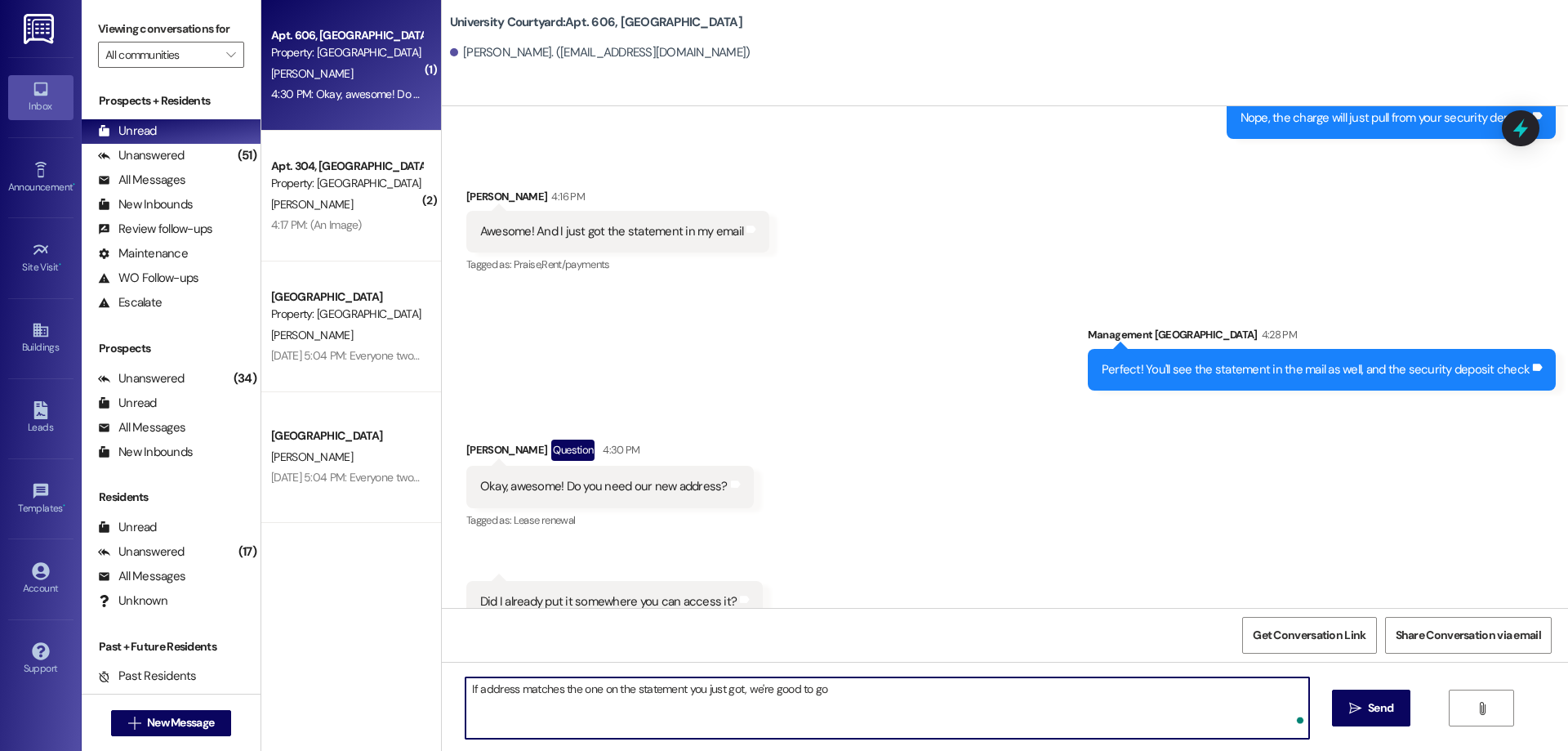
type textarea "If address matches the one on the statement you just got, we're good to go!"
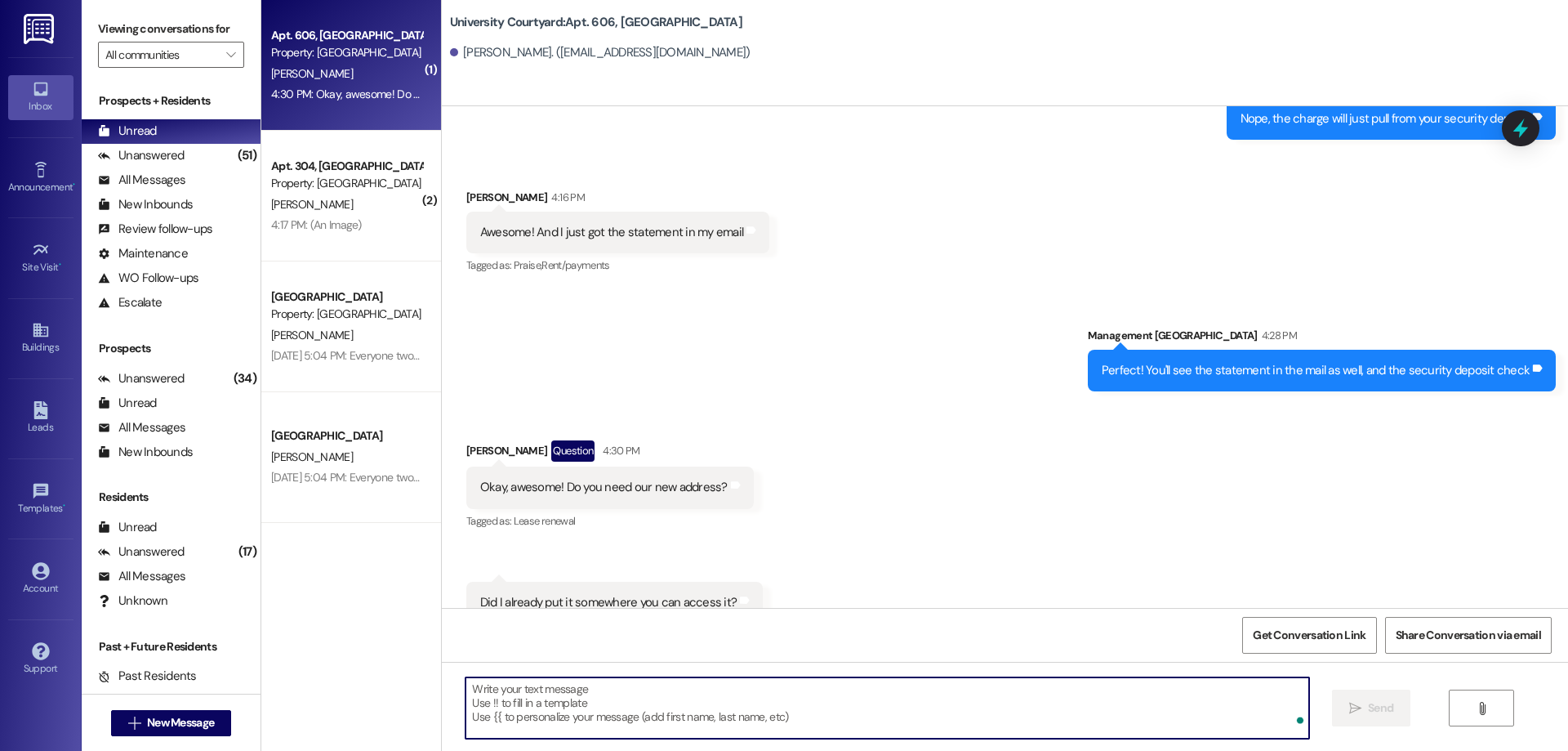
scroll to position [27368, 0]
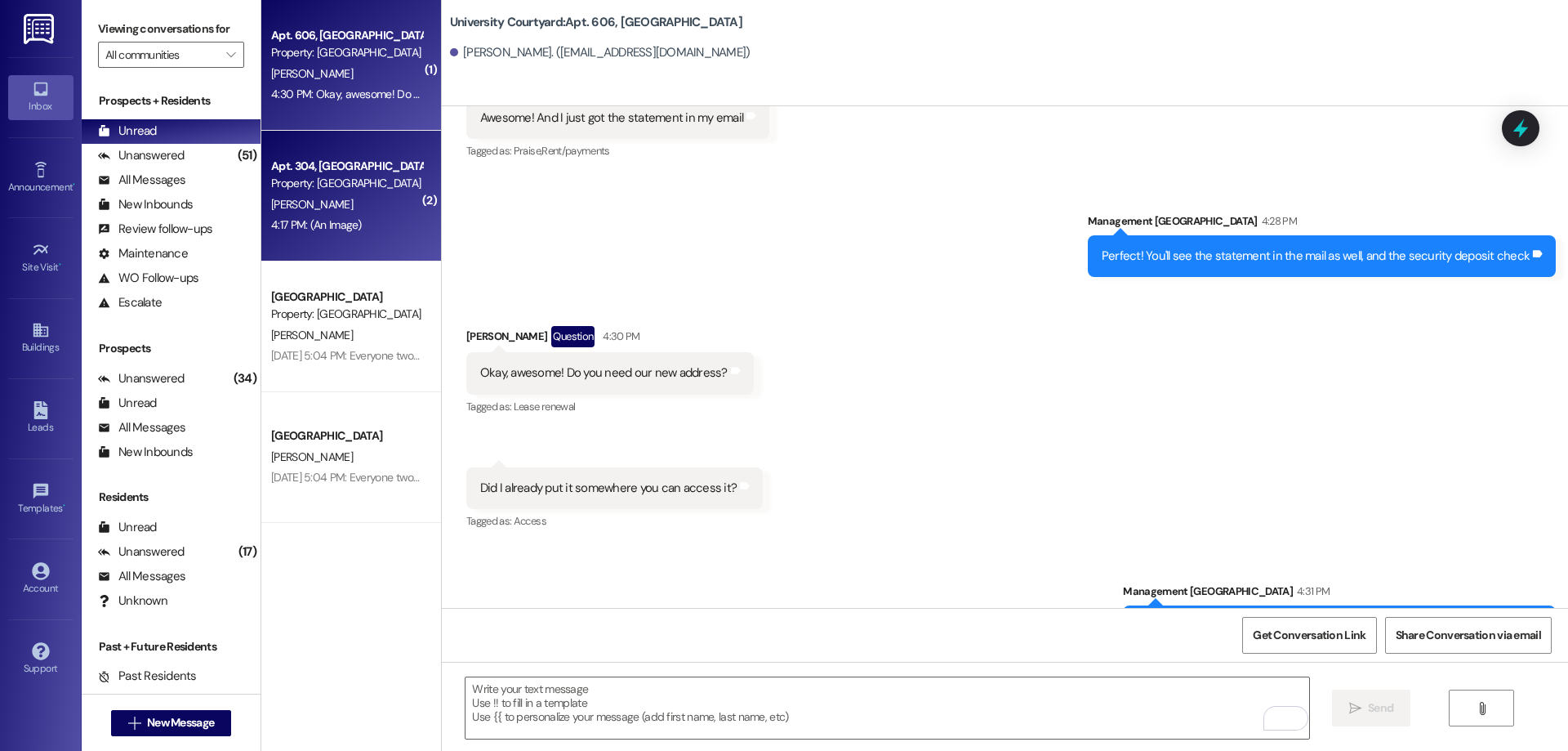
click at [376, 221] on div "4:17 PM: (An Image) 4:17 PM: (An Image)" at bounding box center [346, 225] width 154 height 20
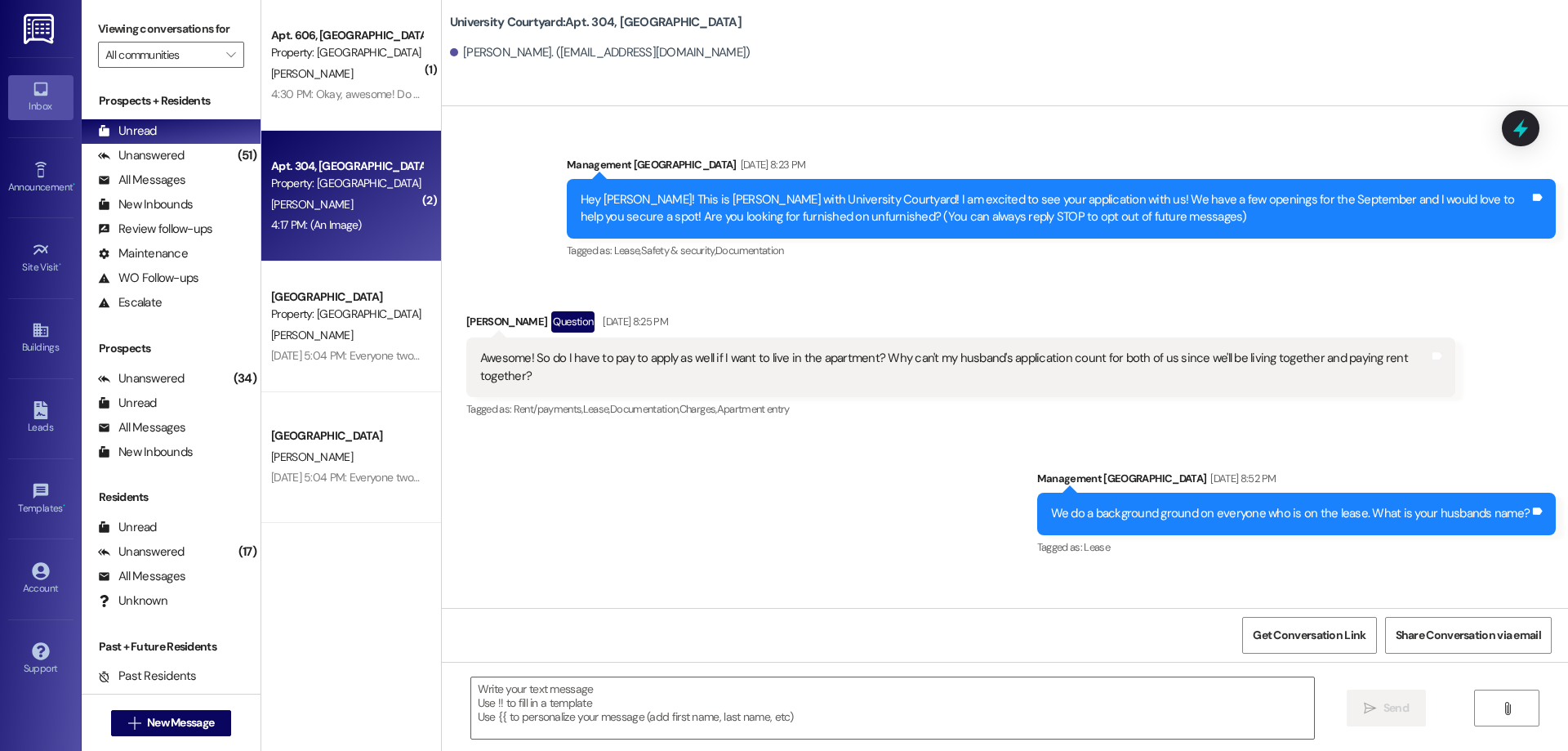
scroll to position [18984, 0]
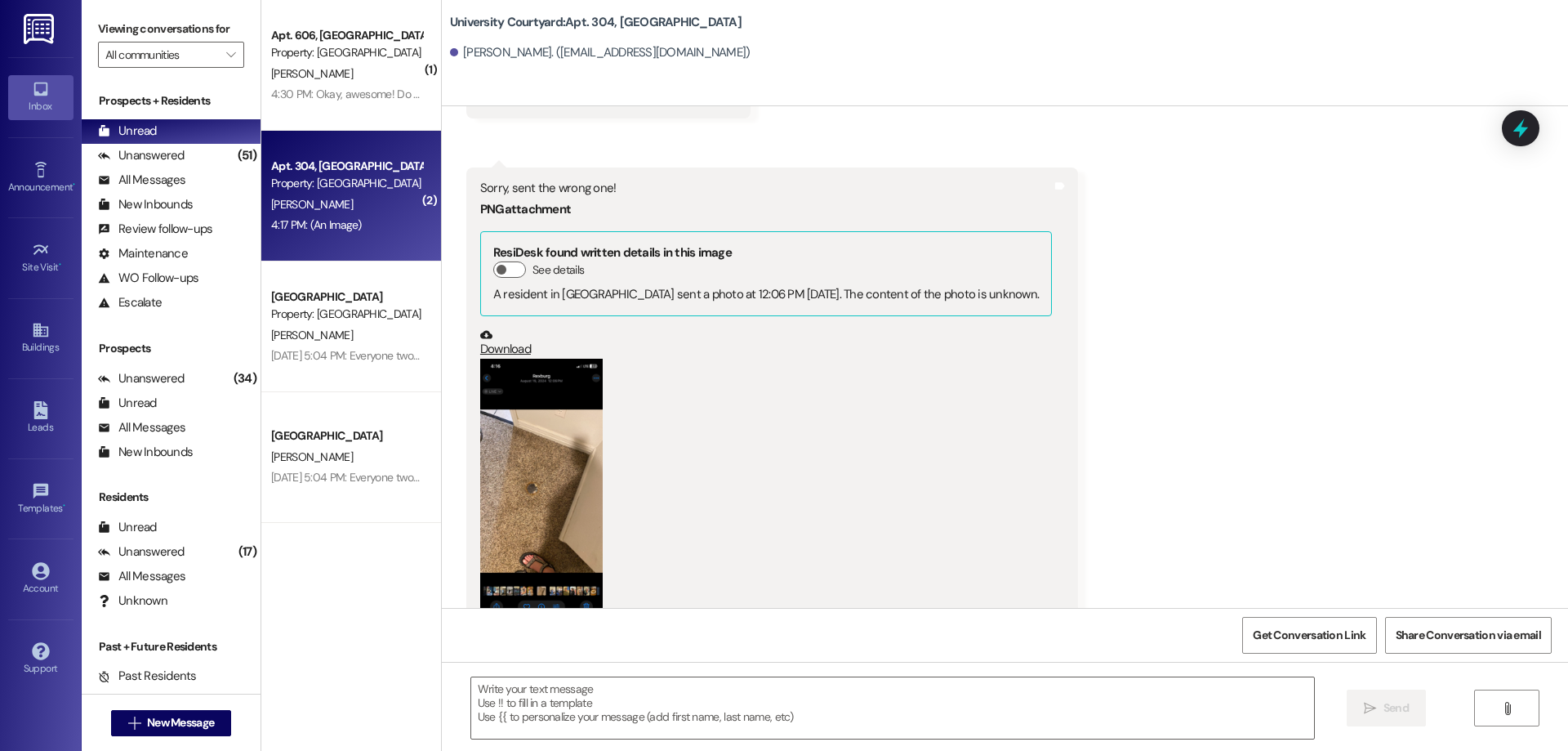
click at [527, 411] on button "Zoom image" at bounding box center [541, 491] width 123 height 265
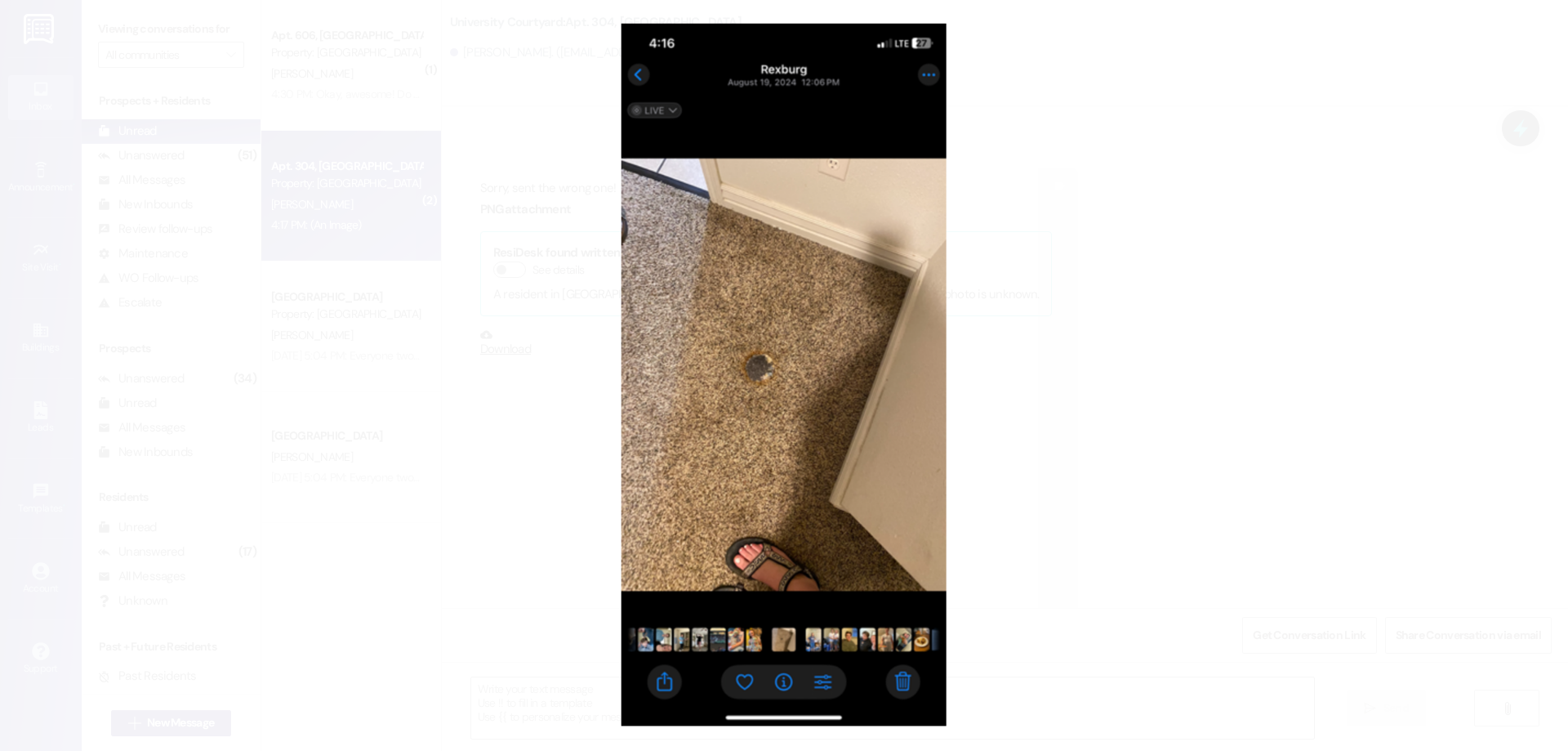
click at [1053, 361] on button "Unzoom image" at bounding box center [784, 376] width 1568 height 751
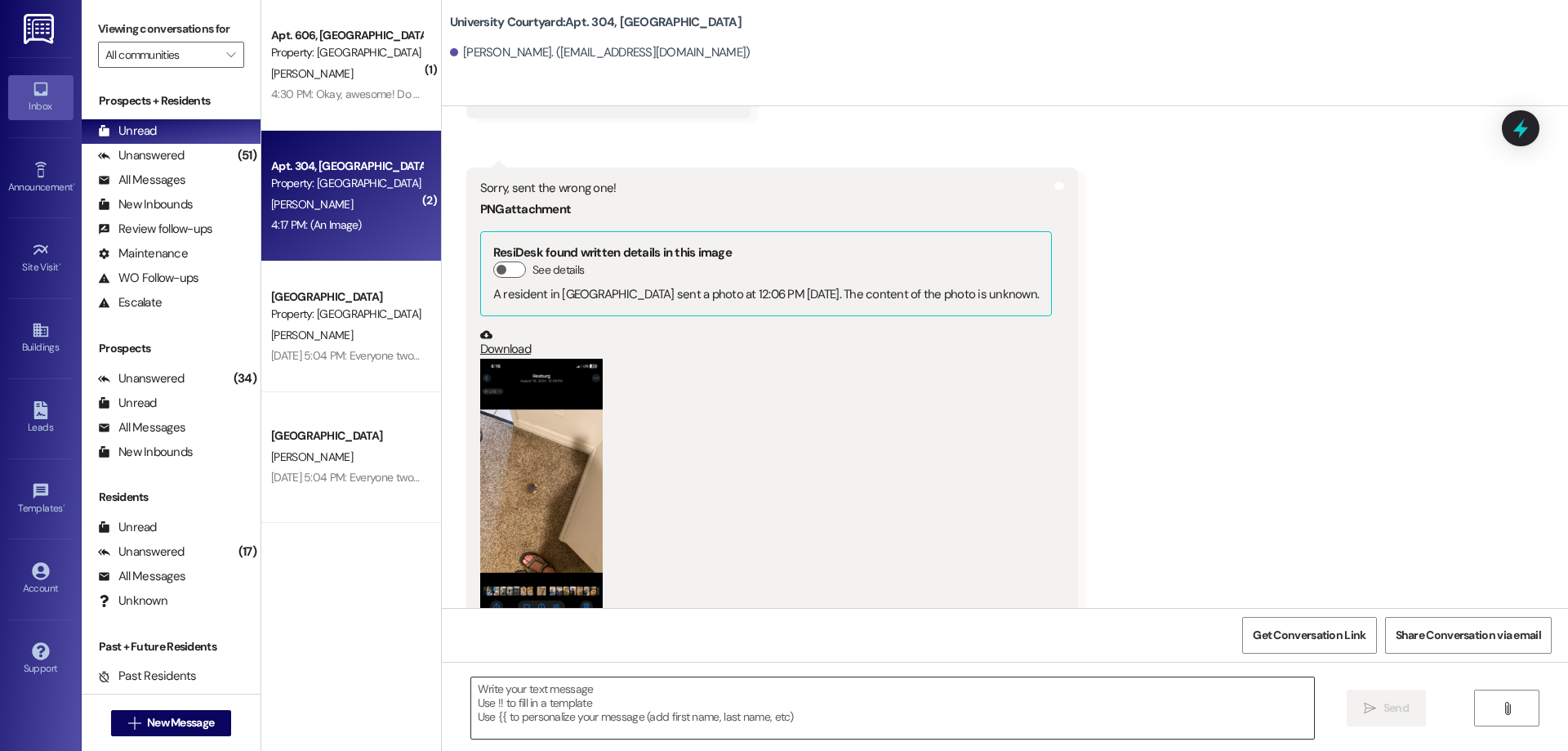
click at [614, 726] on textarea at bounding box center [893, 708] width 843 height 61
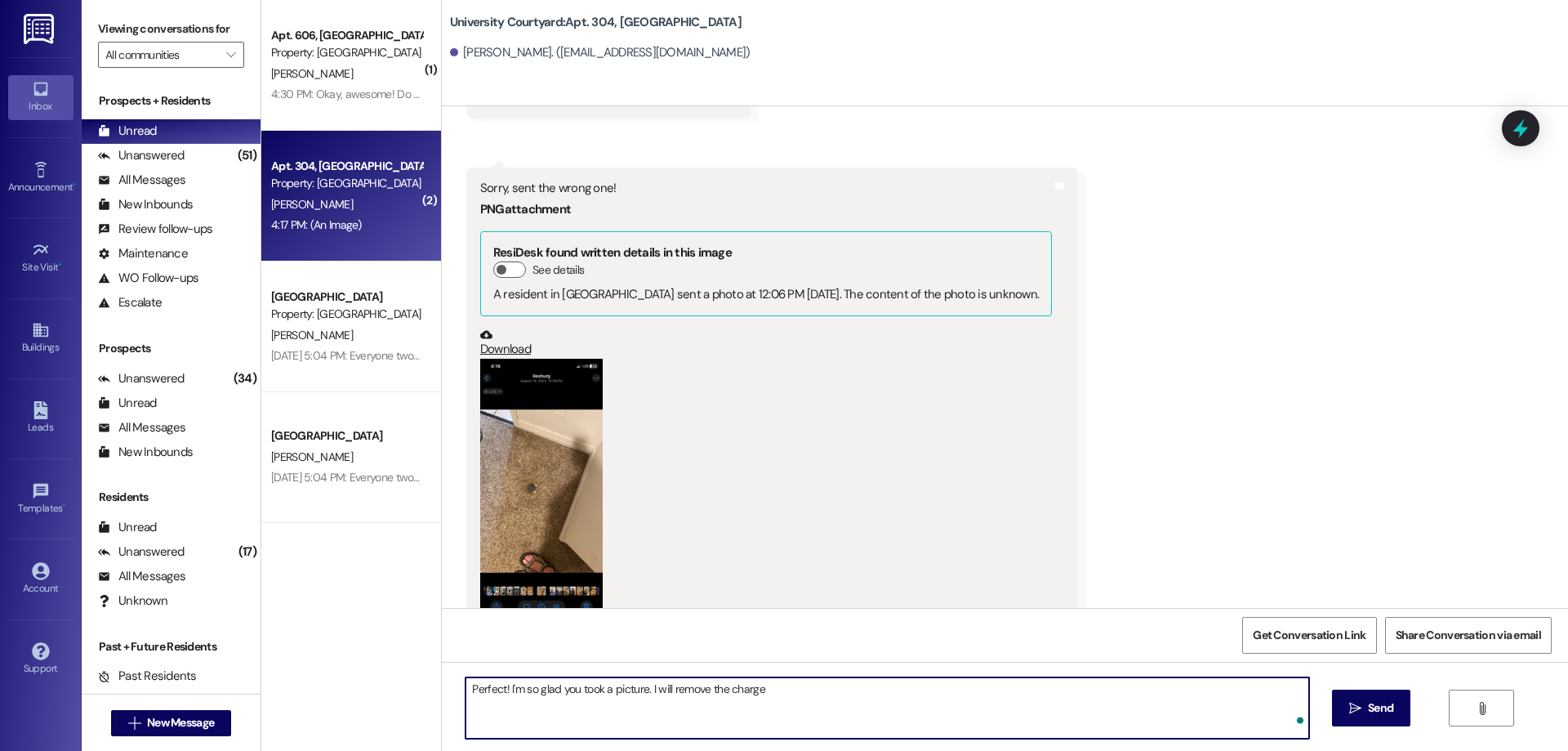
type textarea "Perfect! I'm so glad you took a picture. I will remove the charge!"
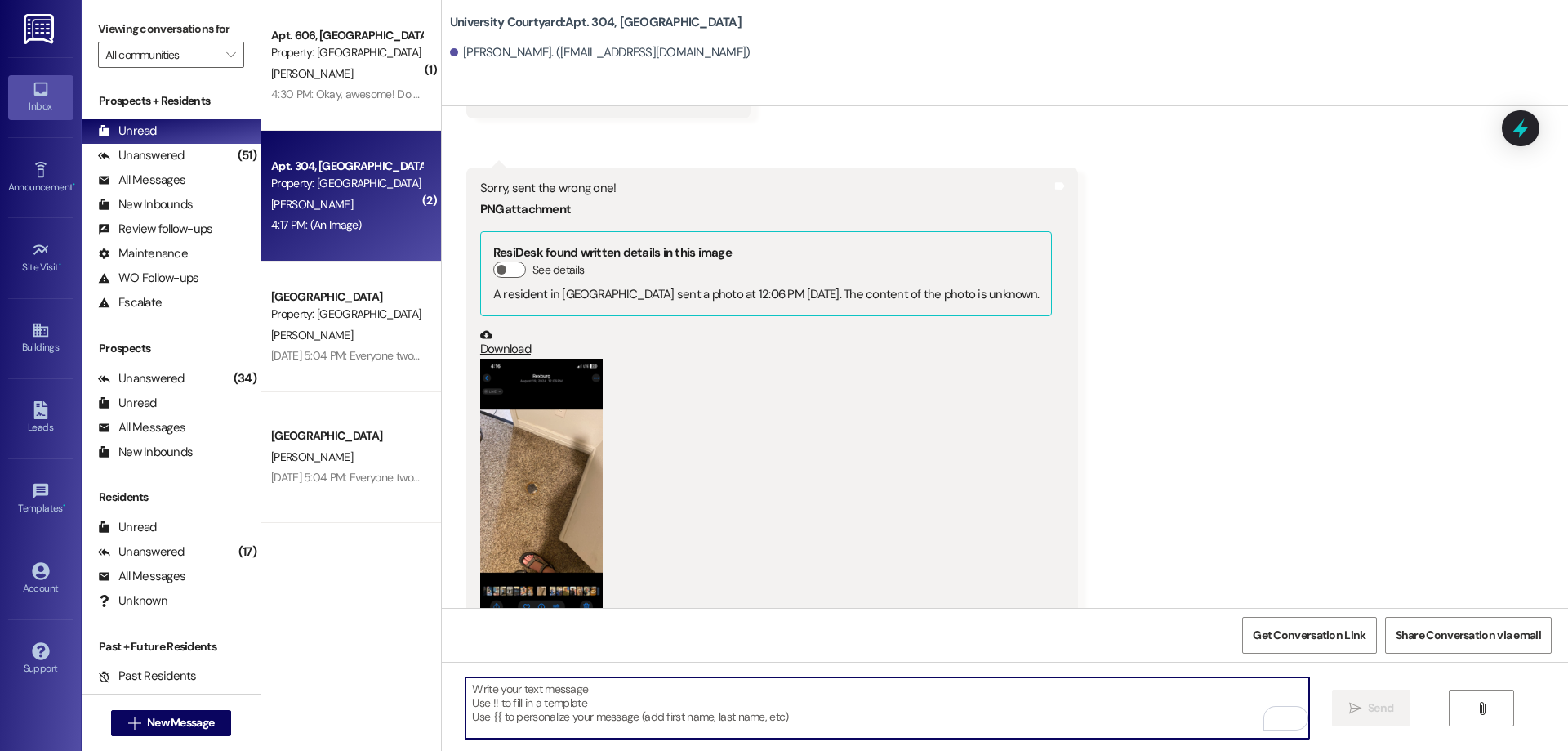
scroll to position [18983, 0]
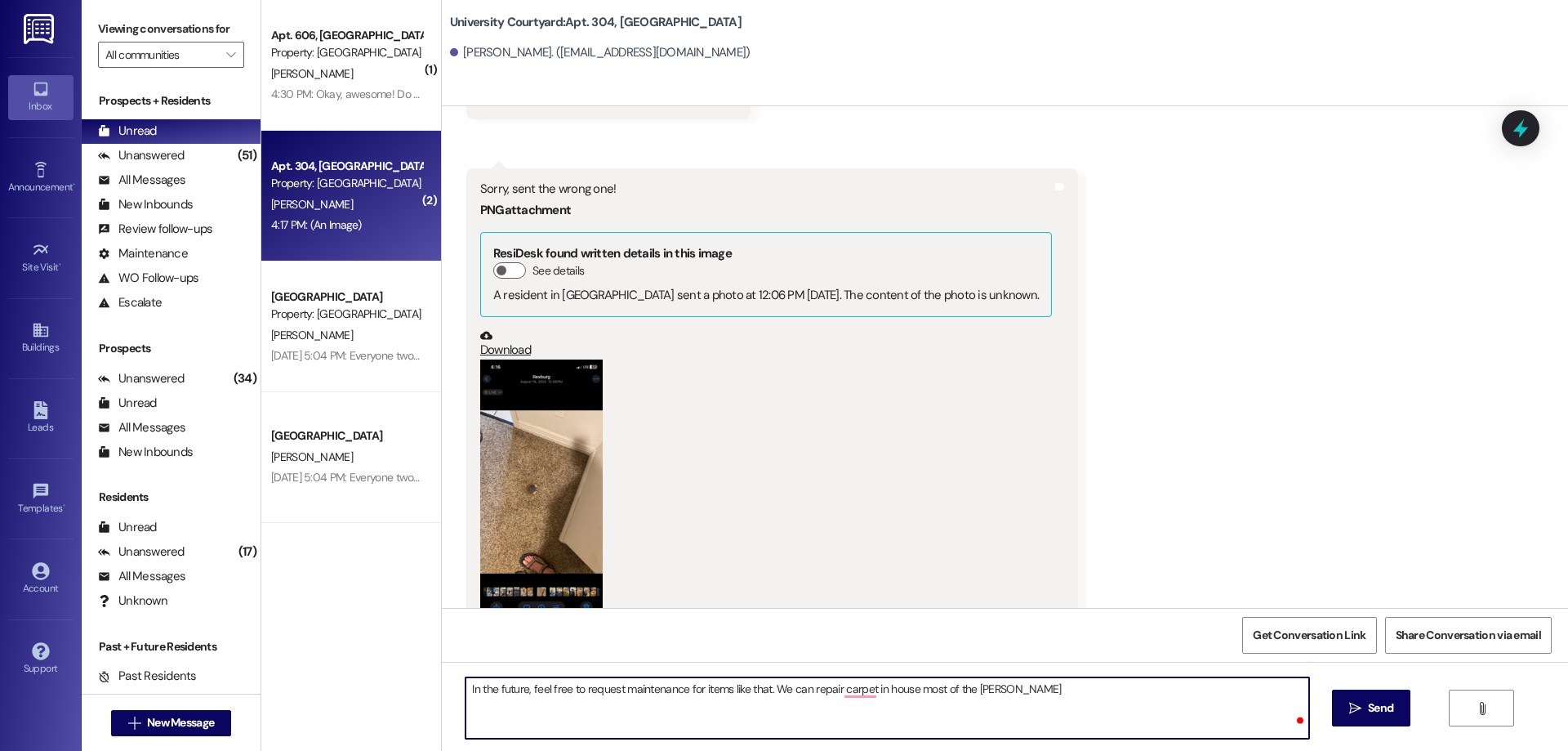
type textarea "In the future, feel free to request maintenance for items like that. We can rep…"
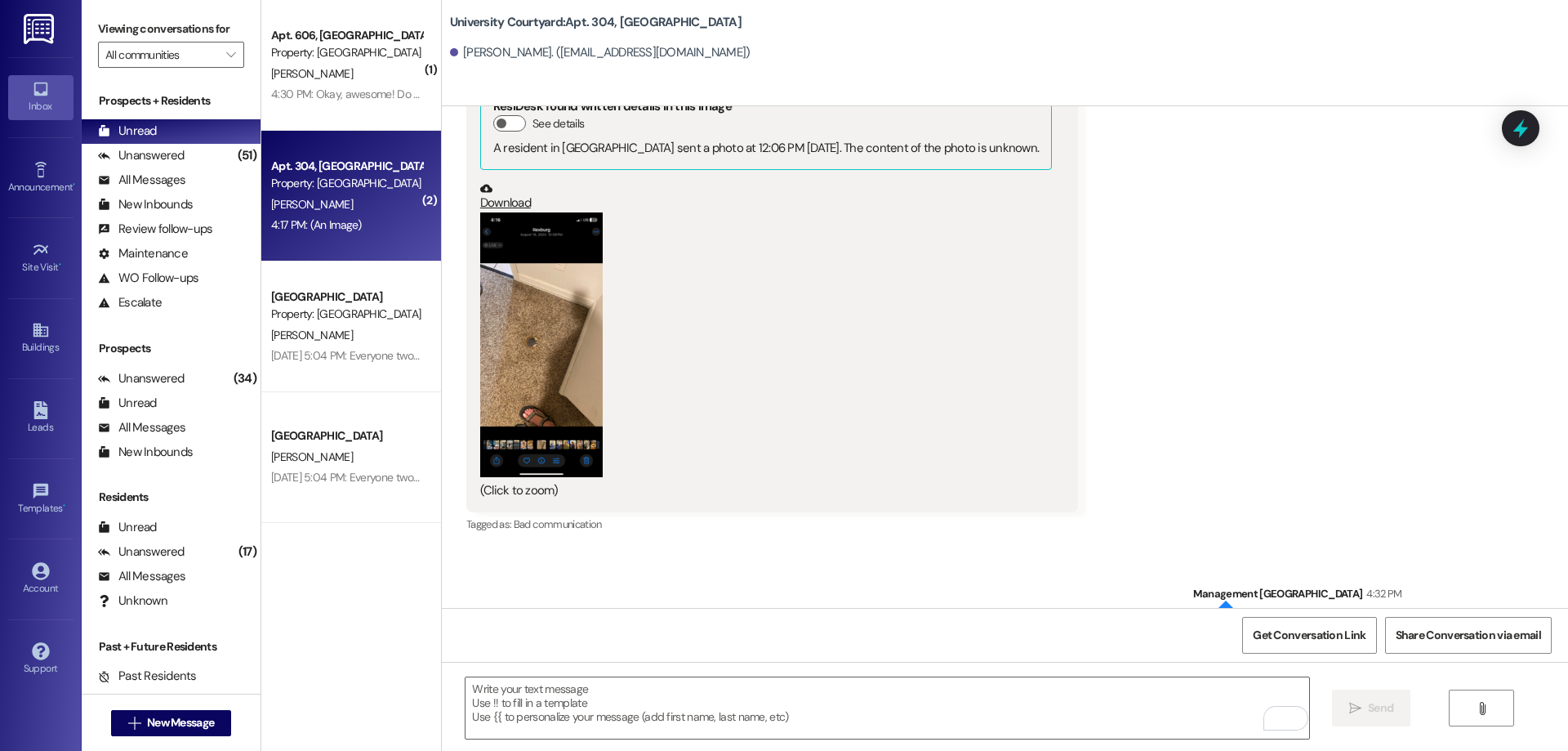
scroll to position [19211, 0]
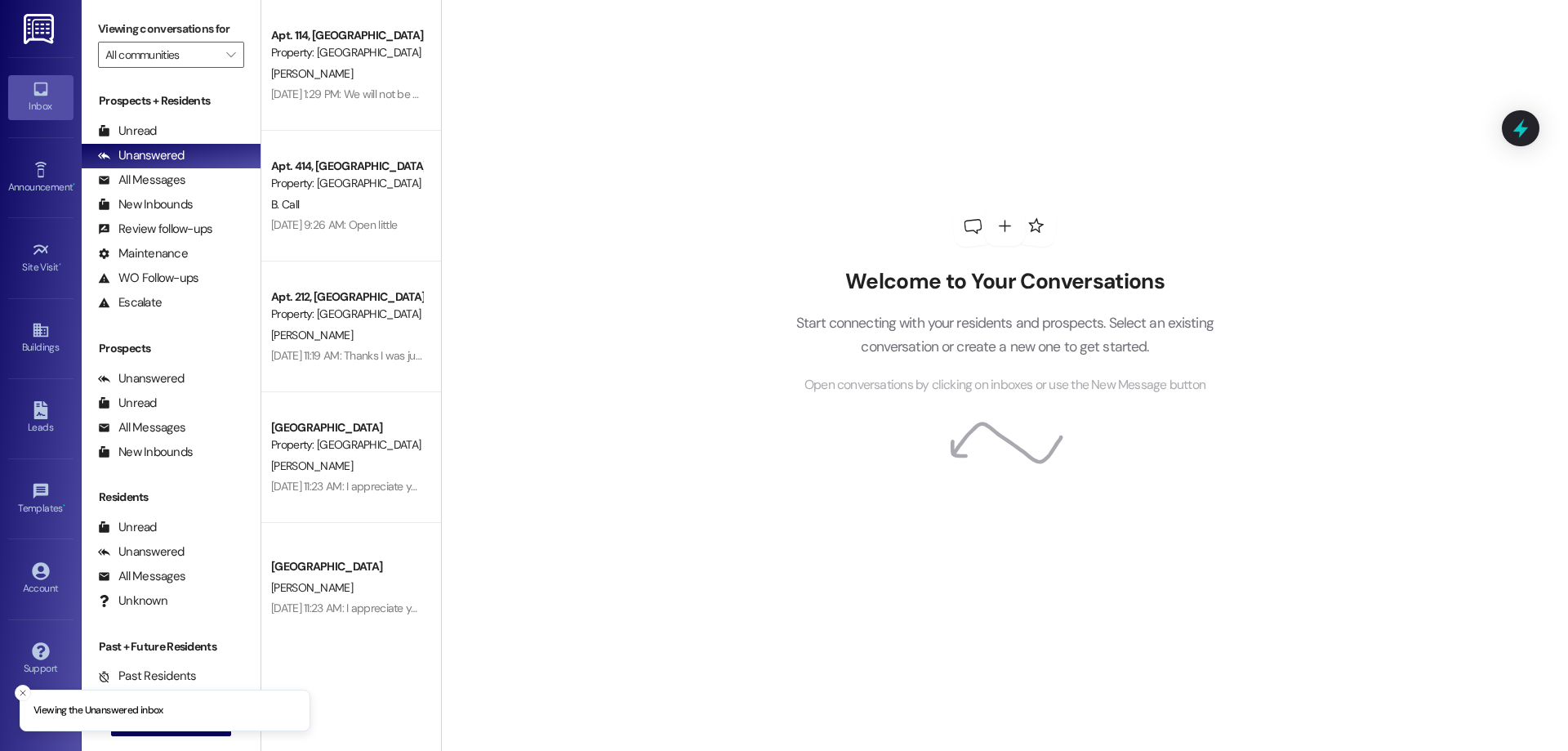
click at [181, 116] on div "Prospects + Residents Unread (0) Unread: Any message you haven't read yet will …" at bounding box center [172, 203] width 179 height 222
click at [180, 125] on div "Unread (0)" at bounding box center [172, 131] width 179 height 25
